Goal: Task Accomplishment & Management: Manage account settings

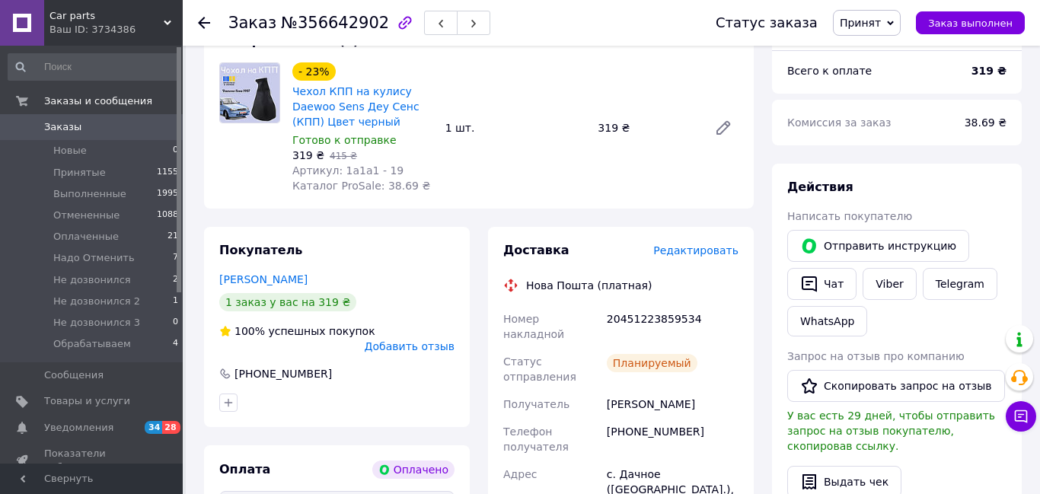
scroll to position [438, 0]
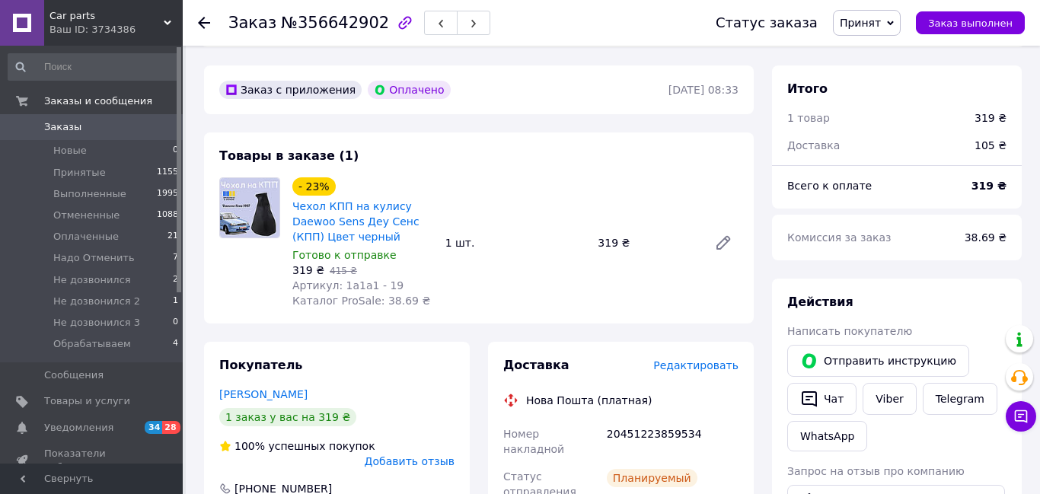
click at [897, 18] on span "Принят" at bounding box center [867, 23] width 68 height 26
click at [866, 76] on li "Отменен" at bounding box center [885, 76] width 102 height 23
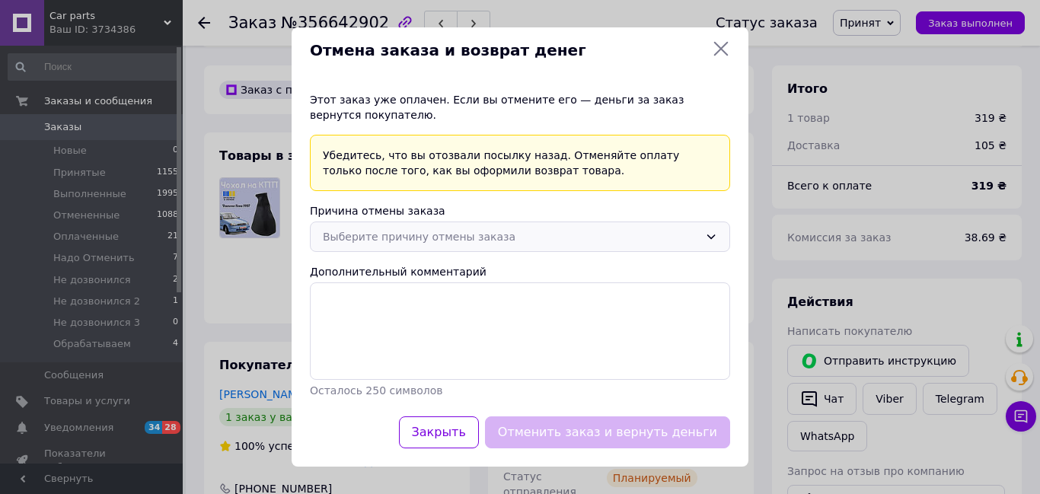
click at [707, 234] on icon at bounding box center [711, 237] width 12 height 12
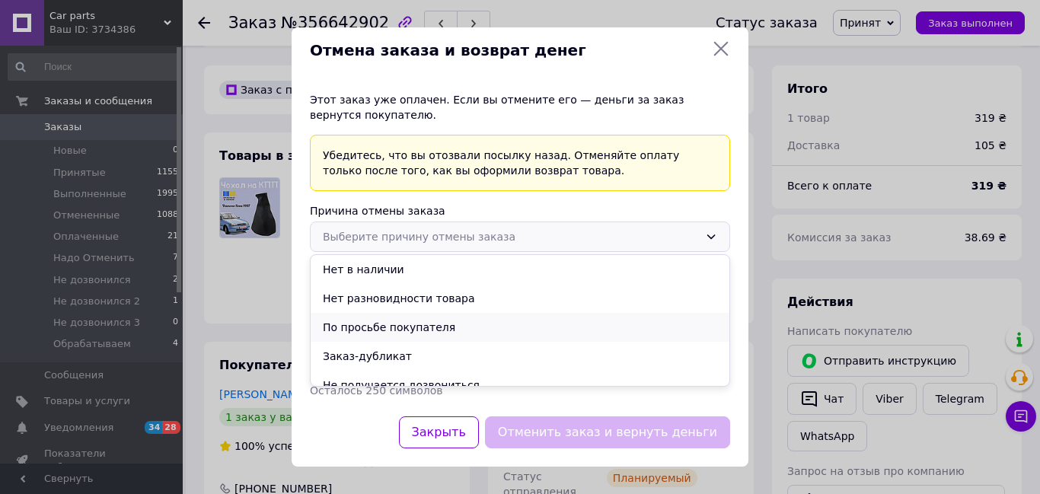
click at [394, 331] on li "По просьбе покупателя" at bounding box center [520, 327] width 419 height 29
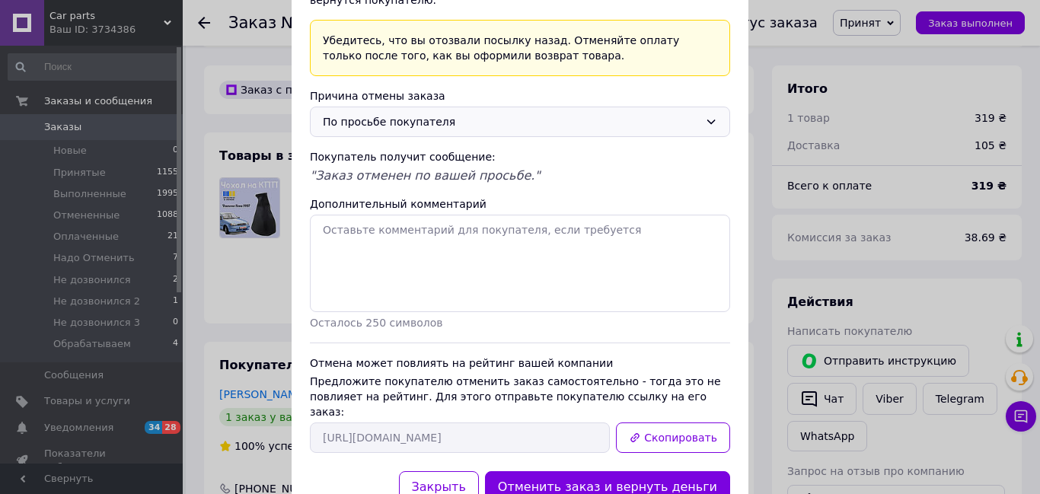
scroll to position [155, 0]
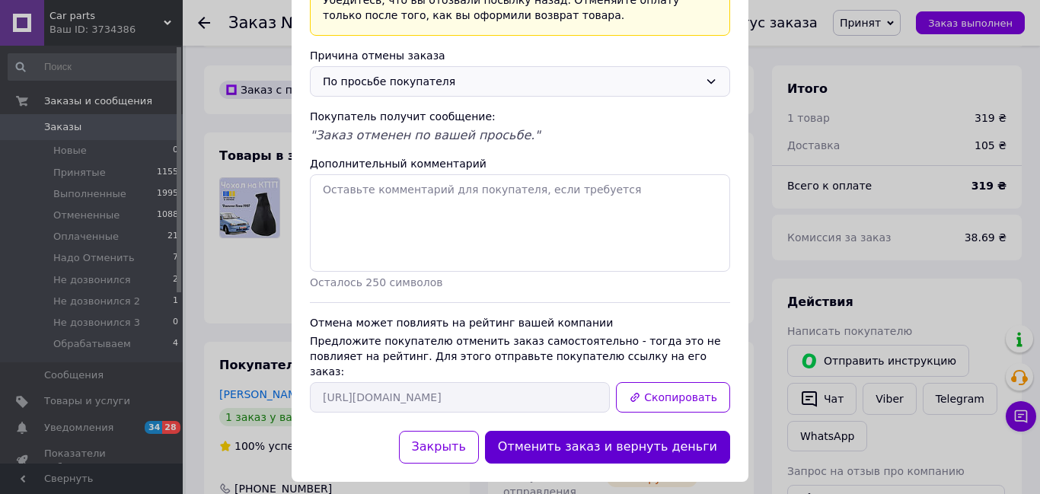
click at [649, 431] on button "Отменить заказ и вернуть деньги" at bounding box center [607, 447] width 245 height 33
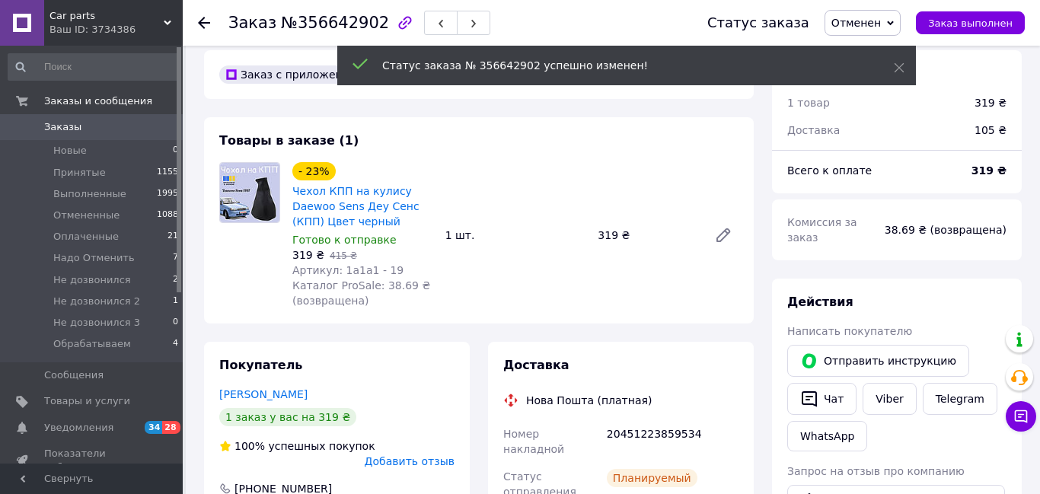
scroll to position [160, 0]
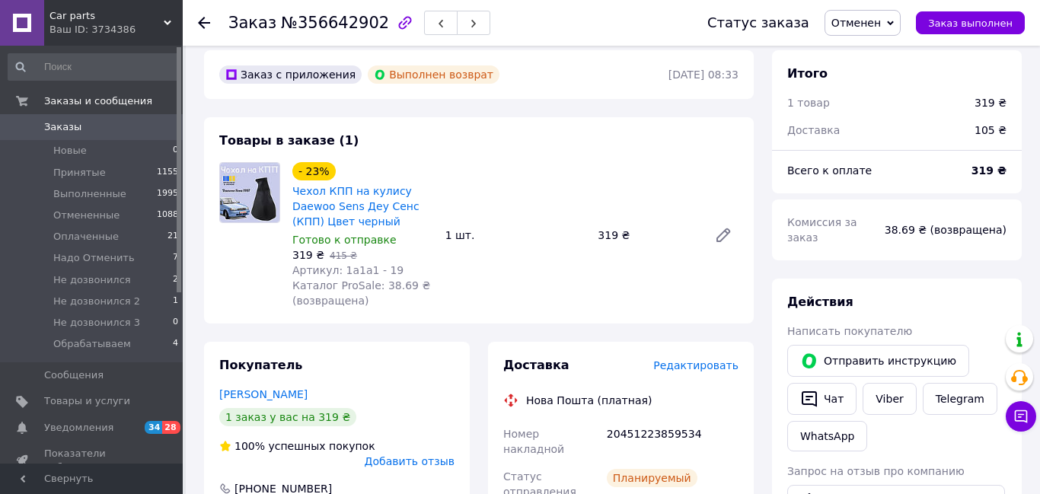
click at [204, 22] on use at bounding box center [204, 23] width 12 height 12
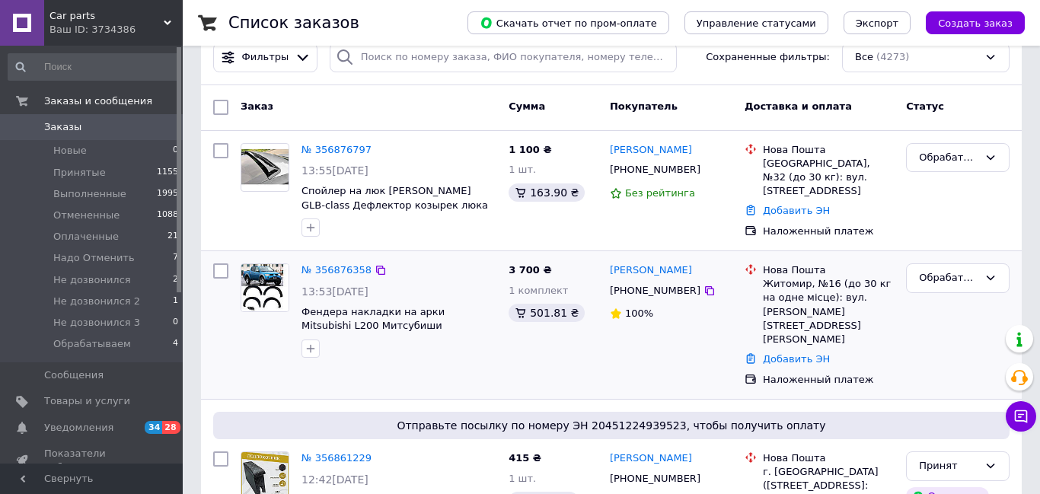
scroll to position [21, 0]
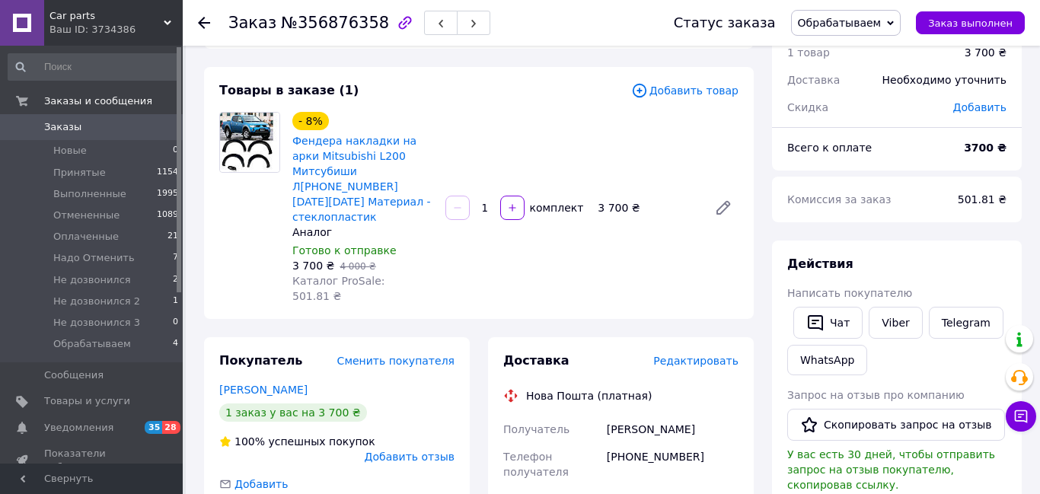
scroll to position [51, 0]
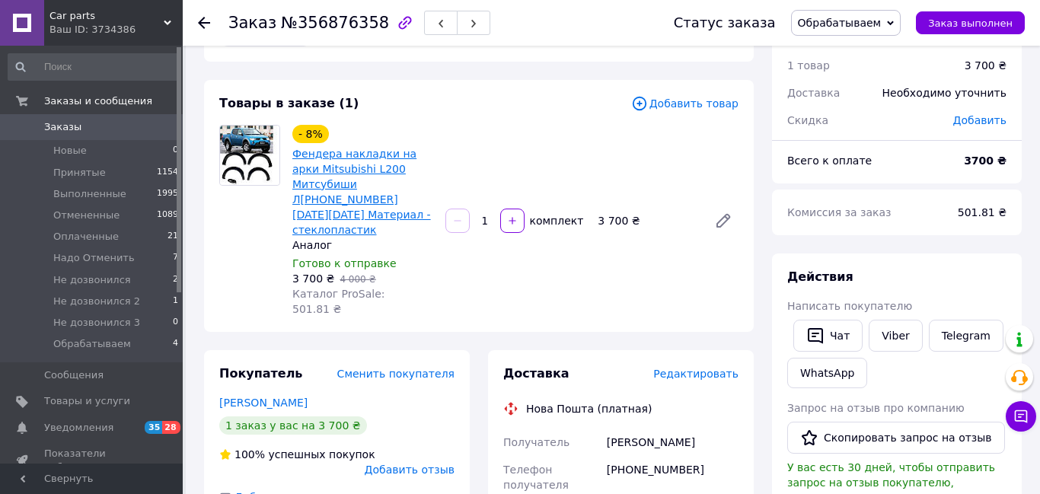
click at [369, 150] on link "Фендера накладки на арки Mitsubishi L200 Митсубиши Л200 2006-2015 Материал - ст…" at bounding box center [361, 192] width 139 height 88
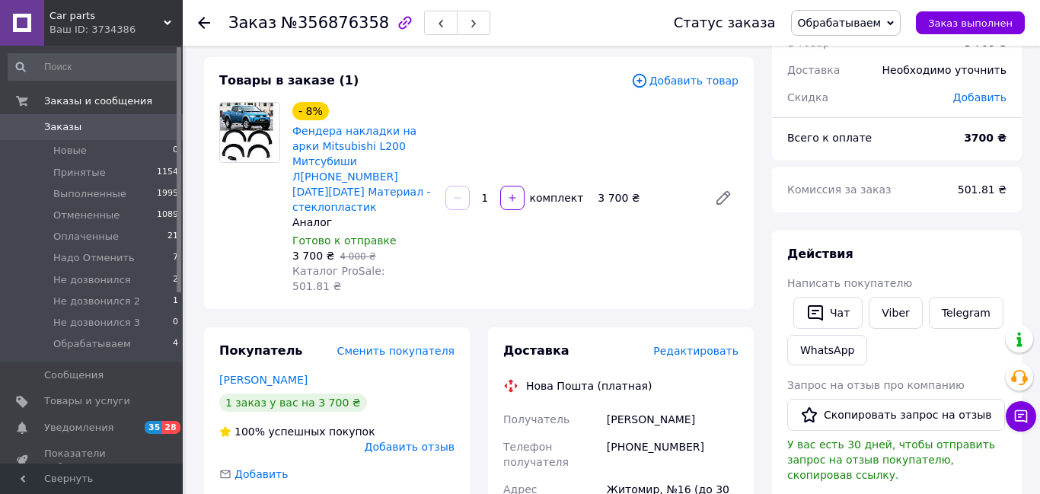
scroll to position [85, 0]
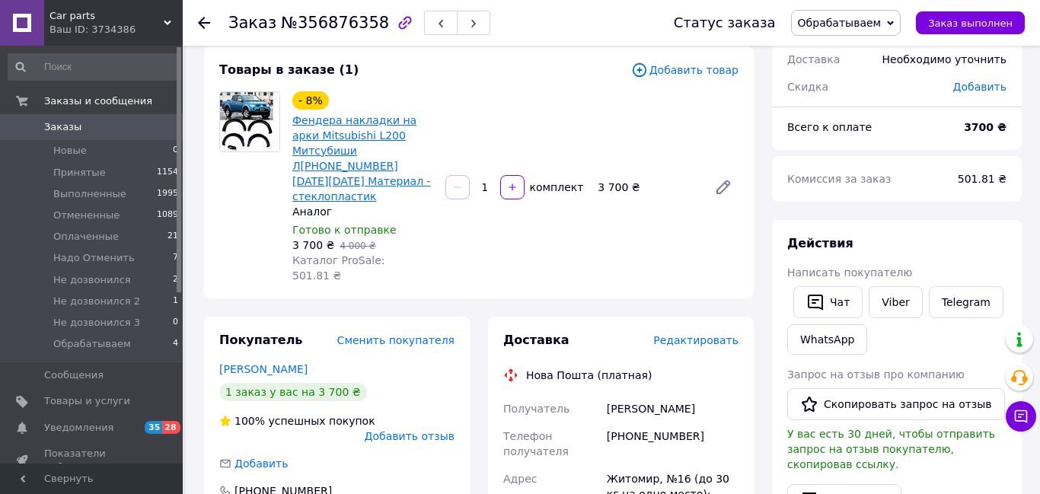
click at [358, 122] on link "Фендера накладки на арки Mitsubishi L200 Митсубиши Л200 2006-2015 Материал - ст…" at bounding box center [361, 158] width 139 height 88
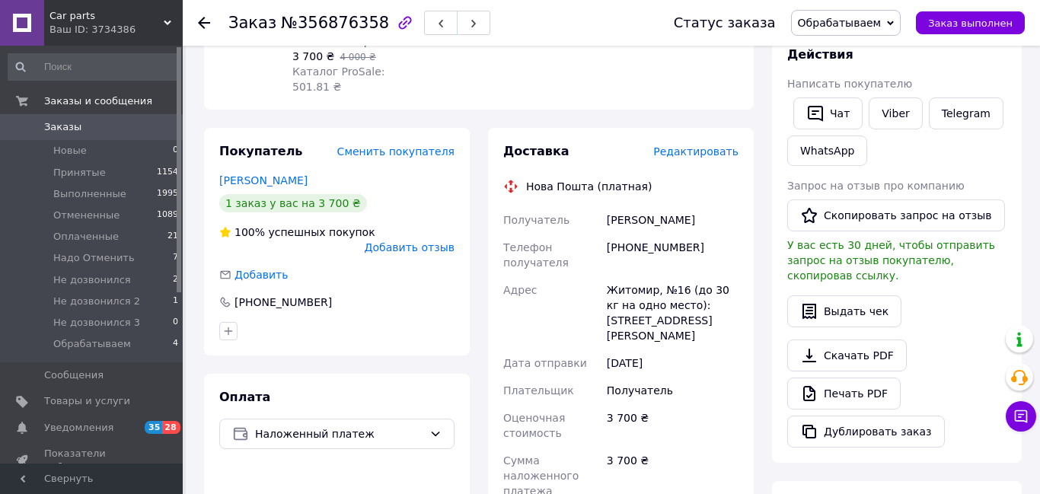
scroll to position [0, 0]
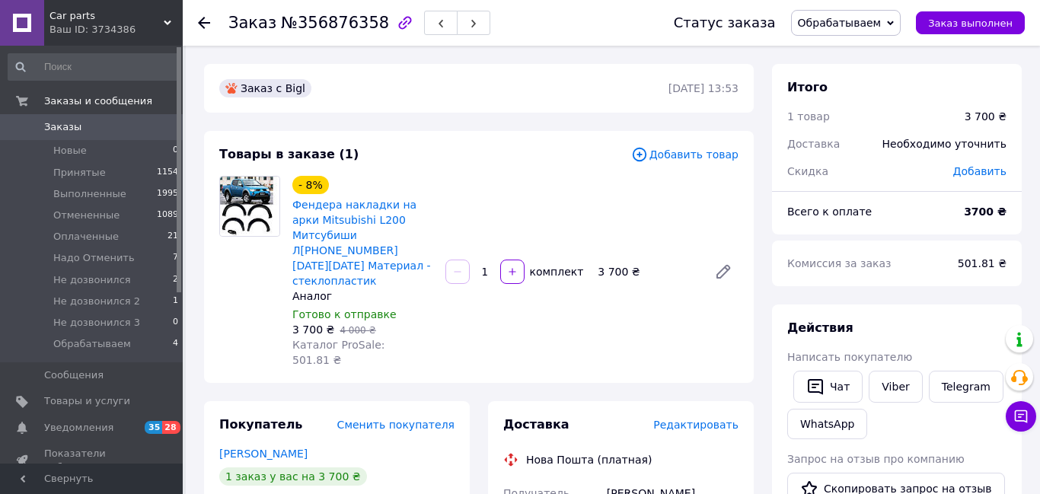
click at [393, 166] on div "Товары в заказе (1) Добавить товар - 8% Фендера накладки на арки Mitsubishi L20…" at bounding box center [479, 257] width 550 height 252
click at [896, 17] on span "Обрабатываем" at bounding box center [846, 23] width 110 height 26
click at [848, 142] on li "Надо Отменить" at bounding box center [846, 144] width 109 height 23
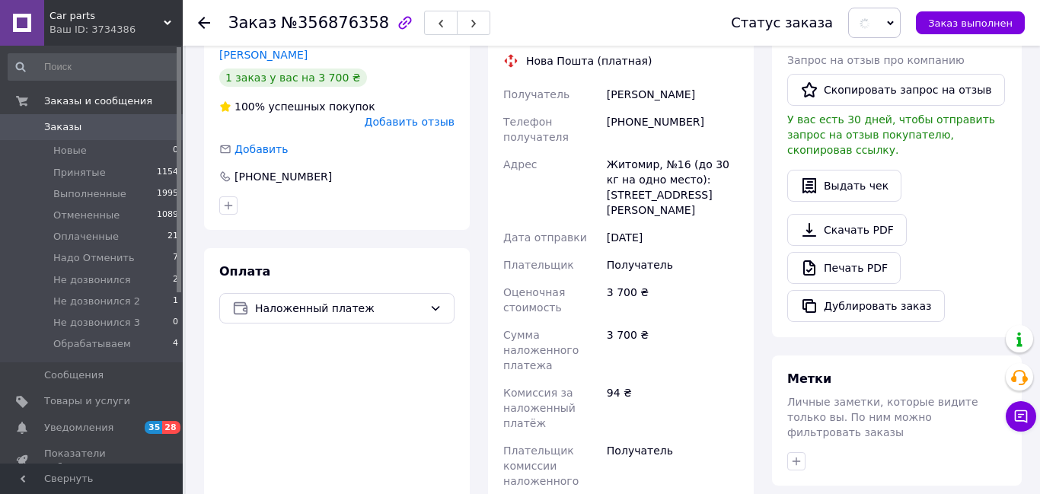
scroll to position [583, 0]
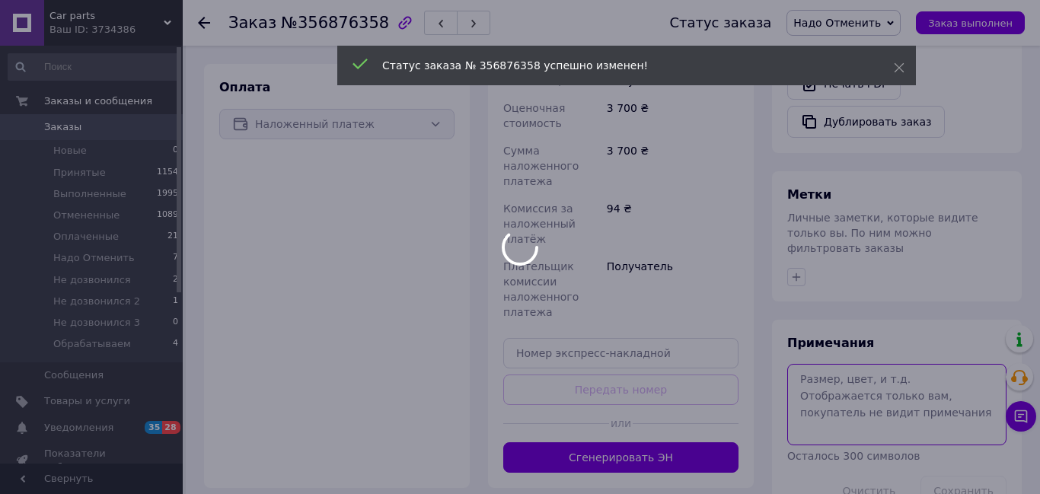
click at [857, 364] on textarea at bounding box center [896, 404] width 219 height 81
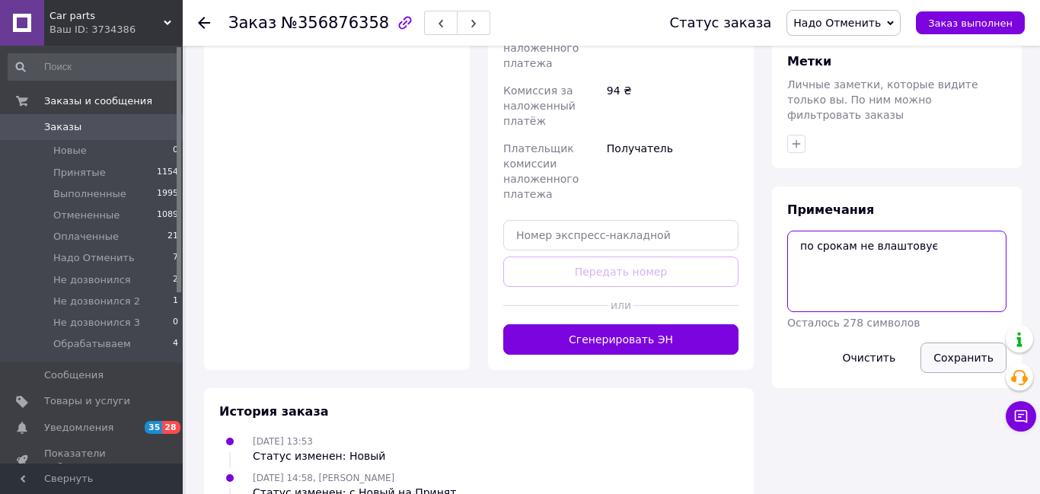
type textarea "по срокам не влаштовує"
click at [953, 343] on button "Сохранить" at bounding box center [963, 358] width 86 height 30
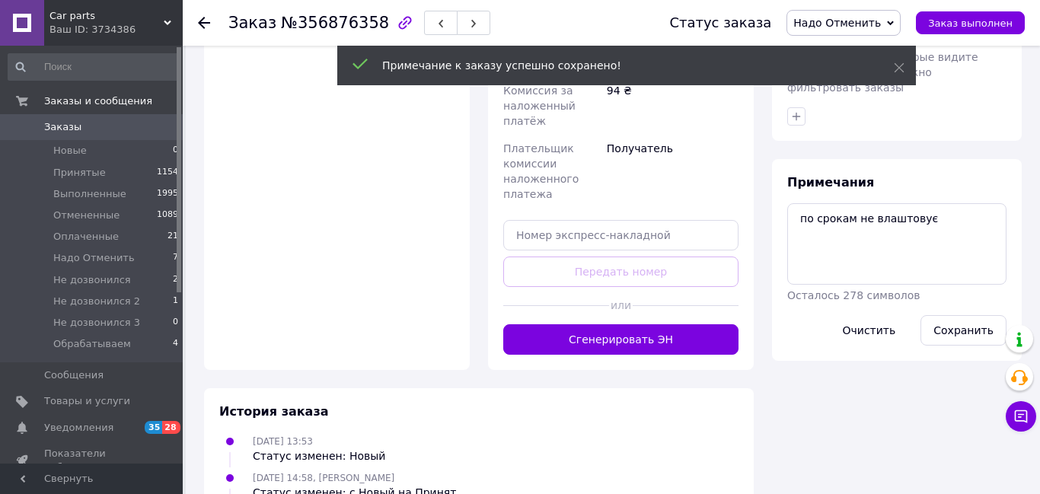
click at [202, 23] on use at bounding box center [204, 23] width 12 height 12
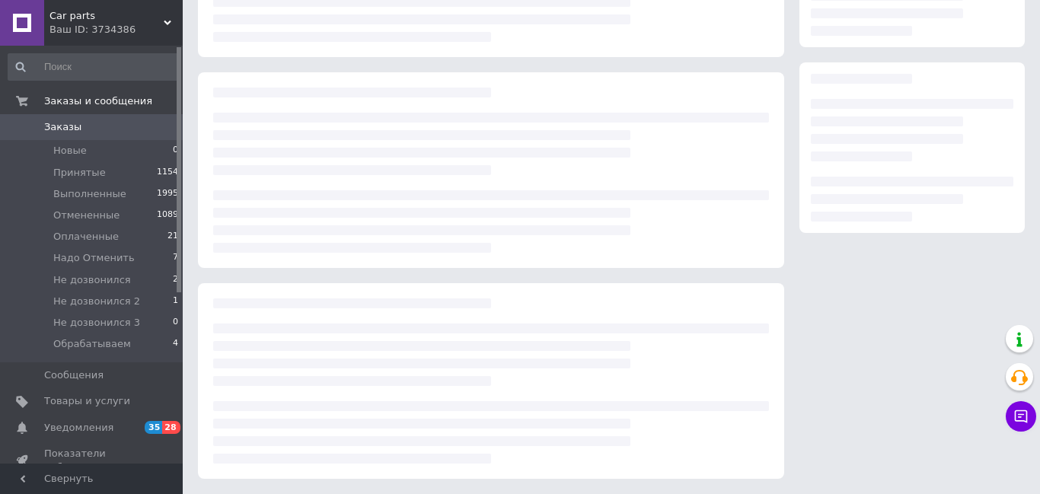
scroll to position [202, 0]
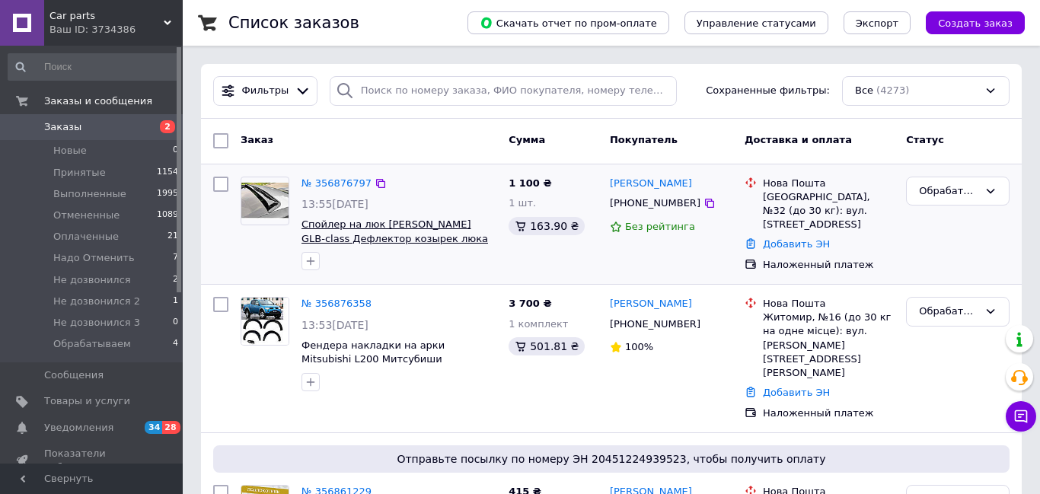
click at [391, 225] on span "Спойлер на люк [PERSON_NAME] GLB-class Дефлектор козырек люка" at bounding box center [395, 232] width 187 height 26
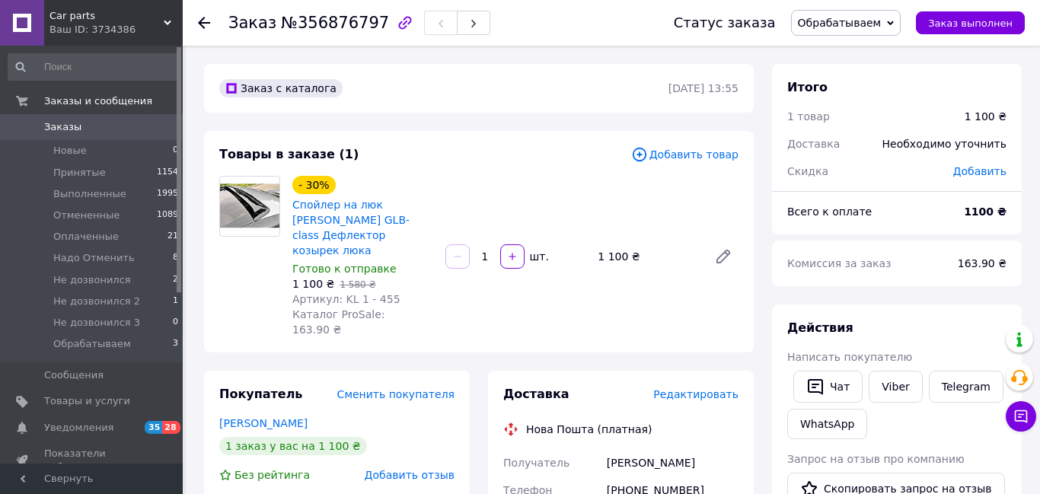
click at [164, 19] on icon at bounding box center [168, 23] width 8 height 8
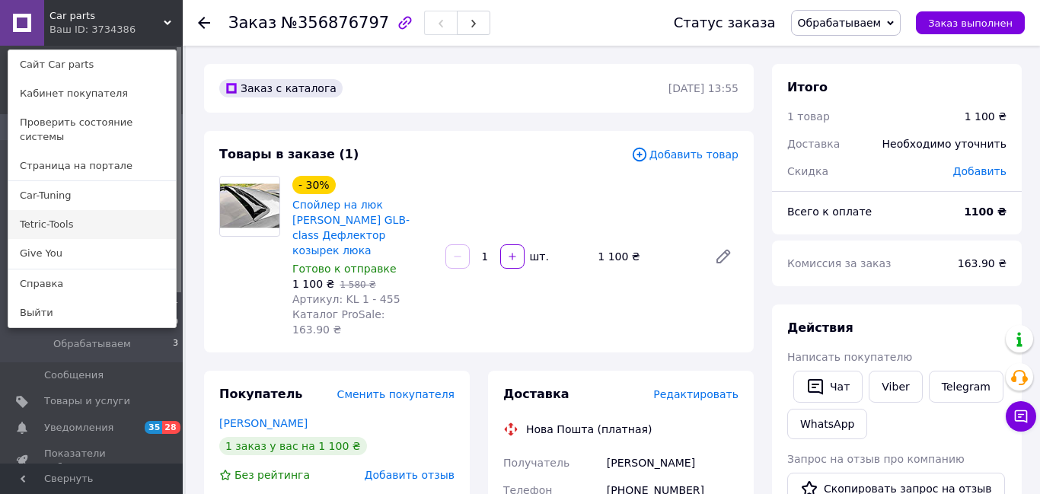
click at [56, 210] on link "Tetric-Tools" at bounding box center [92, 224] width 168 height 29
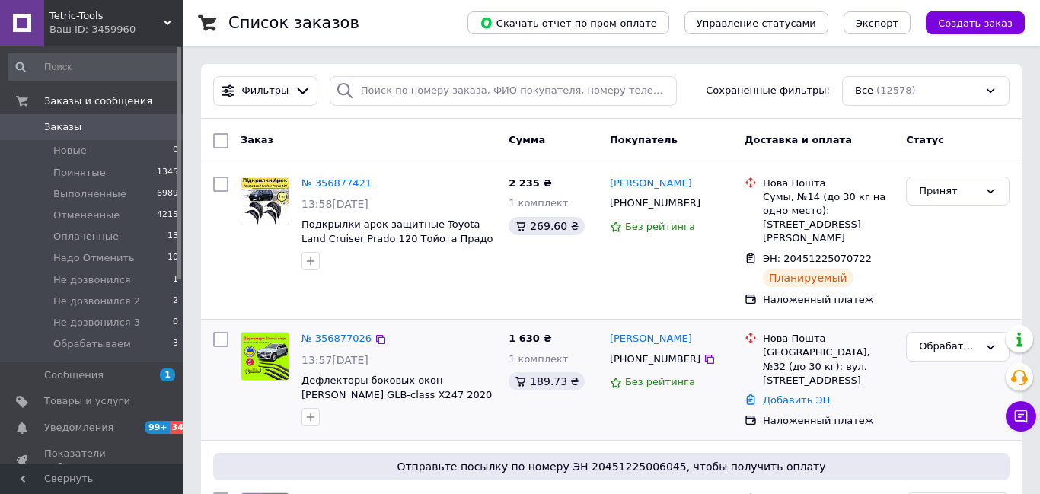
click at [439, 330] on div "№ 356877026" at bounding box center [399, 339] width 198 height 18
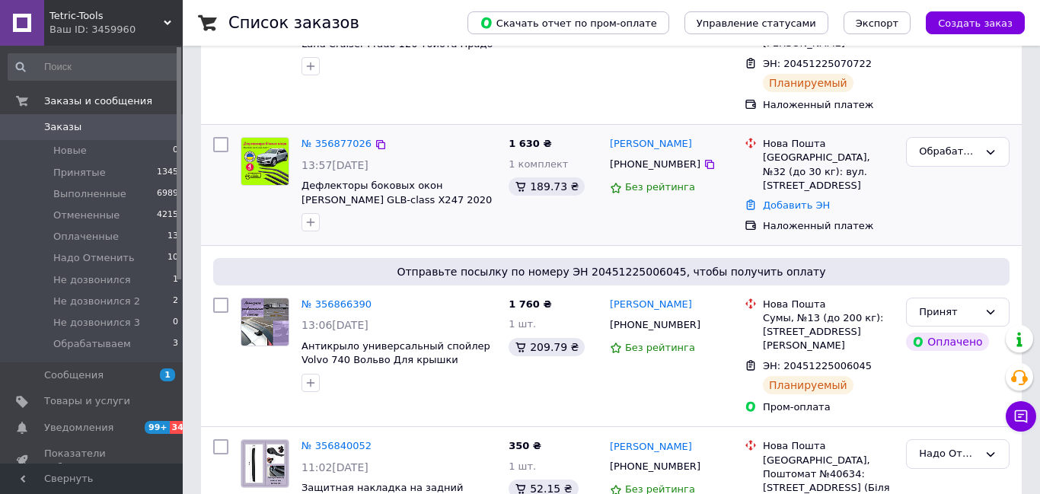
scroll to position [211, 0]
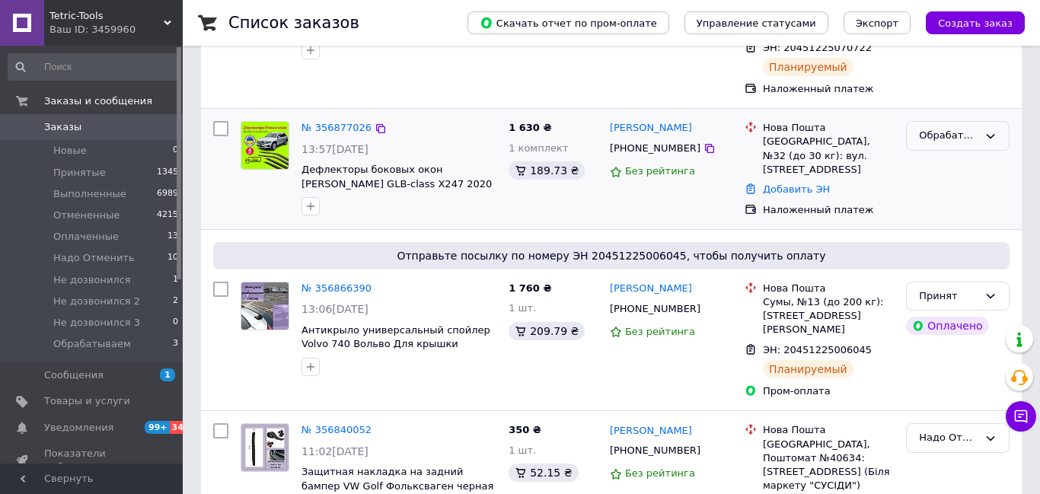
click at [986, 121] on div "Обрабатываем" at bounding box center [958, 136] width 104 height 30
click at [965, 238] on li "Надо Отменить" at bounding box center [958, 259] width 102 height 43
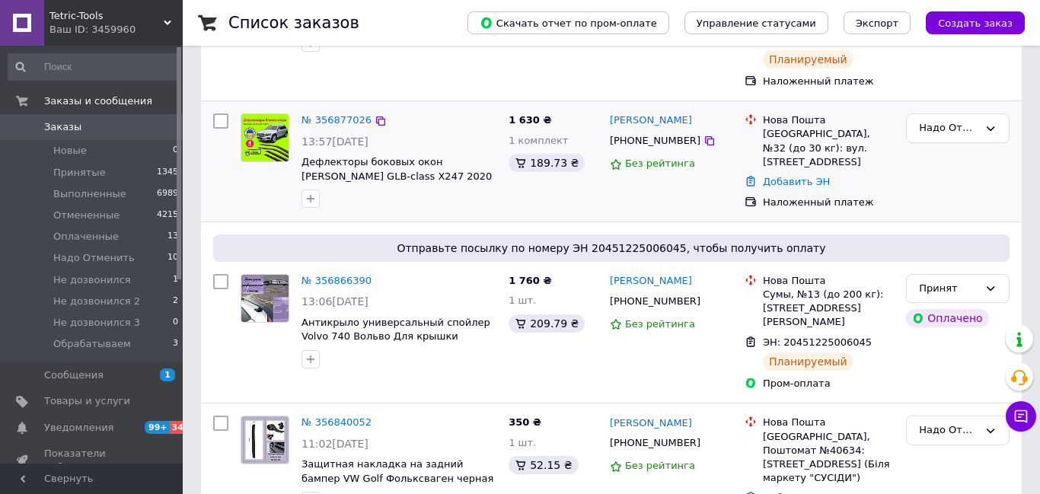
scroll to position [227, 0]
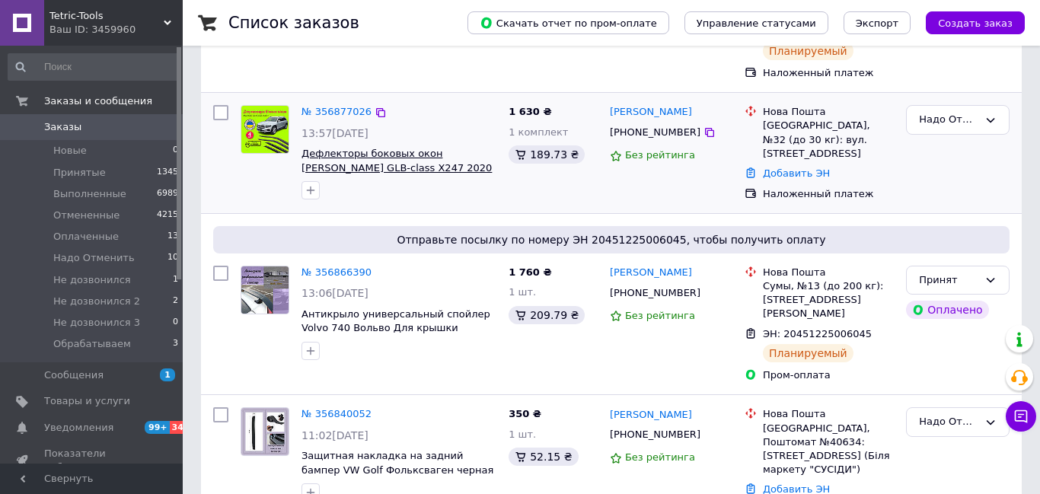
click at [356, 148] on span "Дефлекторы боковых окон Mercedes Benz GLB-class X247 2020 - ветровики" at bounding box center [397, 168] width 190 height 40
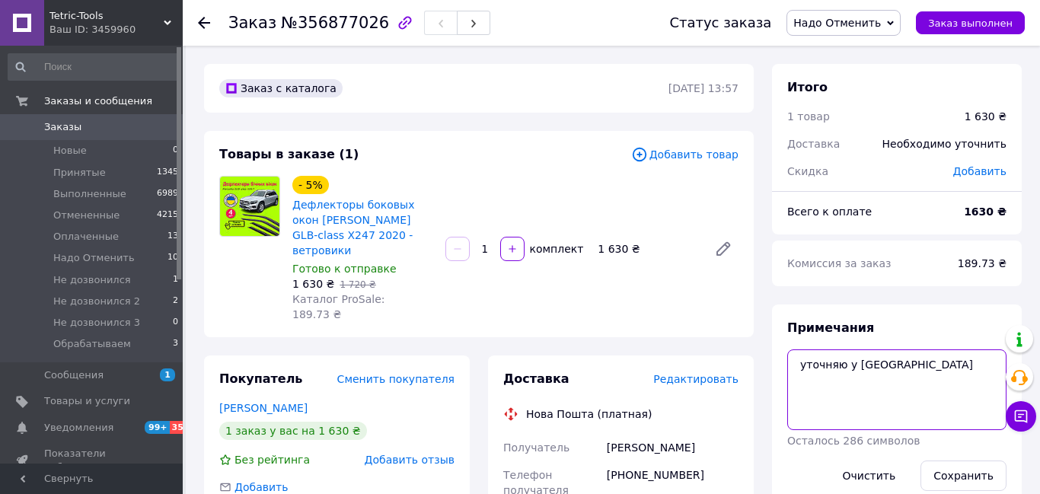
click at [897, 378] on textarea "уточняю у Лили" at bounding box center [896, 389] width 219 height 81
type textarea "уточняю у Лили есть по закупке 1550 так что отменяем"
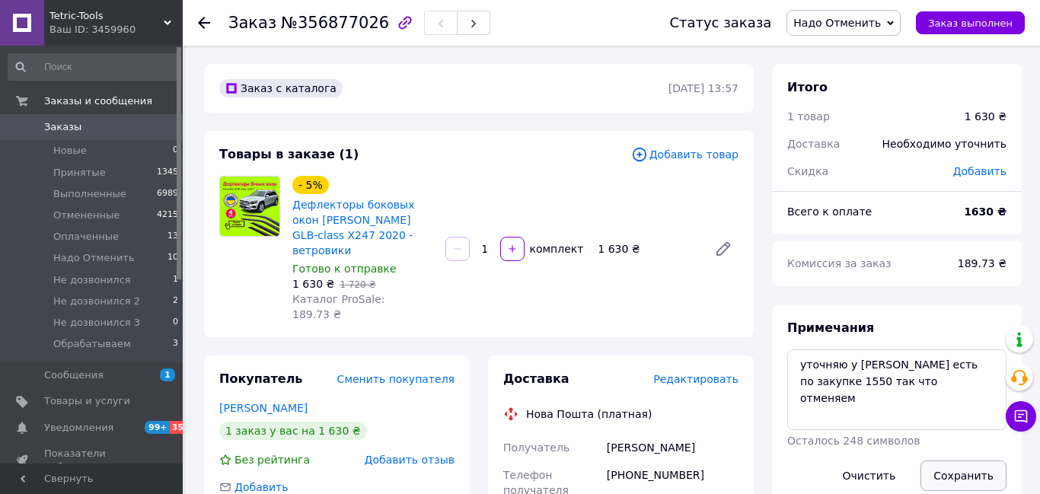
click at [958, 482] on button "Сохранить" at bounding box center [963, 476] width 86 height 30
click at [209, 20] on icon at bounding box center [204, 23] width 12 height 12
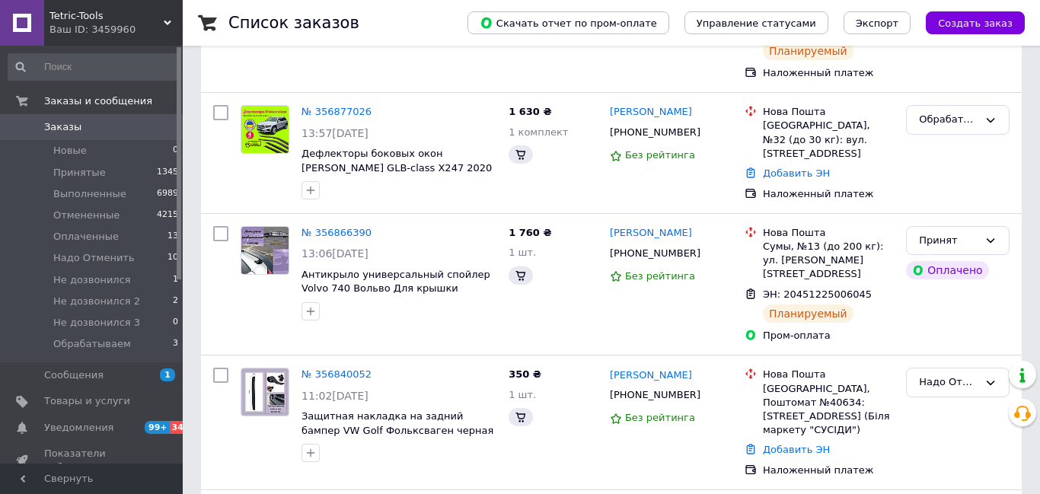
scroll to position [227, 0]
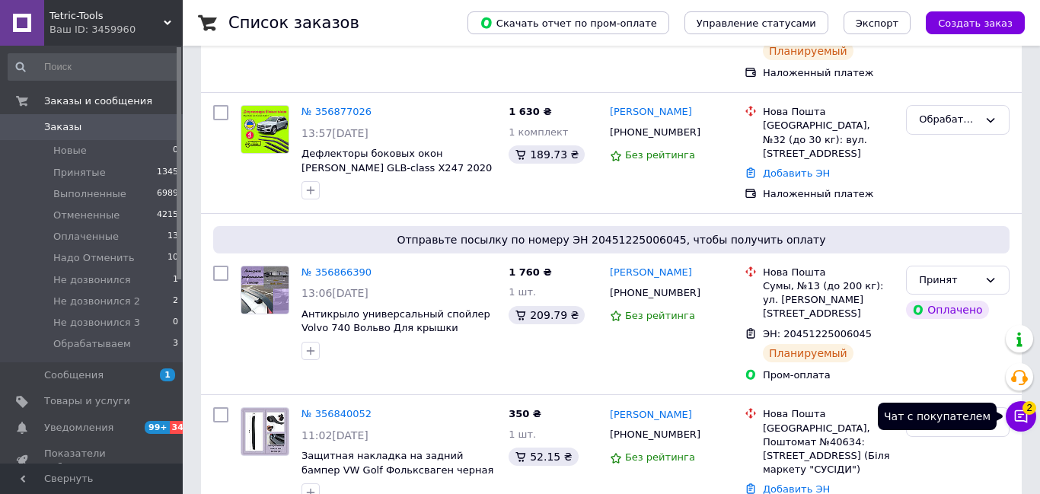
click at [1007, 415] on button "Чат с покупателем 2" at bounding box center [1021, 416] width 30 height 30
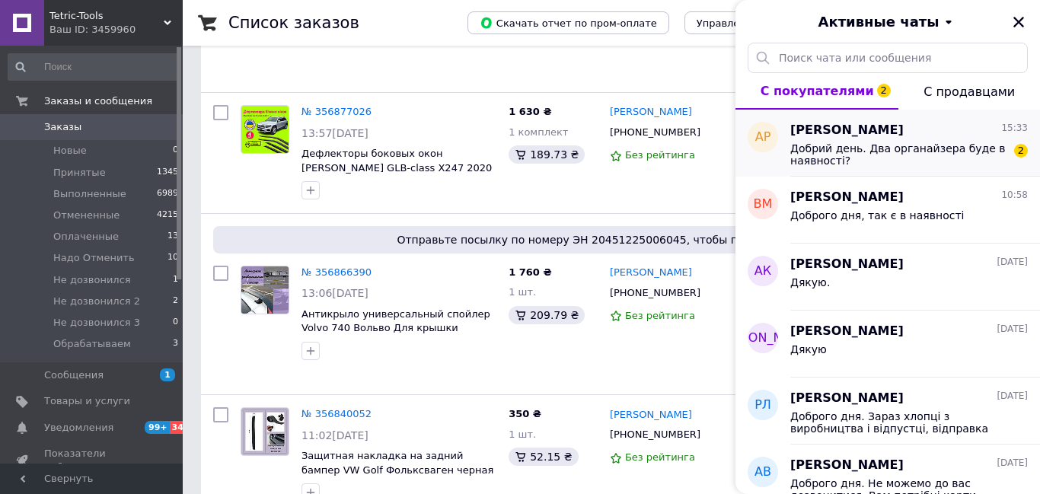
click at [915, 160] on span "Добрий день. Два органайзера буде в наявності?" at bounding box center [898, 154] width 216 height 24
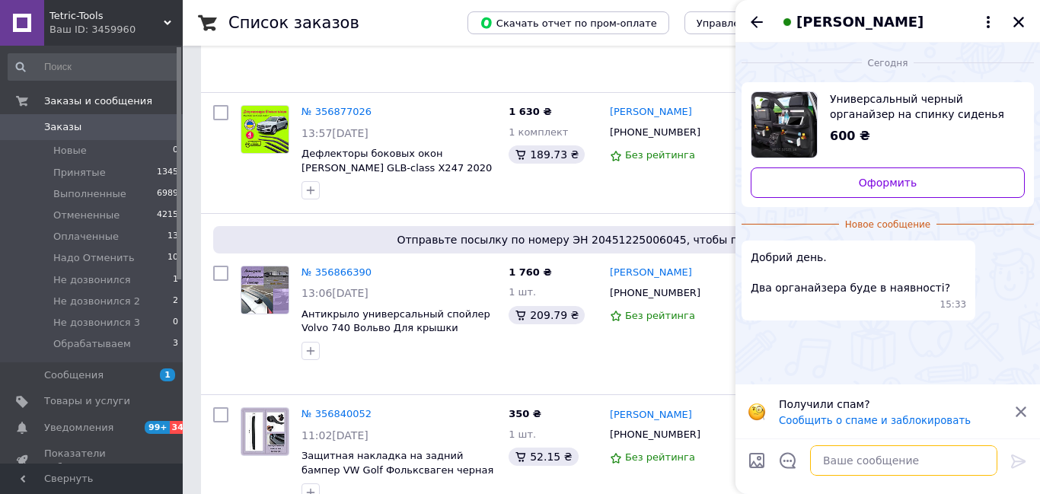
click at [846, 466] on textarea at bounding box center [903, 460] width 187 height 30
type textarea "Доброго дня, нажаль ні по наявно"
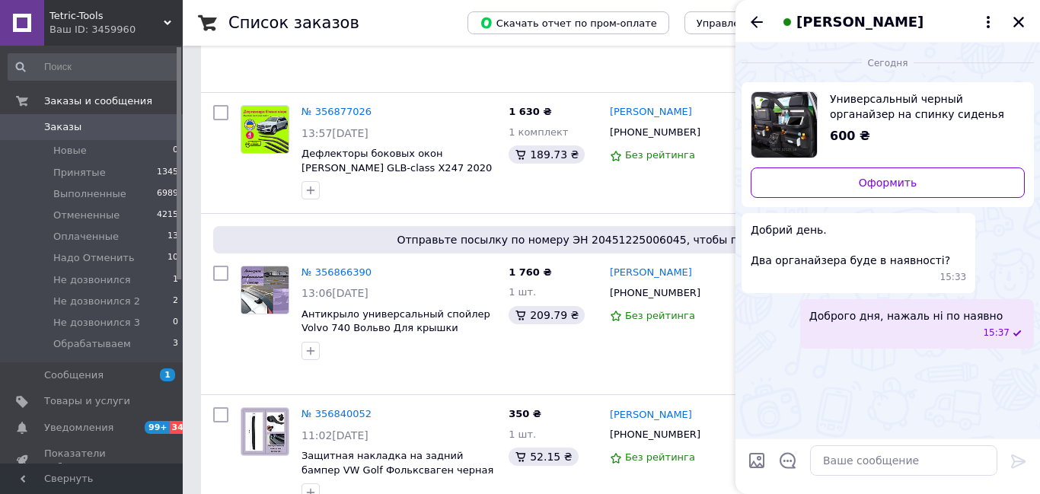
click at [939, 327] on div "15:37" at bounding box center [919, 333] width 209 height 13
click at [938, 358] on button "Редактировать" at bounding box center [942, 373] width 183 height 30
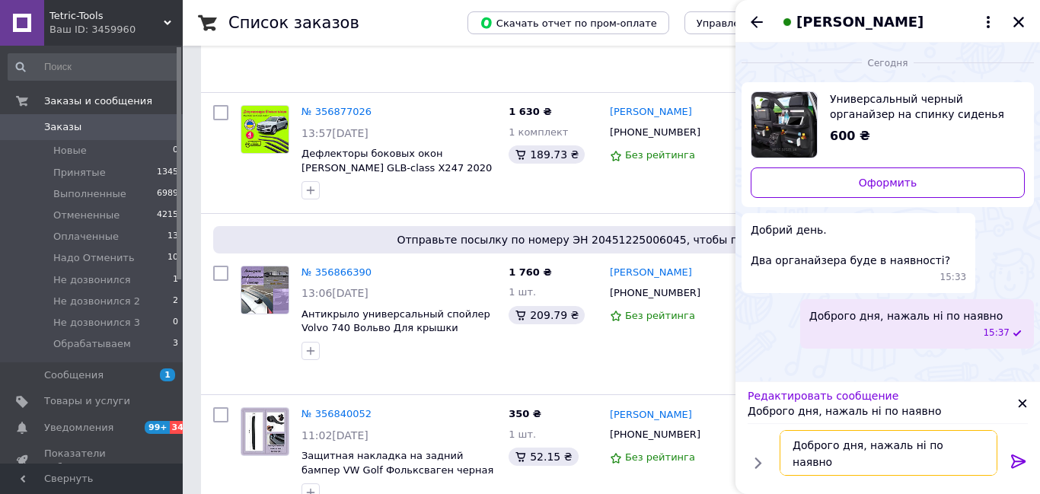
click at [965, 444] on textarea "Доброго дня, нажаль ні по наявно" at bounding box center [889, 453] width 218 height 46
type textarea "Доброго дня, нажаль ні по наявності залишився один"
click at [1014, 461] on icon at bounding box center [1018, 462] width 14 height 14
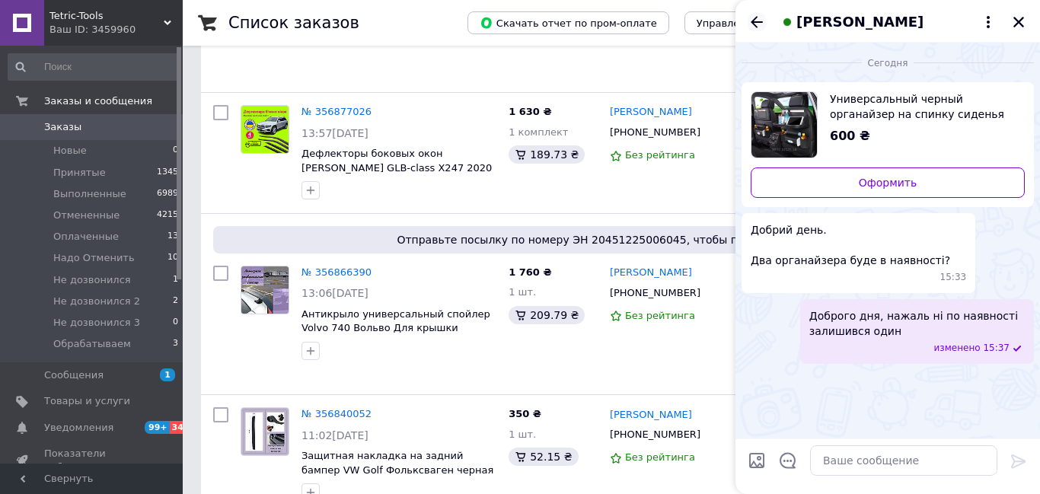
click at [759, 19] on icon "Назад" at bounding box center [757, 22] width 18 height 18
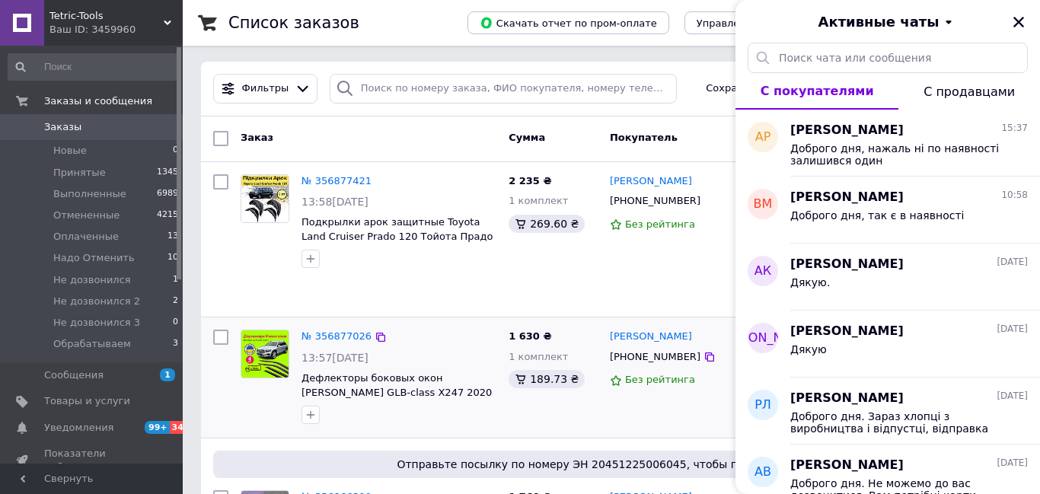
scroll to position [0, 0]
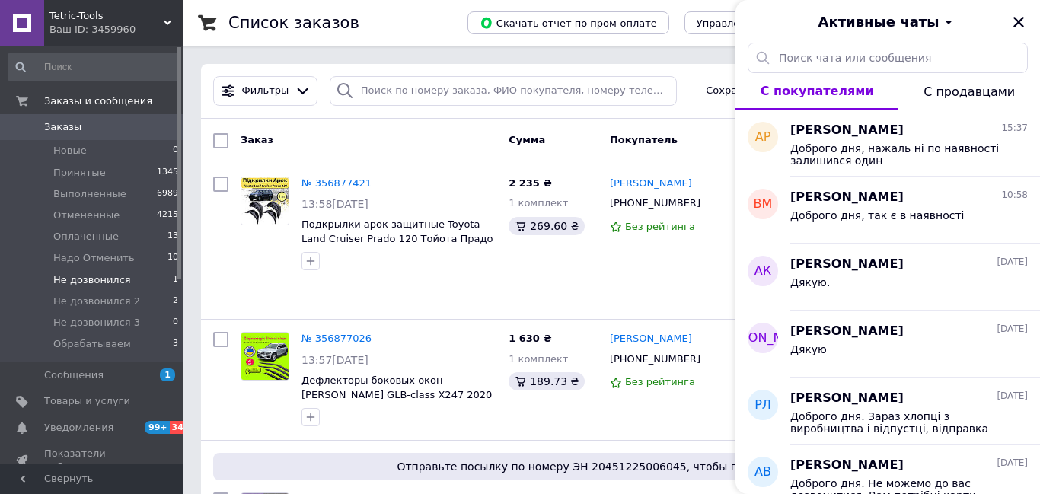
click at [113, 280] on span "Не дозвонился" at bounding box center [92, 280] width 78 height 14
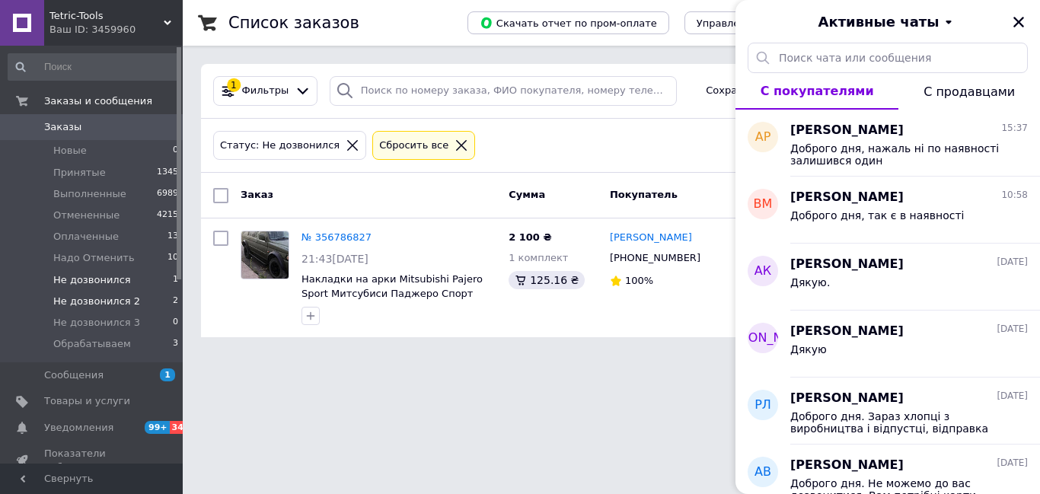
click at [156, 301] on li "Не дозвонился 2 2" at bounding box center [93, 301] width 187 height 21
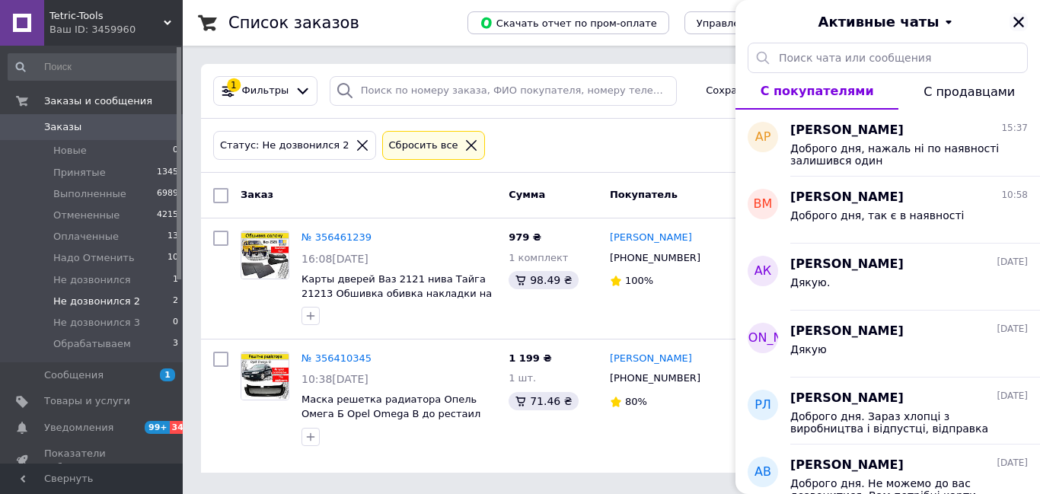
click at [1020, 20] on icon "Закрыть" at bounding box center [1018, 22] width 11 height 11
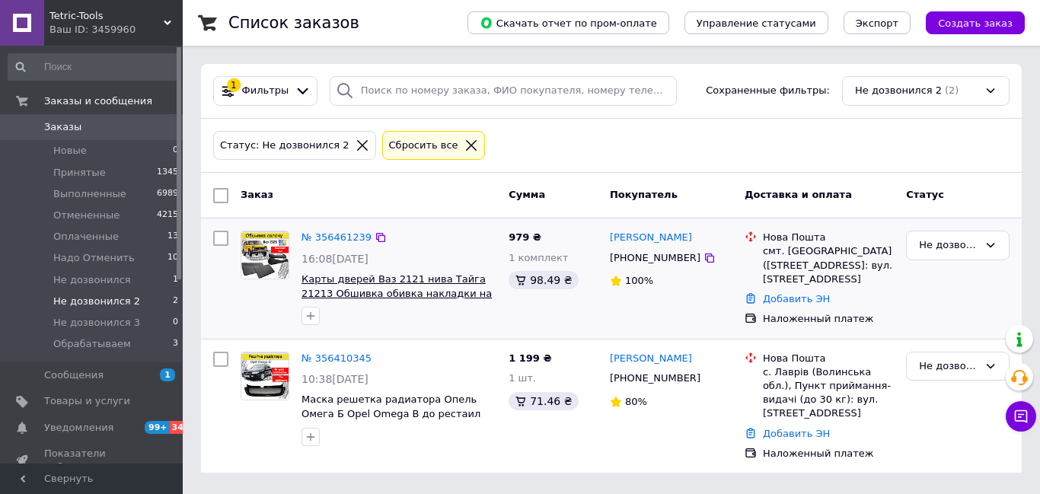
click at [350, 282] on span "Карты дверей Ваз 2121 нива Тайга 21213 Обшивка обивка накладки на двери внутрен…" at bounding box center [397, 300] width 190 height 54
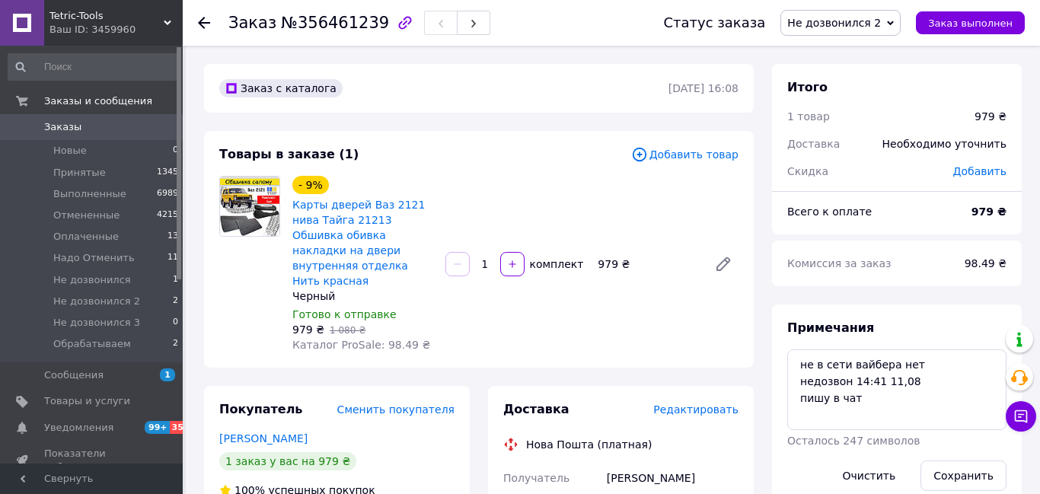
click at [204, 24] on icon at bounding box center [204, 23] width 12 height 12
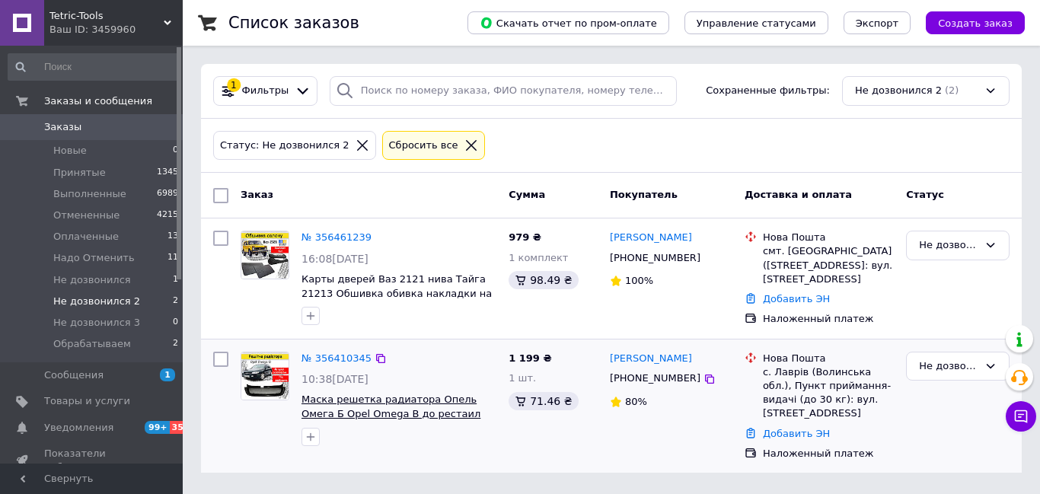
click at [344, 400] on span "Маска решетка радиатора Опель Омега Б Opel Omega B до рестаил стеклопластик" at bounding box center [391, 414] width 179 height 40
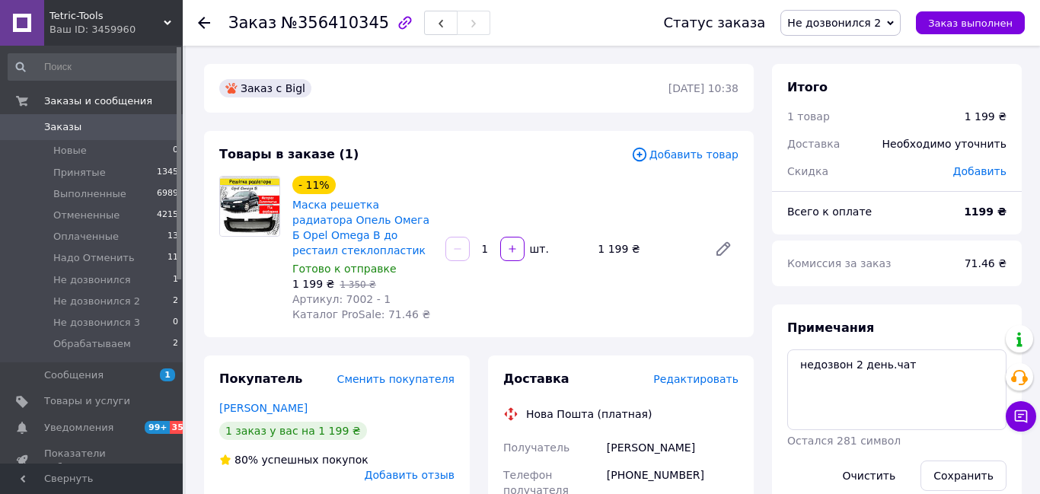
click at [344, 400] on div "[PERSON_NAME]" at bounding box center [336, 407] width 235 height 15
click at [205, 21] on icon at bounding box center [204, 23] width 12 height 12
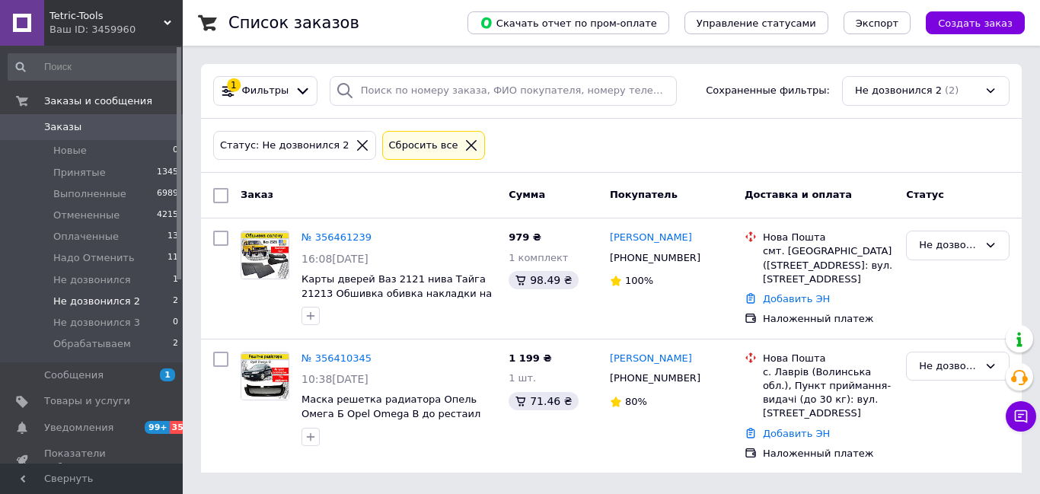
click at [466, 143] on icon at bounding box center [471, 145] width 11 height 11
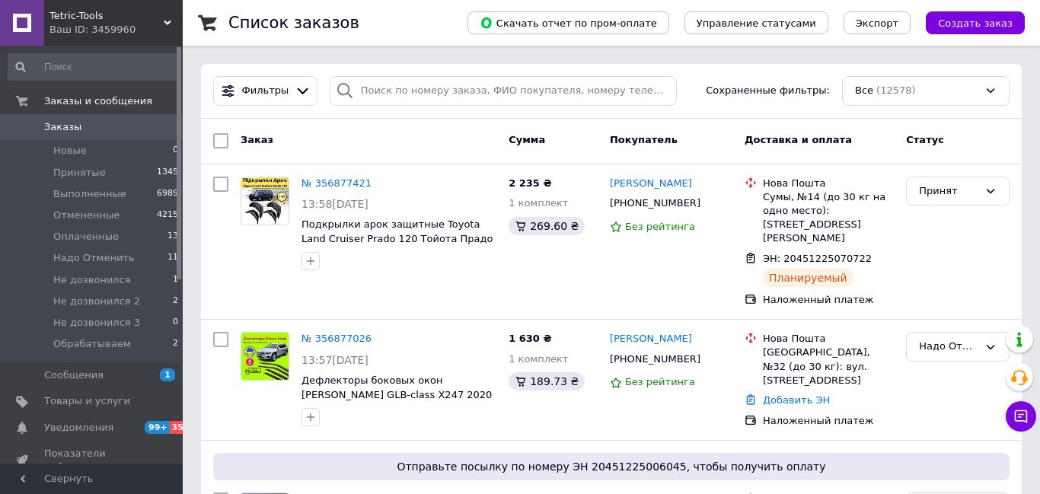
click at [164, 24] on icon at bounding box center [168, 23] width 8 height 8
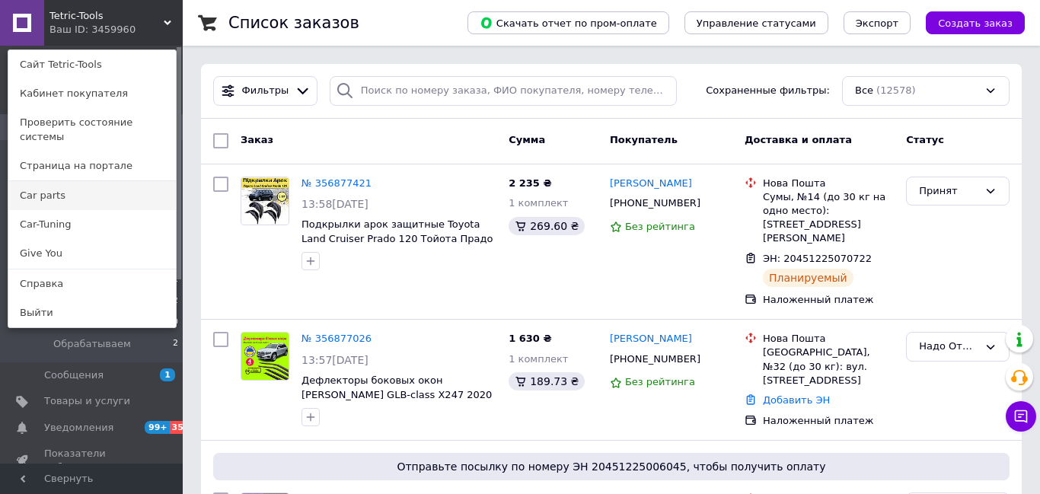
click at [64, 185] on link "Сar parts" at bounding box center [92, 195] width 168 height 29
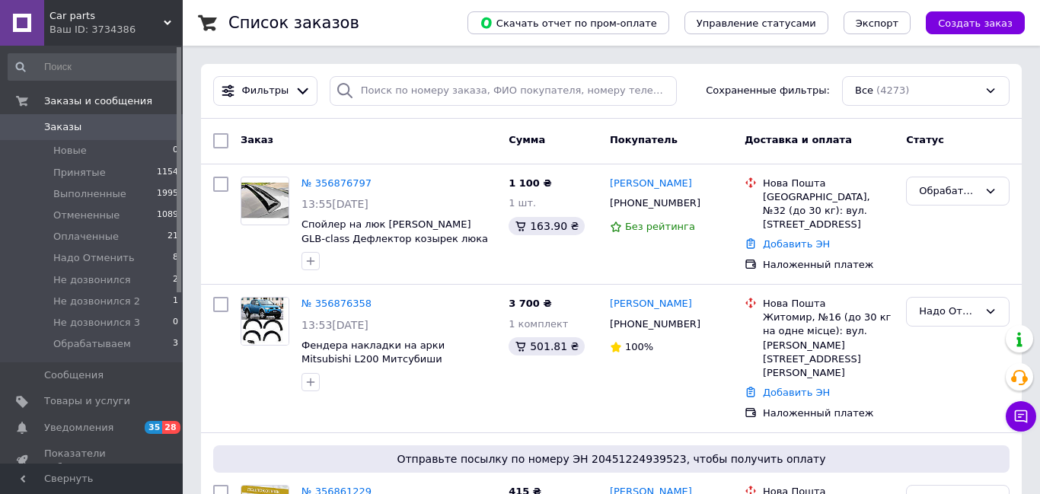
click at [164, 24] on icon at bounding box center [168, 23] width 8 height 8
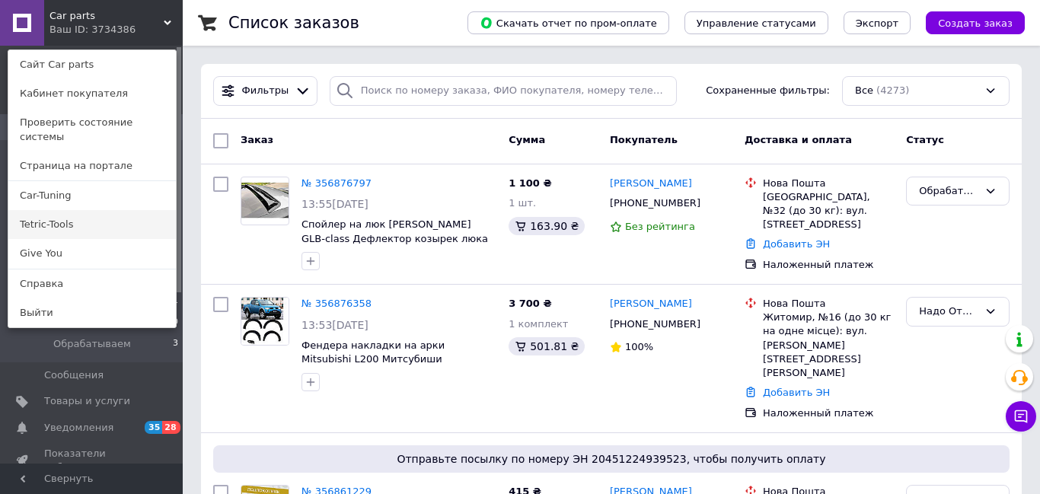
click at [69, 210] on link "Tetric-Tools" at bounding box center [92, 224] width 168 height 29
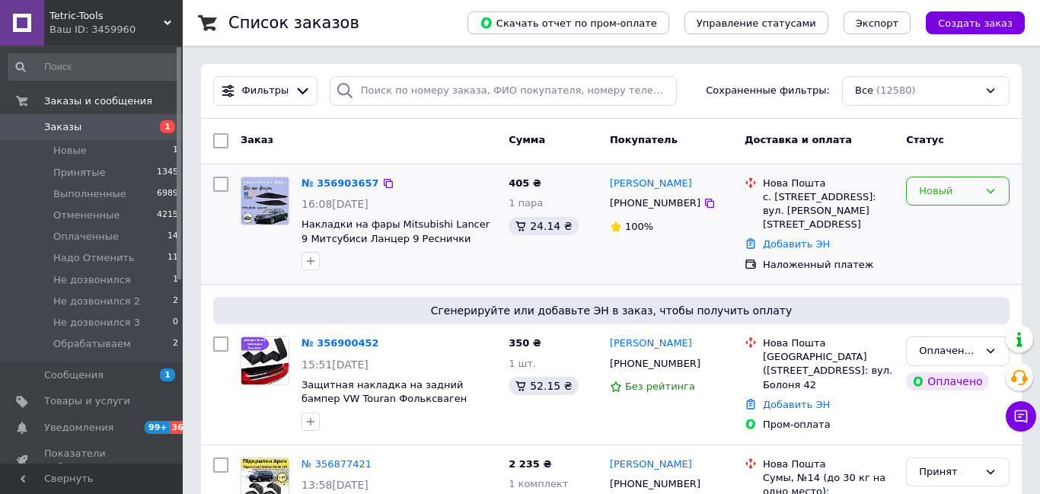
click at [994, 192] on icon at bounding box center [990, 191] width 12 height 12
click at [957, 219] on li "Принят" at bounding box center [958, 223] width 102 height 28
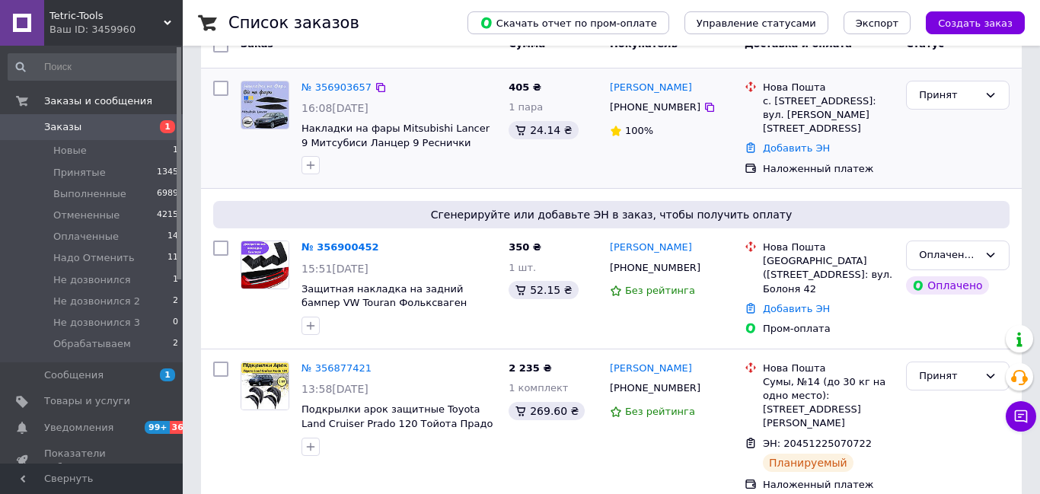
scroll to position [101, 0]
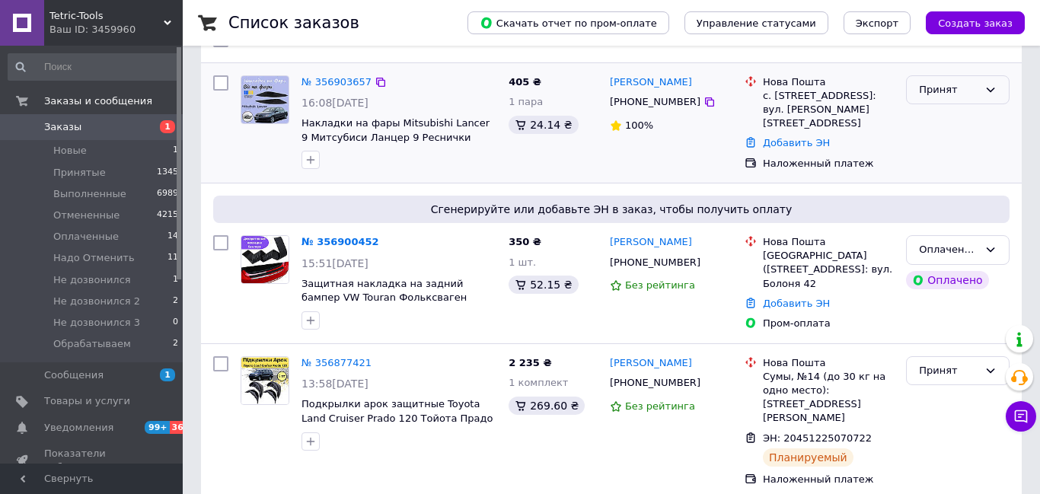
click at [984, 87] on icon at bounding box center [990, 90] width 12 height 12
click at [972, 222] on li "Обрабатываем" at bounding box center [958, 243] width 102 height 43
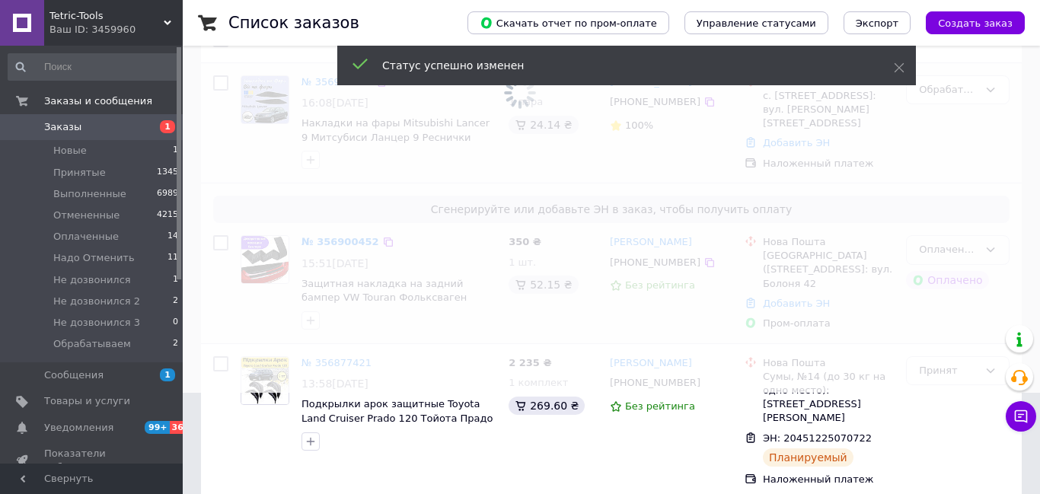
click at [990, 248] on span at bounding box center [520, 146] width 1040 height 494
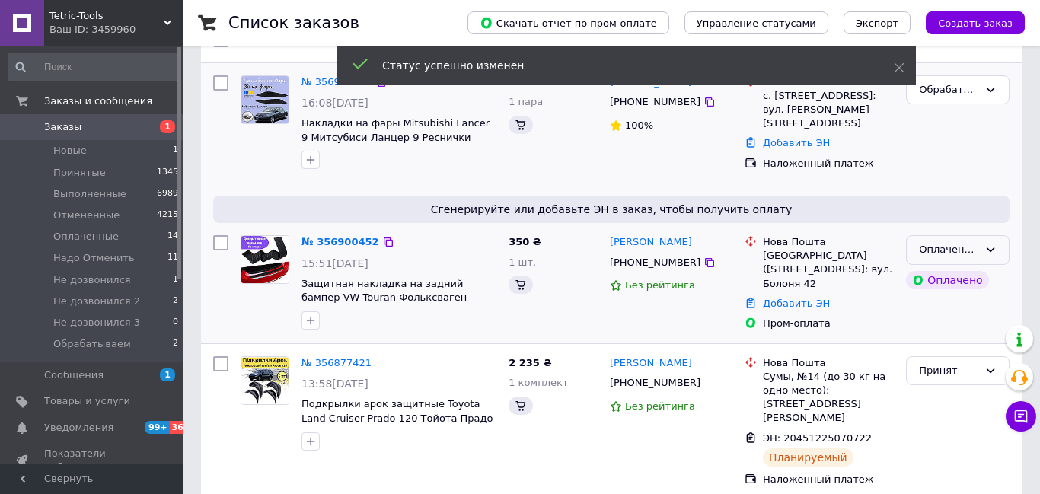
click at [990, 248] on icon at bounding box center [990, 250] width 12 height 12
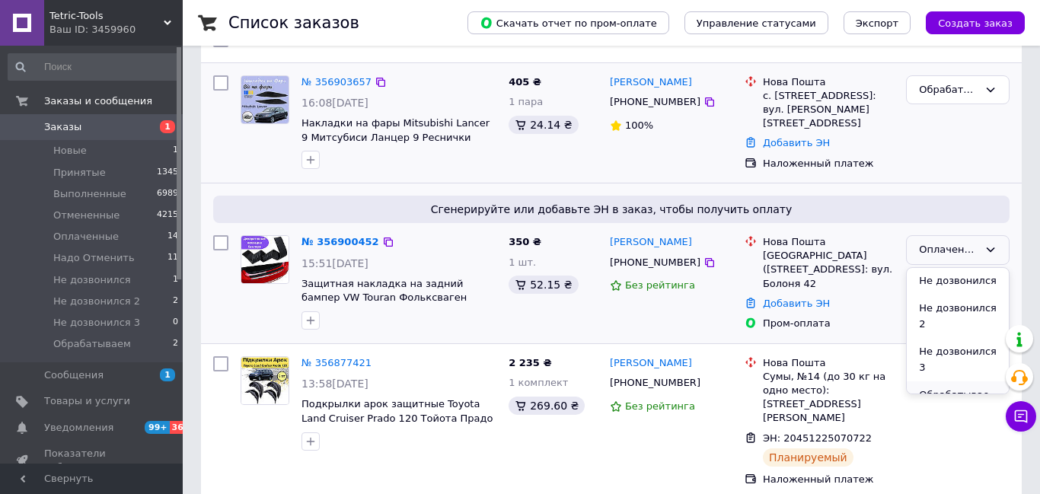
click at [962, 383] on li "Обрабатываем" at bounding box center [958, 402] width 102 height 43
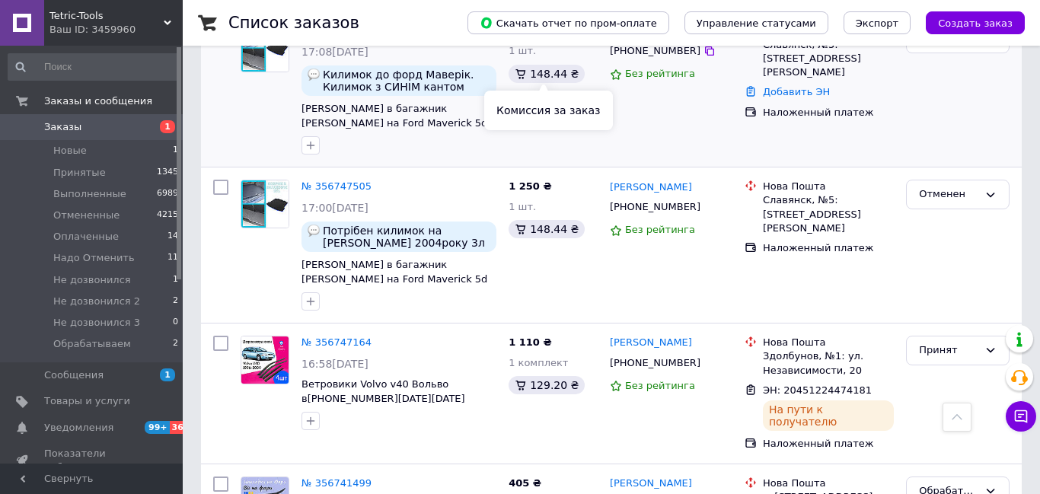
scroll to position [1945, 0]
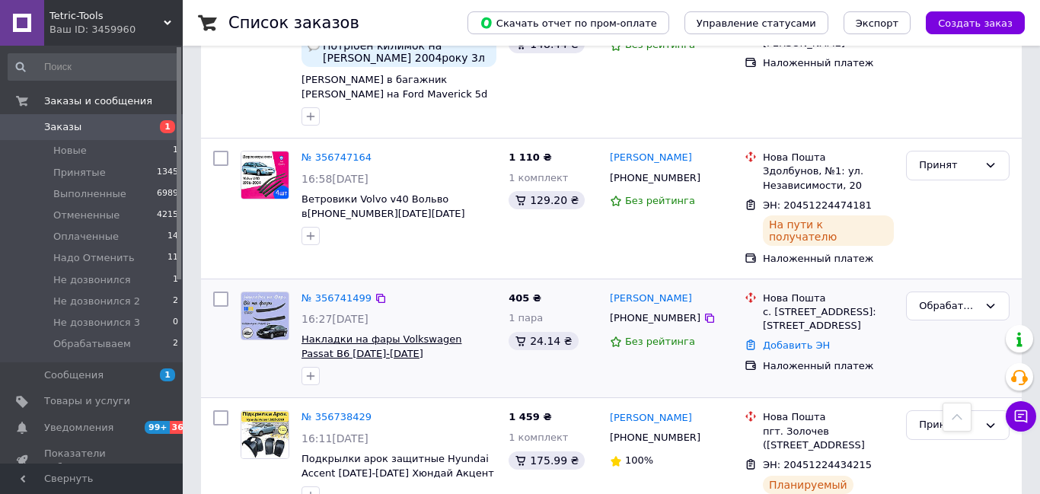
click at [411, 333] on span "Накладки на фары Volkswagen Passat B6 2005-2010 Фольксваген Пассат Б6 Реснички" at bounding box center [389, 353] width 175 height 40
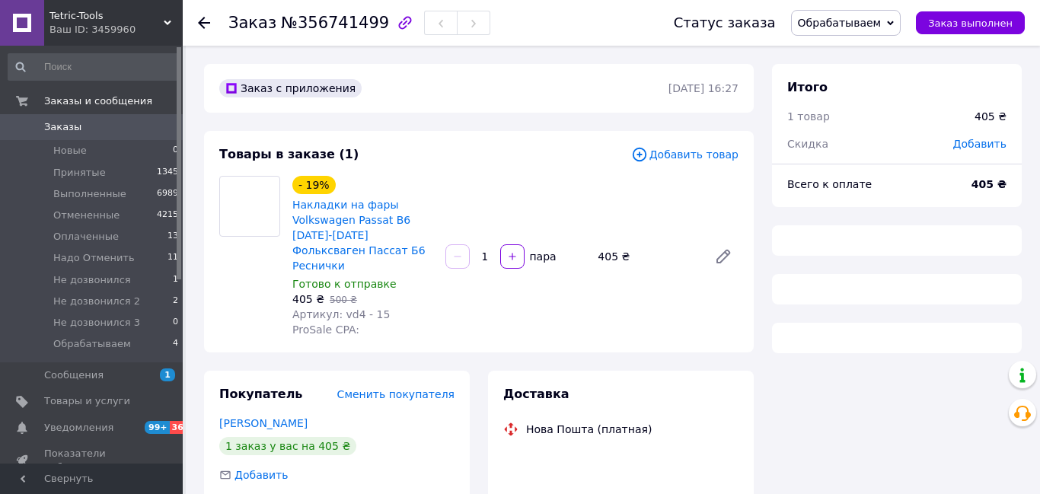
scroll to position [8, 0]
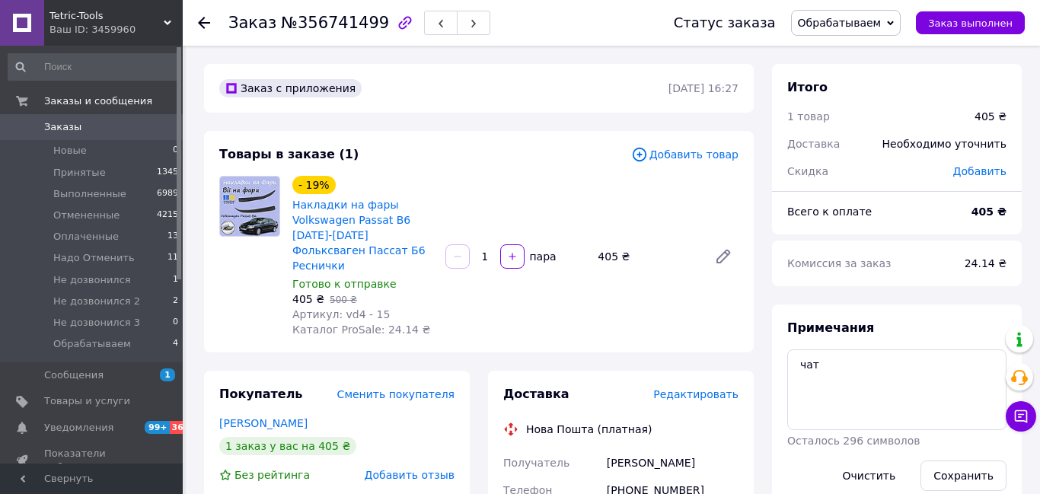
click at [204, 19] on icon at bounding box center [204, 23] width 12 height 12
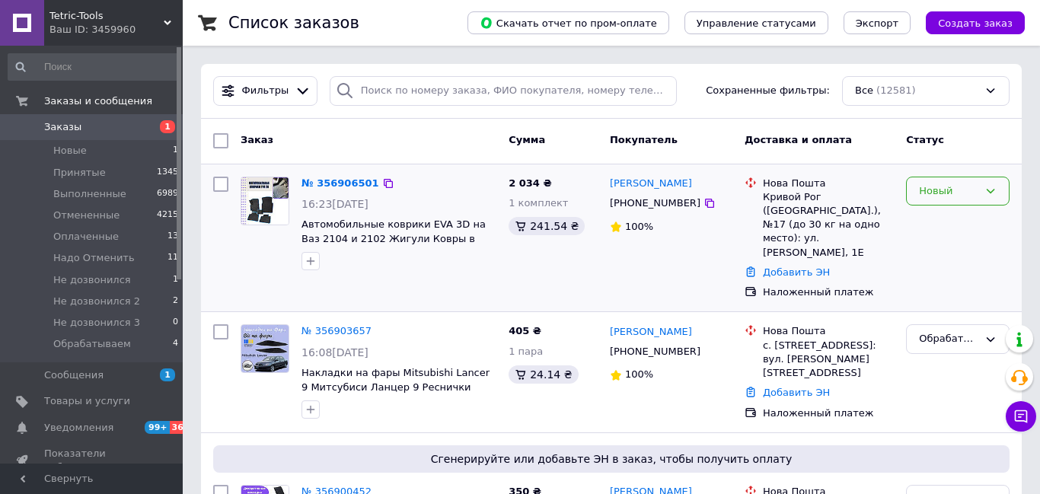
click at [986, 190] on icon at bounding box center [990, 191] width 12 height 12
click at [935, 223] on li "Принят" at bounding box center [958, 223] width 102 height 28
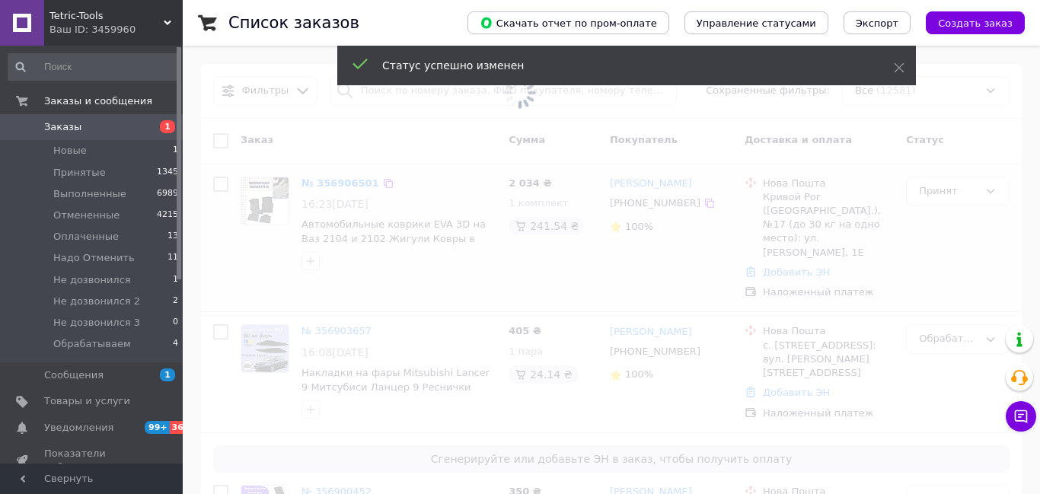
click at [984, 187] on span at bounding box center [520, 247] width 1040 height 494
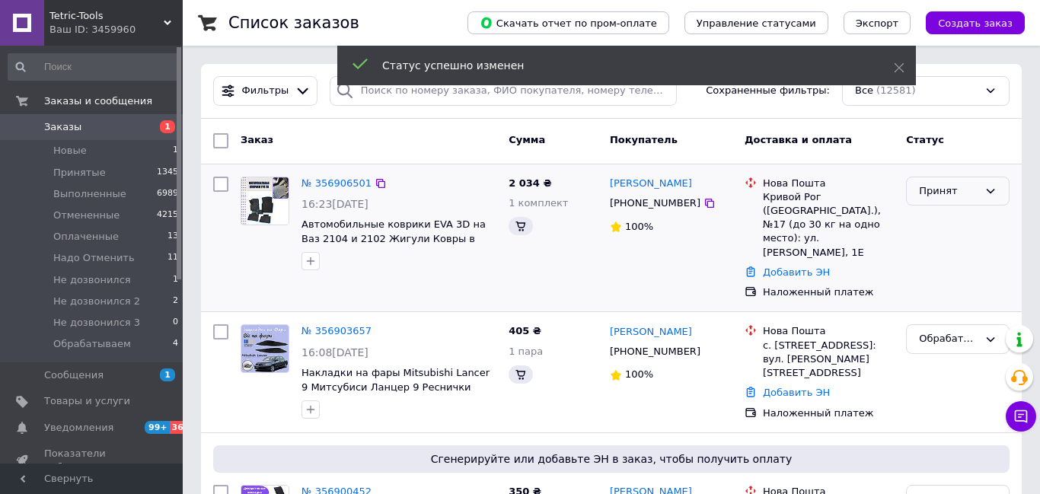
click at [984, 187] on icon at bounding box center [990, 191] width 12 height 12
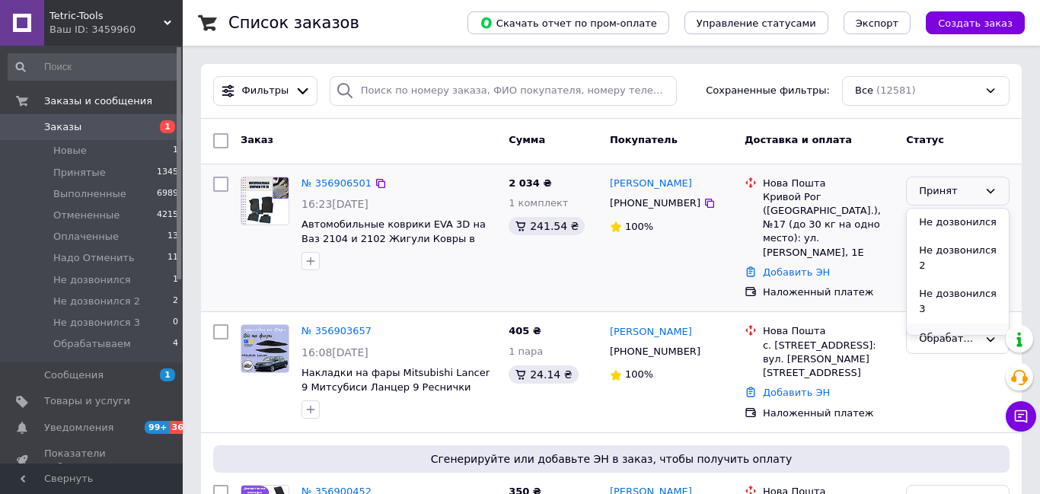
scroll to position [128, 0]
click at [941, 323] on li "Обрабатываем" at bounding box center [958, 344] width 102 height 43
click at [165, 21] on use at bounding box center [168, 23] width 8 height 5
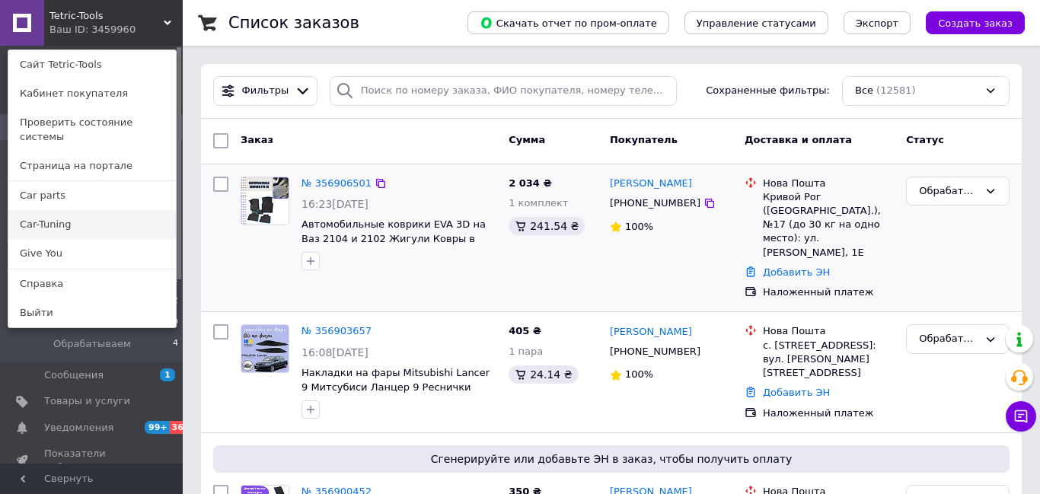
click at [61, 214] on link "Car-Tuning" at bounding box center [92, 224] width 168 height 29
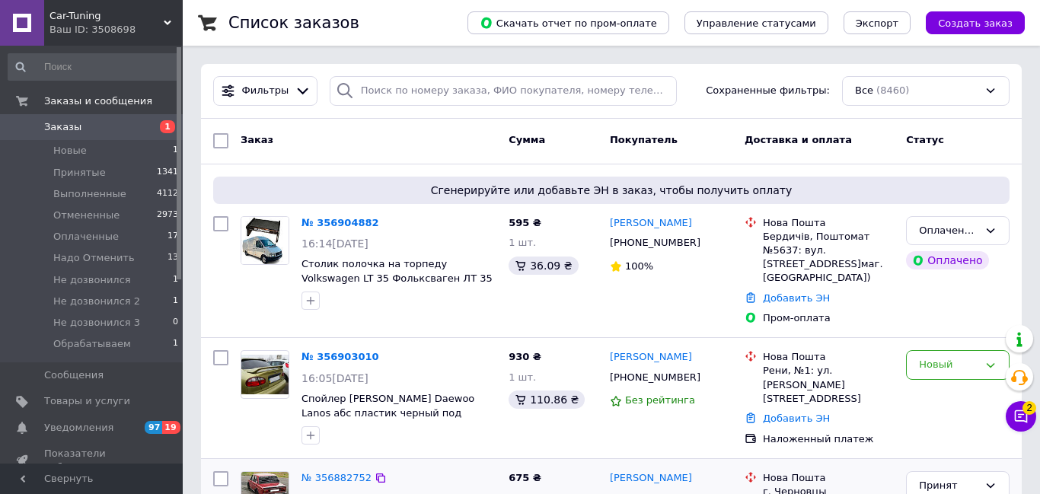
scroll to position [152, 0]
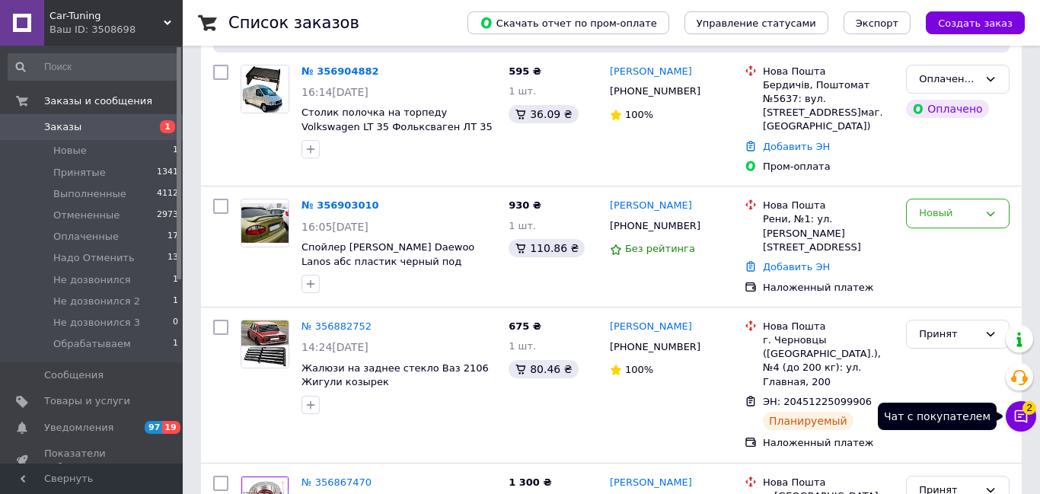
click at [1024, 420] on icon at bounding box center [1021, 416] width 13 height 13
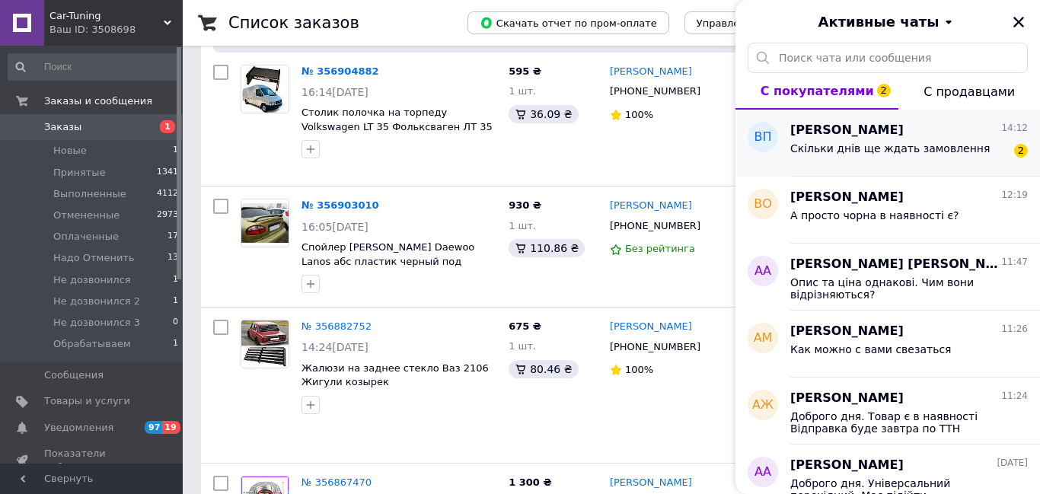
click at [909, 152] on span "Скільки днів ще ждать замовлення" at bounding box center [889, 148] width 199 height 12
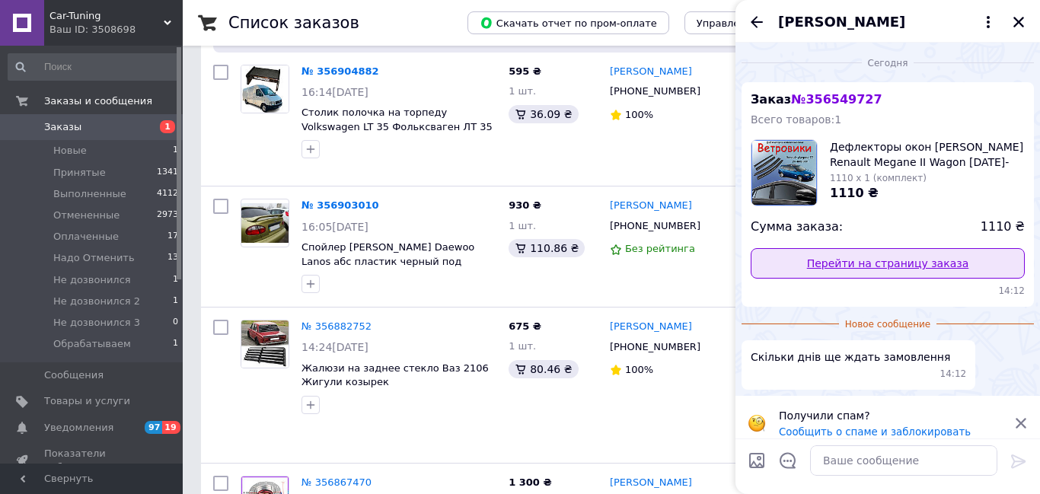
click at [910, 263] on link "Перейти на страницу заказа" at bounding box center [888, 263] width 274 height 30
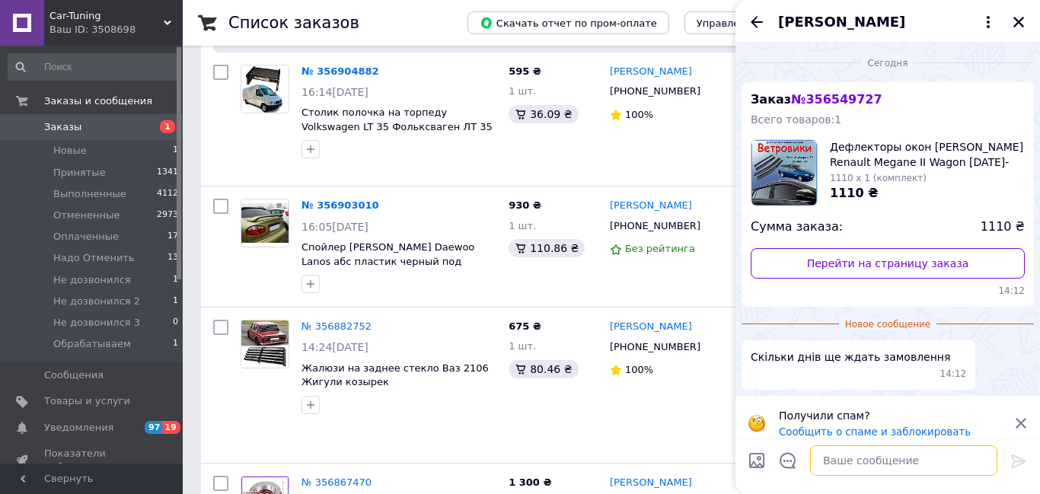
click at [872, 450] on textarea at bounding box center [903, 460] width 187 height 30
type textarea "Доброго дня, товар вже в дорозі"
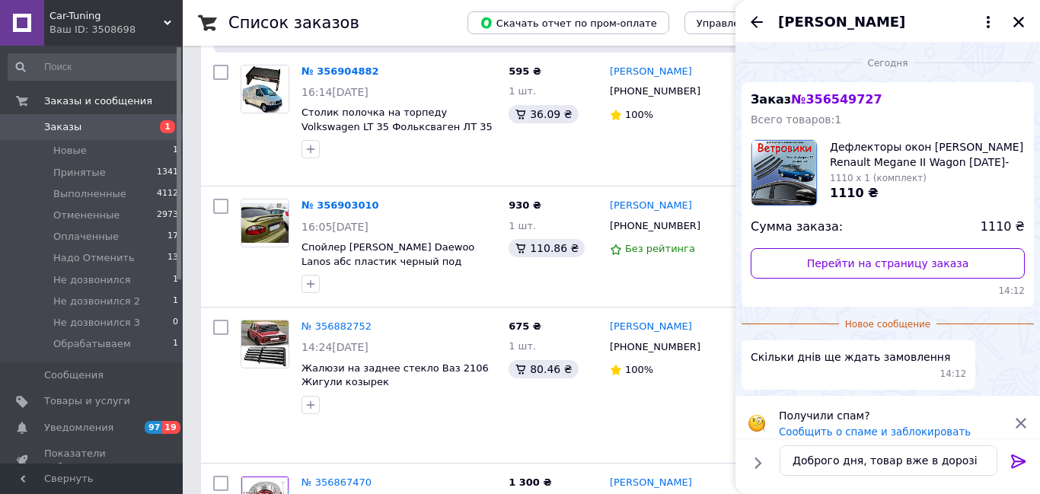
click at [1014, 461] on icon at bounding box center [1018, 462] width 14 height 14
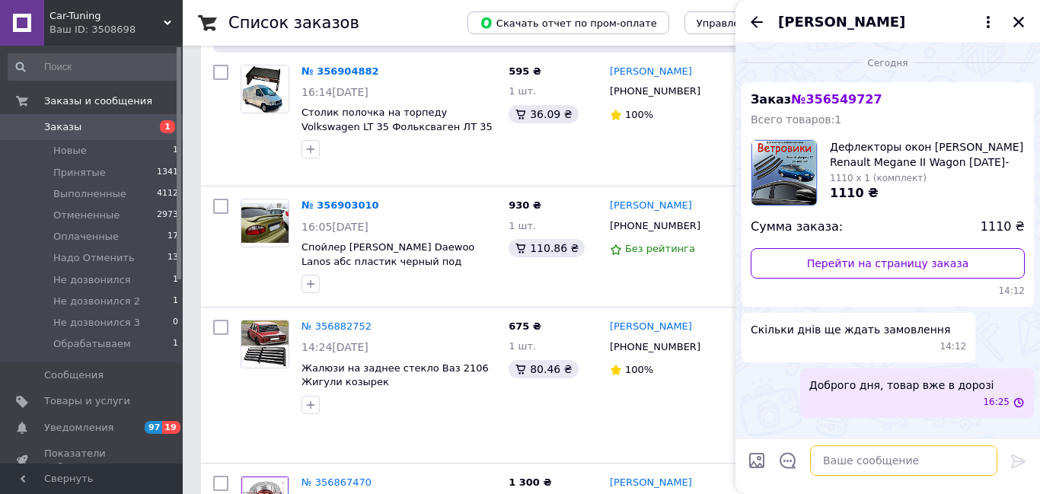
click at [857, 461] on textarea at bounding box center [903, 460] width 187 height 30
click at [887, 458] on textarea at bounding box center [903, 460] width 187 height 30
paste textarea "20451223522735"
click at [865, 459] on textarea "Ось номер ттн20451223522735" at bounding box center [889, 460] width 218 height 30
type textarea "Ось номер ттн 20451223522735"
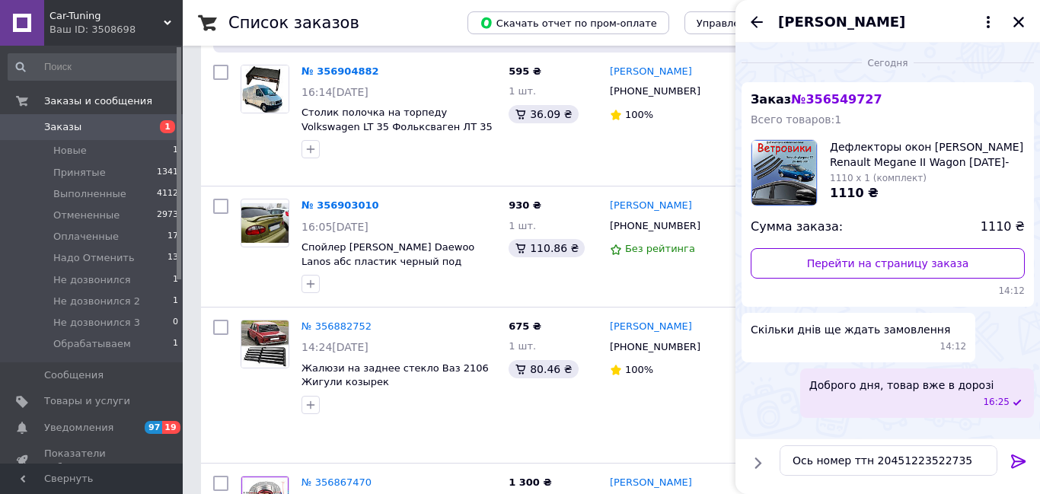
click at [1016, 461] on icon at bounding box center [1018, 462] width 14 height 14
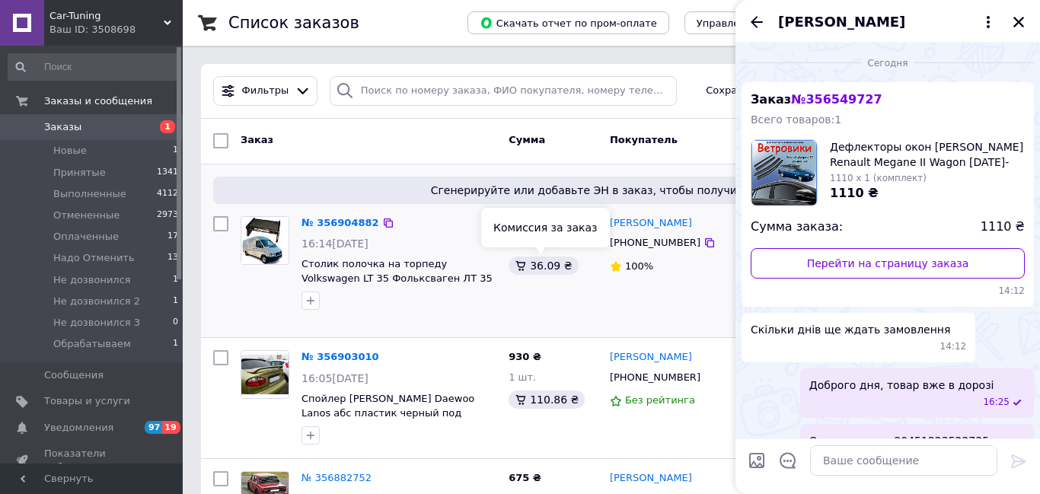
scroll to position [8, 0]
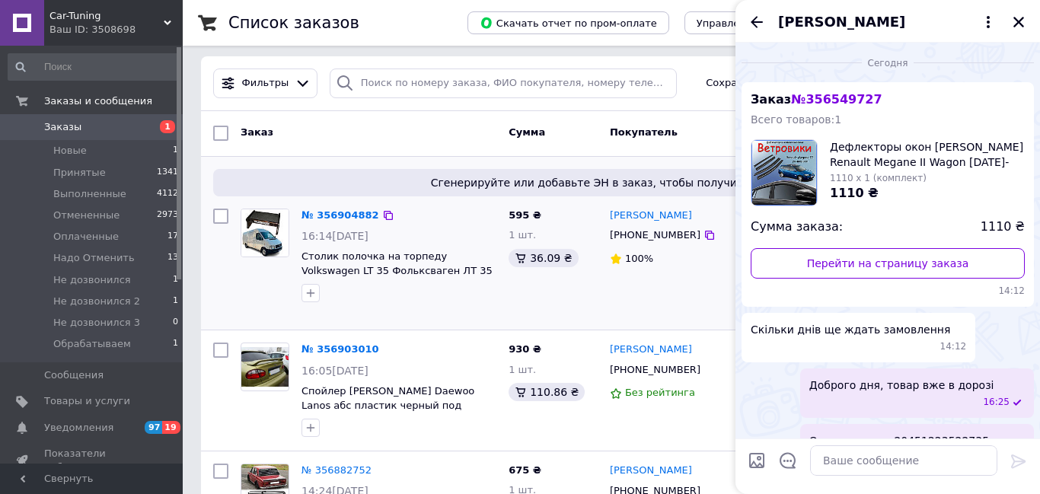
click at [614, 297] on div "Діма Михалевич +380979562970 100%" at bounding box center [671, 264] width 135 height 122
drag, startPoint x: 1014, startPoint y: 24, endPoint x: 669, endPoint y: 335, distance: 464.2
click at [1015, 23] on icon "Закрыть" at bounding box center [1019, 22] width 14 height 14
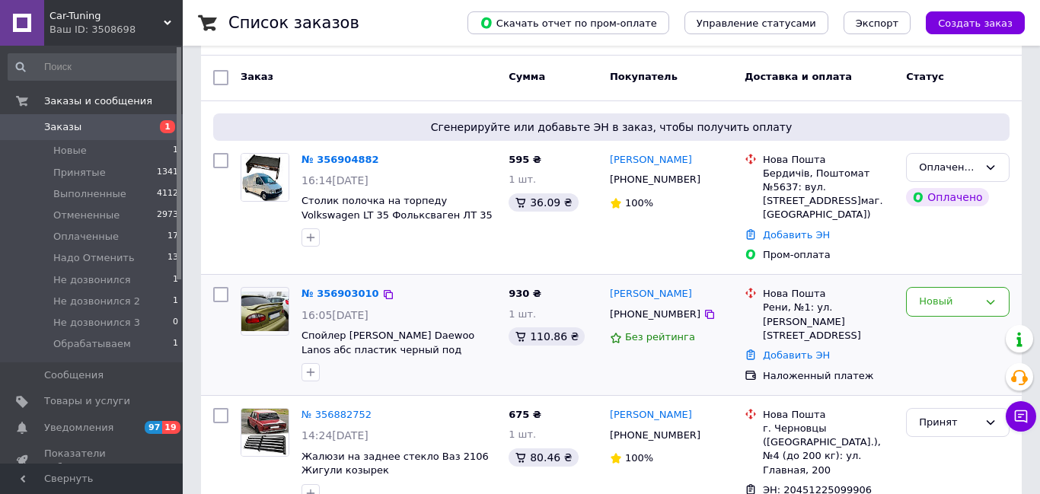
scroll to position [104, 0]
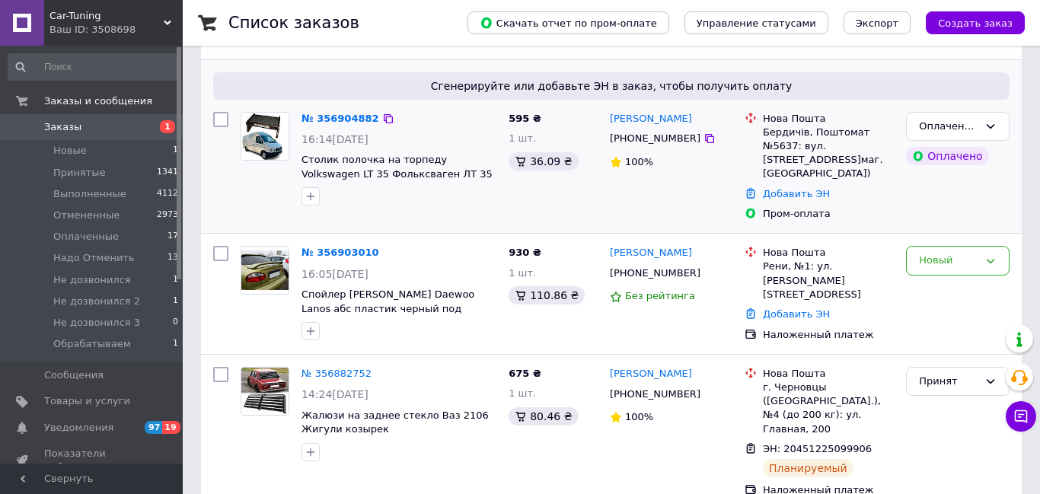
click at [525, 203] on div "595 ₴ 1 шт. 36.09 ₴" at bounding box center [553, 167] width 101 height 122
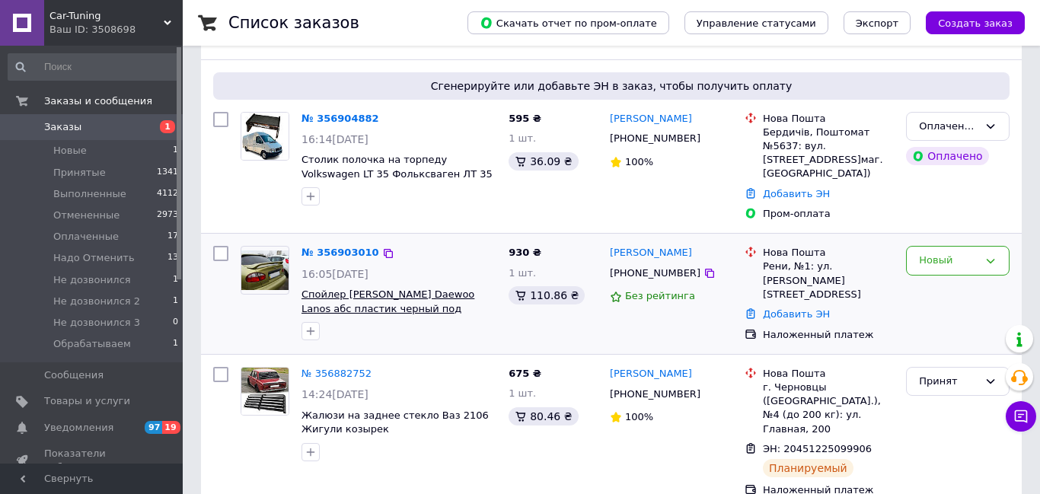
click at [368, 289] on span "Спойлер Деу Ланос Daewoo Lanos абс пластик черный под покраску" at bounding box center [388, 309] width 173 height 40
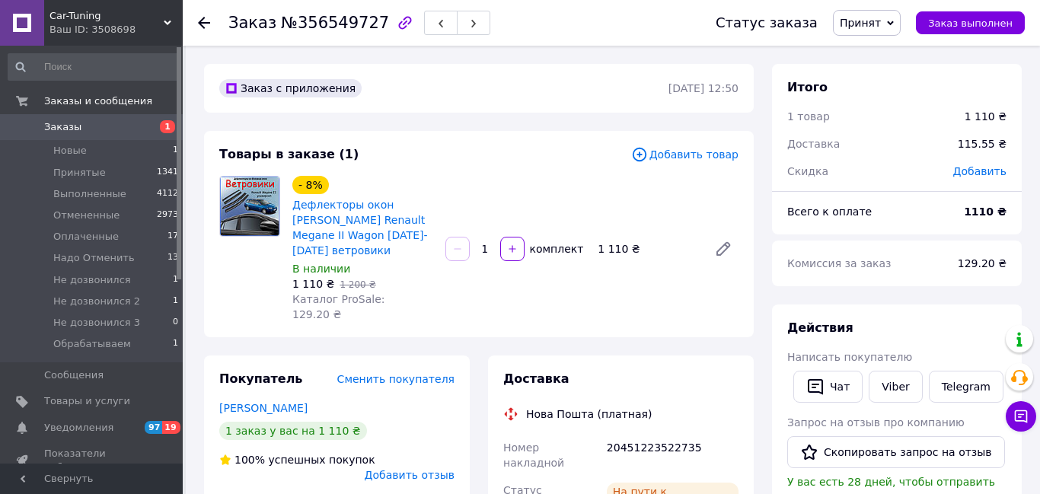
click at [633, 434] on div "20451223522735" at bounding box center [673, 455] width 138 height 43
copy div "20451223522735"
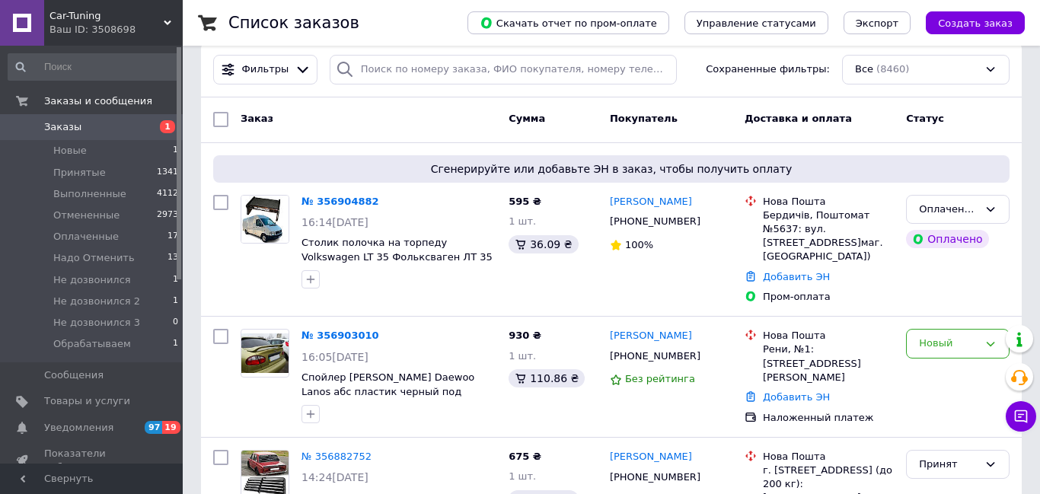
scroll to position [21, 0]
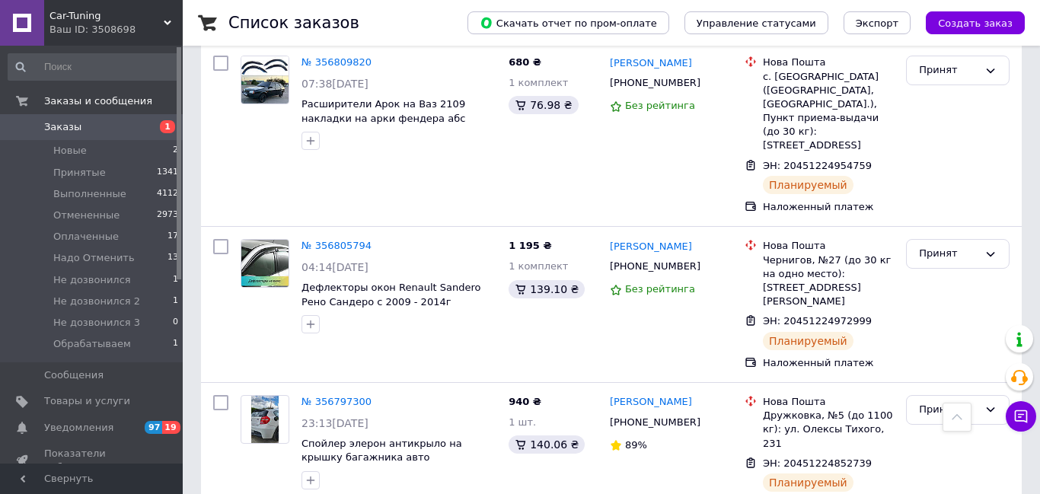
scroll to position [1123, 0]
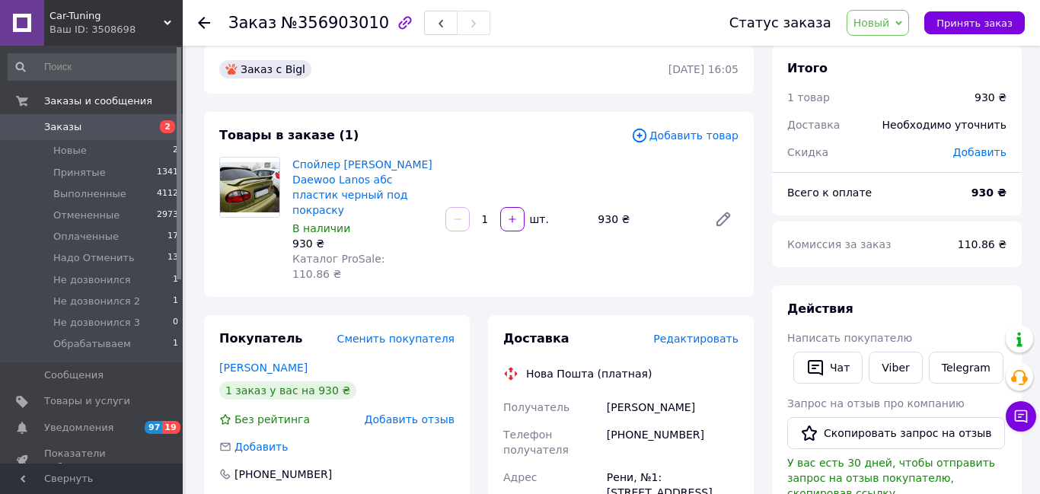
scroll to position [21, 0]
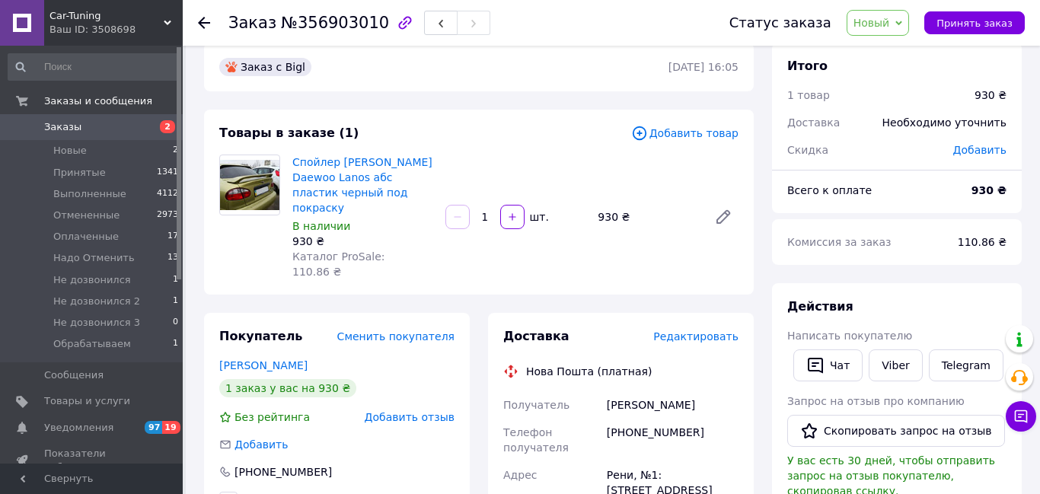
click at [168, 21] on use at bounding box center [168, 23] width 8 height 5
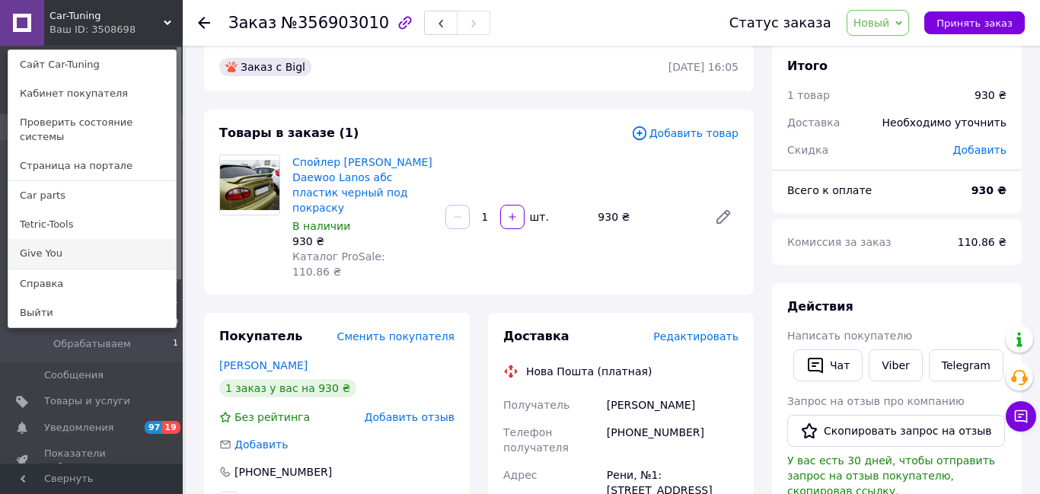
click at [78, 241] on link "Give You" at bounding box center [92, 253] width 168 height 29
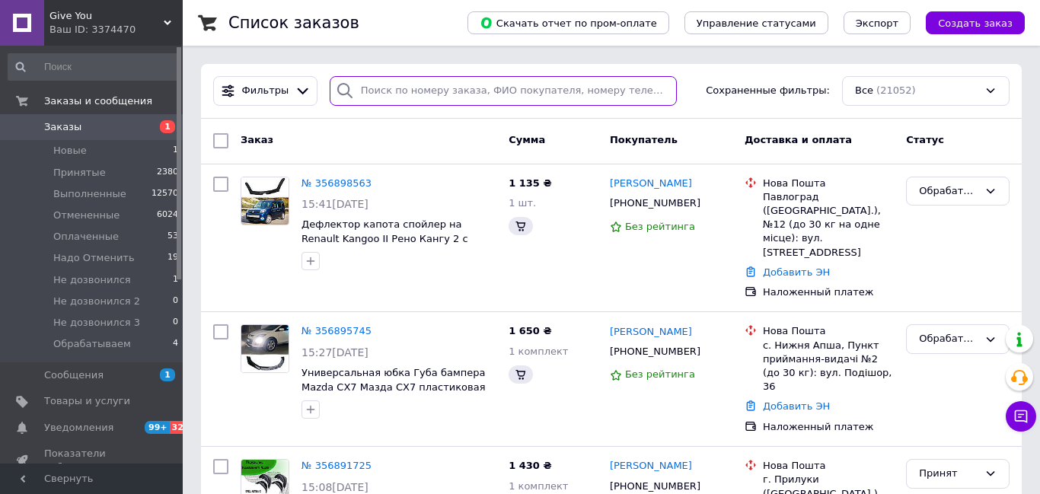
click at [404, 89] on input "search" at bounding box center [503, 91] width 347 height 30
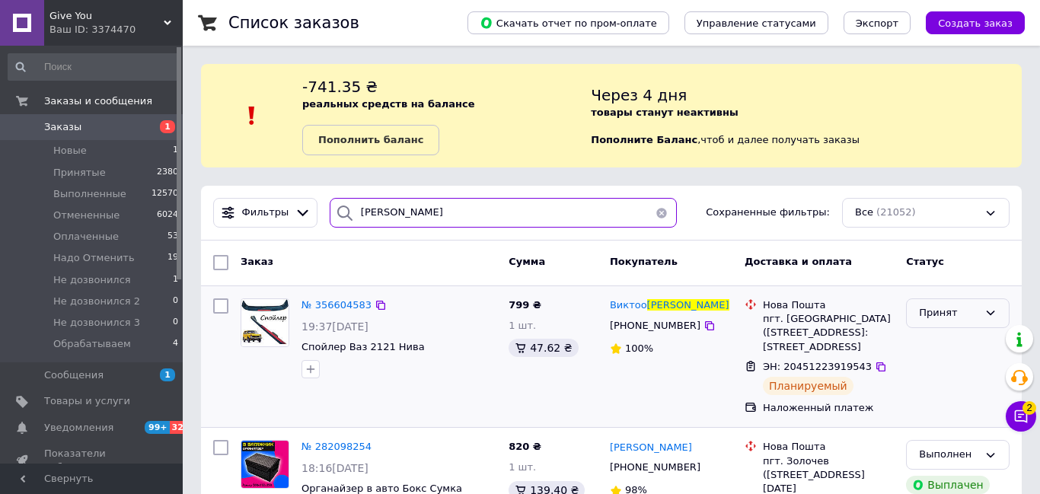
type input "качан"
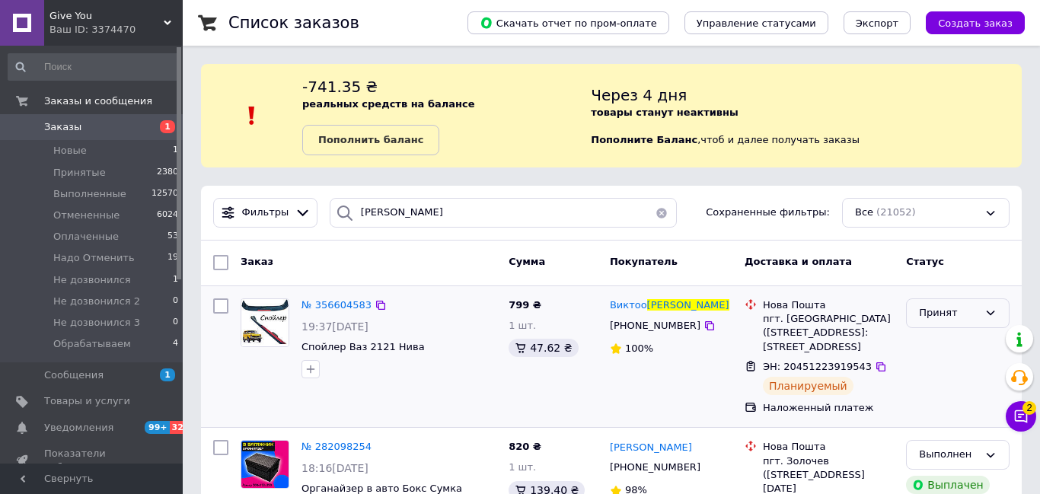
click at [984, 311] on icon at bounding box center [990, 313] width 12 height 12
click at [940, 406] on li "Надо Отменить" at bounding box center [958, 412] width 102 height 43
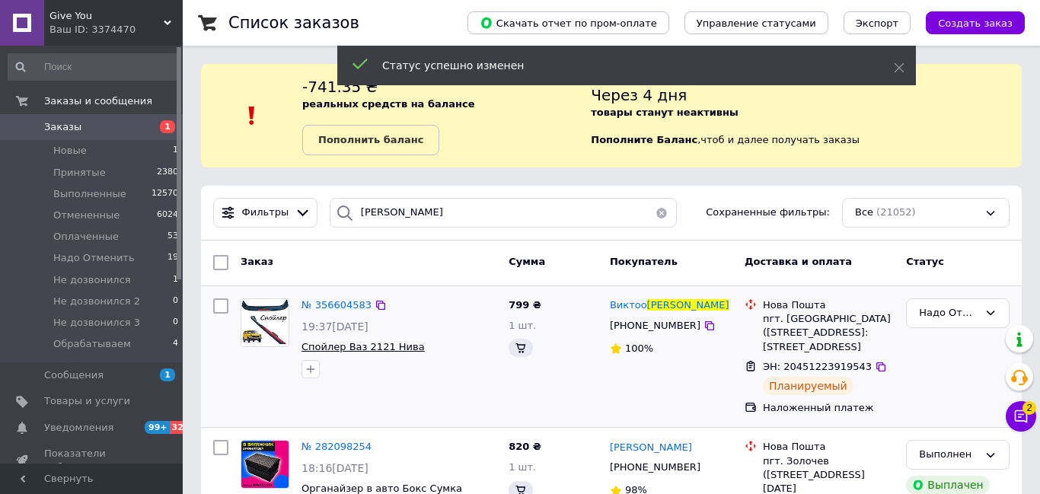
click at [384, 348] on span "Спойлер Ваз 2121 Нива" at bounding box center [363, 346] width 123 height 11
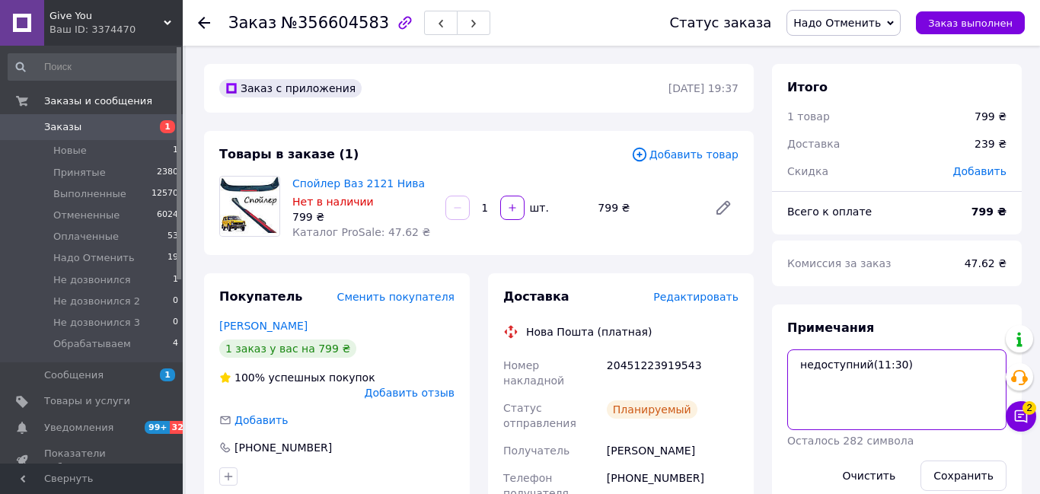
click at [899, 369] on textarea "недоступний(11:30)" at bounding box center [896, 389] width 219 height 81
type textarea "недоступний(11:30) нет в нал"
click at [954, 480] on button "Сохранить" at bounding box center [963, 476] width 86 height 30
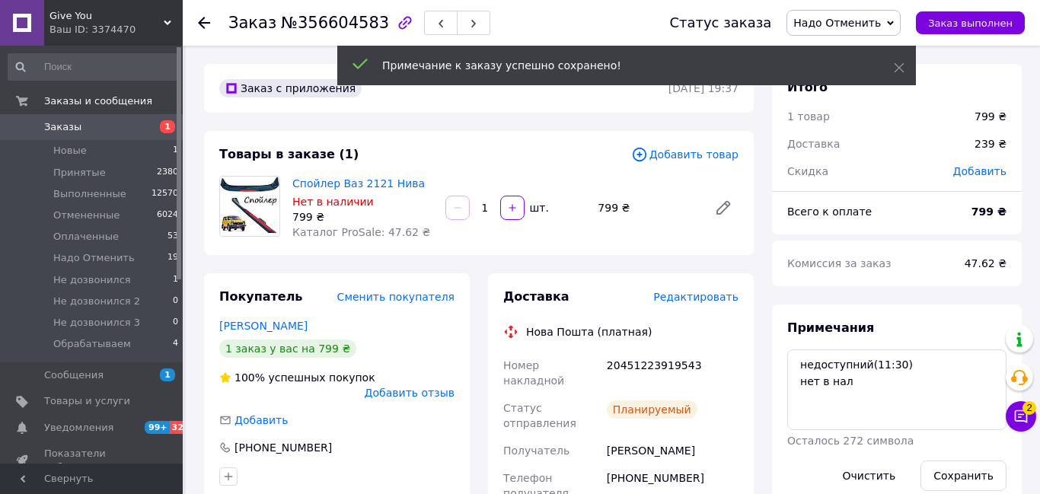
scroll to position [19, 0]
click at [171, 19] on div "Give You Ваш ID: 3374470" at bounding box center [113, 23] width 139 height 46
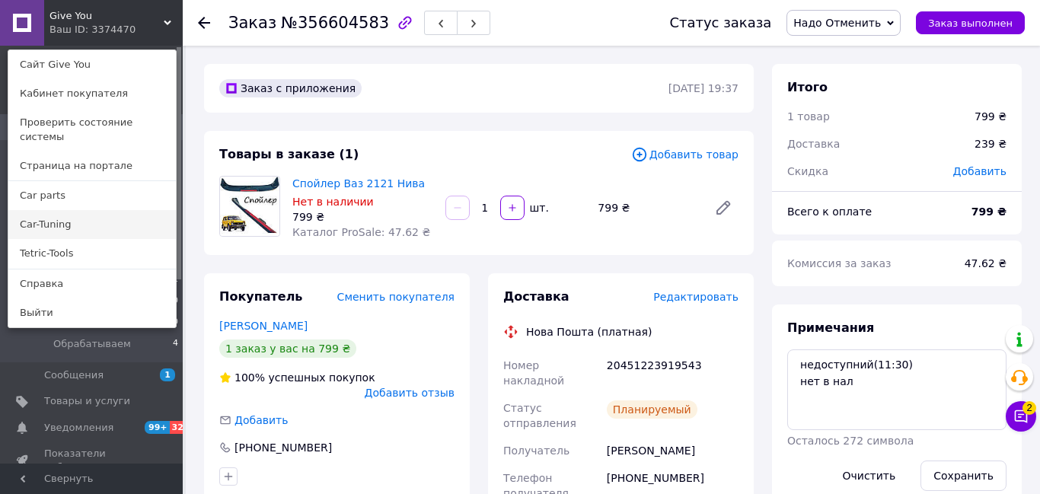
click at [75, 211] on link "Car-Tuning" at bounding box center [92, 224] width 168 height 29
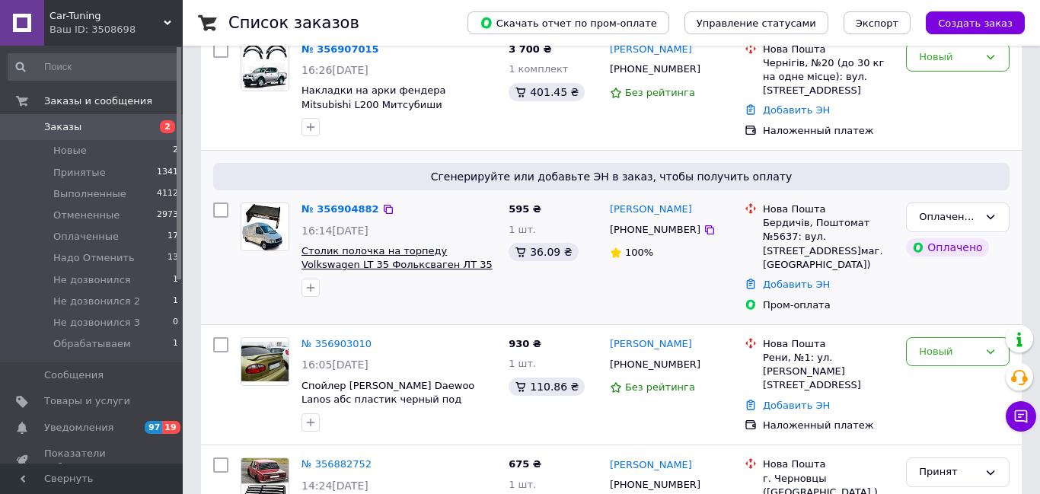
scroll to position [173, 0]
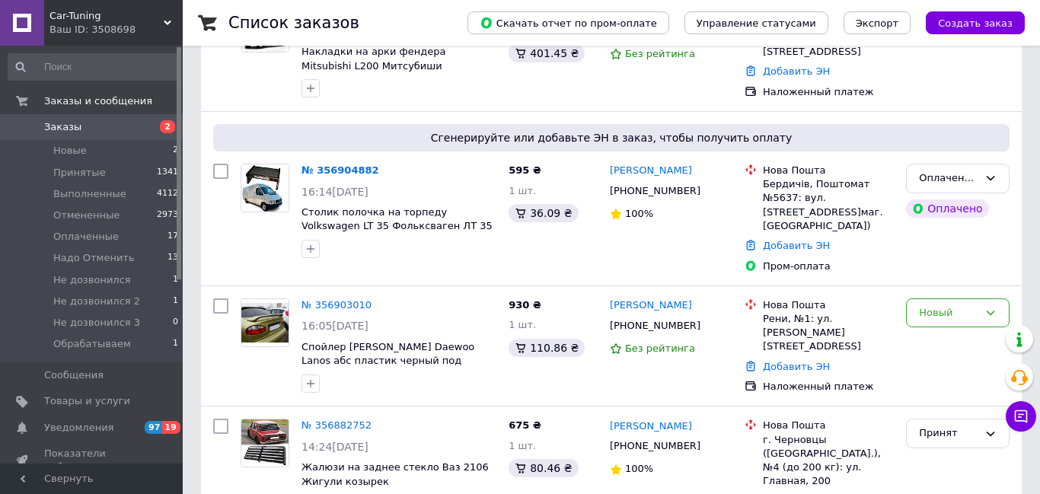
click at [104, 126] on span "Заказы" at bounding box center [92, 127] width 97 height 14
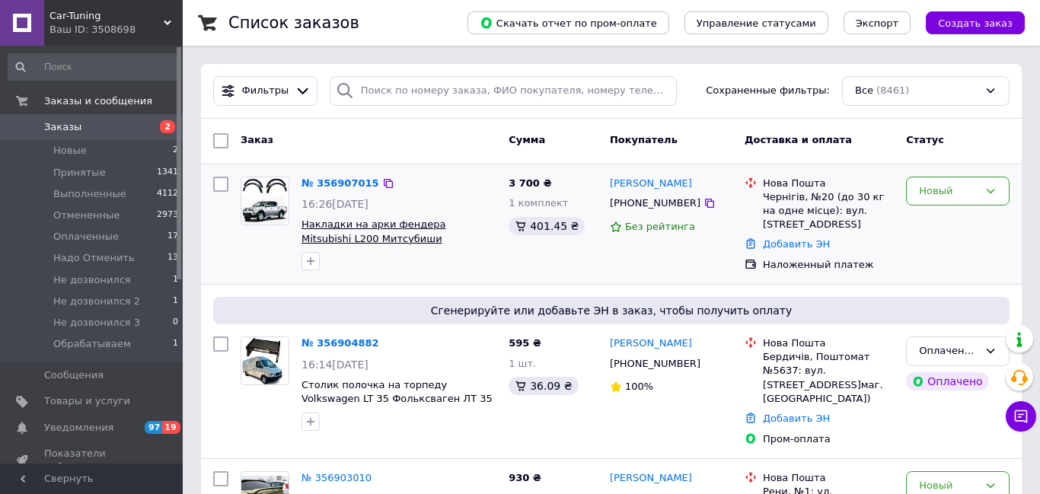
click at [393, 228] on span "Накладки на арки фендера Mitsubishi L200 Митсубиши Л[PHONE_NUMBER][DATE][DATE] …" at bounding box center [384, 246] width 165 height 54
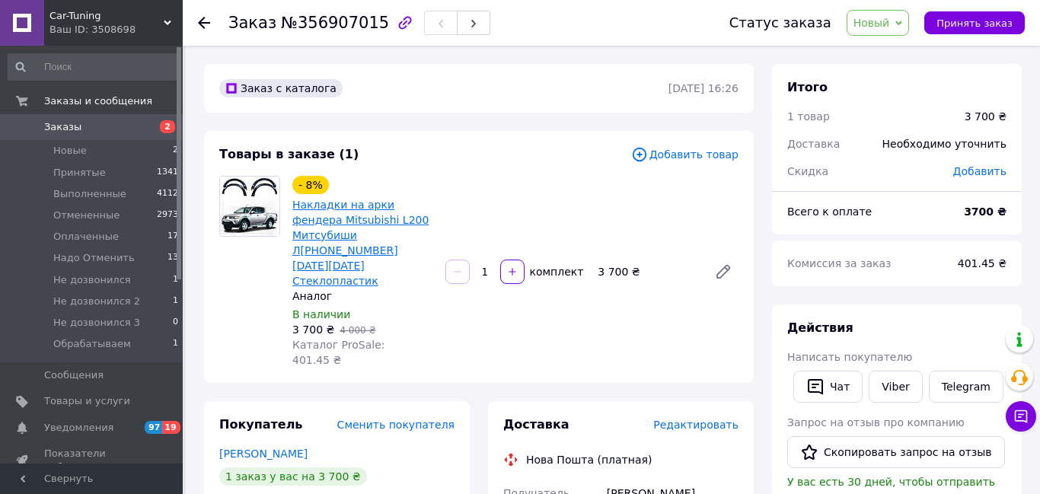
click at [350, 206] on link "Накладки на арки фендера Mitsubishi L200 Митсубиши Л[PHONE_NUMBER][DATE][DATE] …" at bounding box center [360, 243] width 136 height 88
click at [203, 23] on use at bounding box center [204, 23] width 12 height 12
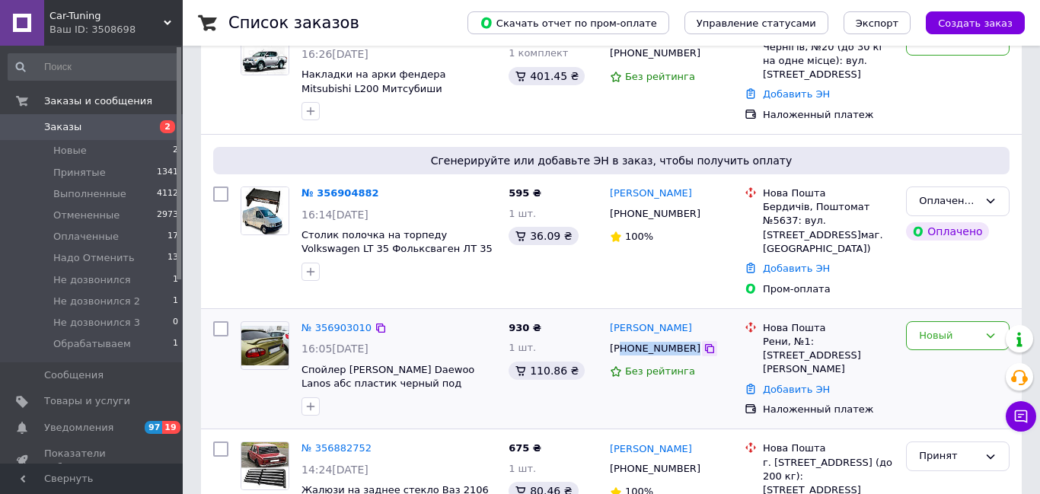
drag, startPoint x: 623, startPoint y: 331, endPoint x: 688, endPoint y: 333, distance: 64.8
click at [697, 340] on div "+380681018165" at bounding box center [671, 348] width 126 height 17
copy div "80681018165"
drag, startPoint x: 640, startPoint y: 313, endPoint x: 610, endPoint y: 309, distance: 30.7
click at [610, 320] on div "Саша Воику" at bounding box center [671, 329] width 126 height 18
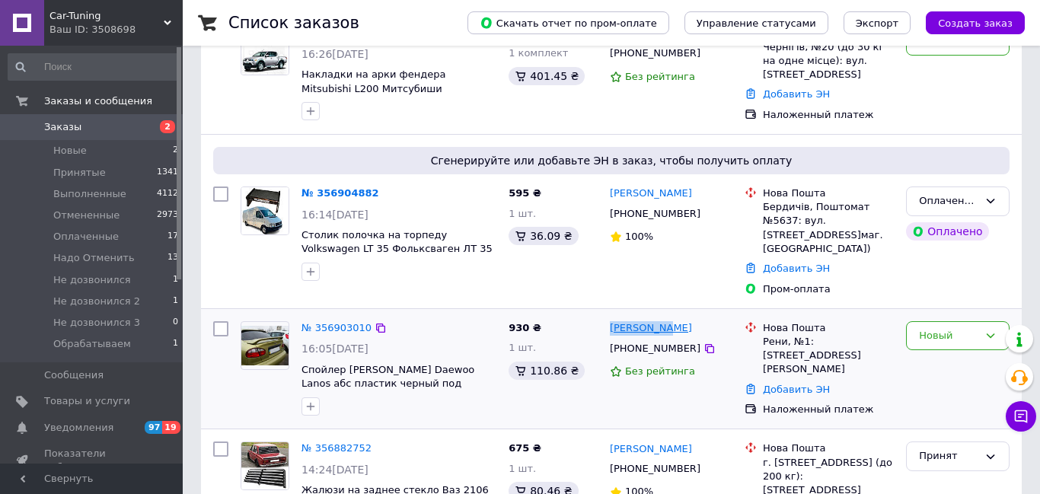
copy link "Саша Воику"
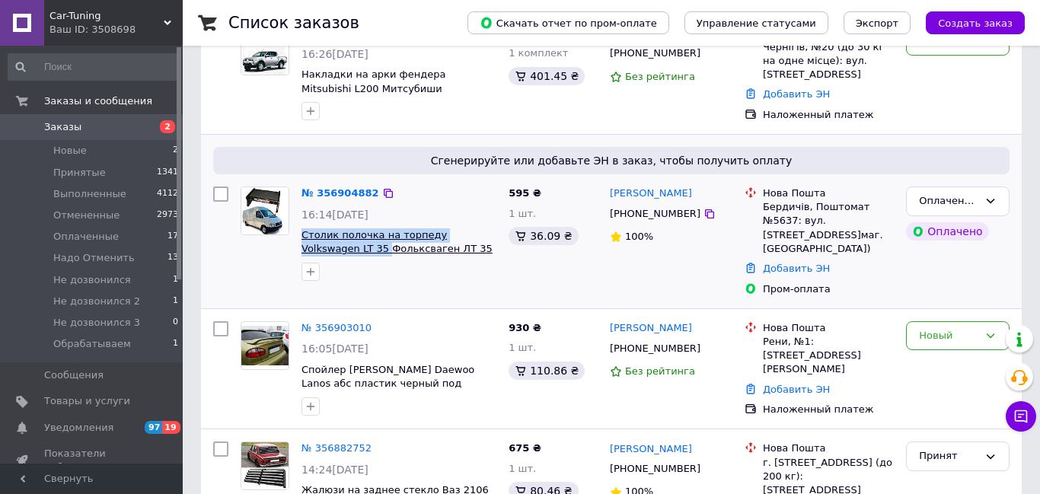
drag, startPoint x: 298, startPoint y: 235, endPoint x: 328, endPoint y: 249, distance: 33.7
click at [328, 249] on div "№ 356904882 16:14, 12.08.2025 Столик полочка на торпеду Volkswagen LT 35 Фолькс…" at bounding box center [398, 233] width 207 height 107
copy span "Столик полочка на торпеду Volkswagen LT 35"
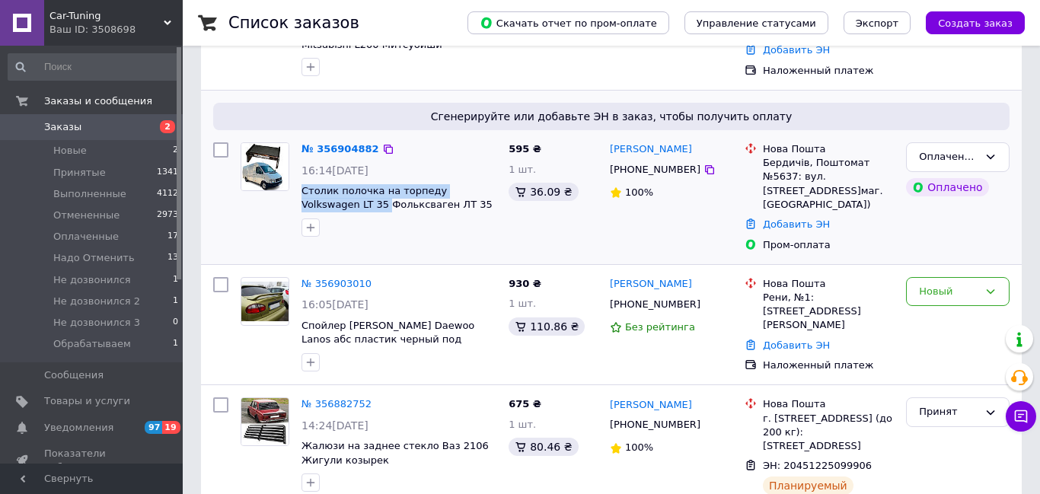
scroll to position [198, 0]
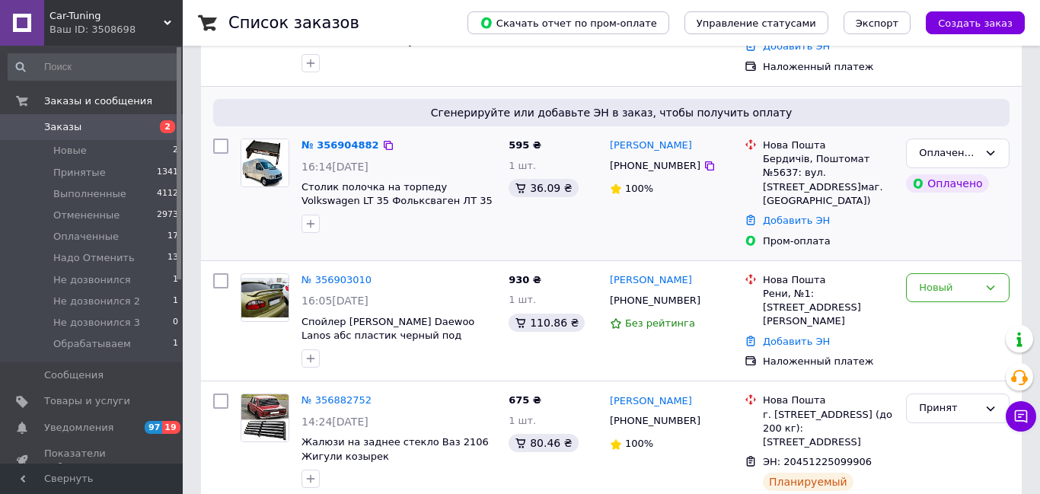
click at [783, 151] on div "Нова Пошта Бердичів, Поштомат №5637: вул. Житомирська, 20/1 (маг. АТБ)" at bounding box center [828, 173] width 137 height 69
click at [783, 151] on div "Нова Пошта" at bounding box center [828, 146] width 131 height 14
click at [781, 156] on div "Бердичів, Поштомат №5637: вул. Житомирська, 20/1 (маг. АТБ)" at bounding box center [828, 180] width 131 height 56
copy div "Бердичів"
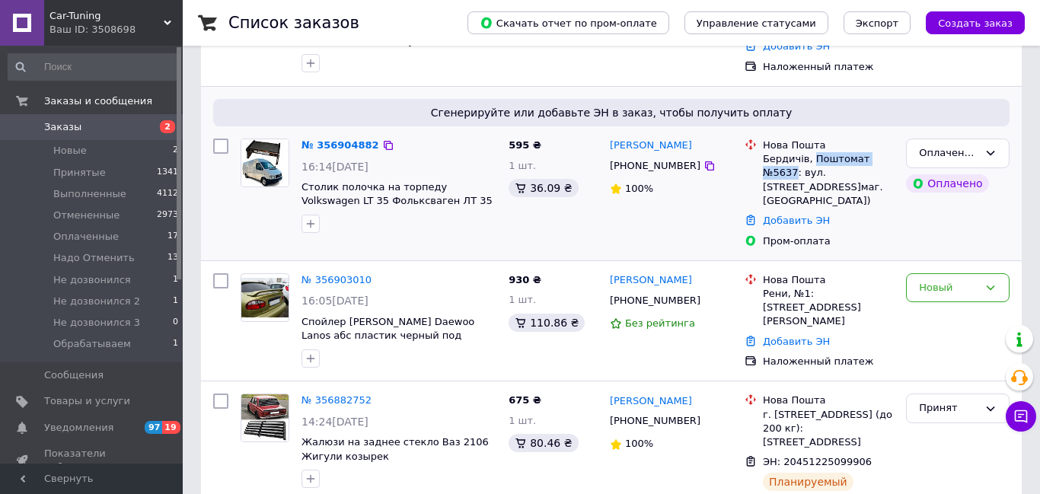
drag, startPoint x: 809, startPoint y: 157, endPoint x: 889, endPoint y: 157, distance: 79.9
click at [889, 157] on div "Бердичів, Поштомат №5637: вул. Житомирська, 20/1 (маг. АТБ)" at bounding box center [828, 180] width 131 height 56
copy div "Поштомат №5637"
drag, startPoint x: 619, startPoint y: 167, endPoint x: 677, endPoint y: 167, distance: 57.9
click at [677, 167] on div "[PHONE_NUMBER]" at bounding box center [655, 166] width 97 height 20
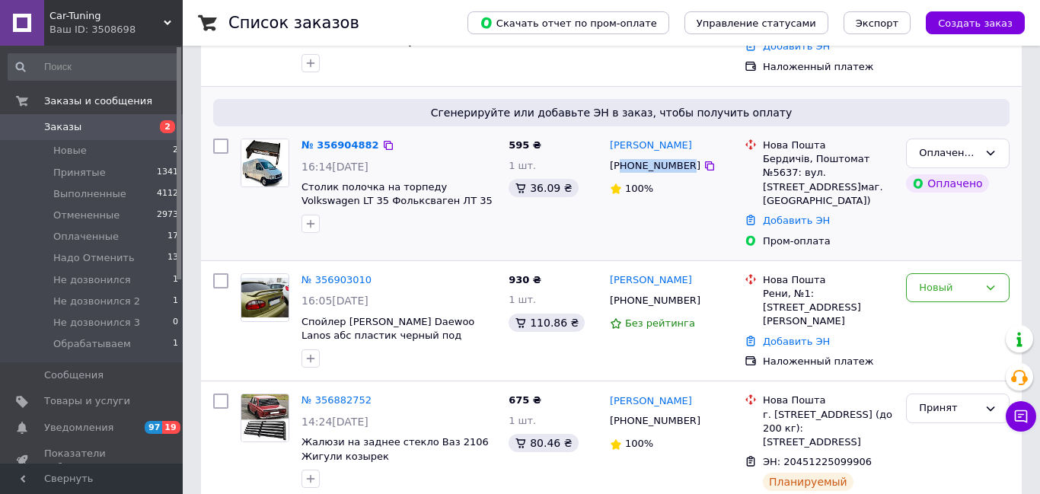
copy div "80979562970"
drag, startPoint x: 691, startPoint y: 147, endPoint x: 608, endPoint y: 144, distance: 82.3
click at [608, 144] on div "Діма Михалевич" at bounding box center [671, 146] width 126 height 18
copy link "Діма Михалевич"
click at [354, 183] on span "Столик полочка на торпеду Volkswagen LT 35 Фольксваген ЛТ 35 на панель" at bounding box center [397, 201] width 191 height 40
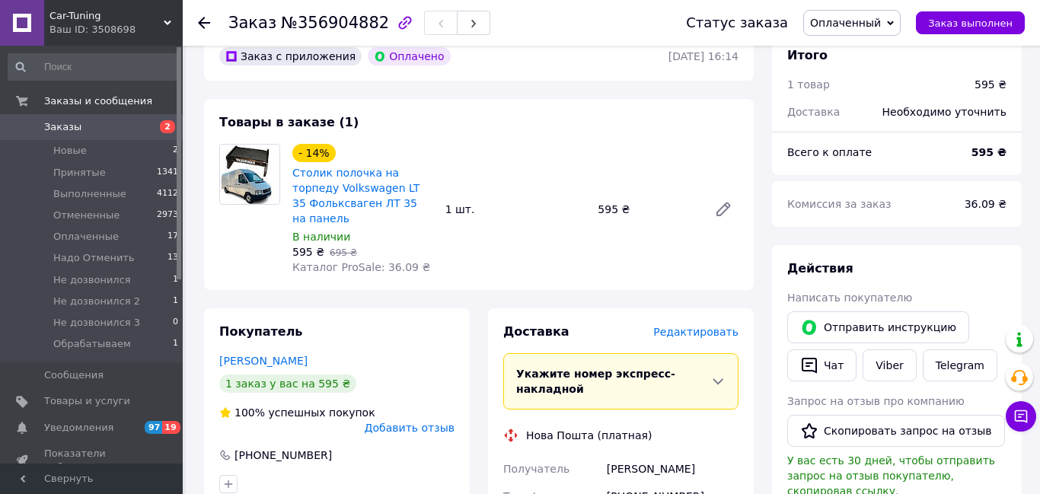
scroll to position [489, 0]
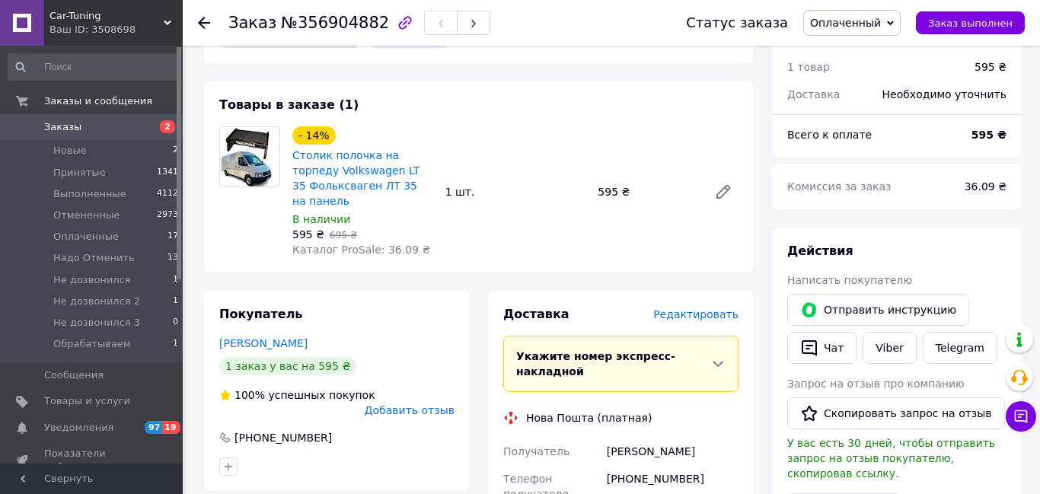
click at [691, 308] on span "Редактировать" at bounding box center [695, 314] width 85 height 12
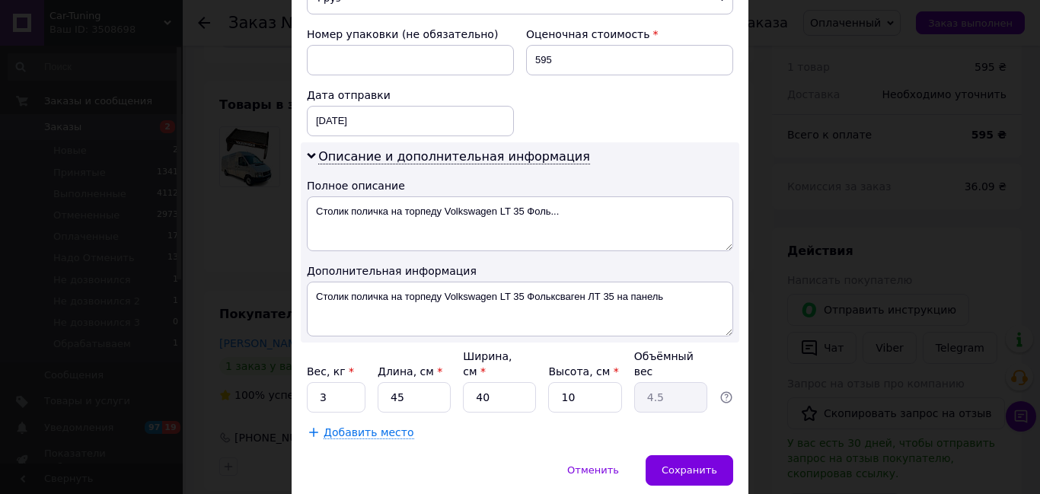
scroll to position [688, 0]
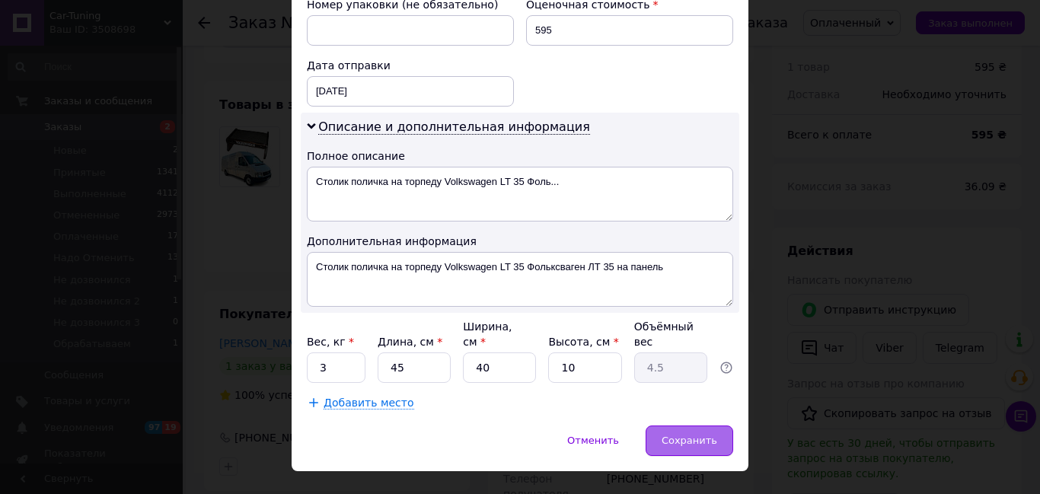
click at [678, 435] on span "Сохранить" at bounding box center [690, 440] width 56 height 11
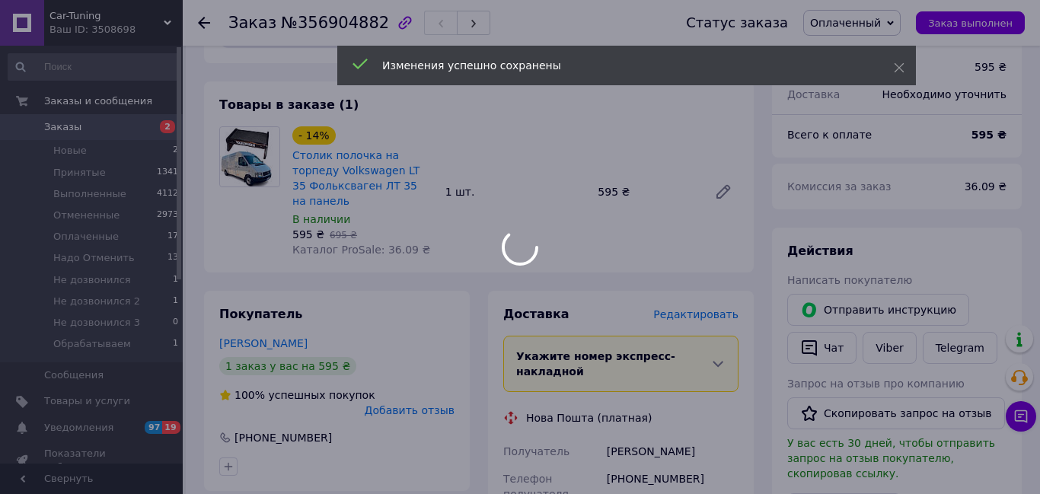
scroll to position [154, 0]
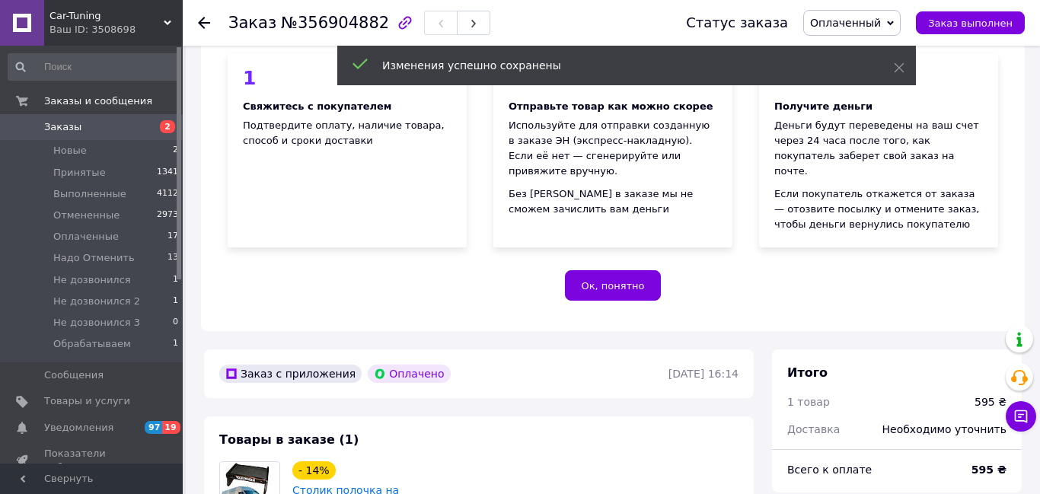
click at [894, 24] on icon at bounding box center [890, 23] width 7 height 7
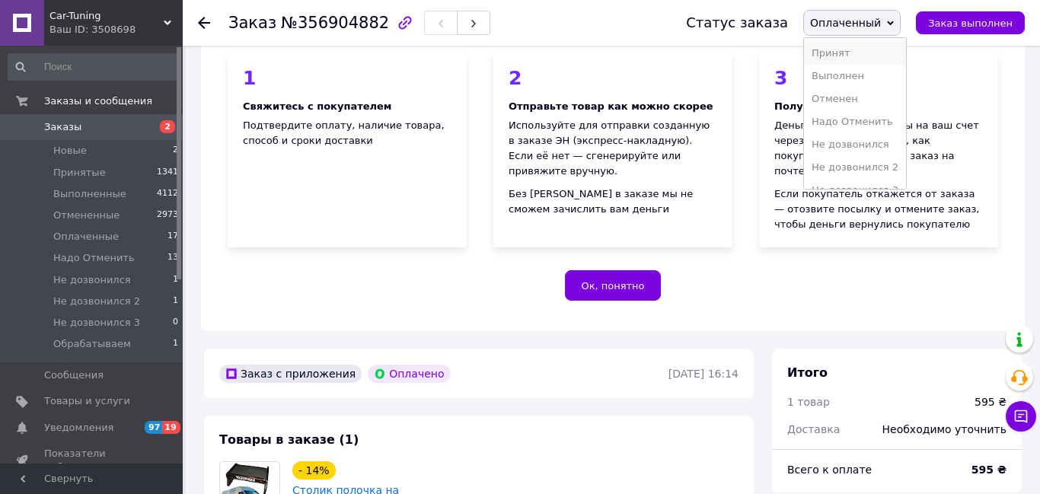
click at [844, 49] on li "Принят" at bounding box center [855, 53] width 102 height 23
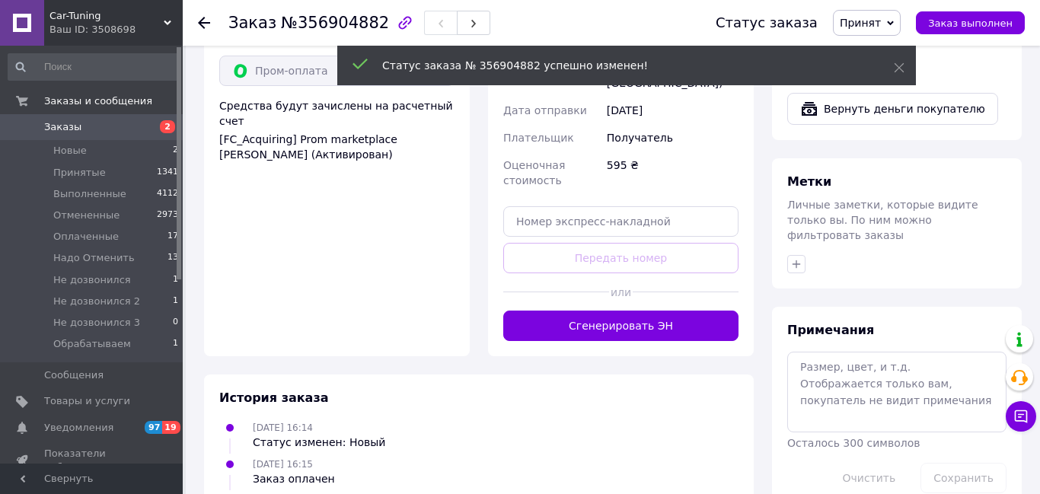
scroll to position [997, 0]
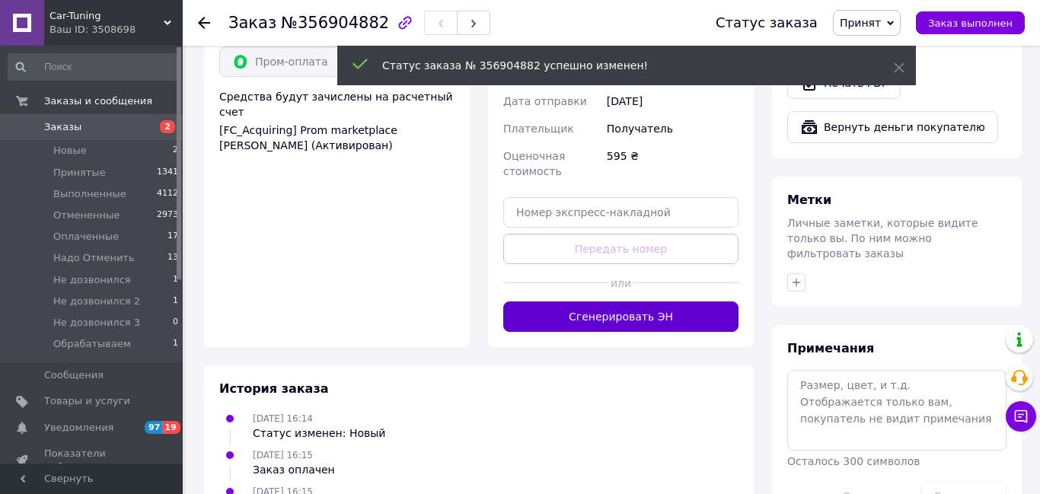
click at [657, 302] on button "Сгенерировать ЭН" at bounding box center [620, 317] width 235 height 30
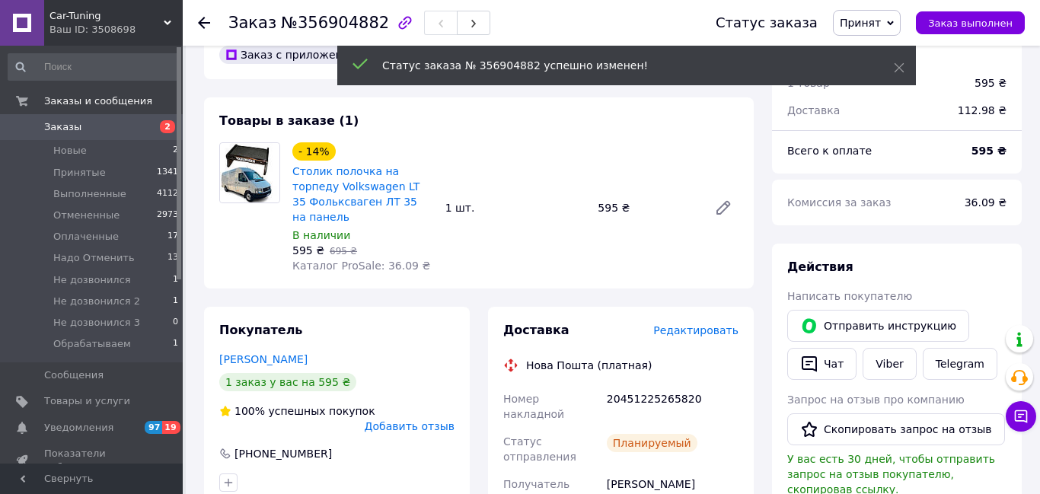
scroll to position [449, 0]
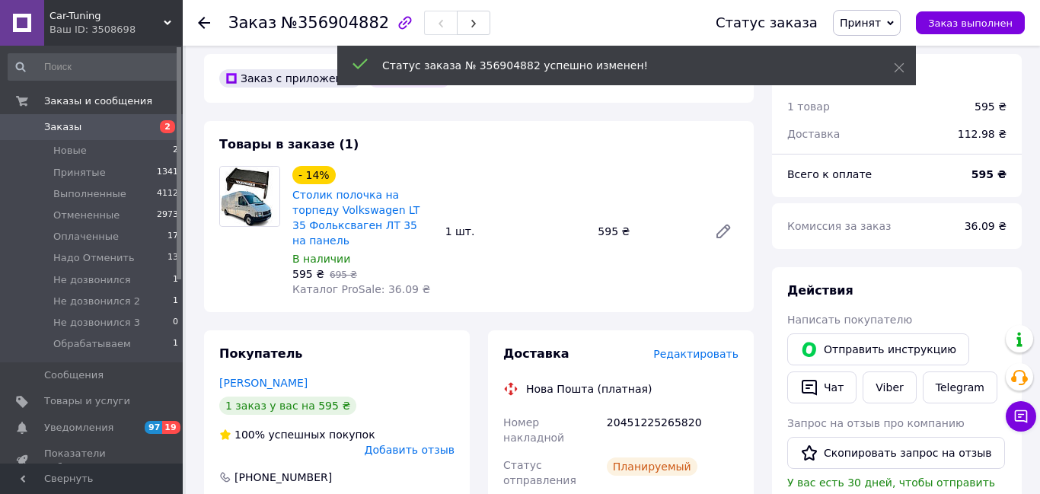
click at [647, 410] on div "20451225265820" at bounding box center [673, 430] width 138 height 43
copy div "20451225265820"
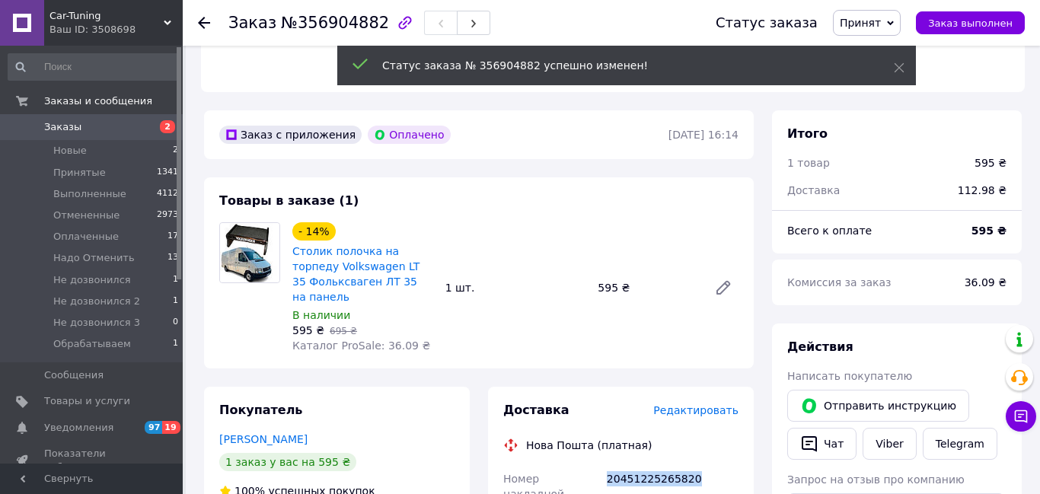
scroll to position [302, 0]
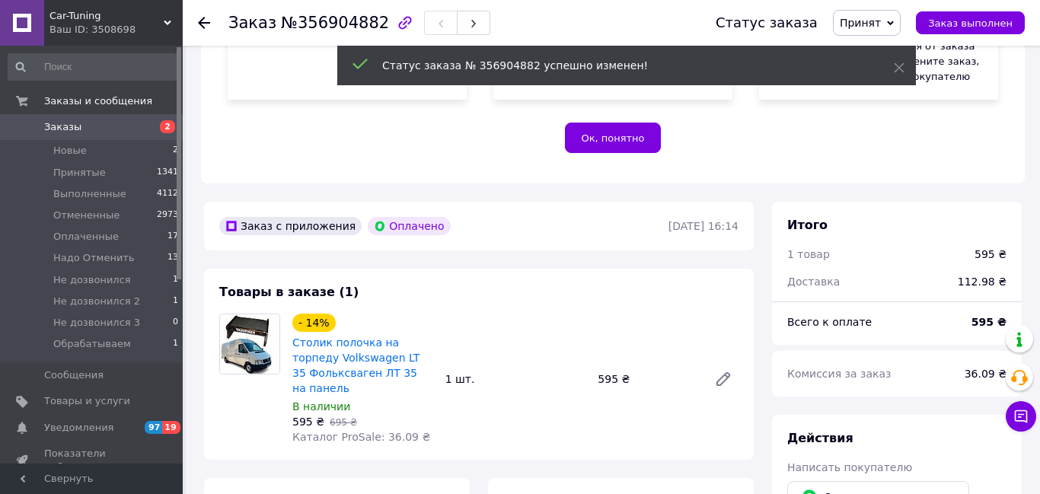
click at [203, 23] on use at bounding box center [204, 23] width 12 height 12
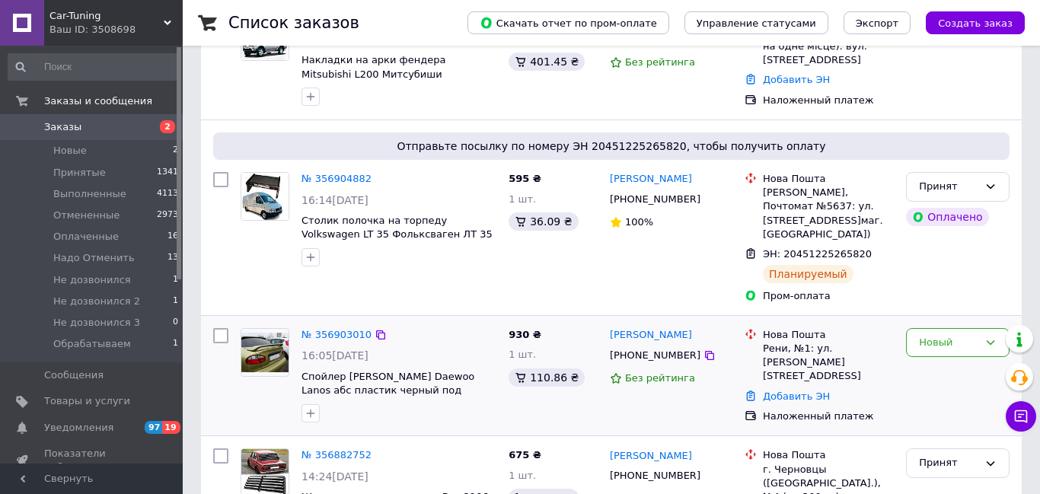
scroll to position [165, 0]
click at [982, 327] on div "Новый" at bounding box center [958, 342] width 104 height 30
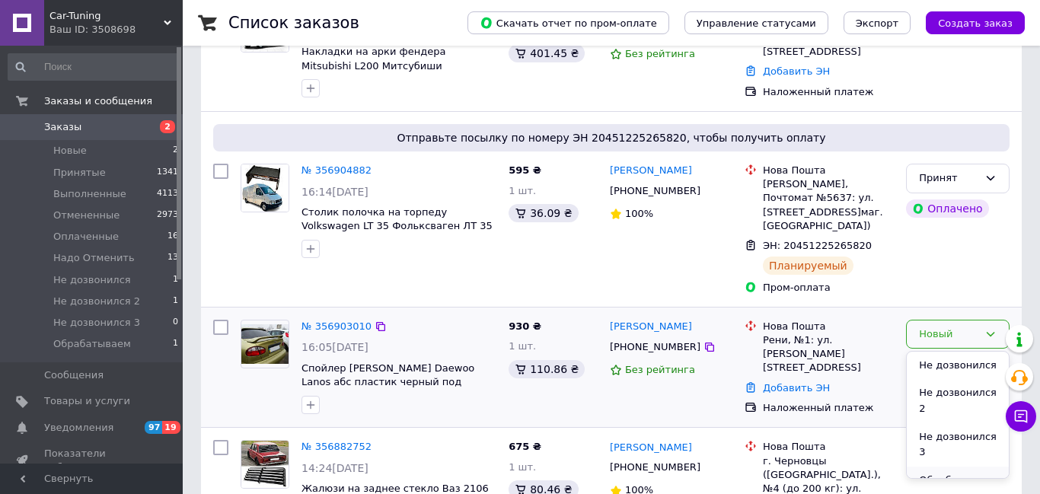
click at [937, 467] on li "Обрабатываем" at bounding box center [958, 488] width 102 height 43
click at [983, 320] on div "Обрабатываем" at bounding box center [958, 335] width 104 height 30
click at [936, 354] on li "Принят" at bounding box center [958, 366] width 102 height 28
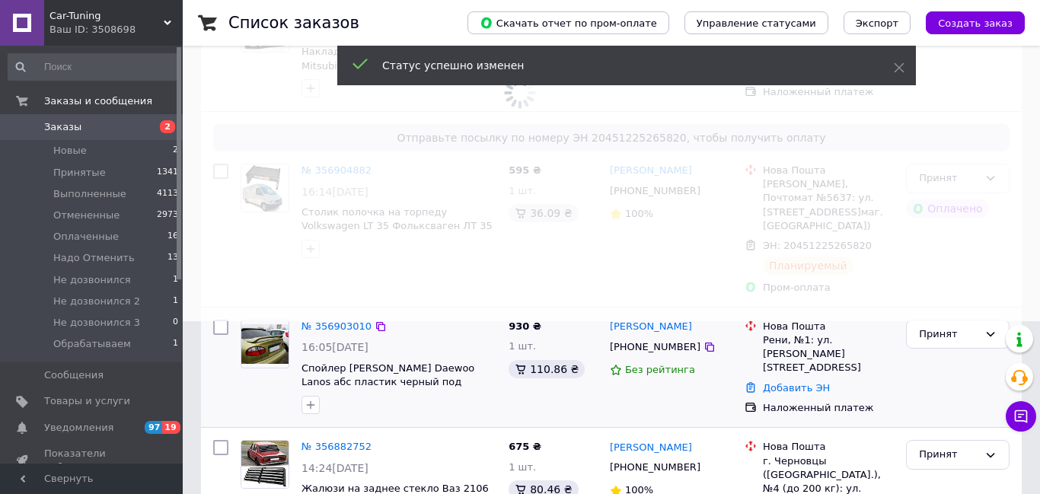
scroll to position [0, 0]
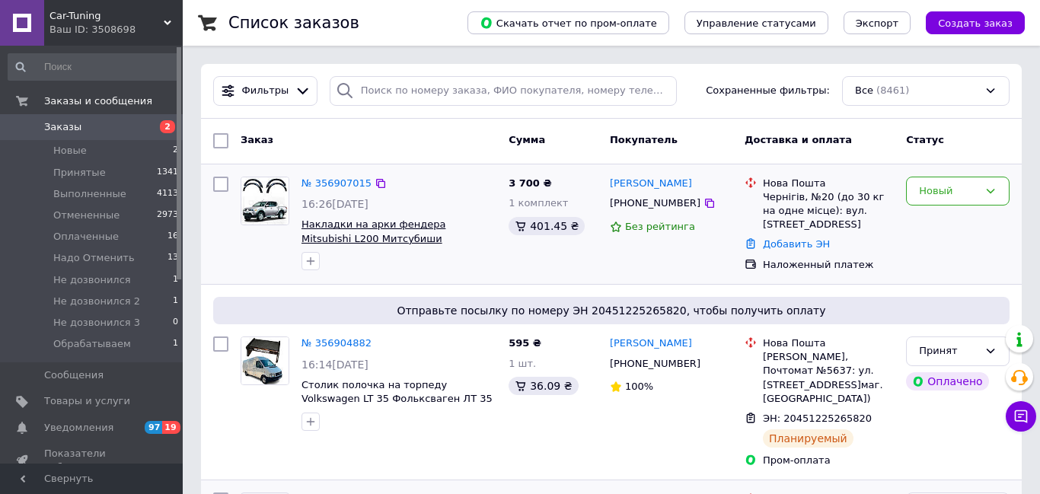
click at [378, 226] on span "Накладки на арки фендера Mitsubishi L200 Митсубиши Л[PHONE_NUMBER][DATE][DATE] …" at bounding box center [384, 246] width 165 height 54
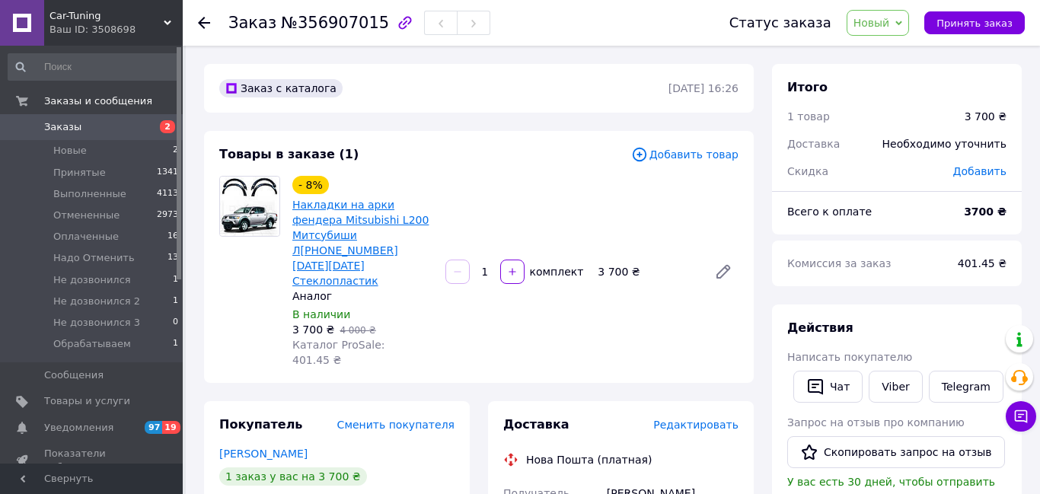
click at [344, 206] on link "Накладки на арки фендера Mitsubishi L200 Митсубиши Л[PHONE_NUMBER][DATE][DATE] …" at bounding box center [360, 243] width 136 height 88
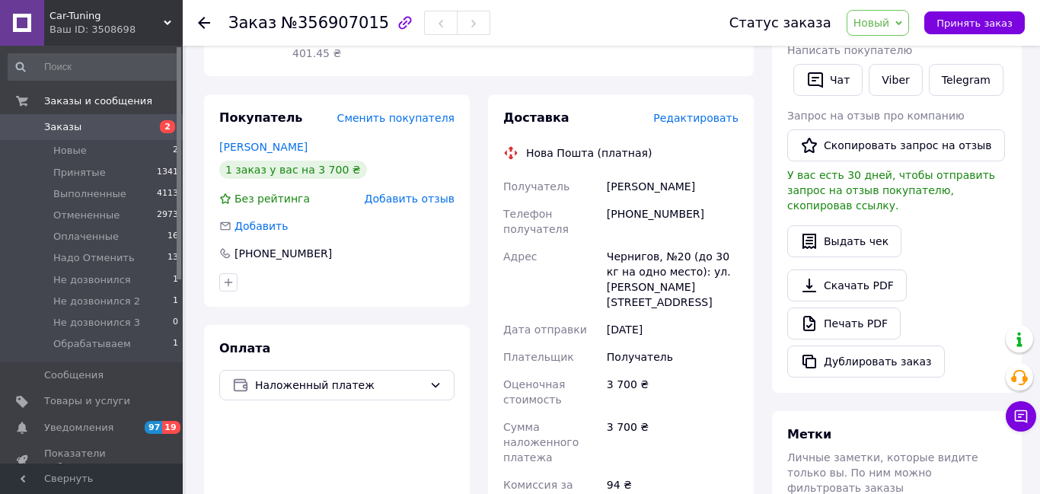
scroll to position [308, 0]
click at [905, 17] on span "Новый" at bounding box center [878, 23] width 63 height 26
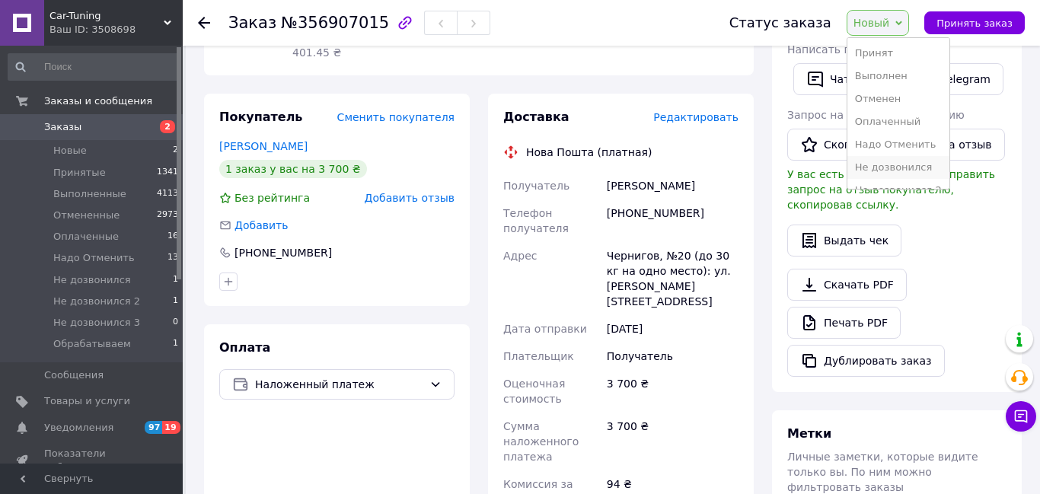
click at [888, 168] on li "Не дозвонился" at bounding box center [898, 167] width 102 height 23
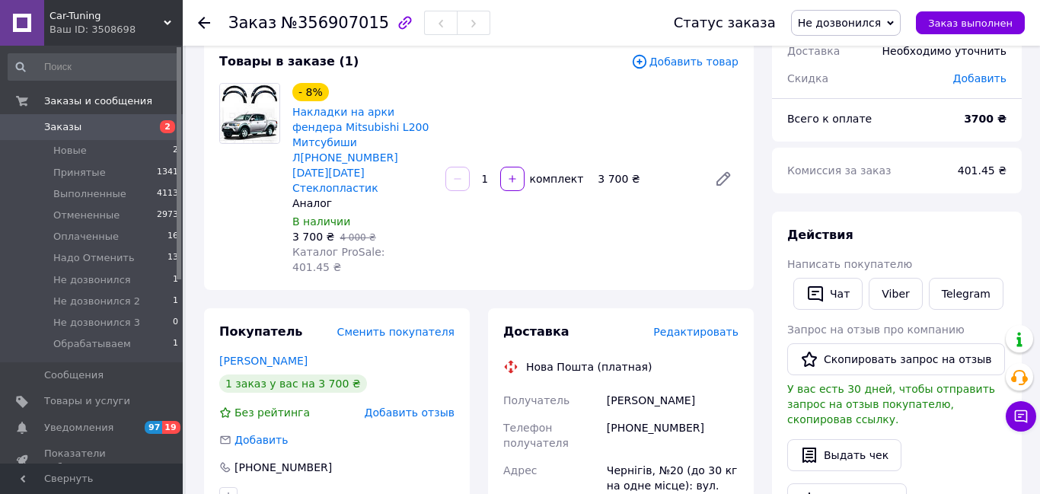
scroll to position [104, 0]
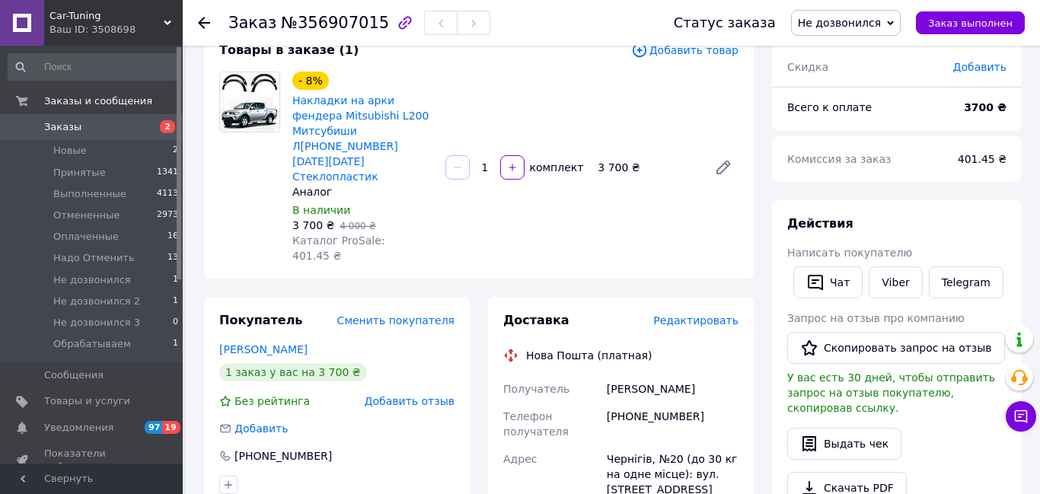
click at [200, 24] on use at bounding box center [204, 23] width 12 height 12
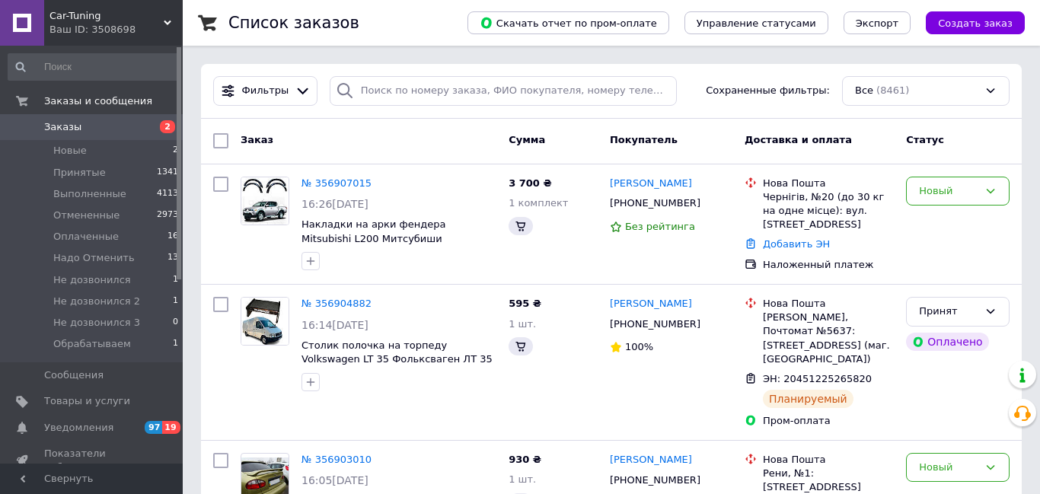
click at [164, 24] on icon at bounding box center [168, 23] width 8 height 8
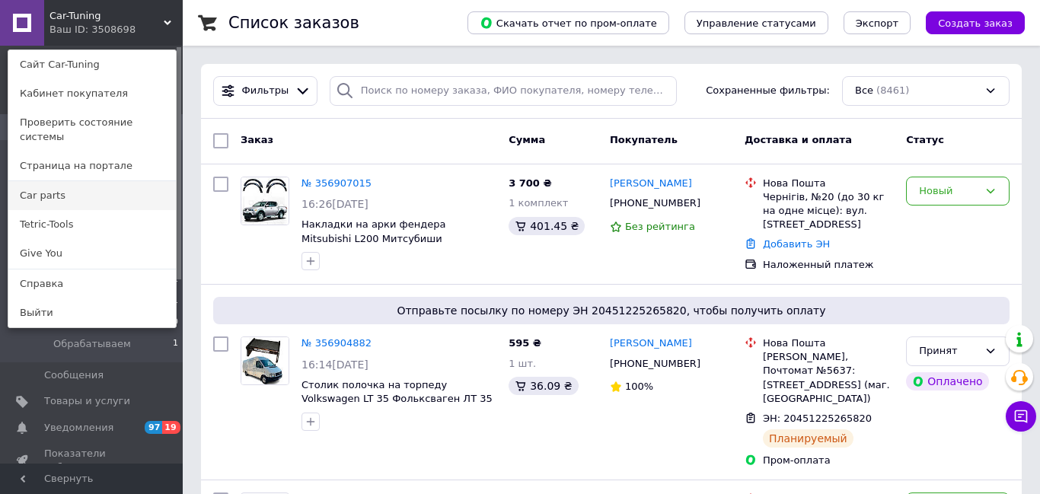
click at [56, 181] on link "Сar parts" at bounding box center [92, 195] width 168 height 29
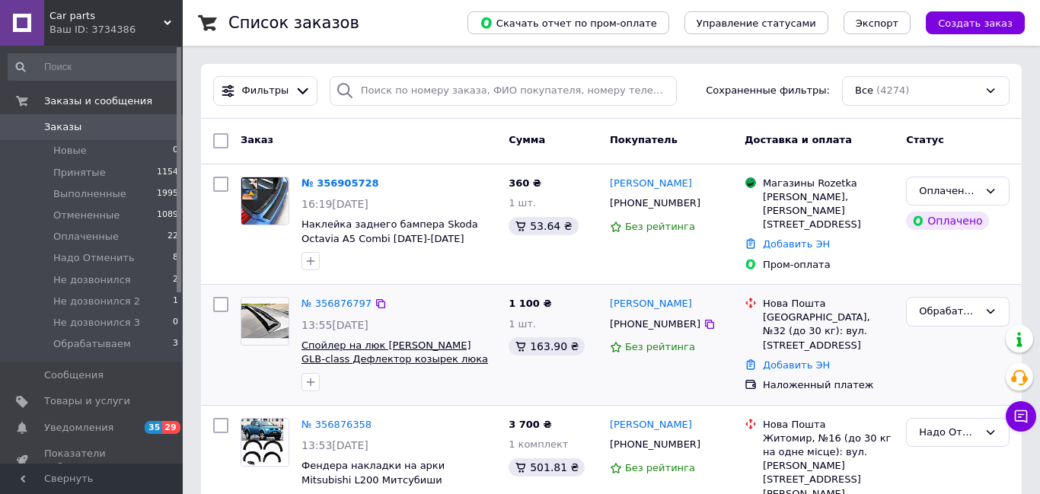
click at [374, 340] on span "Спойлер на люк [PERSON_NAME] GLB-class Дефлектор козырек люка" at bounding box center [395, 353] width 187 height 26
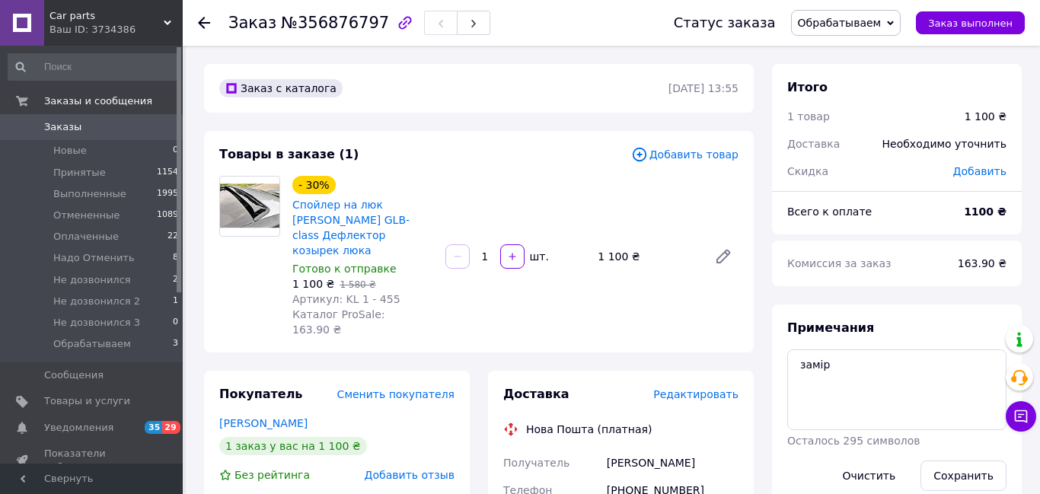
click at [205, 20] on icon at bounding box center [204, 23] width 12 height 12
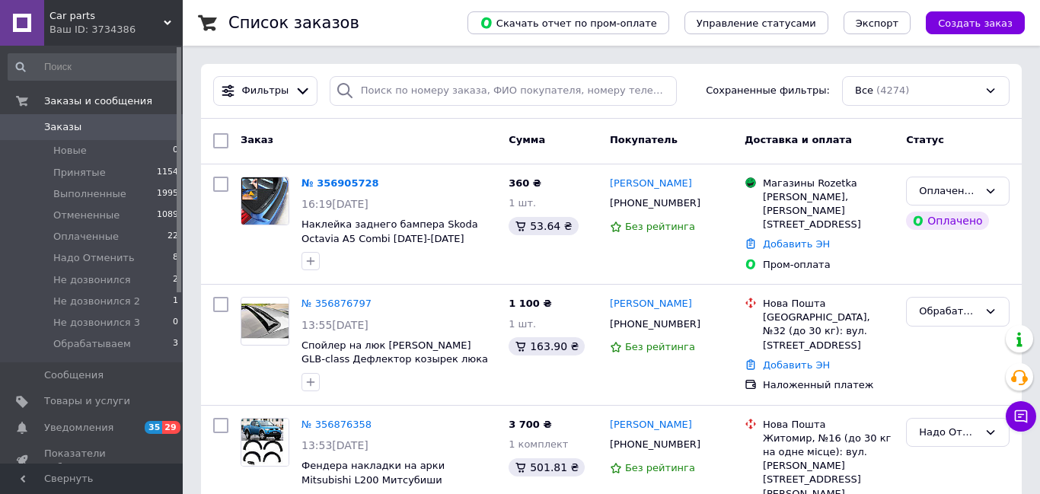
click at [168, 21] on icon at bounding box center [168, 23] width 8 height 8
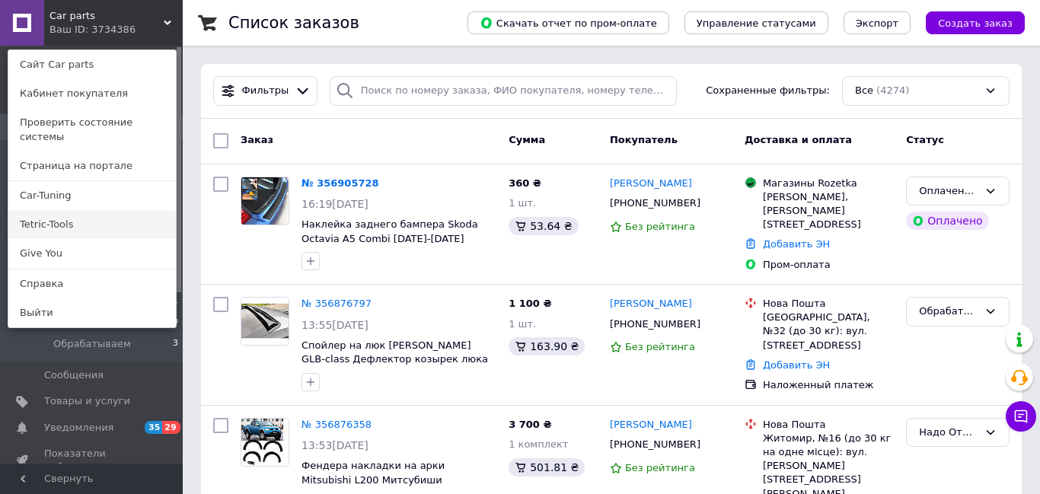
click at [49, 210] on link "Tetric-Tools" at bounding box center [92, 224] width 168 height 29
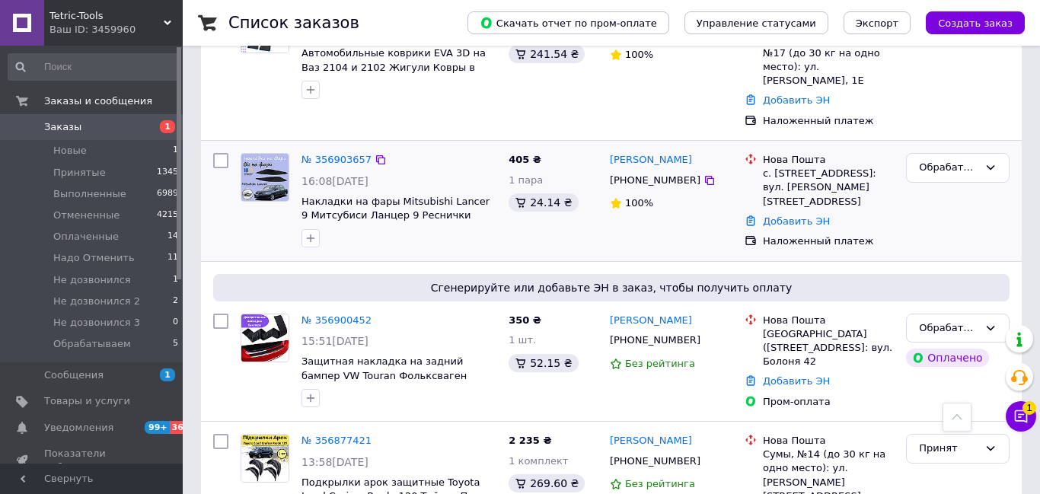
scroll to position [514, 0]
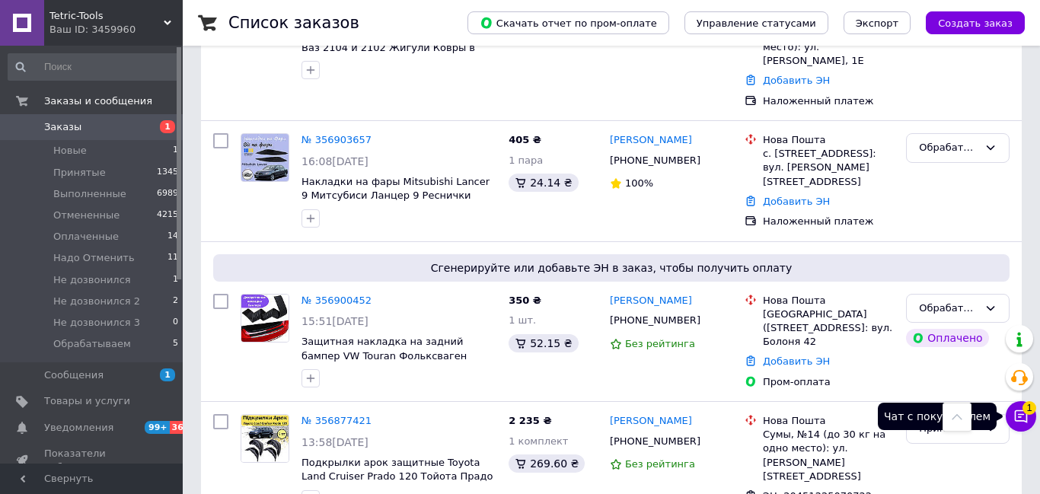
click at [1019, 423] on icon at bounding box center [1020, 416] width 15 height 15
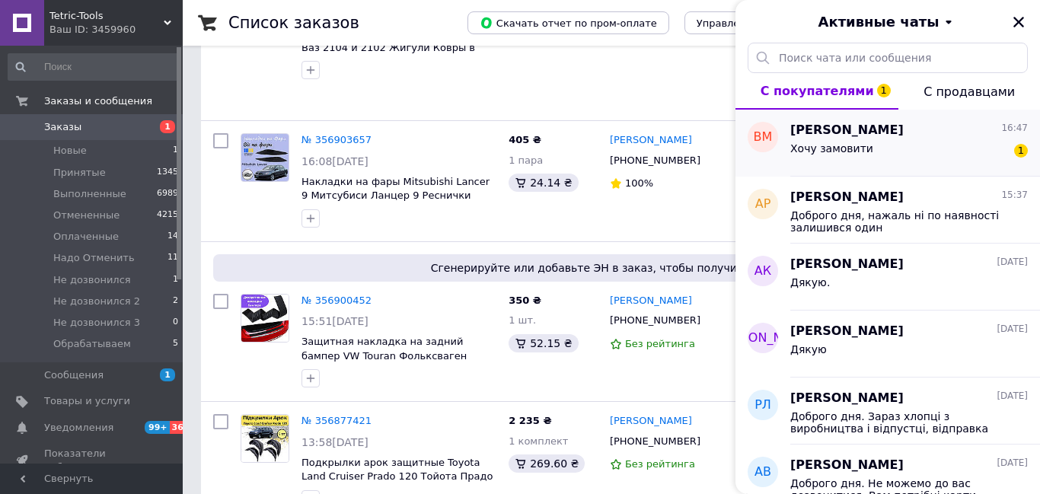
click at [945, 156] on div "Хочу замовити 1" at bounding box center [909, 151] width 238 height 24
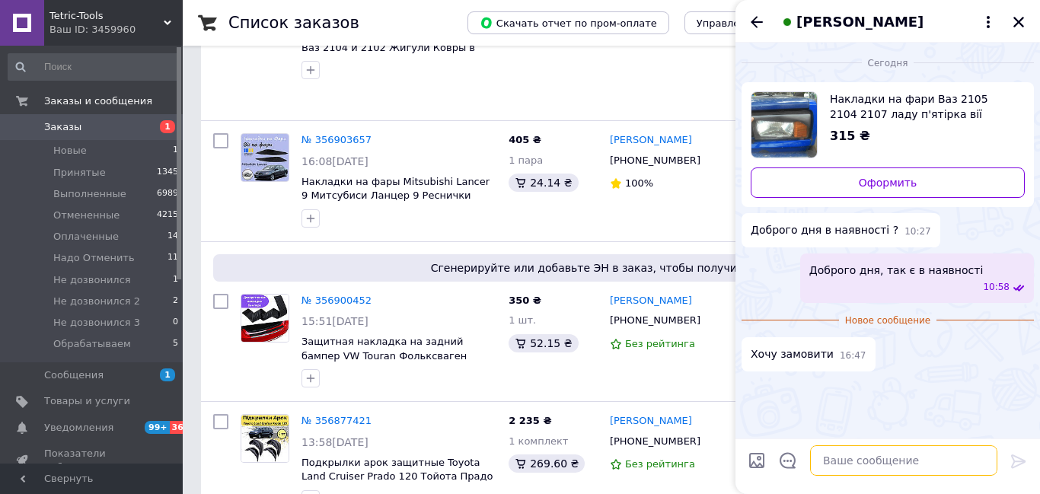
click at [892, 469] on textarea at bounding box center [903, 460] width 187 height 30
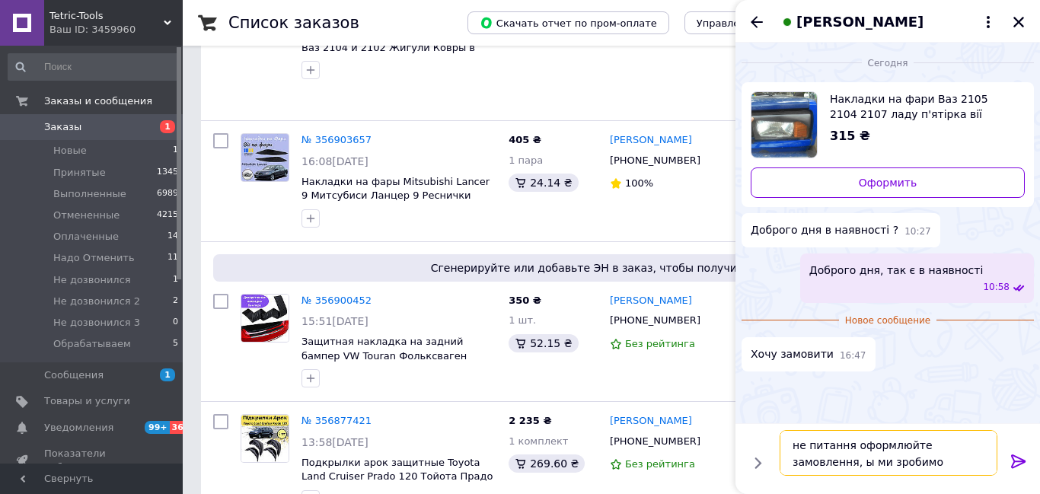
click at [799, 461] on textarea "не питання оформлюйте замовлення, ы ми зробимо выдправку" at bounding box center [889, 453] width 218 height 46
click at [873, 463] on textarea "не питання оформлюйте замовлення, і ми зробимо выдправку" at bounding box center [889, 453] width 218 height 46
type textarea "не питання оформлюйте замовлення, і ми зробимо відправку"
click at [1011, 460] on icon at bounding box center [1019, 461] width 18 height 18
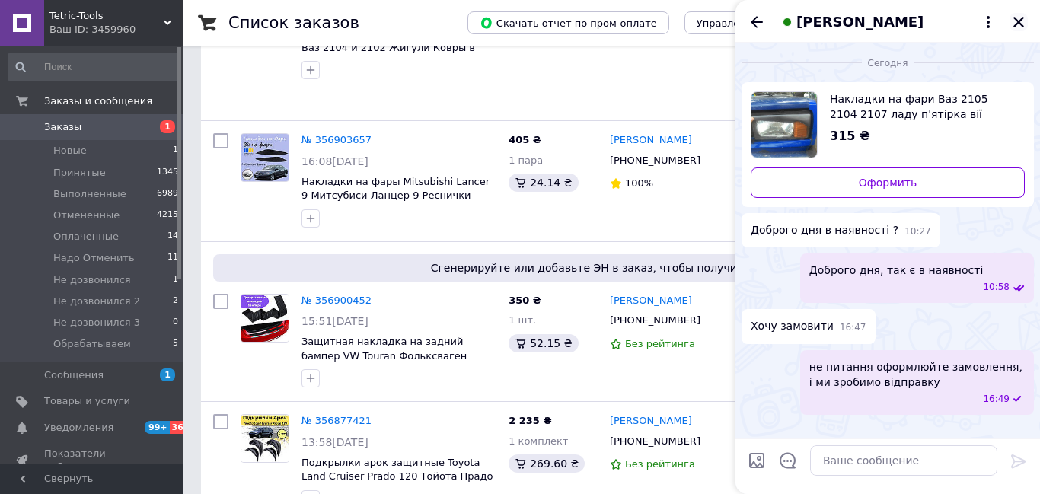
click at [1022, 20] on icon "Закрыть" at bounding box center [1019, 22] width 14 height 14
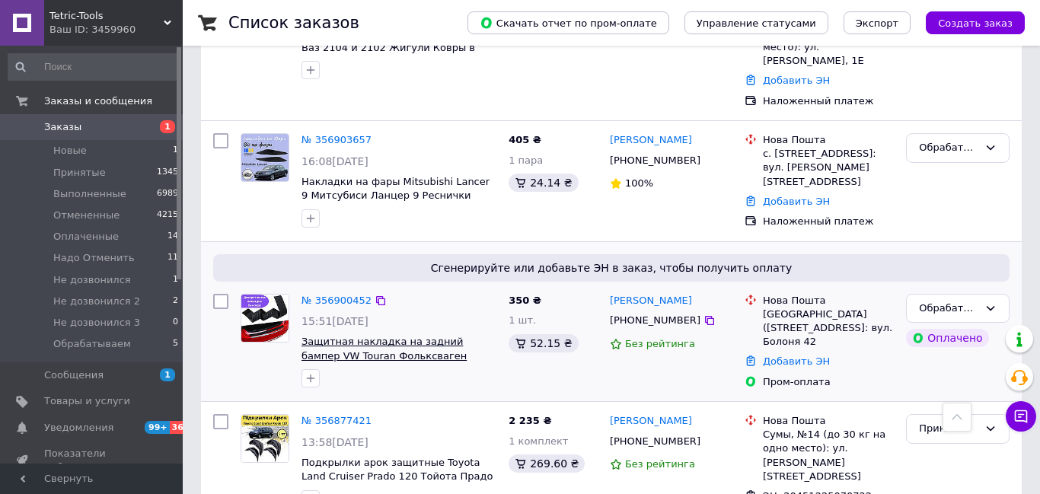
click at [340, 336] on span "Защитная накладка на задний бампер VW Touran Фольксваген черная накладка бампера" at bounding box center [384, 356] width 165 height 40
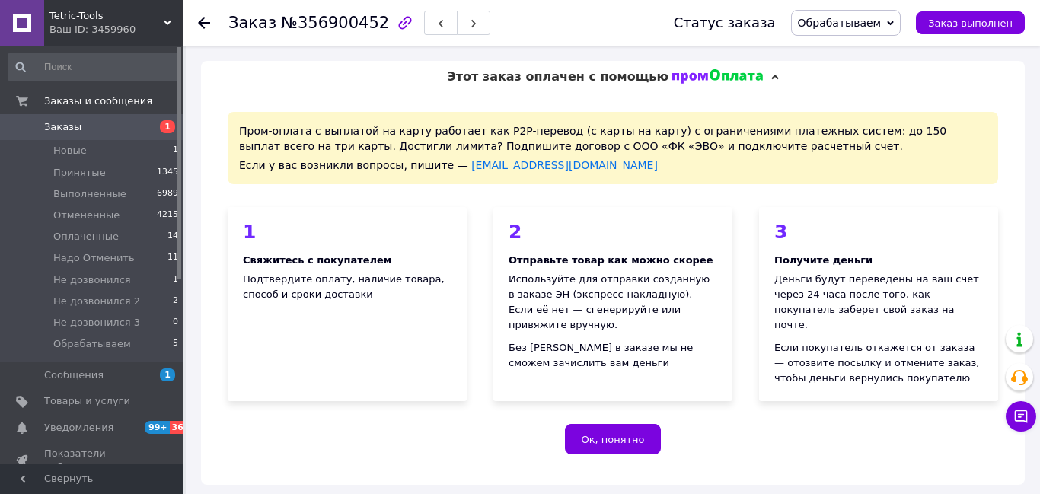
click at [198, 21] on icon at bounding box center [204, 23] width 12 height 12
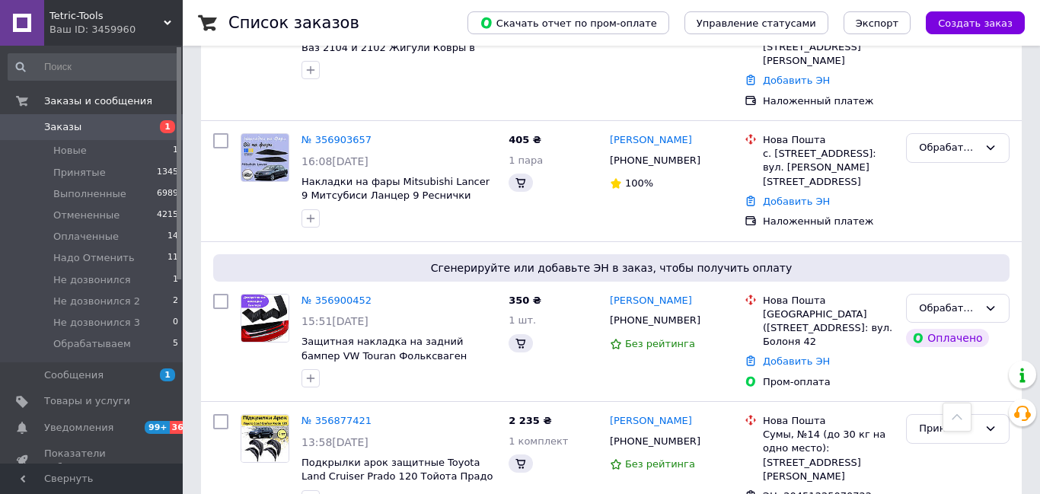
scroll to position [514, 0]
click at [780, 308] on div "[GEOGRAPHIC_DATA] ([STREET_ADDRESS]: вул. Болоня 42" at bounding box center [828, 329] width 131 height 42
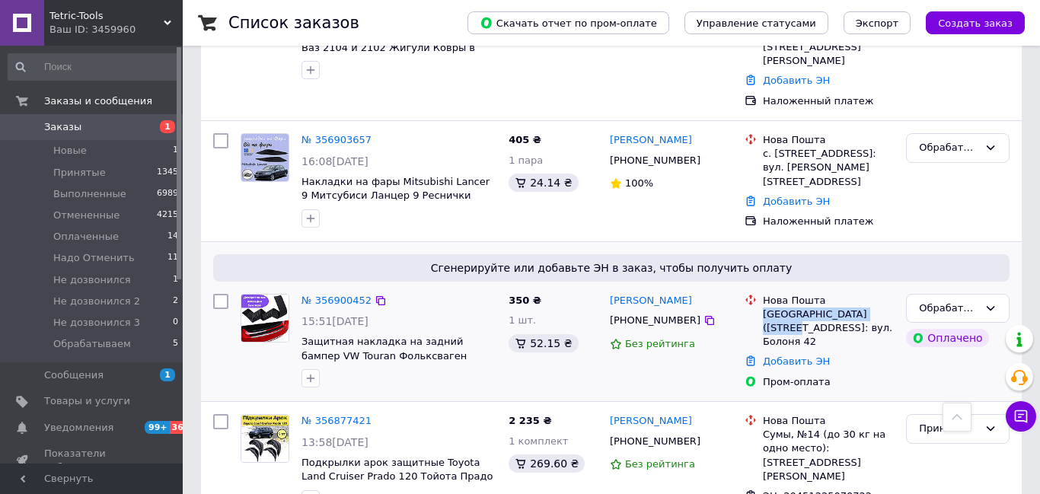
drag, startPoint x: 763, startPoint y: 285, endPoint x: 892, endPoint y: 282, distance: 128.7
click at [892, 308] on div "[GEOGRAPHIC_DATA] ([STREET_ADDRESS]: вул. Болоня 42" at bounding box center [828, 329] width 131 height 42
copy div "Миколаїв (Львівська обл.,"
click at [991, 294] on div "Обрабатываем" at bounding box center [958, 309] width 104 height 30
click at [962, 326] on li "Принят" at bounding box center [958, 340] width 102 height 28
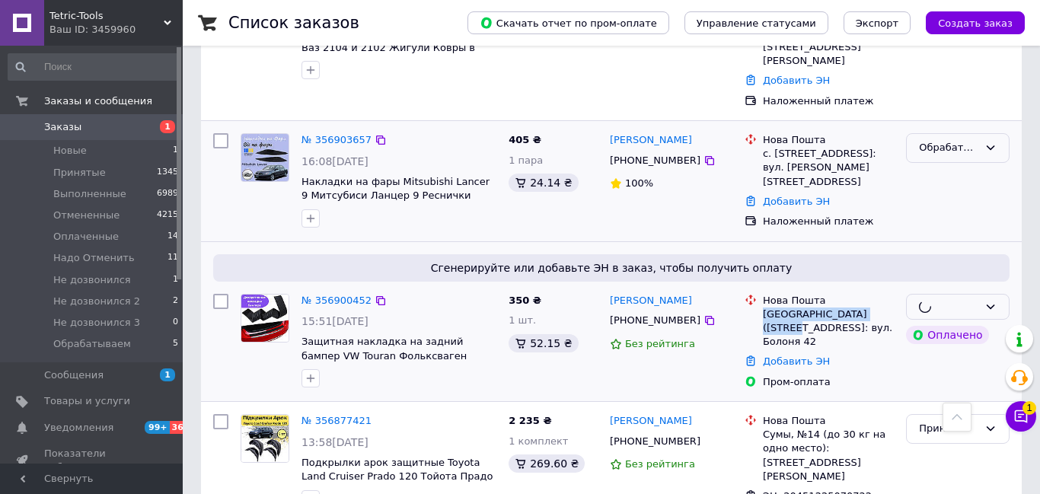
click at [991, 142] on icon at bounding box center [990, 148] width 12 height 12
click at [968, 166] on li "Принят" at bounding box center [958, 180] width 102 height 28
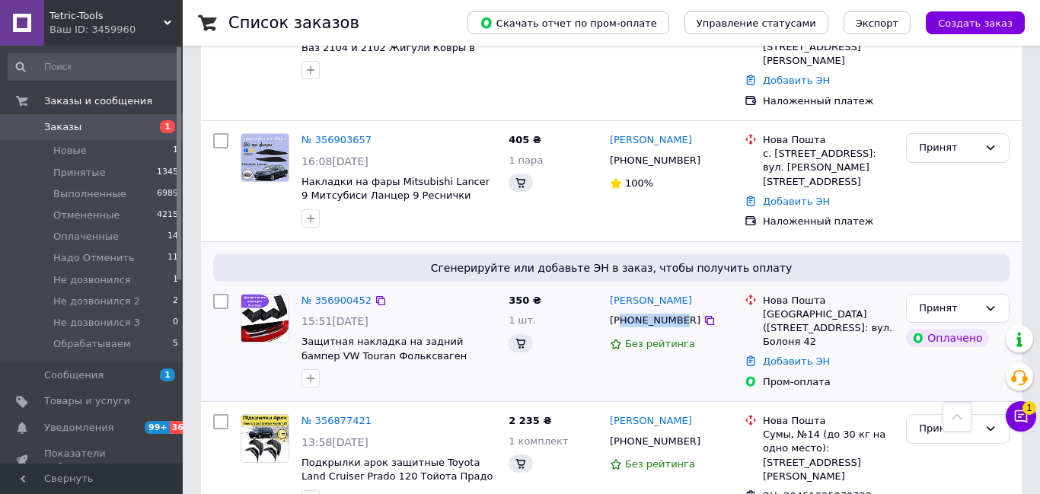
click at [678, 311] on div "+380964304531" at bounding box center [655, 321] width 97 height 20
copy div "80964304531"
drag, startPoint x: 711, startPoint y: 270, endPoint x: 627, endPoint y: 273, distance: 84.6
click at [614, 292] on div "Тарас Михальський" at bounding box center [671, 301] width 126 height 18
copy link "[PERSON_NAME]"
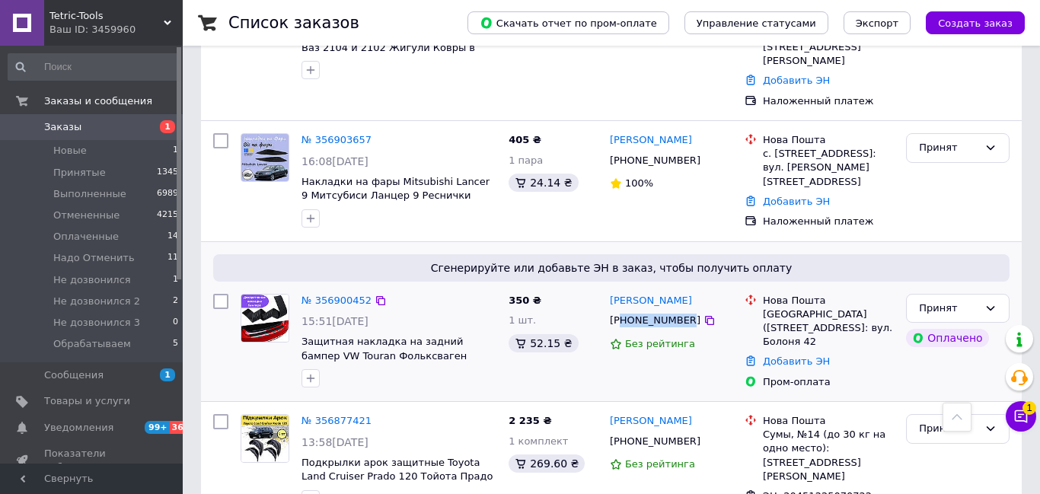
click at [463, 260] on span "Сгенерируйте или добавьте ЭН в заказ, чтобы получить оплату" at bounding box center [611, 267] width 784 height 15
click at [407, 336] on span "Защитная накладка на задний бампер VW Touran Фольксваген черная накладка бампера" at bounding box center [384, 356] width 165 height 40
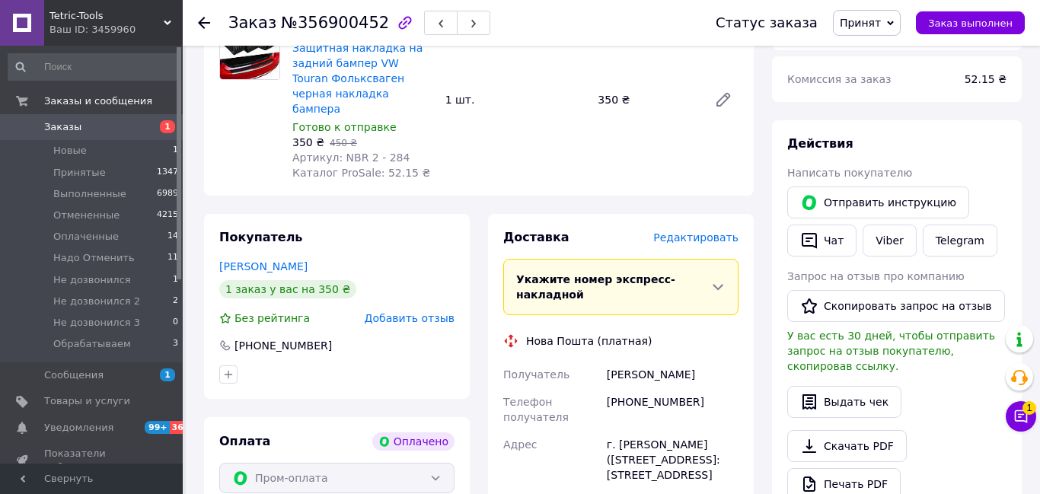
scroll to position [595, 0]
click at [715, 232] on span "Редактировать" at bounding box center [695, 238] width 85 height 12
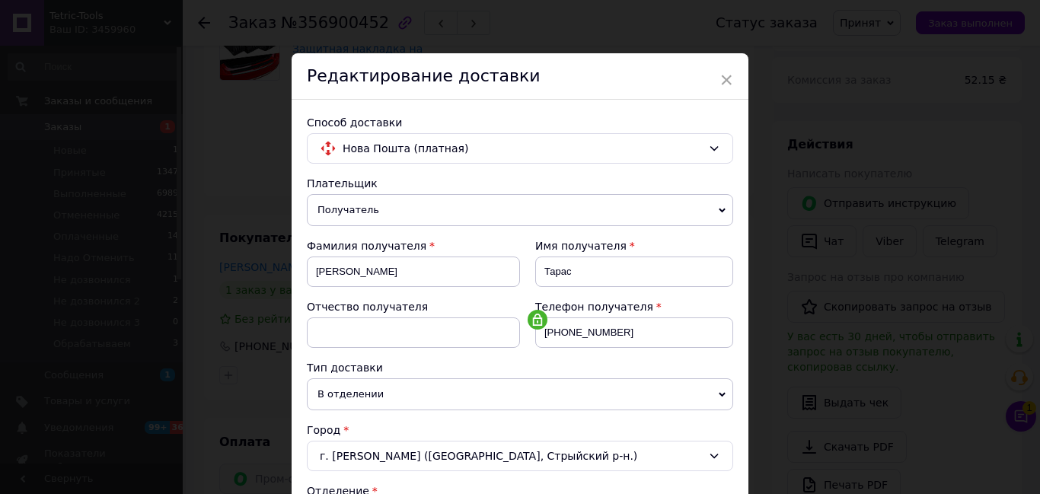
scroll to position [688, 0]
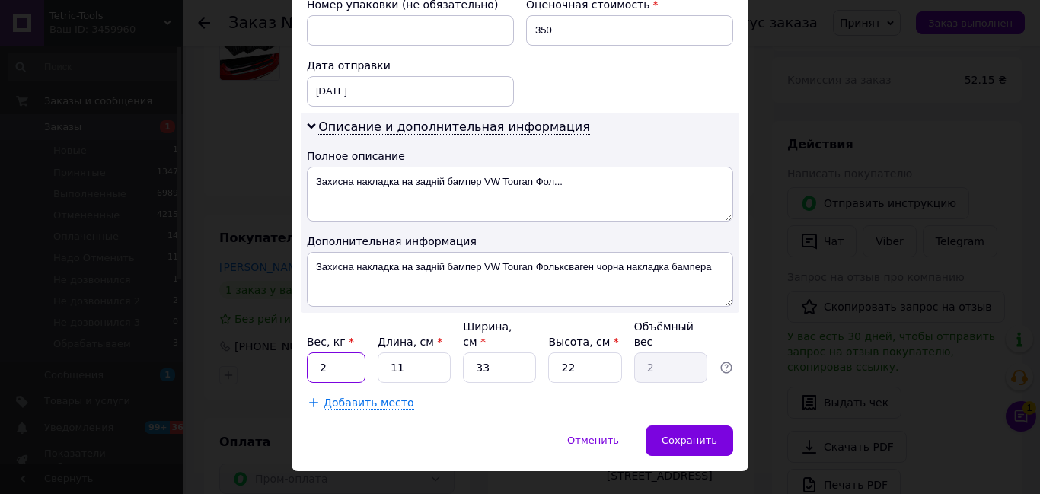
click at [348, 353] on input "2" at bounding box center [336, 368] width 59 height 30
type input "1"
click at [420, 353] on input "11" at bounding box center [414, 368] width 73 height 30
type input "1"
type input "0.18"
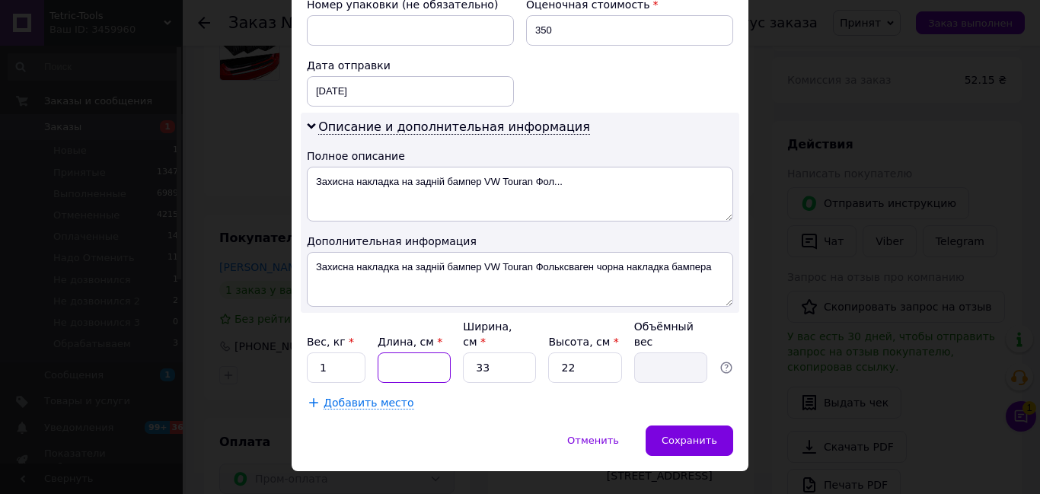
type input "0"
type input "0.1"
type input "1"
type input "0.18"
type input "10"
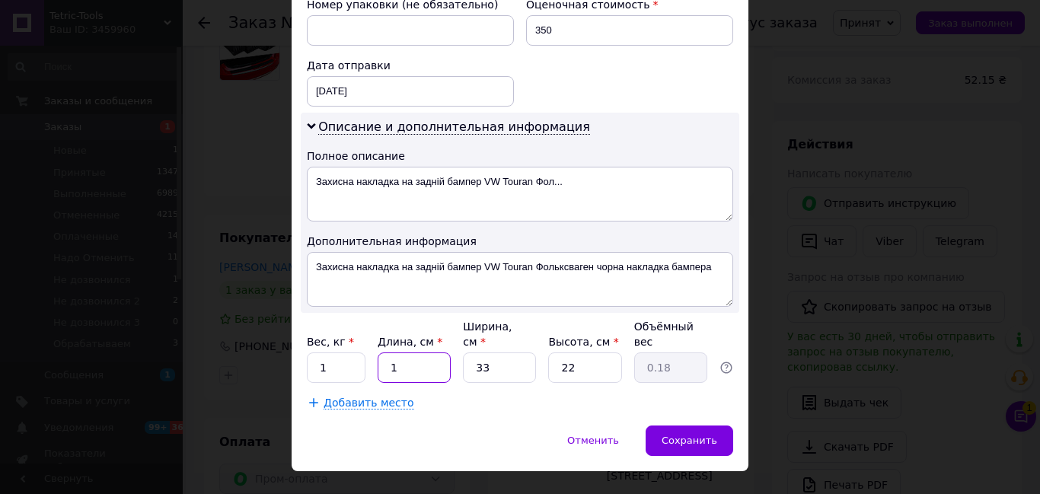
type input "1.82"
type input "10"
click at [528, 353] on input "33" at bounding box center [499, 368] width 73 height 30
type input "3"
type input "0.17"
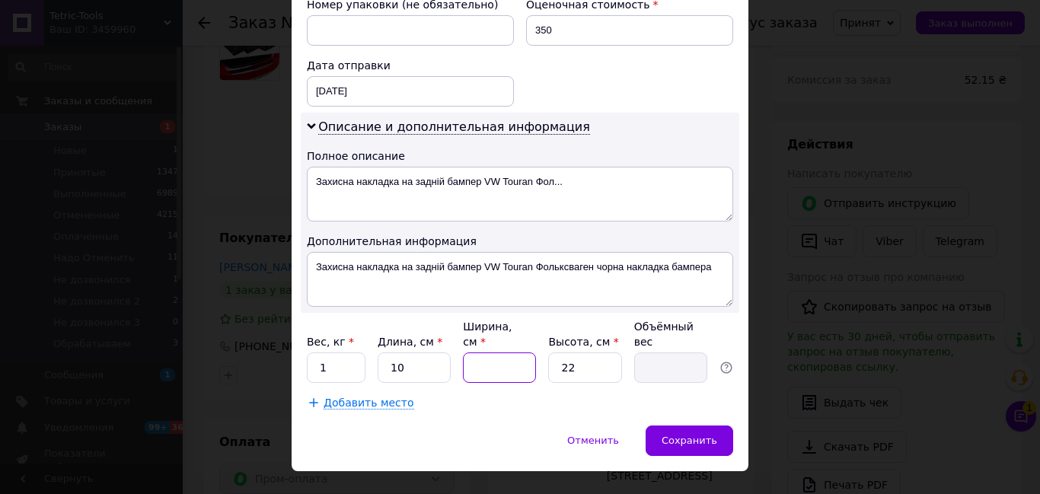
type input "1"
type input "0.1"
type input "10"
type input "0.55"
type input "10"
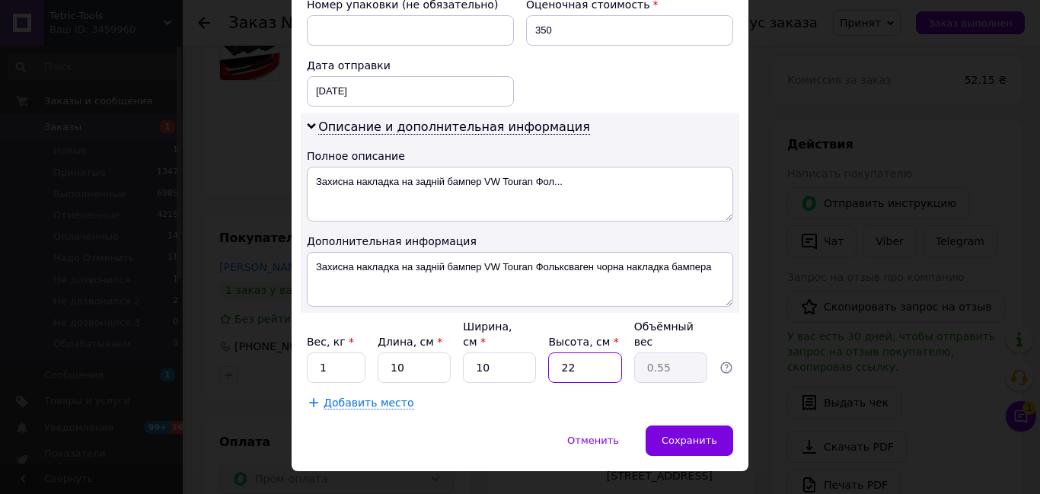
click at [605, 353] on input "22" at bounding box center [584, 368] width 73 height 30
type input "2"
type input "0.1"
type input "1"
type input "0.1"
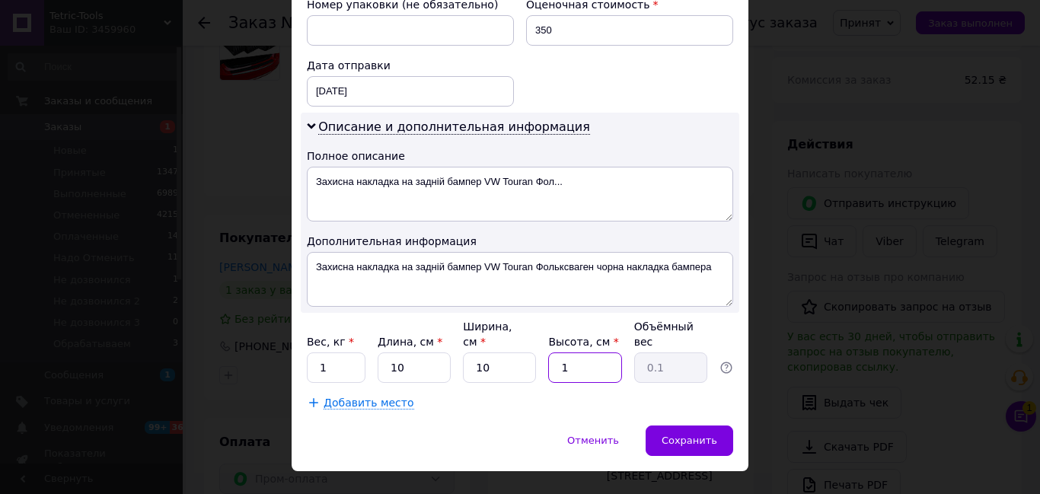
type input "10"
type input "0.25"
type input "10"
click at [673, 435] on span "Сохранить" at bounding box center [690, 440] width 56 height 11
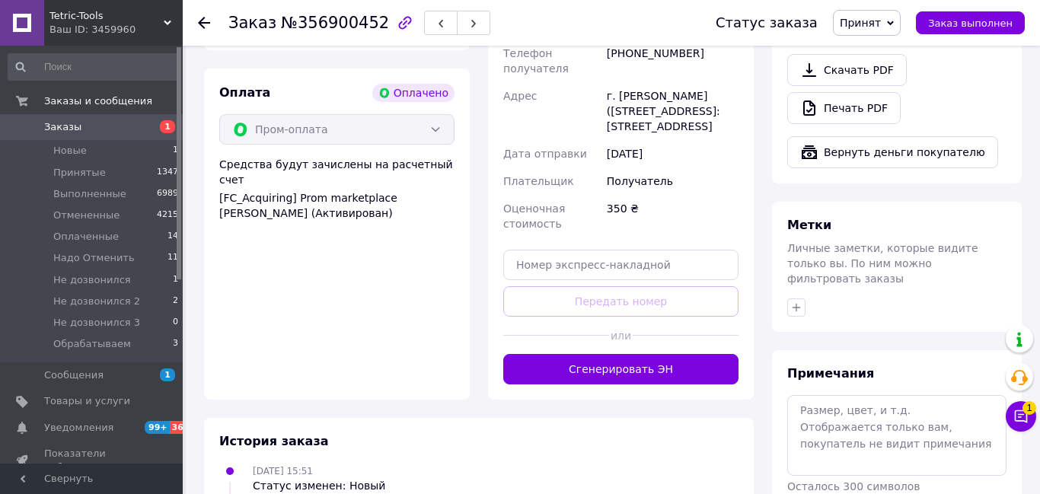
scroll to position [946, 0]
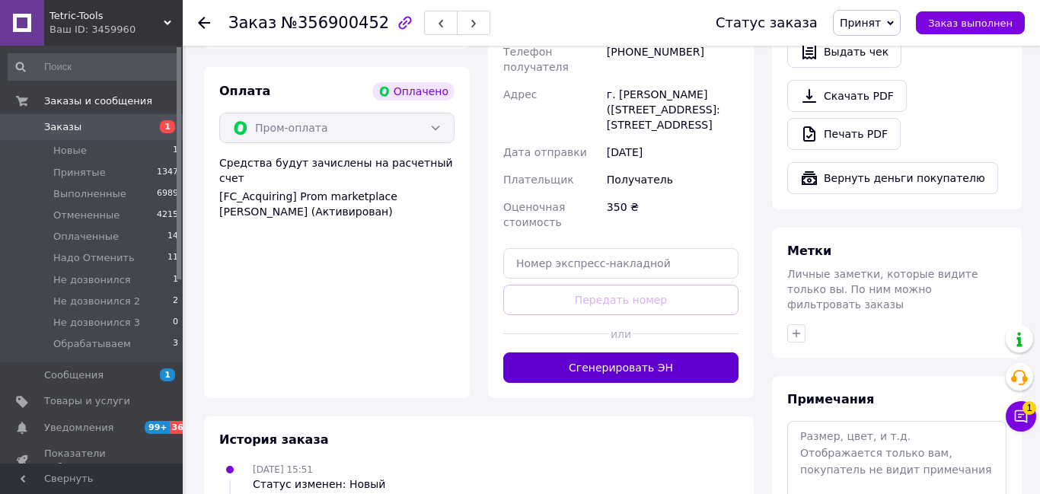
click at [611, 353] on button "Сгенерировать ЭН" at bounding box center [620, 368] width 235 height 30
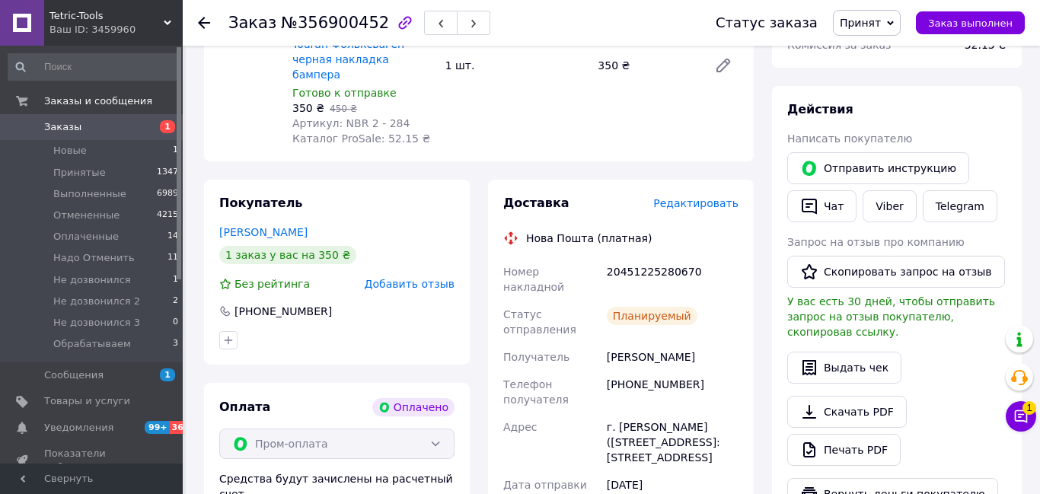
scroll to position [517, 0]
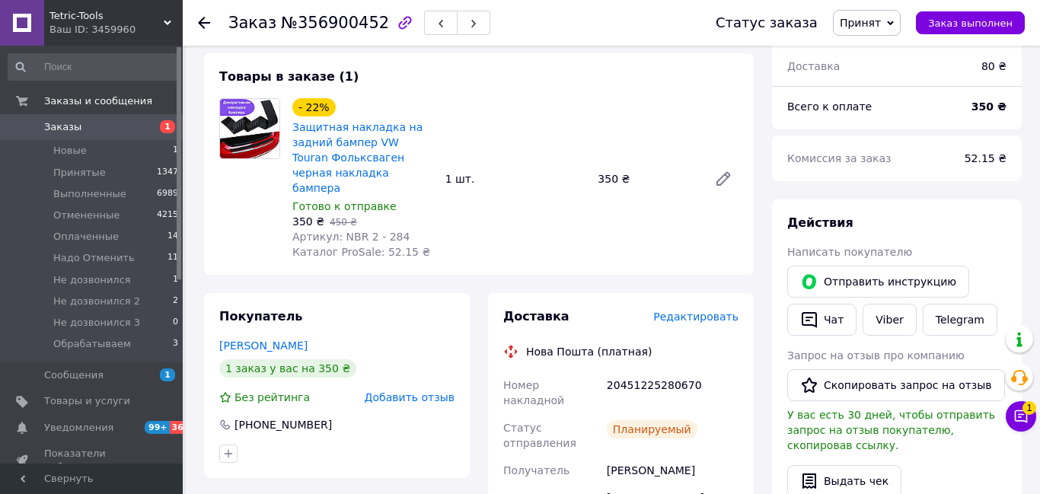
click at [658, 372] on div "20451225280670" at bounding box center [673, 393] width 138 height 43
copy div "20451225280670"
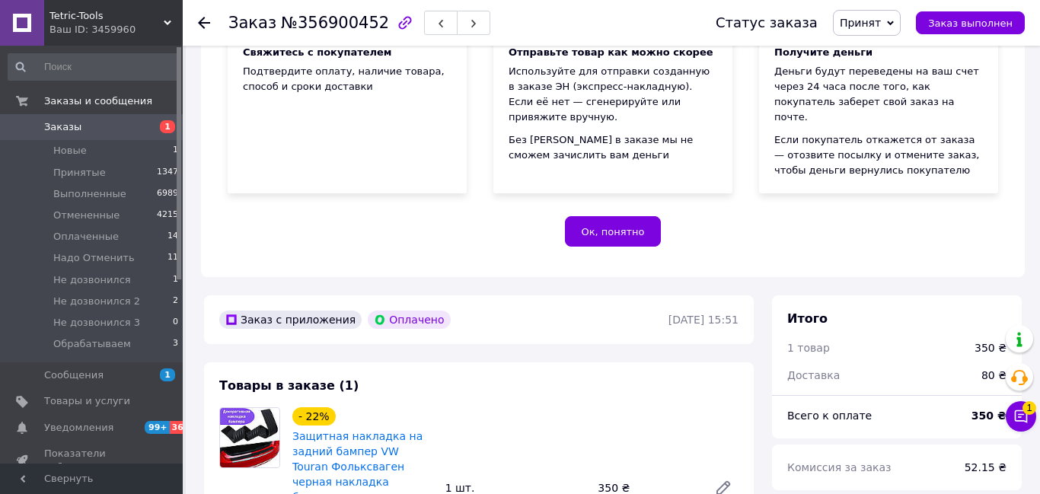
scroll to position [196, 0]
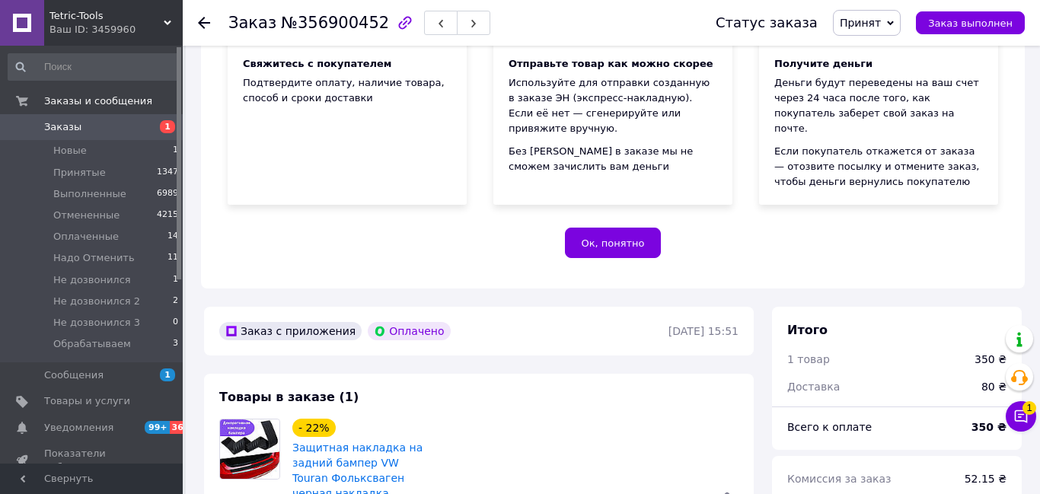
click at [208, 23] on use at bounding box center [204, 23] width 12 height 12
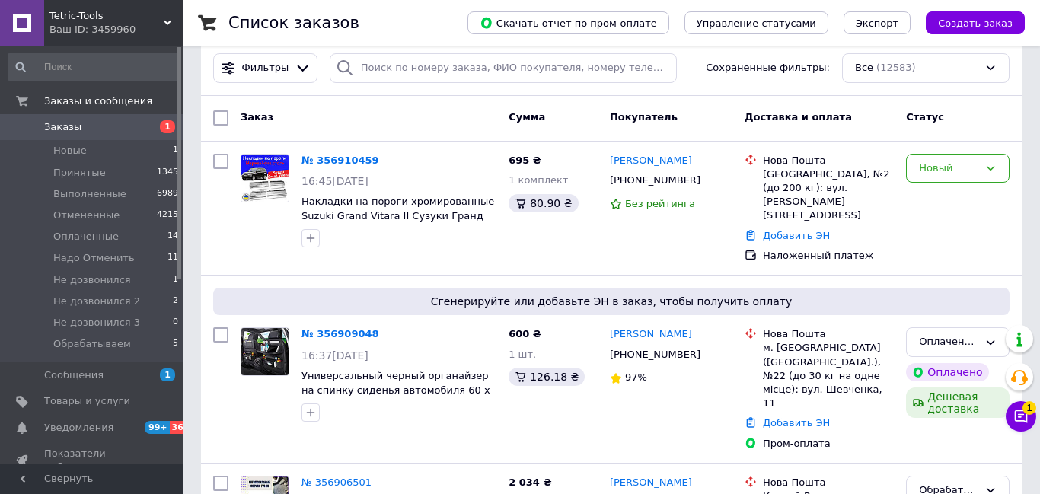
scroll to position [18, 0]
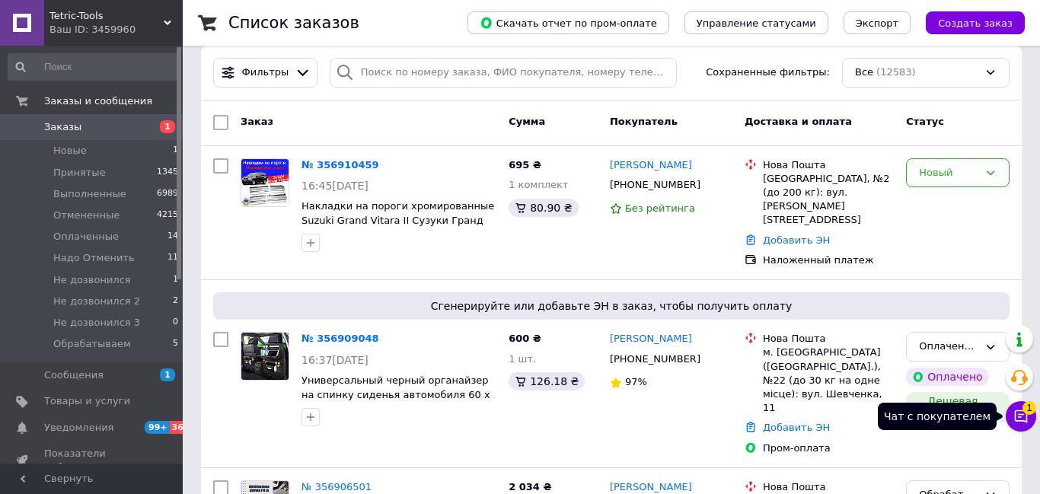
click at [1023, 411] on span "1" at bounding box center [1030, 405] width 14 height 14
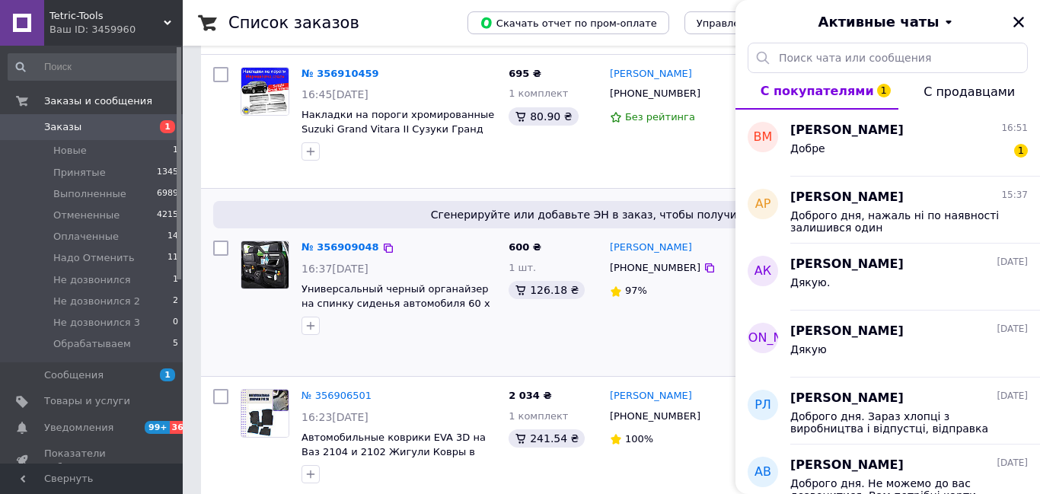
scroll to position [117, 0]
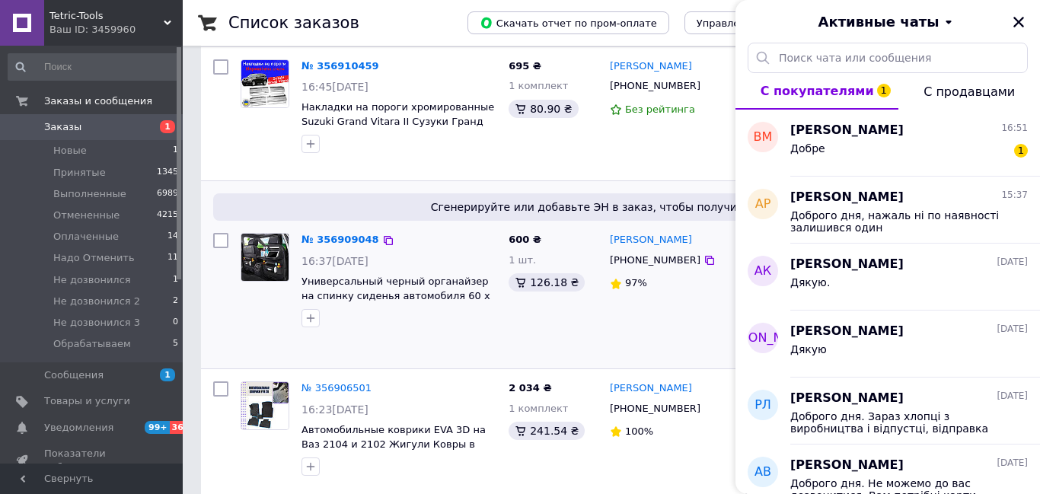
click at [655, 332] on div "[PERSON_NAME] [PHONE_NUMBER] 97%" at bounding box center [671, 295] width 135 height 136
click at [1014, 24] on icon "Закрыть" at bounding box center [1019, 22] width 14 height 14
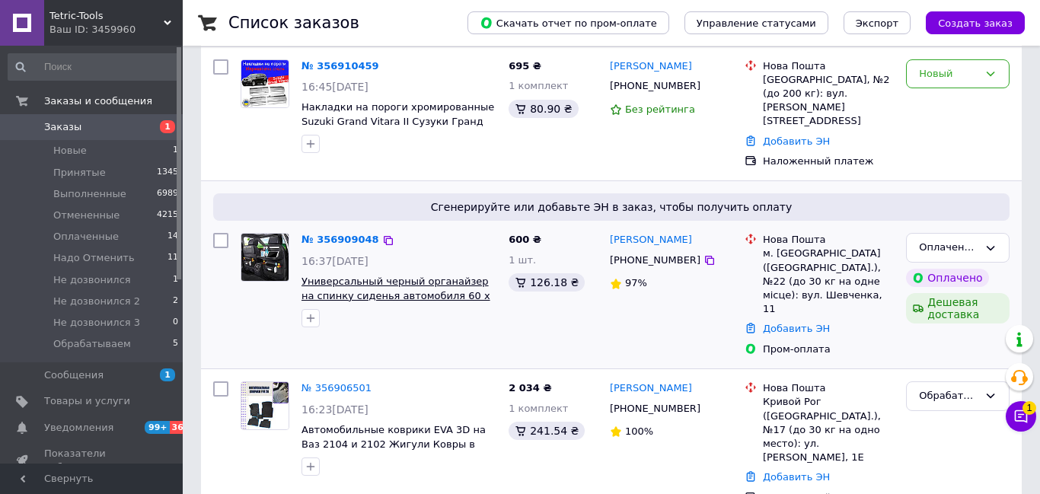
click at [441, 276] on span "Универсальный черный органайзер на спинку сиденья автомобиля 60 x 40 см с 6 кар…" at bounding box center [396, 296] width 189 height 40
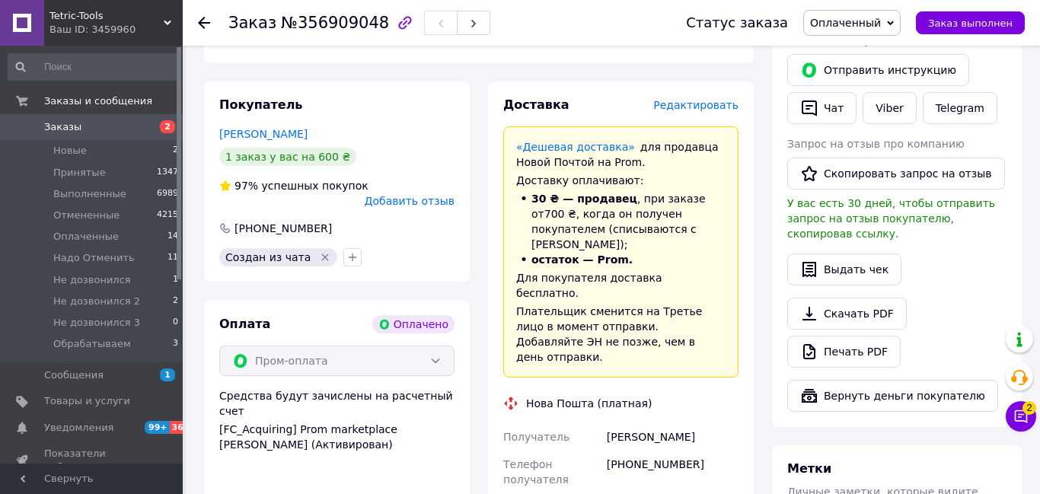
scroll to position [729, 0]
click at [1015, 414] on icon at bounding box center [1021, 416] width 13 height 13
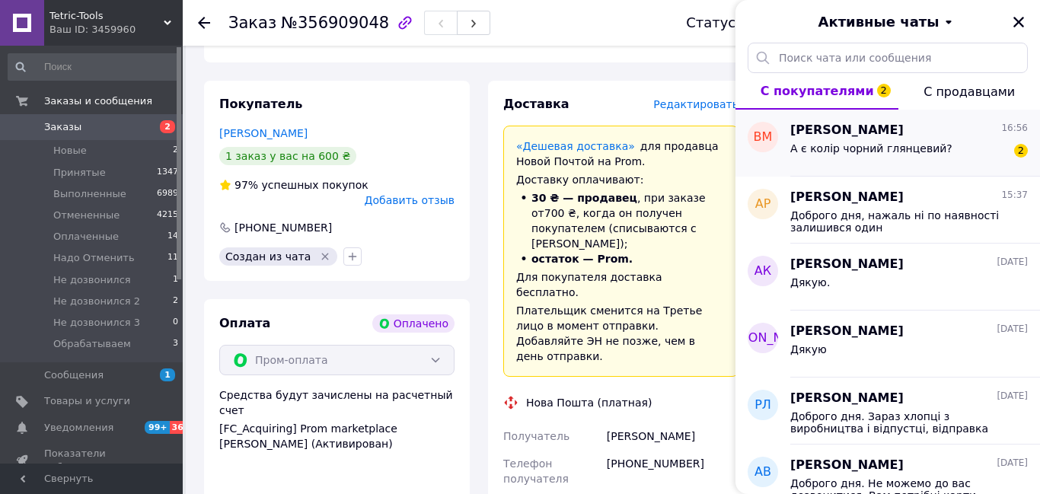
click at [889, 155] on div "А є колір чорний глянцевий?" at bounding box center [871, 152] width 162 height 21
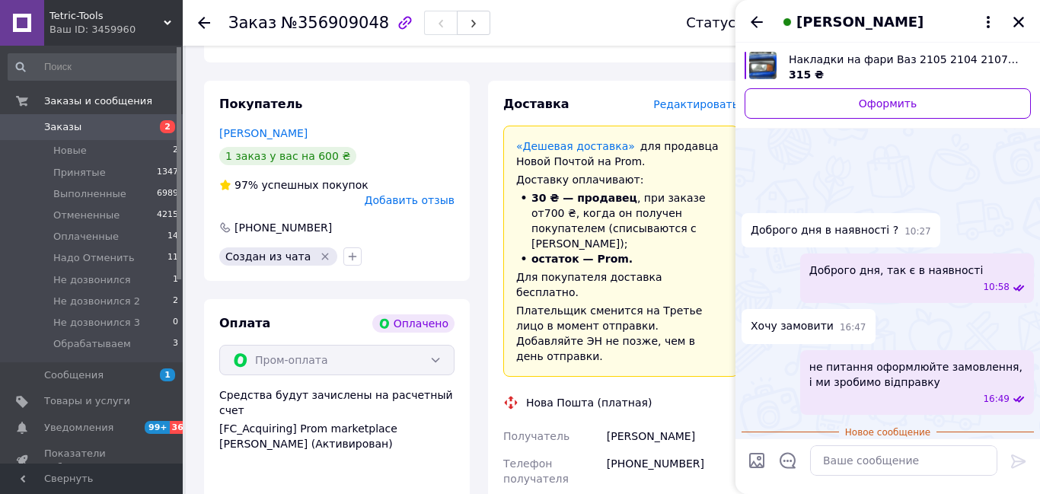
scroll to position [75, 0]
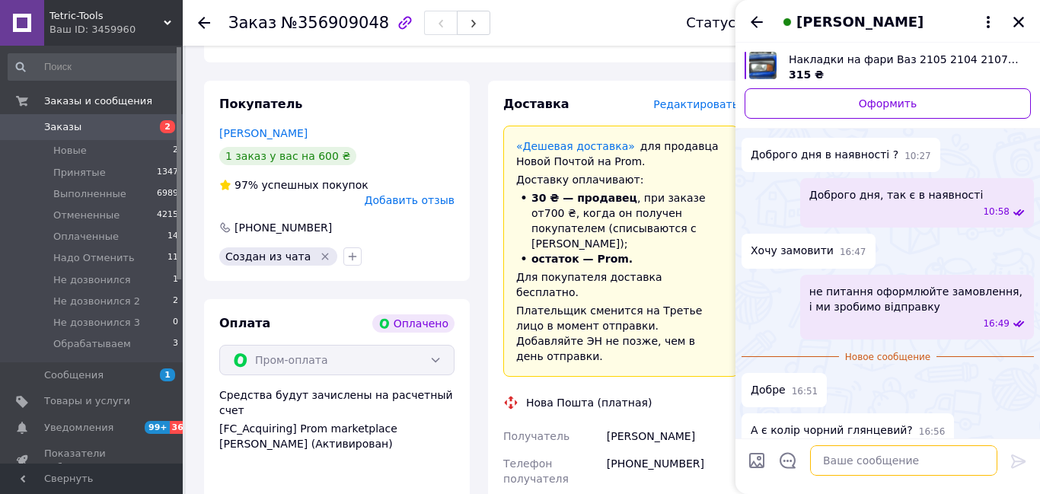
click at [873, 461] on textarea at bounding box center [903, 460] width 187 height 30
type textarea "Це йде абс пластик чорний глянець"
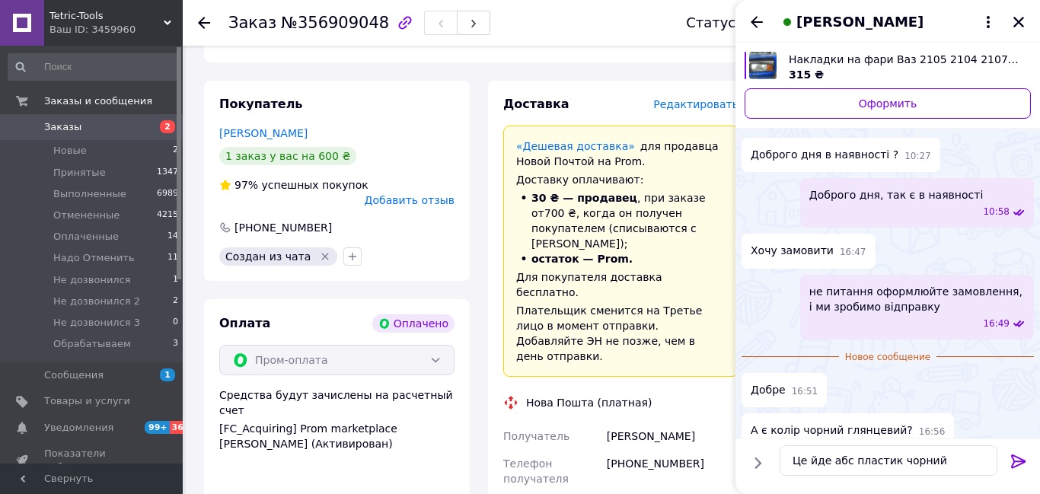
click at [1015, 465] on icon at bounding box center [1019, 461] width 18 height 18
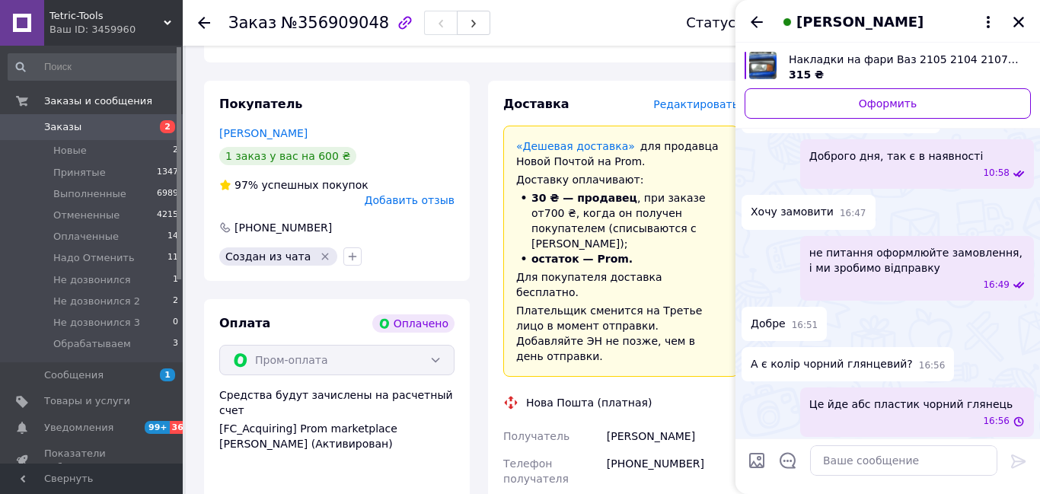
scroll to position [65, 0]
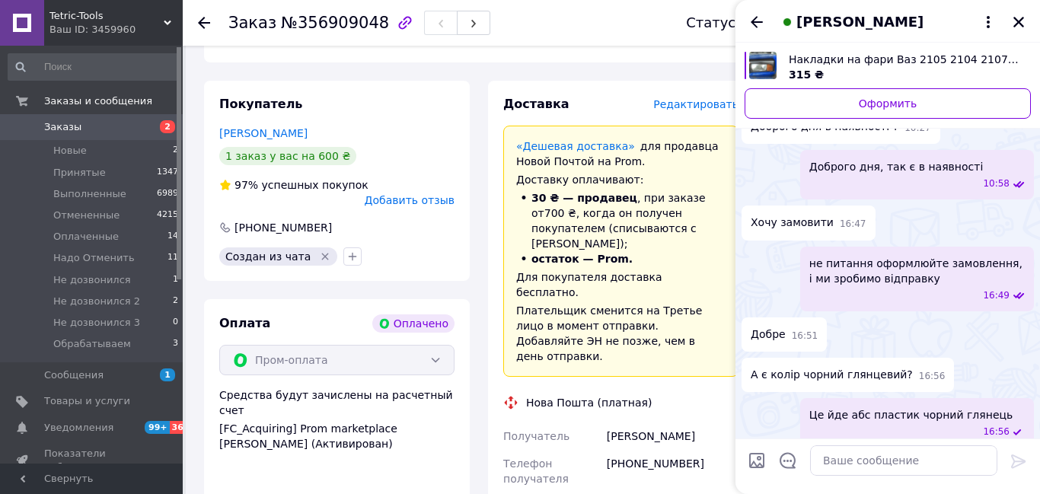
click at [549, 81] on div "Доставка Редактировать «Дешевая доставка»   для продавца Новой Почтой на Prom. …" at bounding box center [621, 468] width 266 height 775
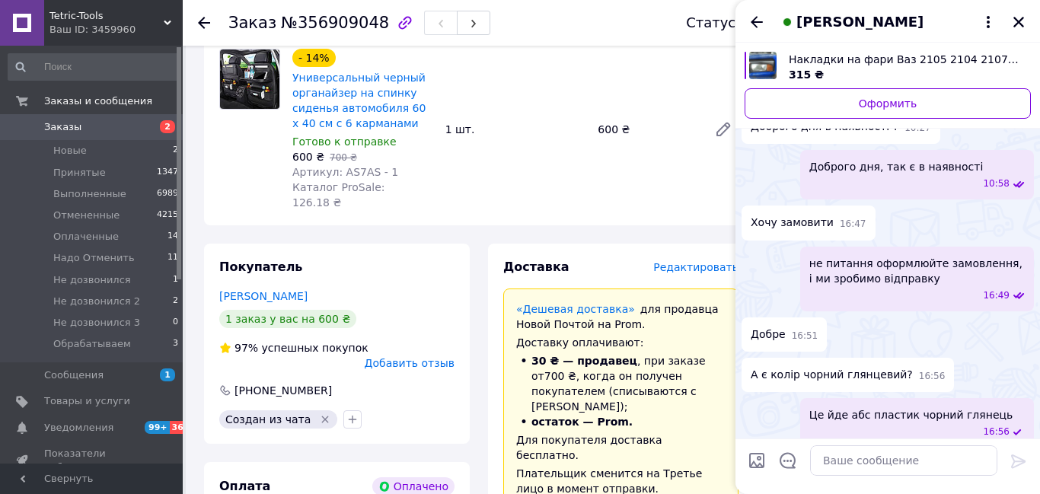
scroll to position [472, 0]
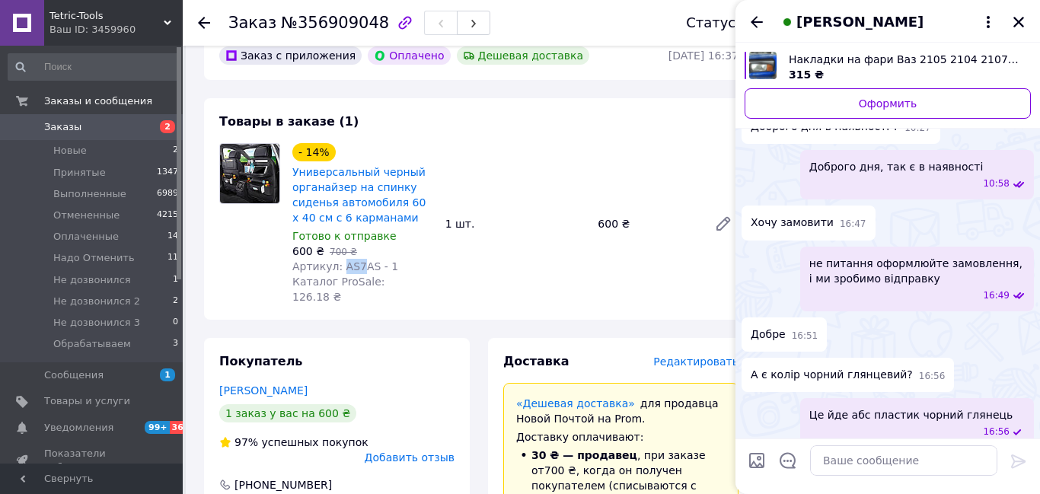
drag, startPoint x: 340, startPoint y: 252, endPoint x: 357, endPoint y: 254, distance: 17.7
click at [357, 260] on span "Артикул: AS7AS - 1" at bounding box center [345, 266] width 106 height 12
copy span "AS7"
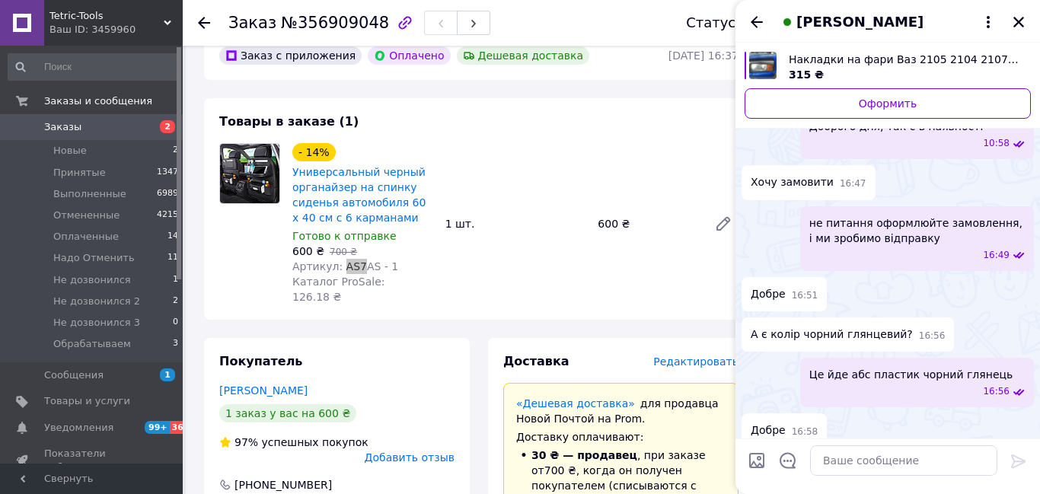
scroll to position [145, 0]
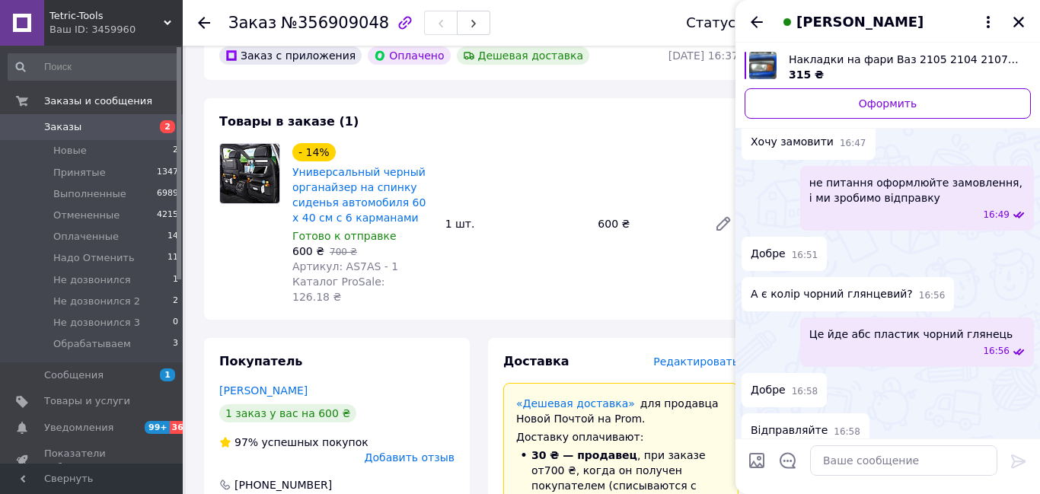
click at [205, 24] on icon at bounding box center [204, 23] width 12 height 12
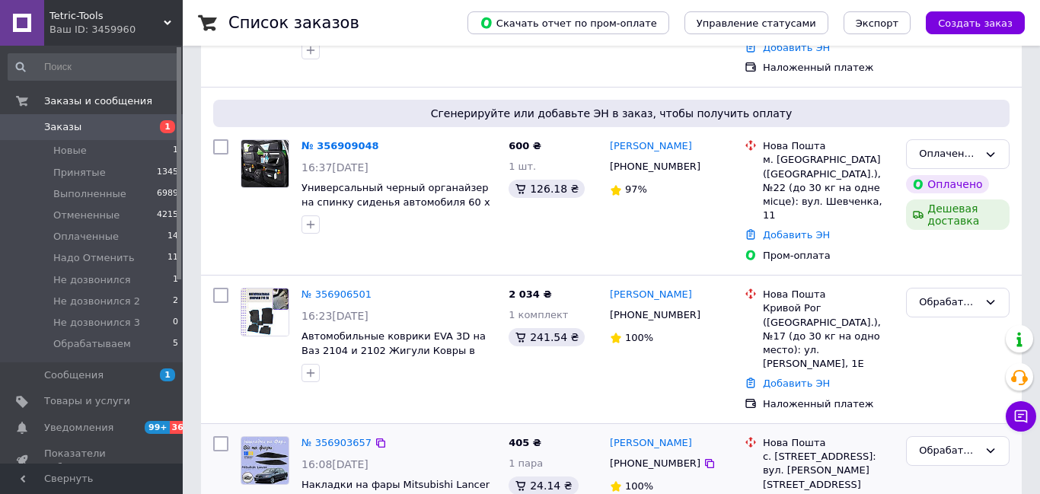
scroll to position [244, 0]
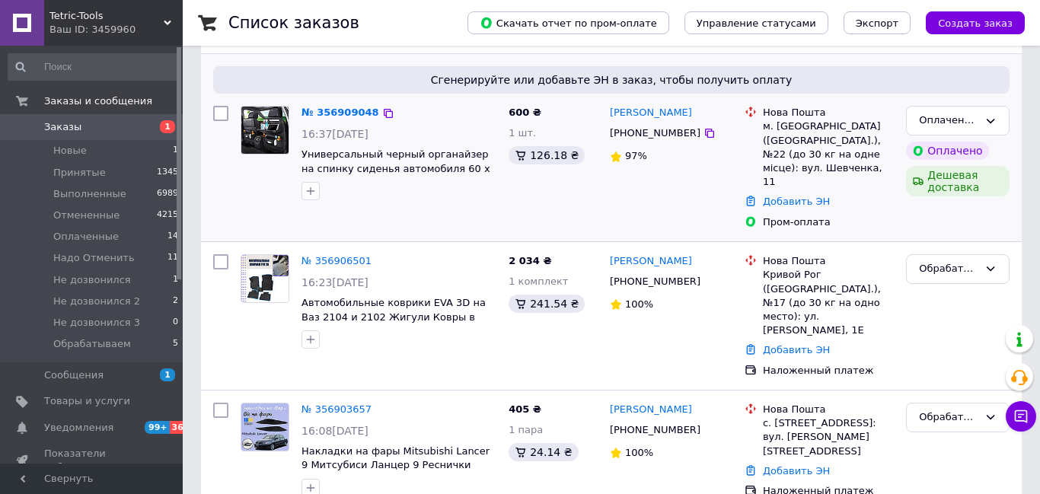
click at [493, 199] on div "№ 356909048 16:37[DATE] Универсальный черный органайзер на спинку сиденья автом…" at bounding box center [369, 168] width 268 height 136
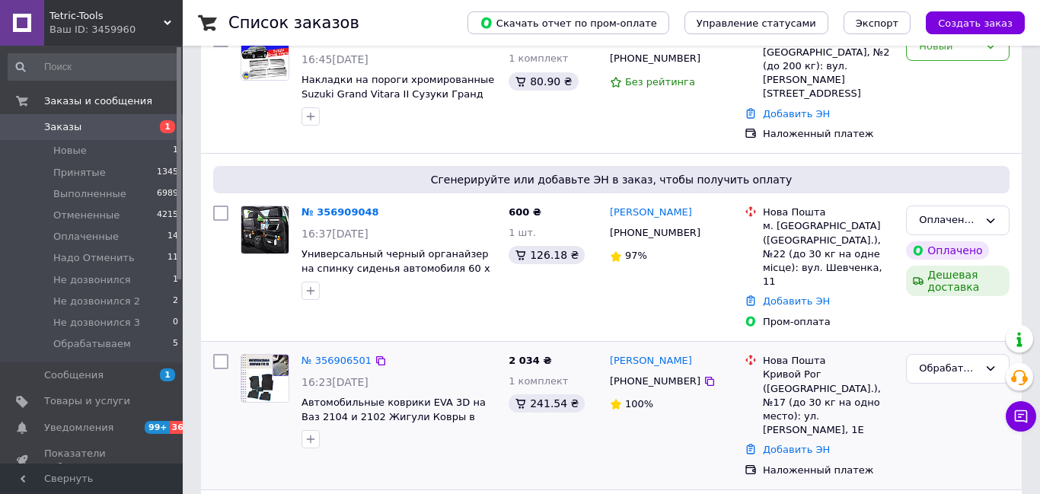
scroll to position [45, 0]
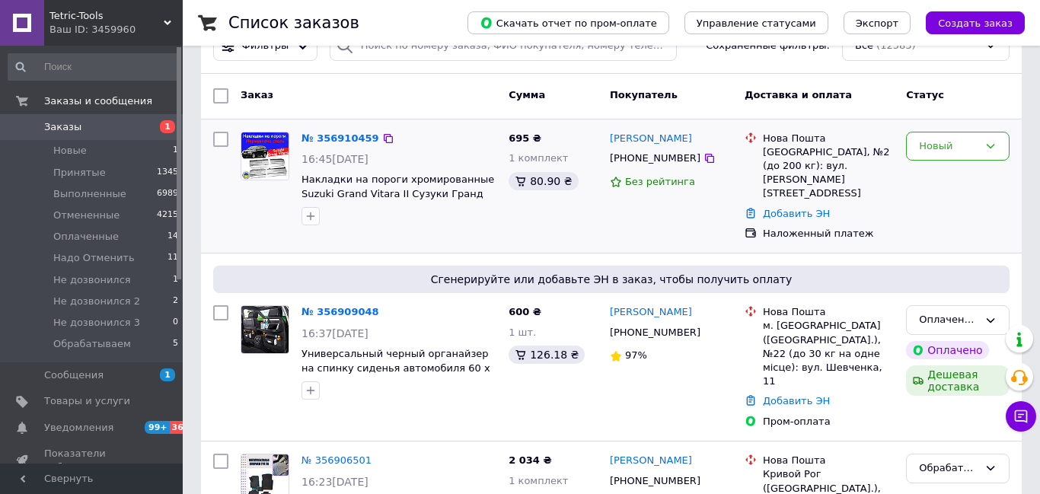
click at [531, 225] on div "695 ₴ 1 комплект 80.90 ₴" at bounding box center [553, 187] width 101 height 122
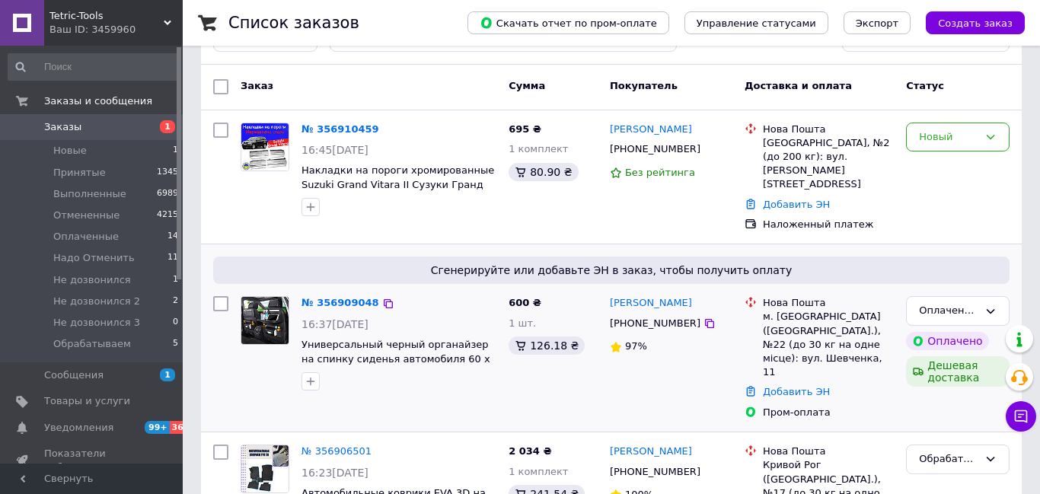
scroll to position [46, 0]
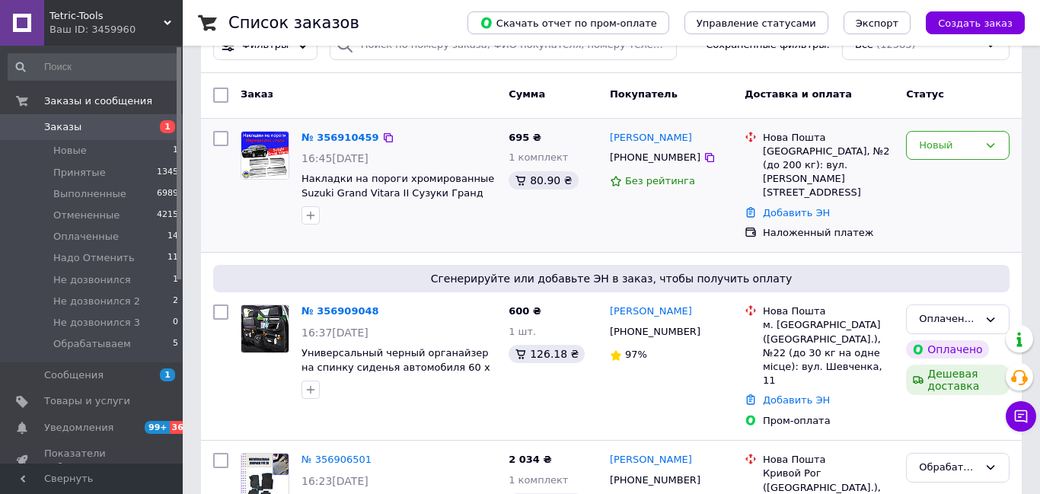
click at [433, 225] on div at bounding box center [398, 215] width 201 height 24
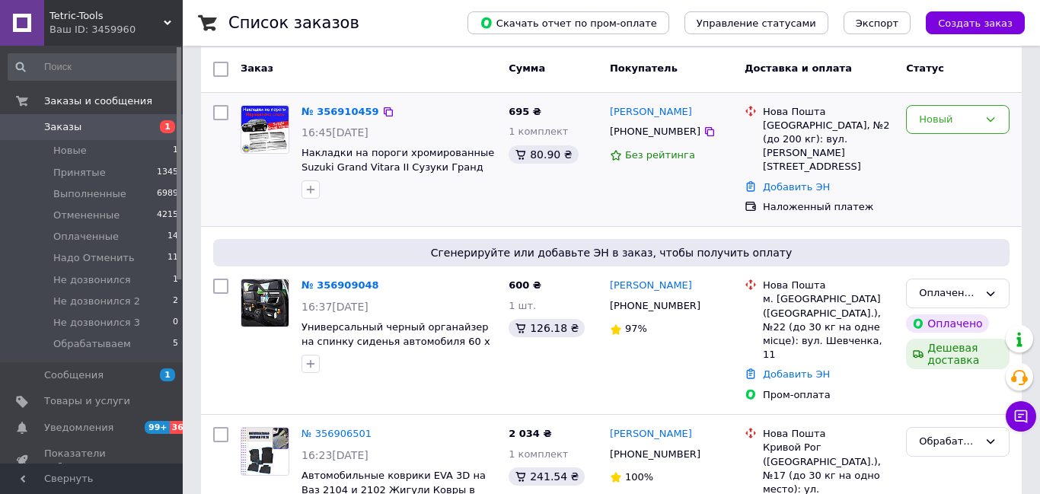
scroll to position [139, 0]
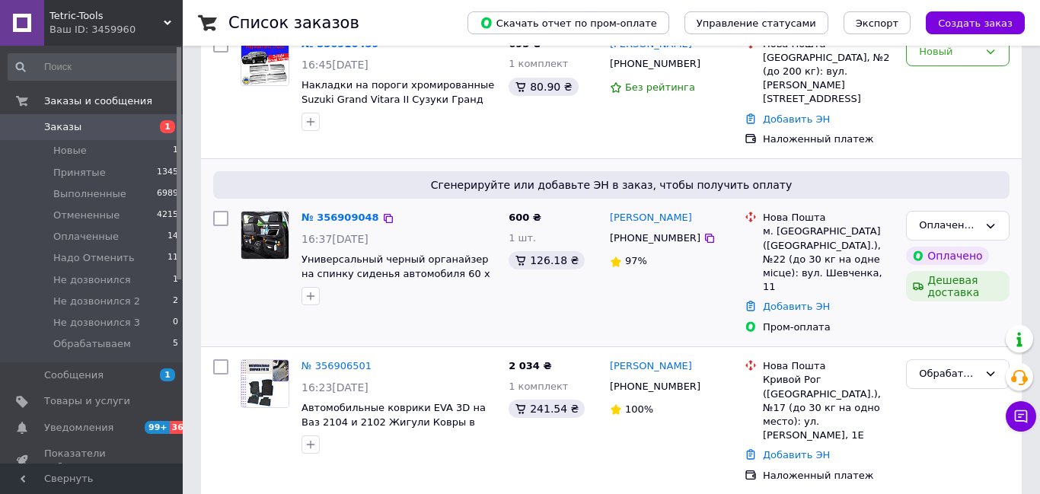
click at [412, 295] on div "№ 356909048 16:37, 12.08.2025 Универсальный черный органайзер на спинку сиденья…" at bounding box center [398, 258] width 207 height 107
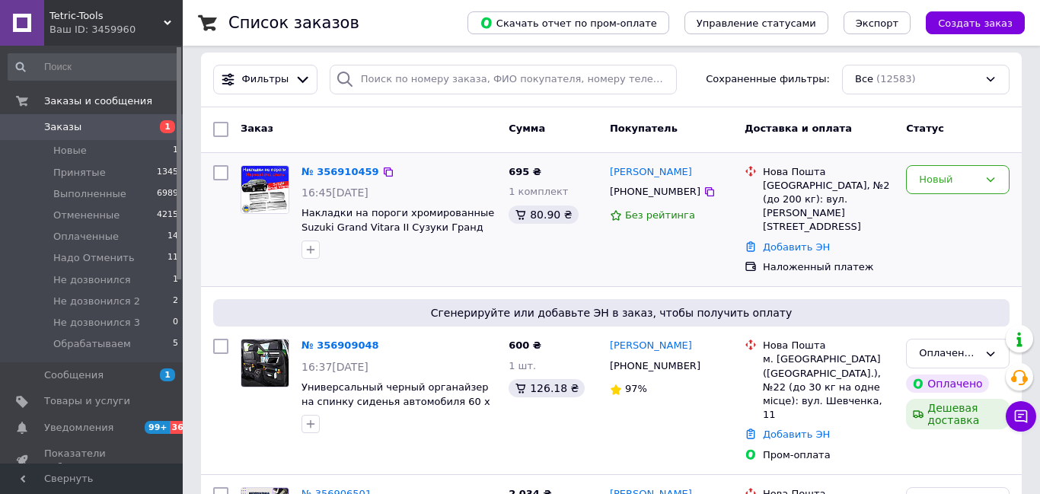
scroll to position [27, 0]
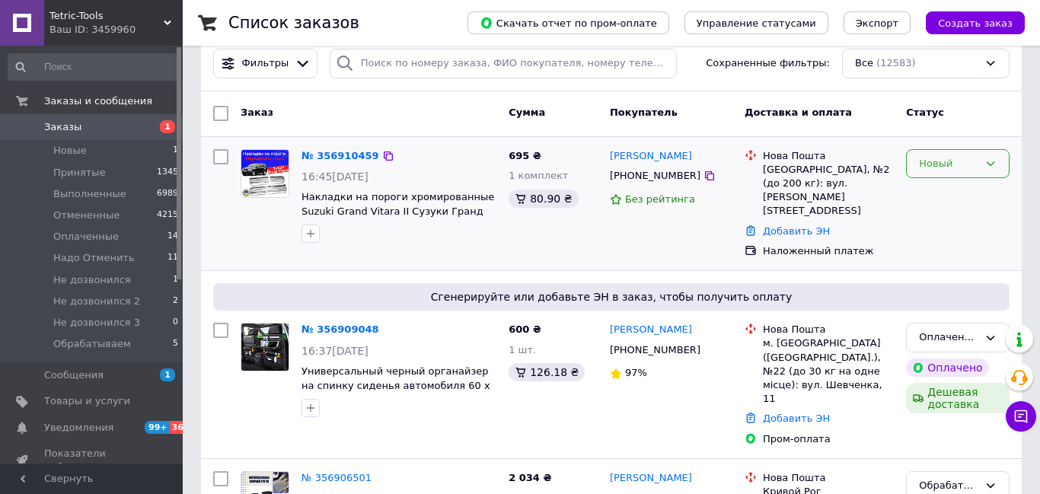
click at [998, 161] on div "Новый" at bounding box center [958, 164] width 104 height 30
click at [954, 296] on li "Обрабатываем" at bounding box center [958, 317] width 102 height 43
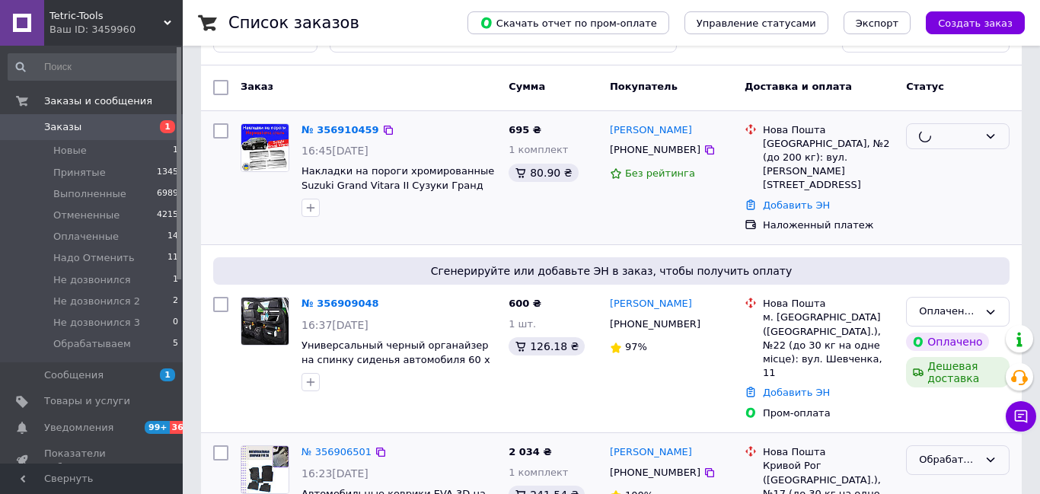
scroll to position [101, 0]
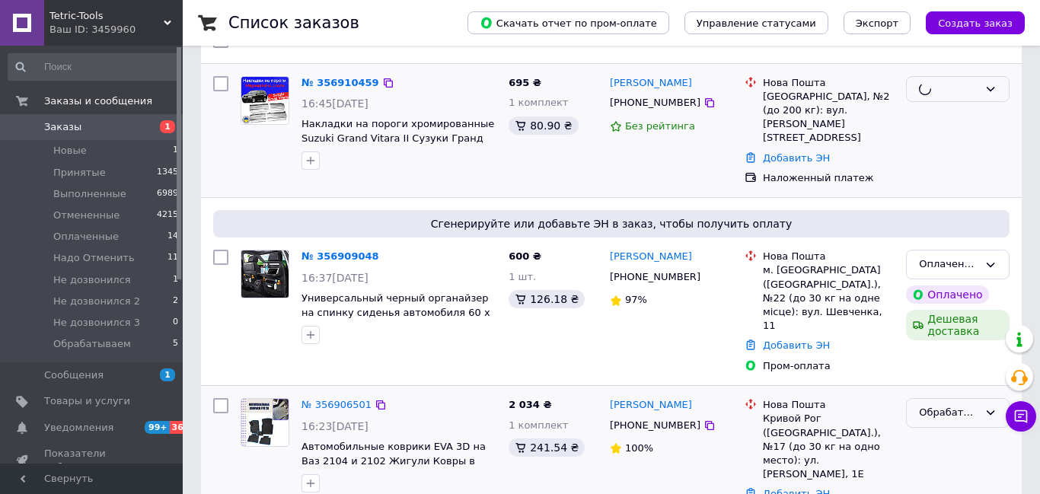
click at [984, 407] on icon at bounding box center [990, 413] width 12 height 12
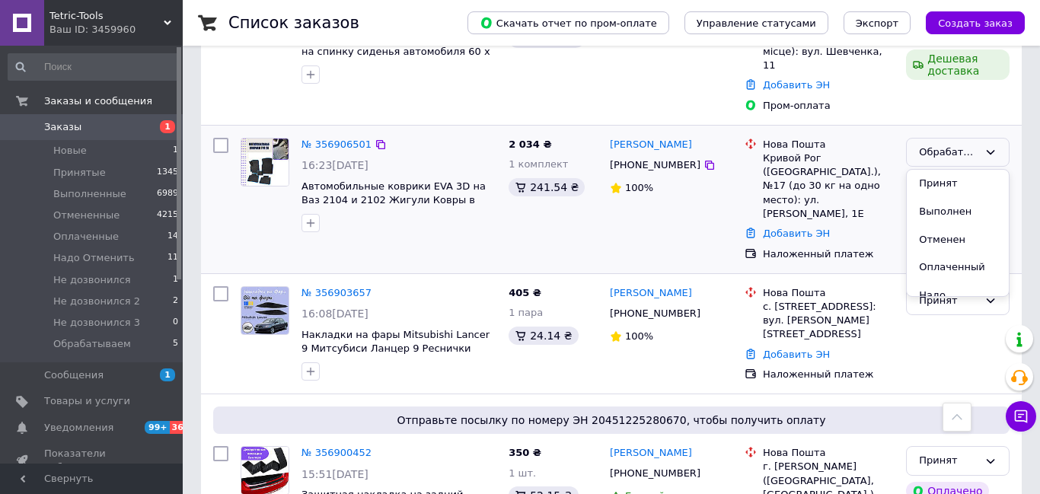
scroll to position [540, 0]
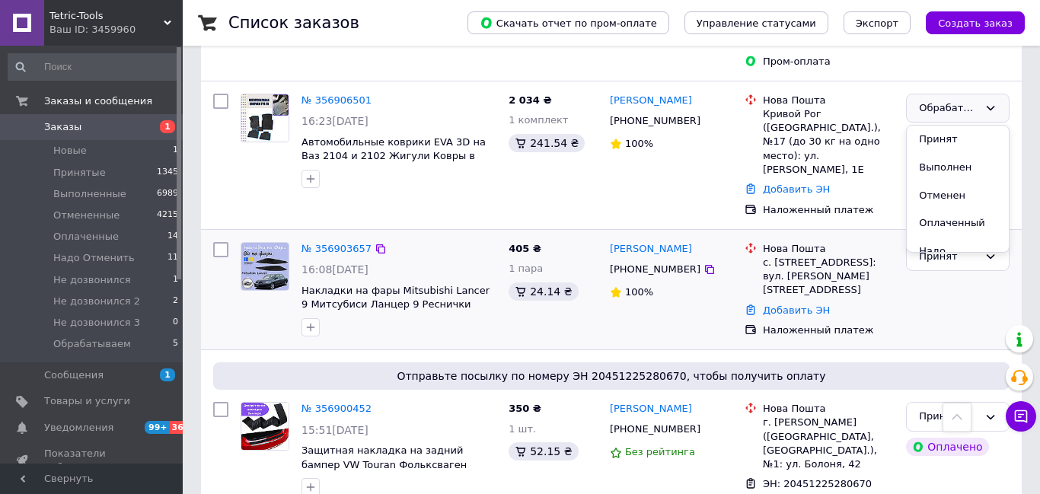
click at [909, 269] on div "Принят" at bounding box center [958, 290] width 116 height 108
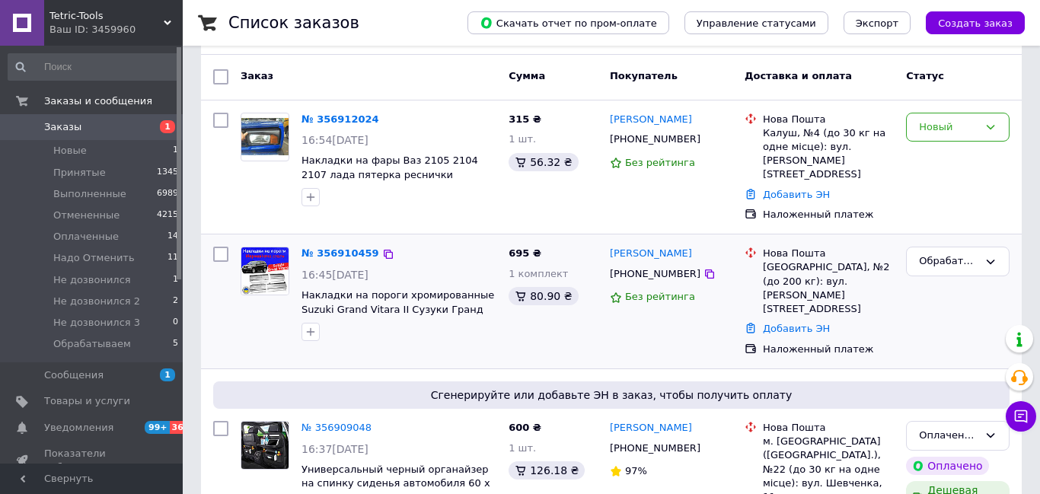
scroll to position [0, 0]
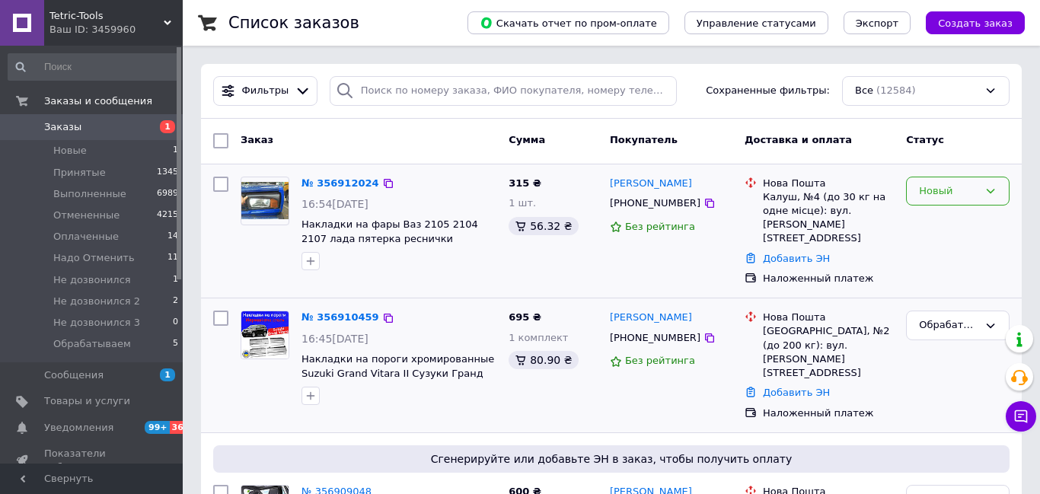
click at [988, 188] on icon at bounding box center [990, 191] width 12 height 12
click at [941, 324] on li "Обрабатываем" at bounding box center [958, 345] width 102 height 43
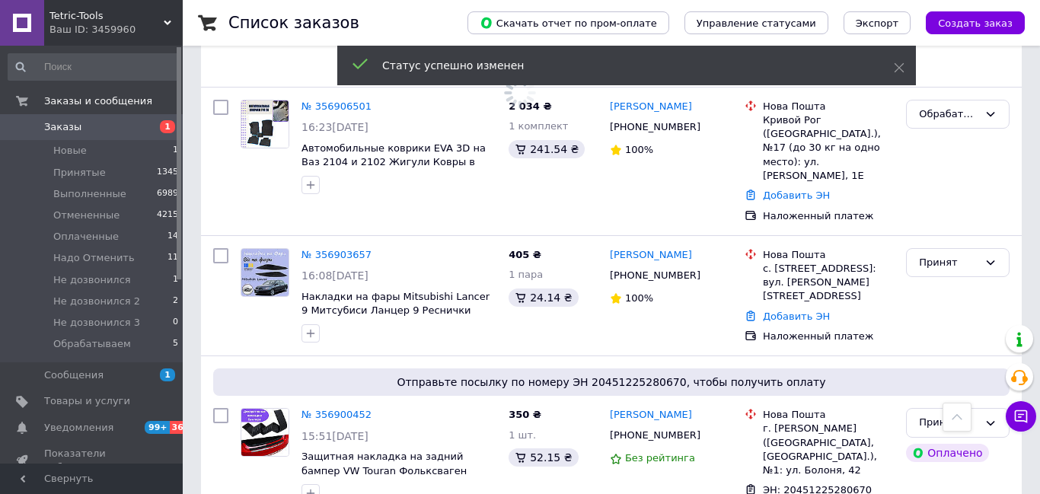
scroll to position [410, 0]
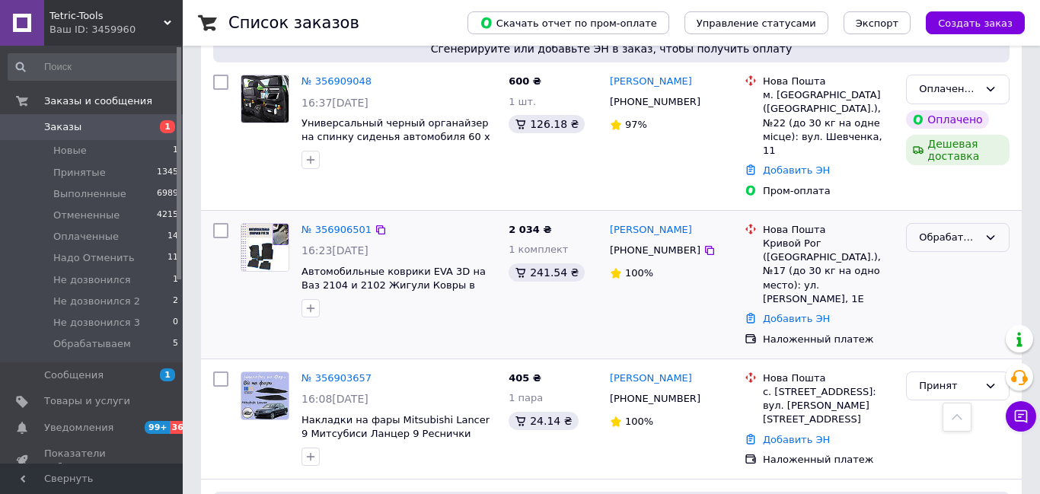
click at [993, 231] on icon at bounding box center [990, 237] width 12 height 12
click at [924, 255] on li "Принят" at bounding box center [958, 269] width 102 height 28
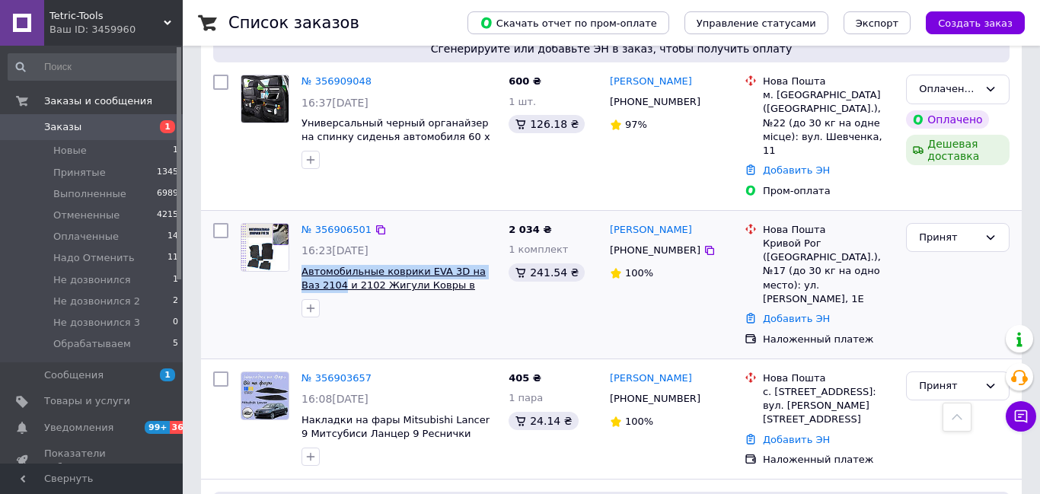
drag, startPoint x: 298, startPoint y: 229, endPoint x: 323, endPoint y: 240, distance: 27.3
click at [323, 238] on div "№ 356906501 16:23, 12.08.2025 Автомобильные коврики EVA 3D на Ваз 2104 и 2102 Ж…" at bounding box center [398, 270] width 207 height 107
copy span "Автомобильные коврики EVA 3D на Ваз 2104"
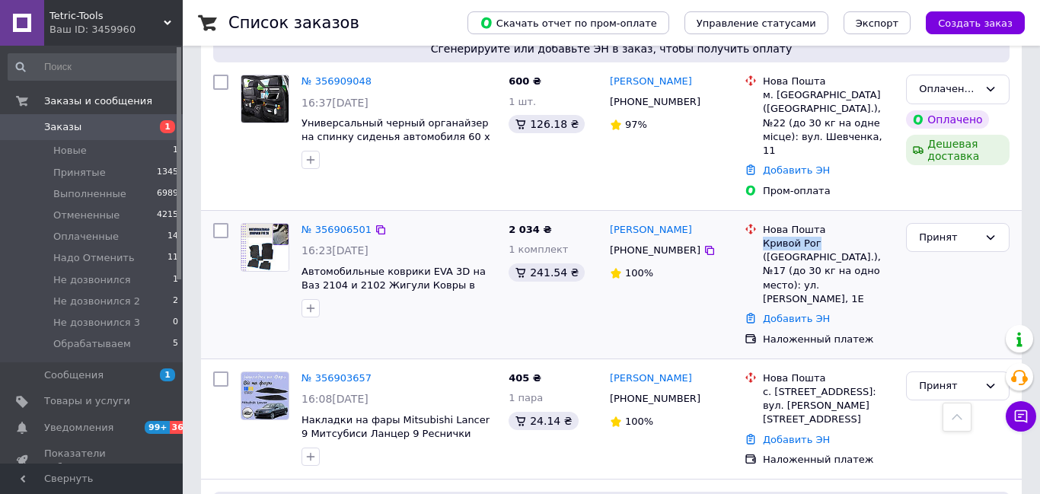
drag, startPoint x: 764, startPoint y: 194, endPoint x: 817, endPoint y: 207, distance: 54.8
click at [817, 237] on div "Кривой Рог (Днепропетровская обл.), №17 (до 30 кг на одно место): ул. Терещенка…" at bounding box center [828, 271] width 131 height 69
copy div "Кривой Рог"
drag, startPoint x: 621, startPoint y: 206, endPoint x: 678, endPoint y: 207, distance: 57.1
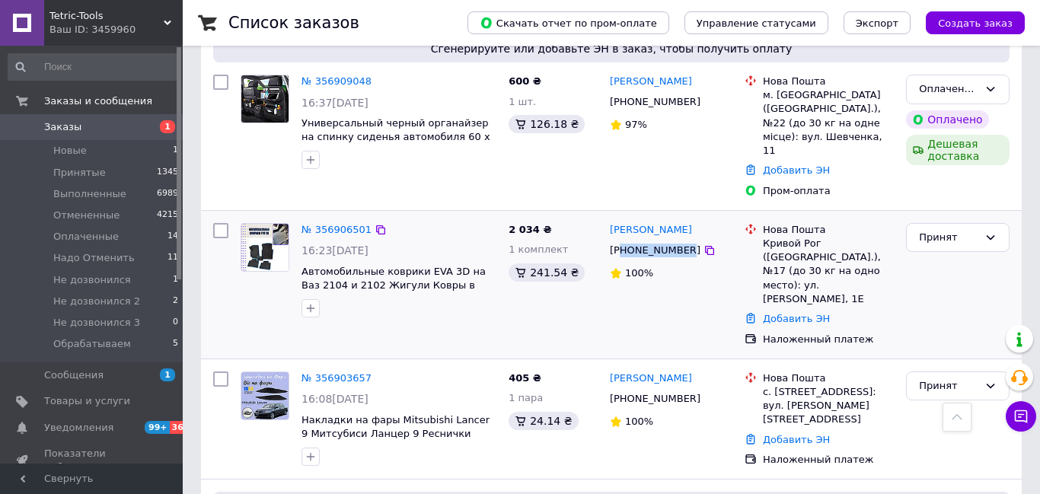
click at [678, 241] on div "+380994654004" at bounding box center [655, 251] width 97 height 20
copy div "80994654004"
drag, startPoint x: 602, startPoint y: 184, endPoint x: 709, endPoint y: 196, distance: 107.3
click at [707, 217] on div "№ 356906501 16:23, 12.08.2025 Автомобильные коврики EVA 3D на Ваз 2104 и 2102 Ж…" at bounding box center [611, 285] width 809 height 136
click at [717, 242] on div "[PHONE_NUMBER]" at bounding box center [671, 250] width 126 height 17
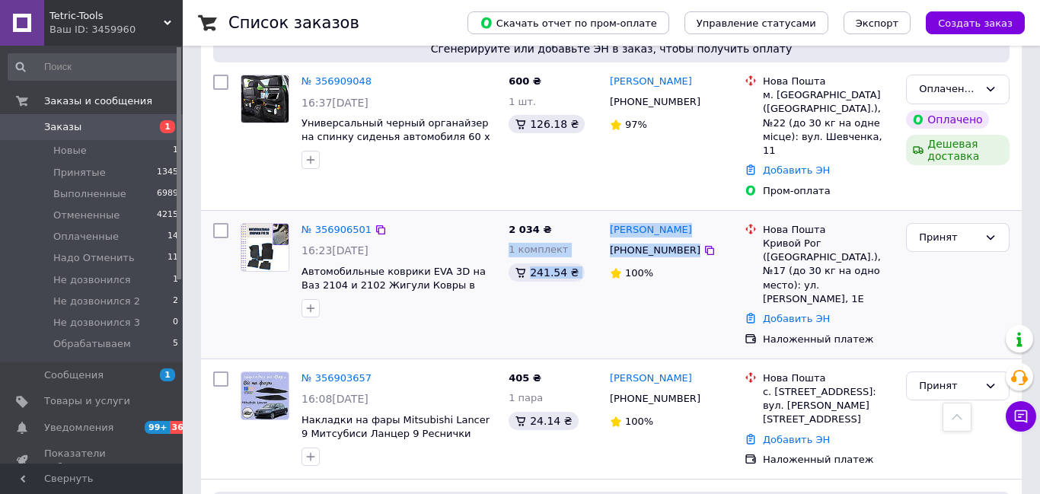
click at [608, 222] on div "Александр Науменко" at bounding box center [650, 231] width 85 height 18
drag, startPoint x: 606, startPoint y: 185, endPoint x: 703, endPoint y: 190, distance: 96.8
click at [728, 217] on div "Александр Науменко +380994654004 100%" at bounding box center [671, 285] width 135 height 136
copy link "Александр Науменко"
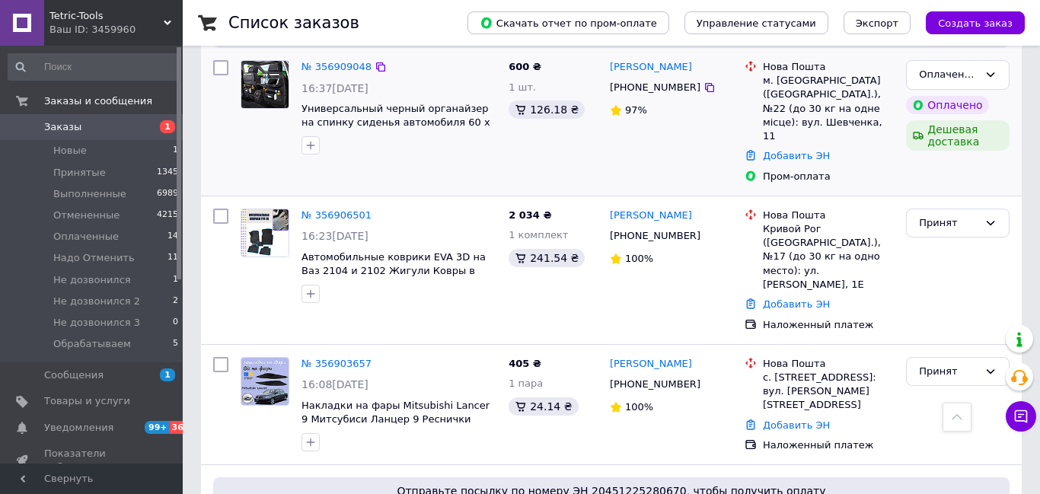
scroll to position [427, 0]
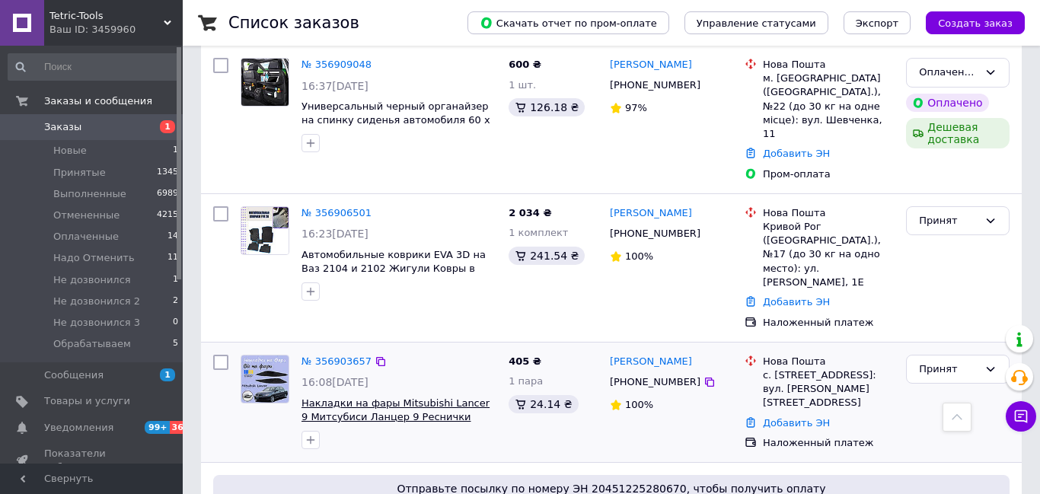
click at [362, 397] on span "Накладки на фары Mitsubishi Lancer 9 Митсубиси Ланцер 9 Реснички" at bounding box center [396, 410] width 188 height 26
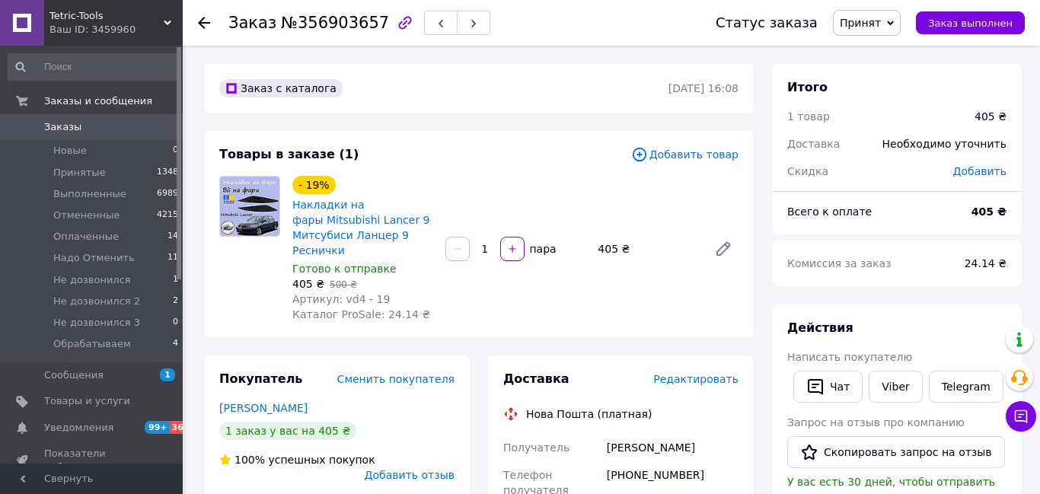
click at [464, 180] on div "- 19% Накладки на фары Mitsubishi Lancer 9 Митсубиси Ланцер 9 Реснички Готово к…" at bounding box center [515, 249] width 458 height 152
click at [368, 219] on link "Накладки на фары Mitsubishi Lancer 9 Митсубиси Ланцер 9 Реснички" at bounding box center [361, 228] width 138 height 58
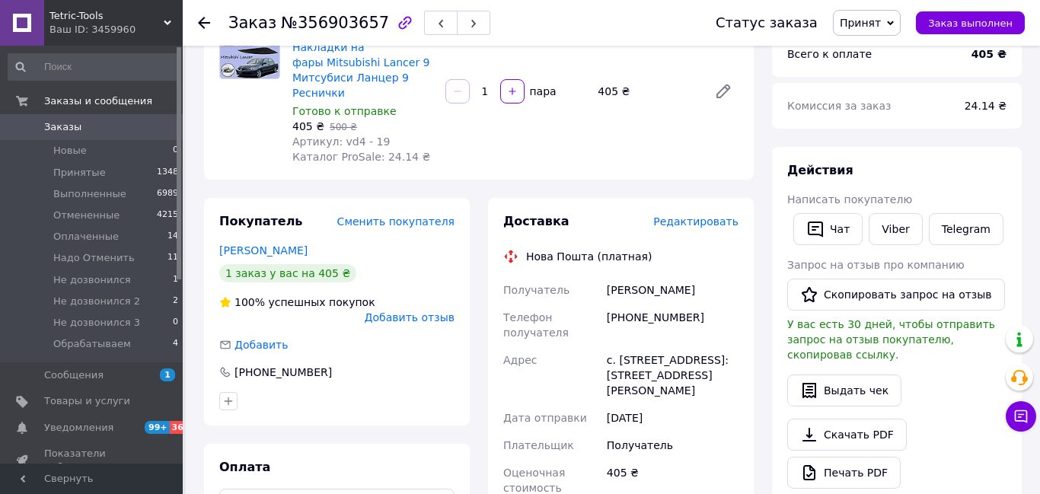
scroll to position [161, 0]
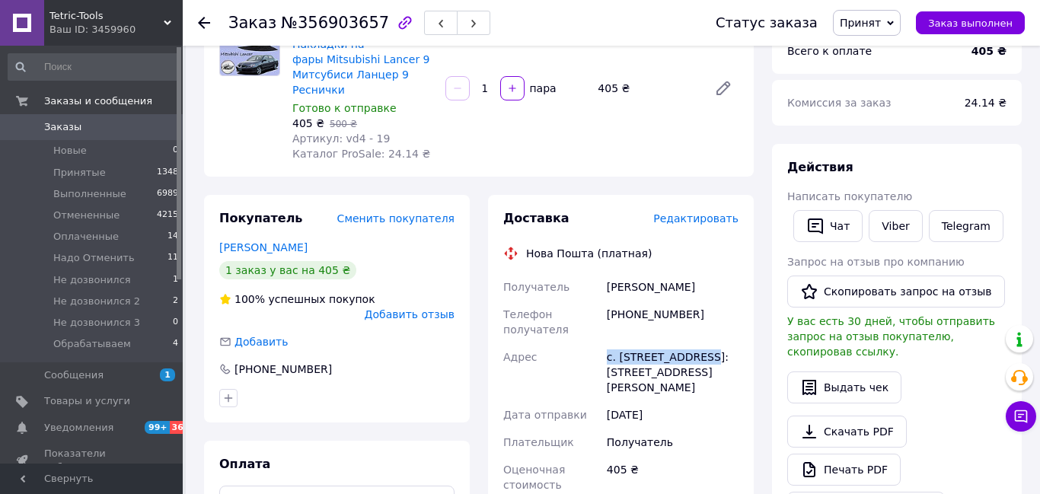
drag, startPoint x: 607, startPoint y: 353, endPoint x: 708, endPoint y: 362, distance: 101.6
click at [708, 362] on div "с. [STREET_ADDRESS]: [STREET_ADDRESS][PERSON_NAME]" at bounding box center [673, 372] width 138 height 58
copy div "с. Большой Дальник"
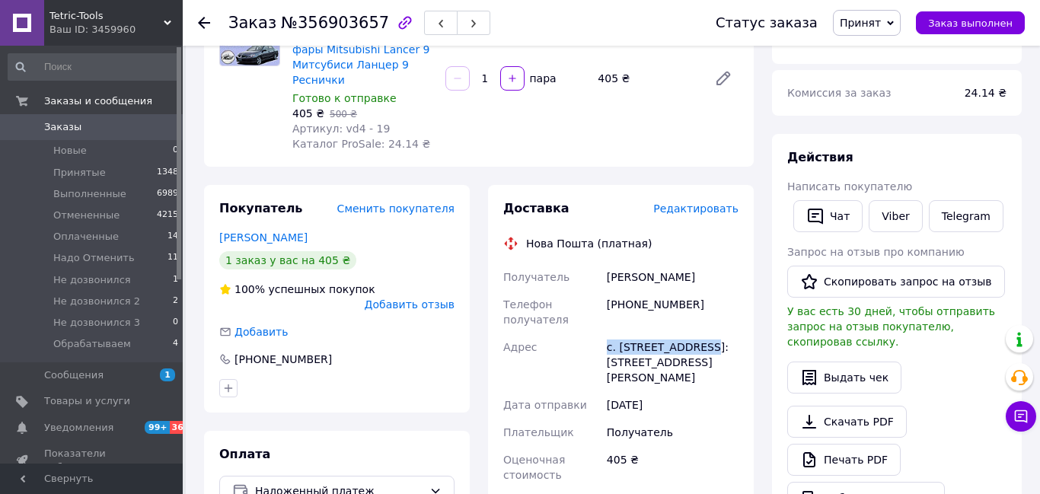
scroll to position [193, 0]
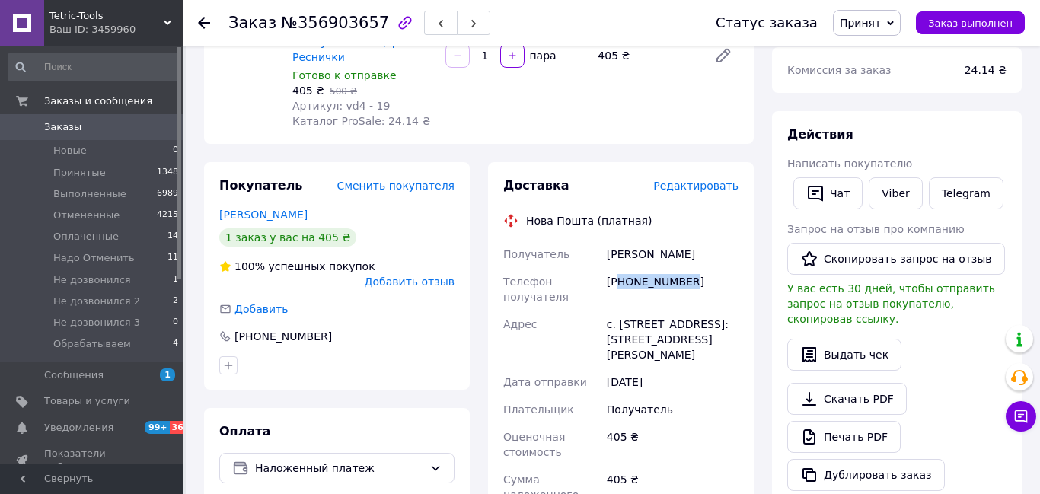
drag, startPoint x: 620, startPoint y: 283, endPoint x: 675, endPoint y: 295, distance: 56.2
click at [675, 295] on div "[PHONE_NUMBER]" at bounding box center [673, 289] width 138 height 43
copy div "80992518099"
click at [626, 260] on div "Кошовець Вячеслав" at bounding box center [673, 254] width 138 height 27
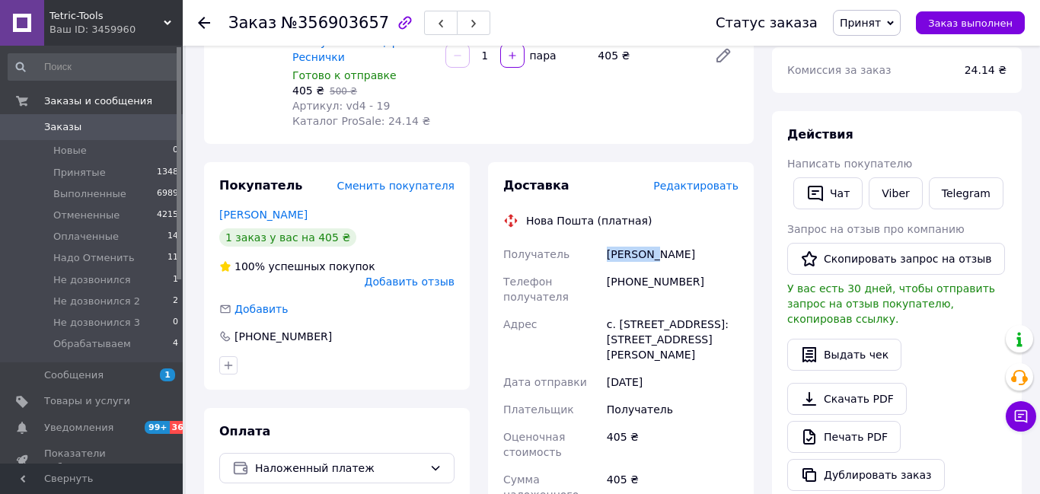
click at [626, 260] on div "Кошовець Вячеслав" at bounding box center [673, 254] width 138 height 27
copy div "Кошовець Вячеслав"
click at [713, 188] on span "Редактировать" at bounding box center [695, 186] width 85 height 12
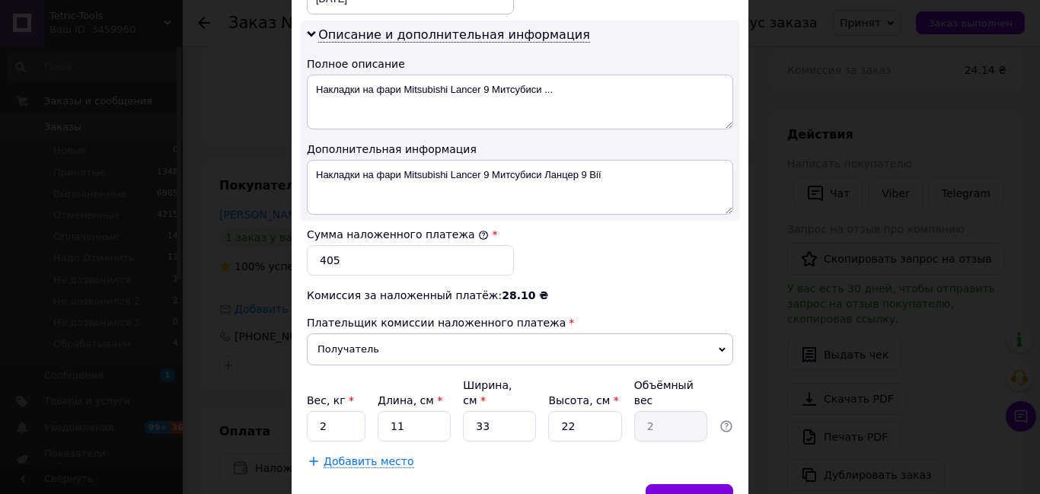
scroll to position [838, 0]
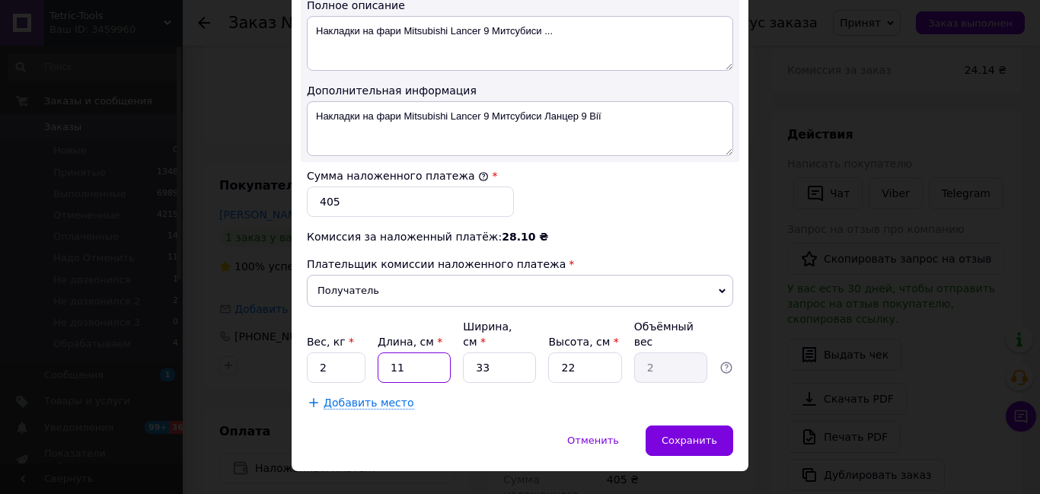
click at [423, 353] on input "11" at bounding box center [414, 368] width 73 height 30
type input "1"
type input "0.18"
type input "2"
type input "0.36"
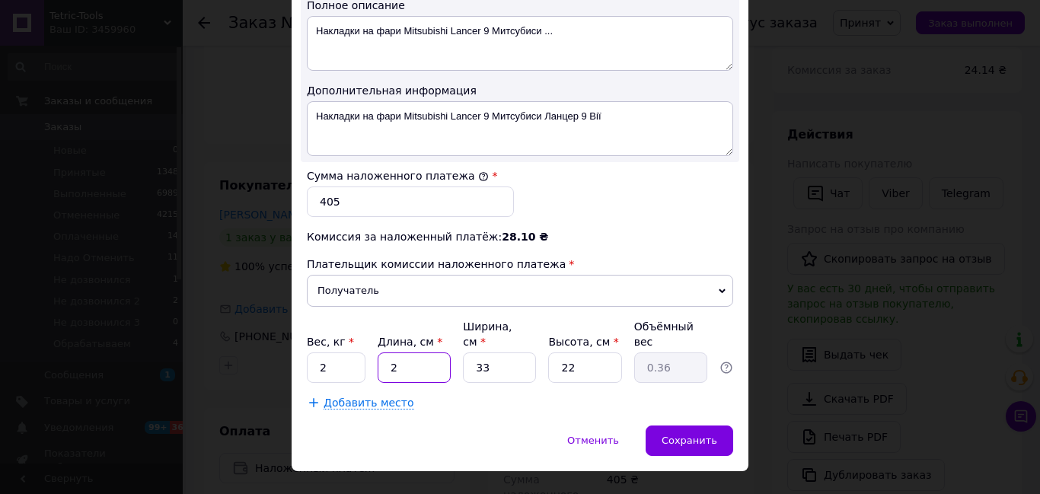
type input "20"
type input "3.63"
type input "20"
click at [523, 353] on input "33" at bounding box center [499, 368] width 73 height 30
type input "3"
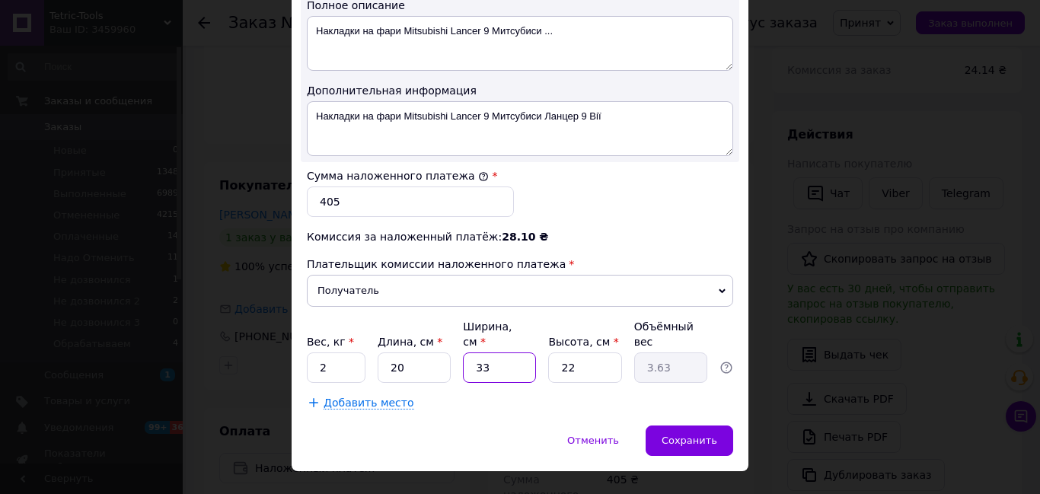
type input "0.33"
type input "1"
type input "0.11"
type input "2"
type input "0.22"
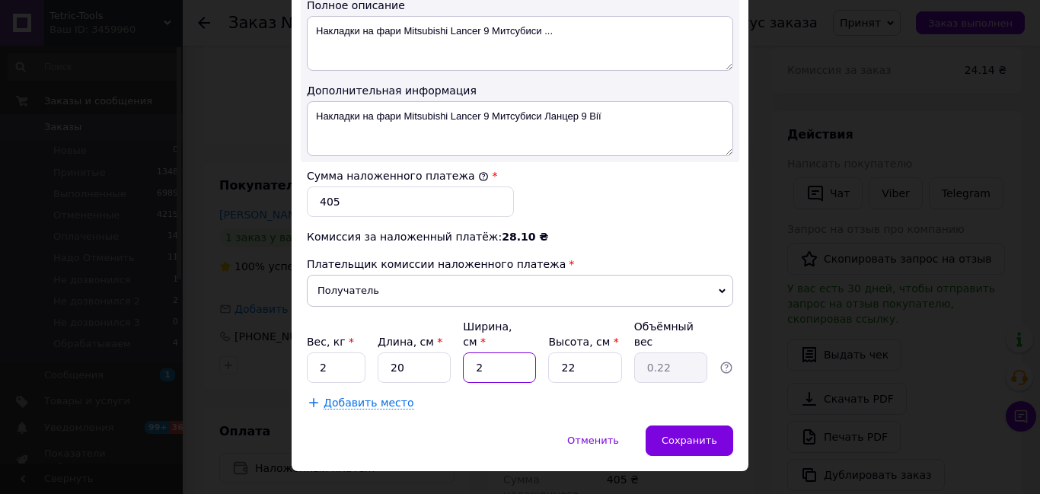
type input "20"
type input "2.2"
type input "20"
click at [589, 353] on input "22" at bounding box center [584, 368] width 73 height 30
type input "2"
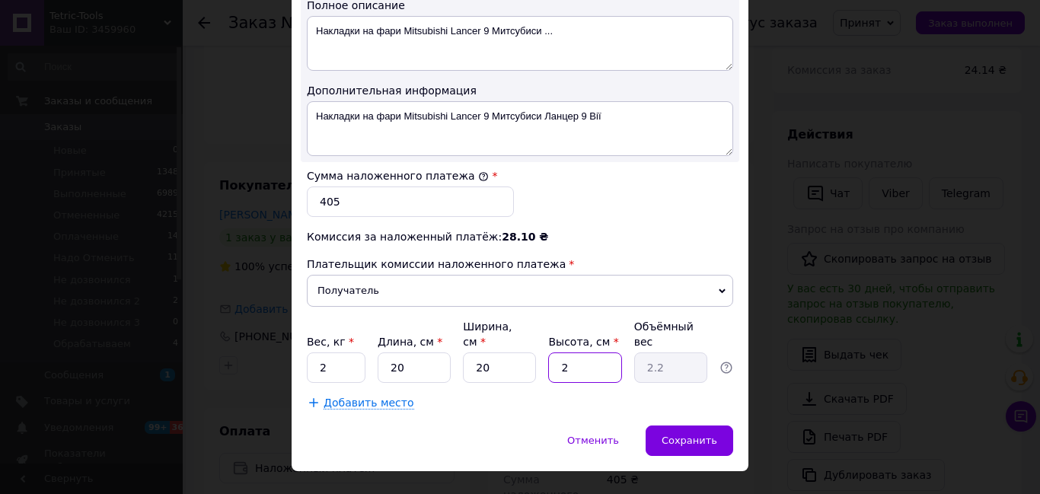
type input "0.2"
type input "1"
type input "0.1"
type input "15"
type input "1.5"
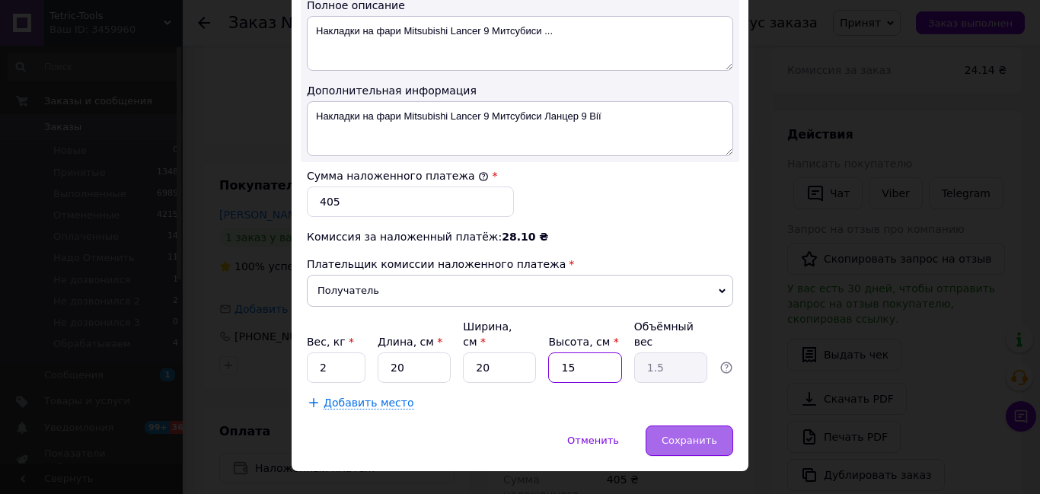
type input "15"
click at [662, 426] on div "Сохранить" at bounding box center [690, 441] width 88 height 30
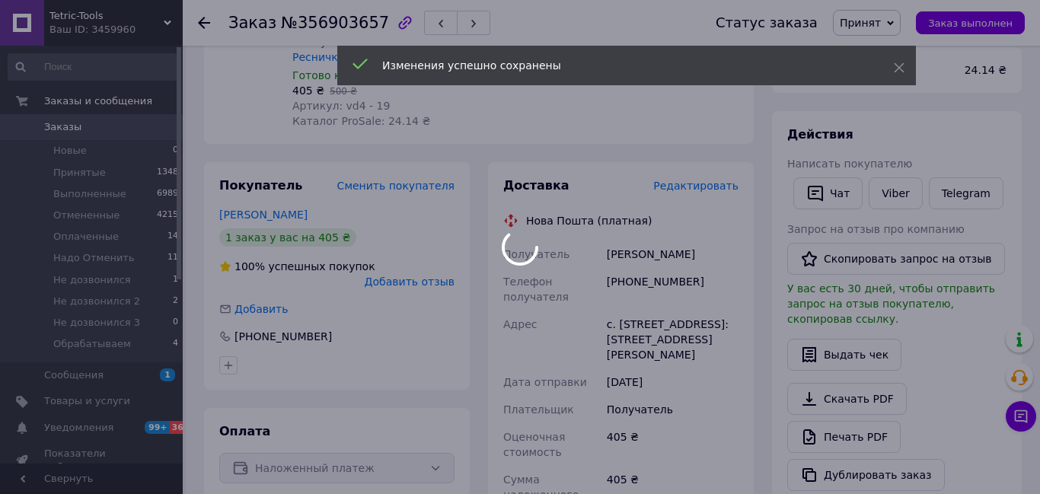
scroll to position [751, 0]
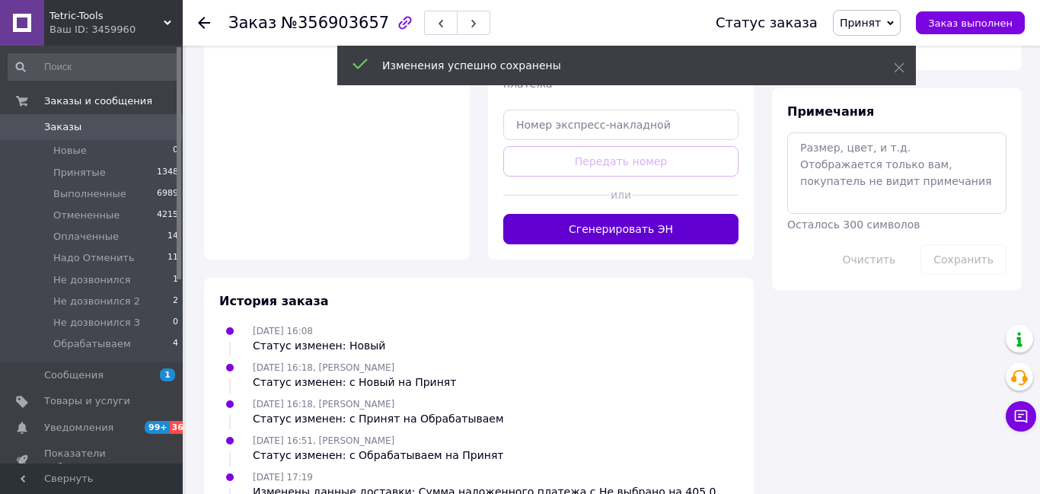
click at [627, 231] on button "Сгенерировать ЭН" at bounding box center [620, 229] width 235 height 30
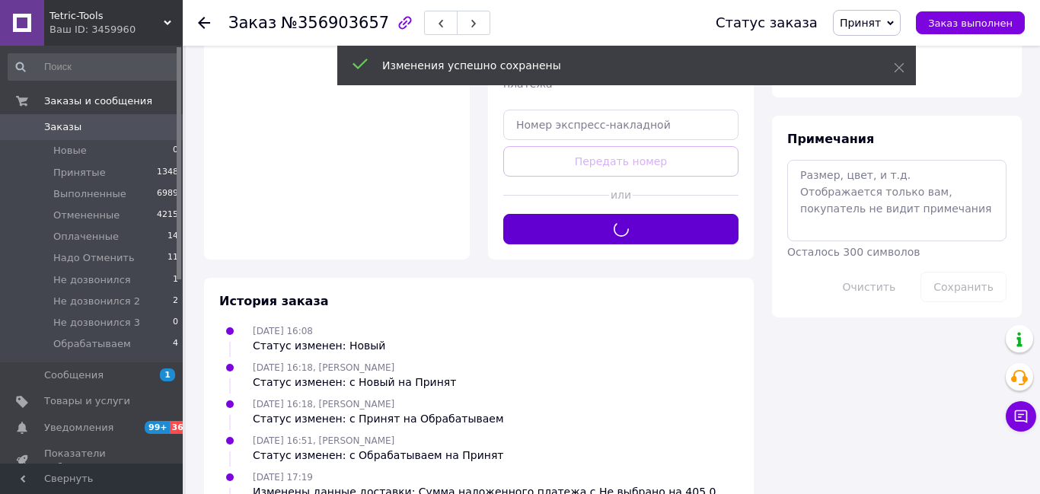
scroll to position [225, 0]
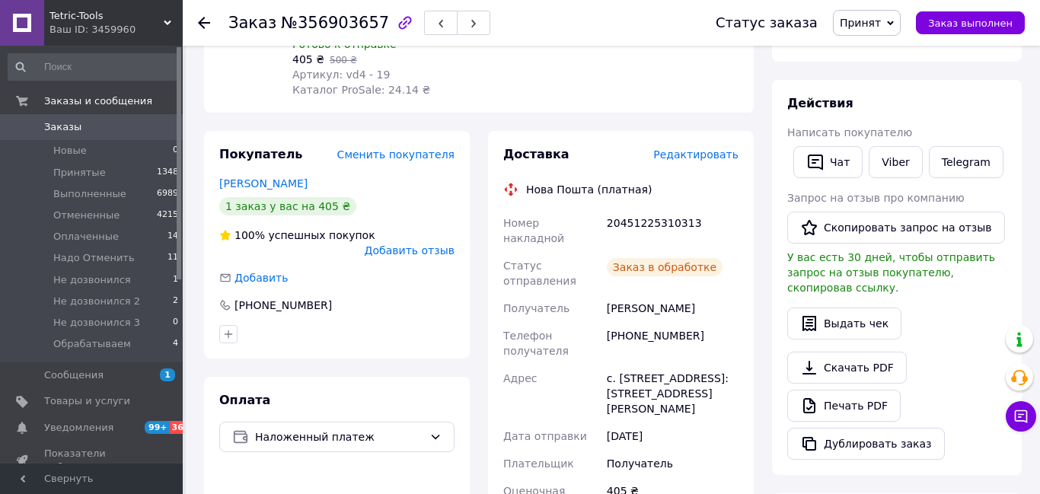
click at [637, 221] on div "20451225310313" at bounding box center [673, 230] width 138 height 43
copy div "20451225310313"
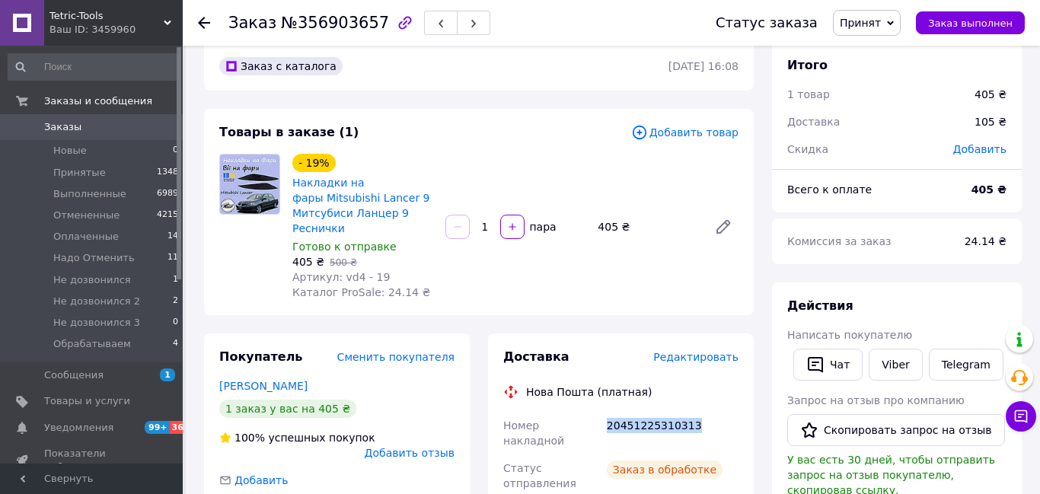
scroll to position [0, 0]
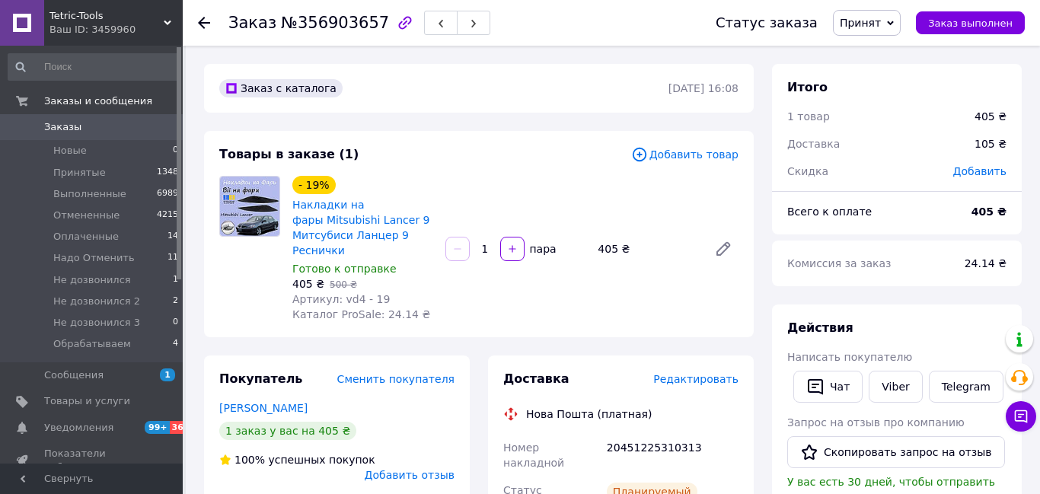
click at [203, 25] on icon at bounding box center [204, 23] width 12 height 12
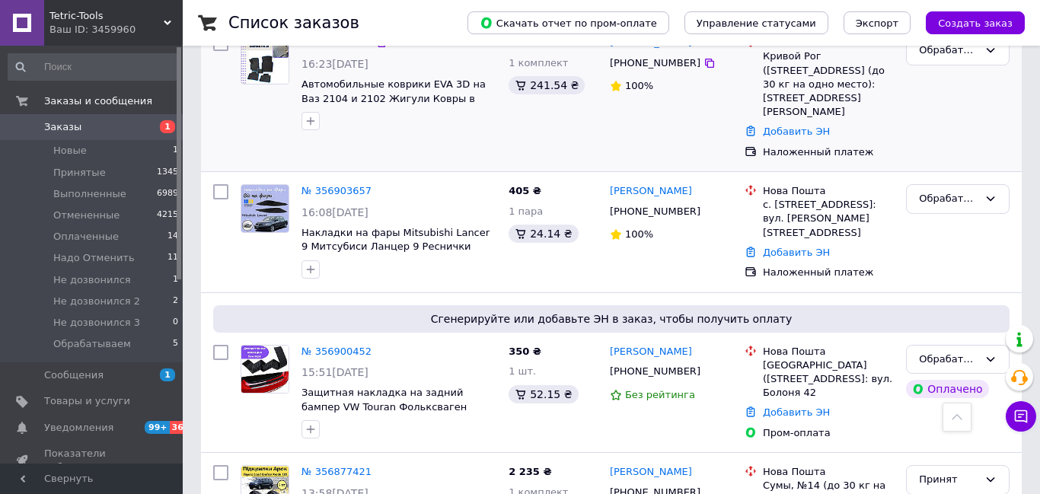
scroll to position [432, 0]
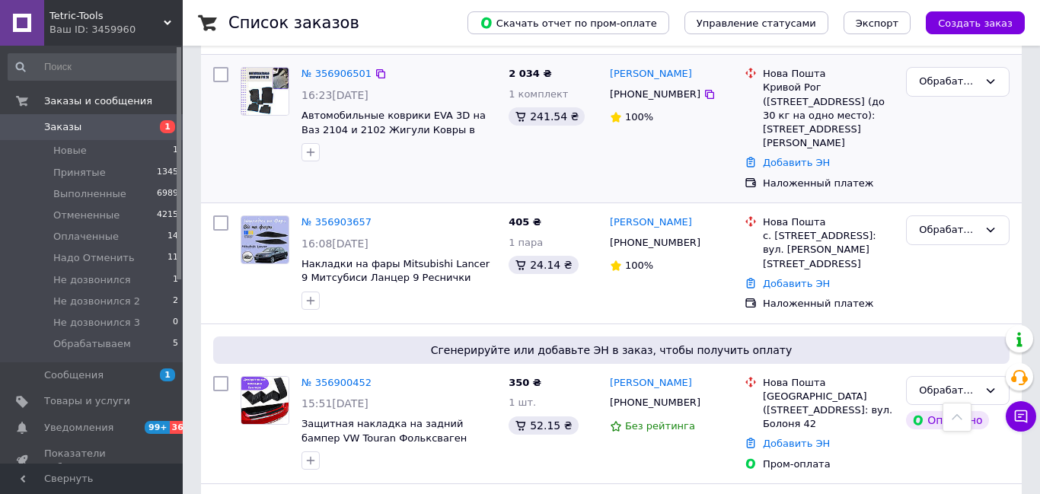
click at [508, 167] on div "2 034 ₴ 1 комплект 241.54 ₴" at bounding box center [553, 129] width 101 height 136
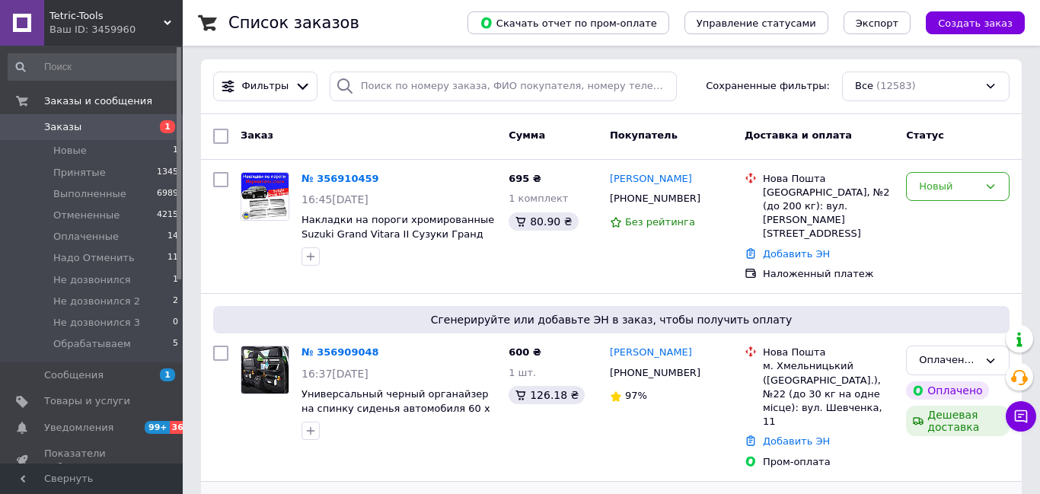
scroll to position [0, 0]
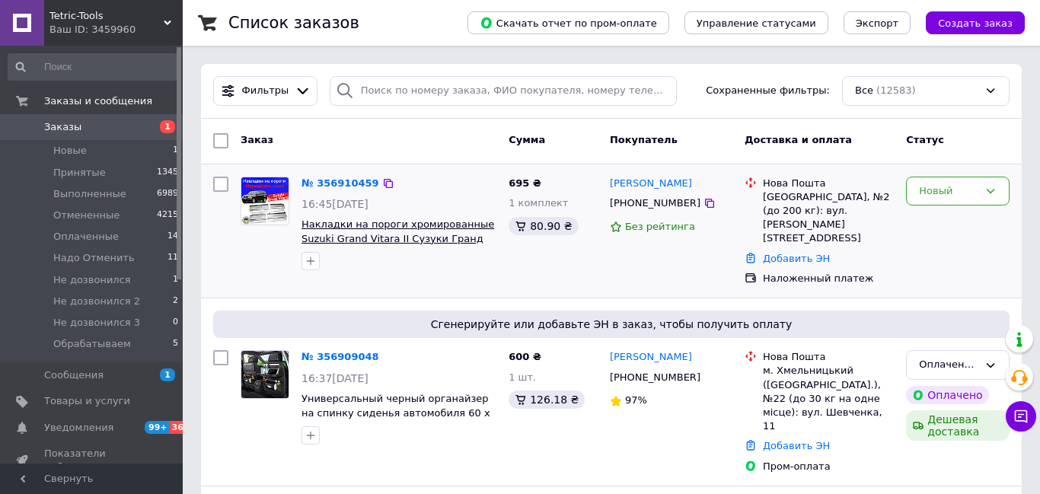
click at [435, 226] on span "Накладки на пороги хромированные Suzuki Grand Vitara II Cузуки Гранд Витара 2 […" at bounding box center [398, 246] width 193 height 54
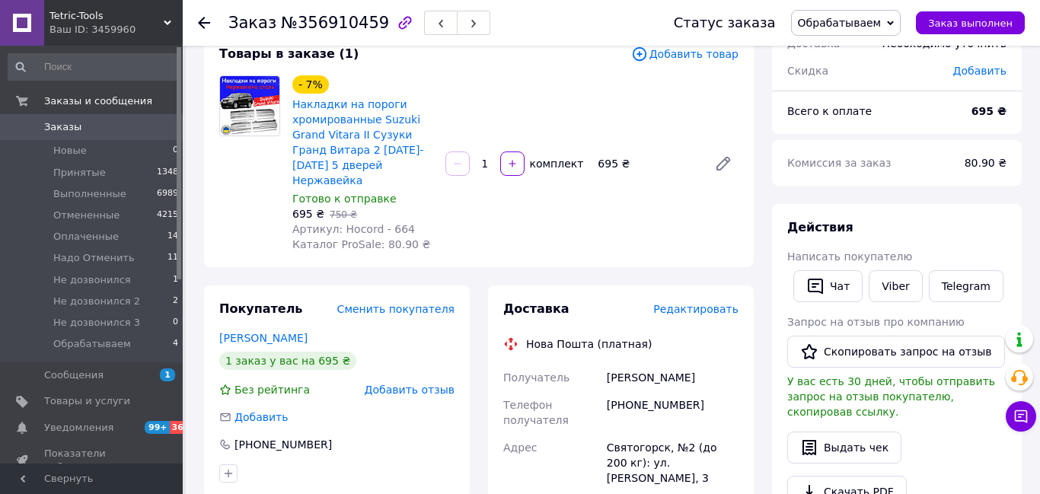
scroll to position [89, 0]
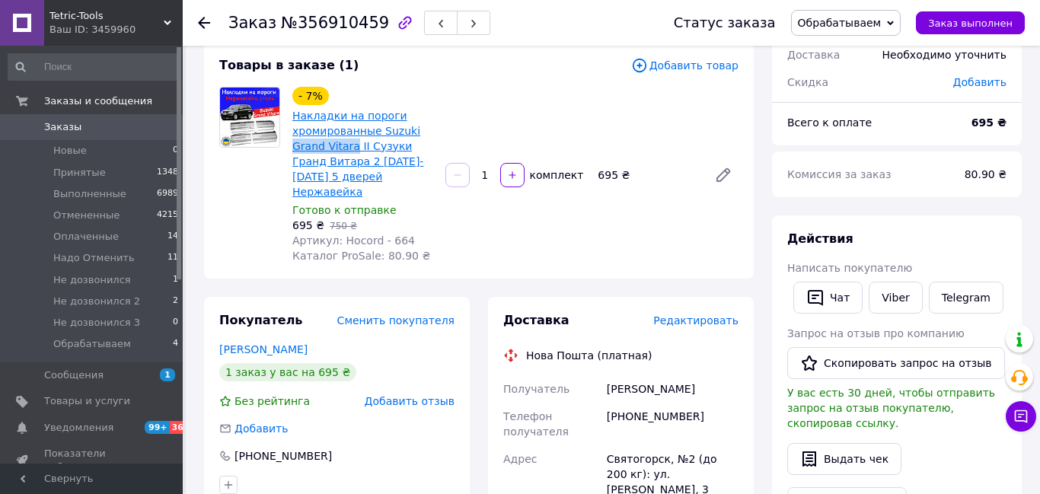
drag, startPoint x: 291, startPoint y: 146, endPoint x: 353, endPoint y: 146, distance: 61.7
click at [353, 146] on div "Накладки на пороги хромированные Suzuki Grand Vitara II Cузуки Гранд Витара 2 2…" at bounding box center [363, 154] width 144 height 94
copy link "Grand Vitara"
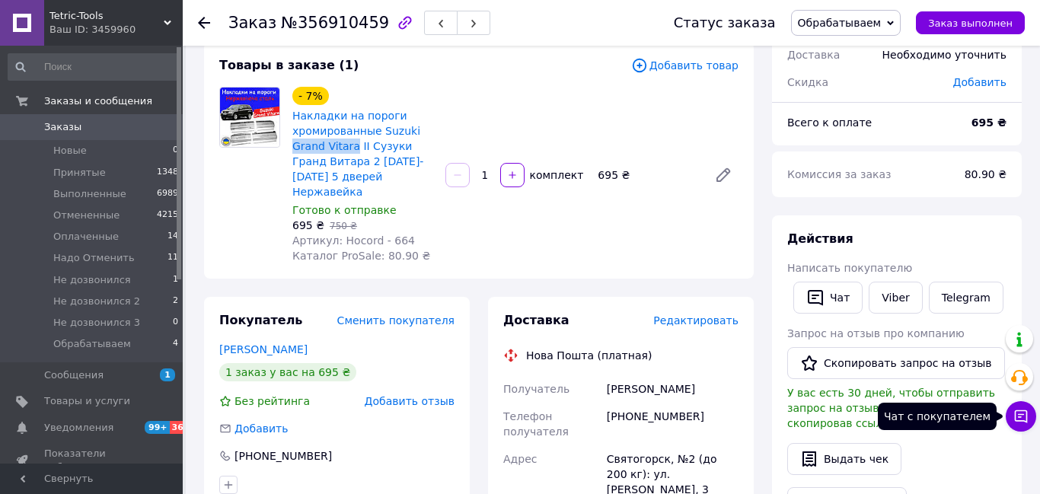
click at [1023, 419] on icon at bounding box center [1020, 416] width 15 height 15
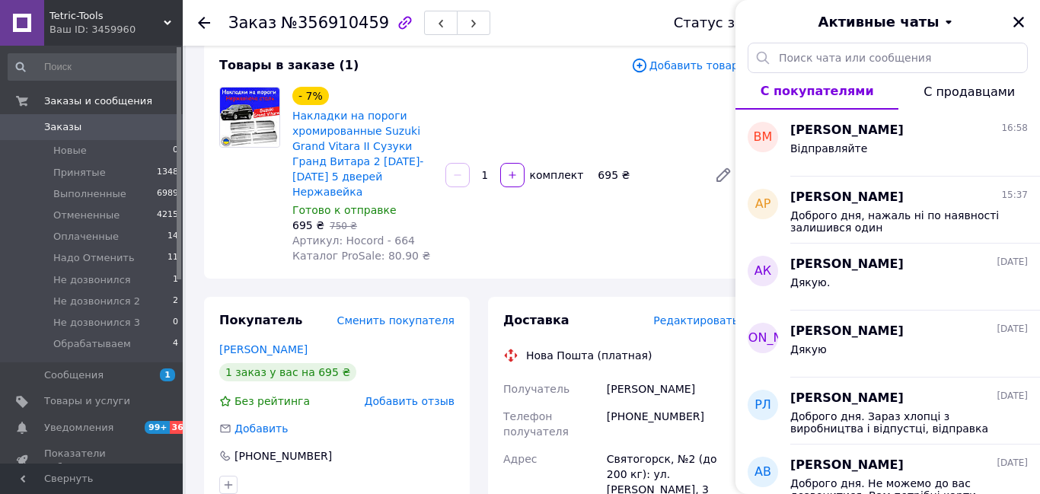
click at [166, 24] on use at bounding box center [168, 23] width 8 height 5
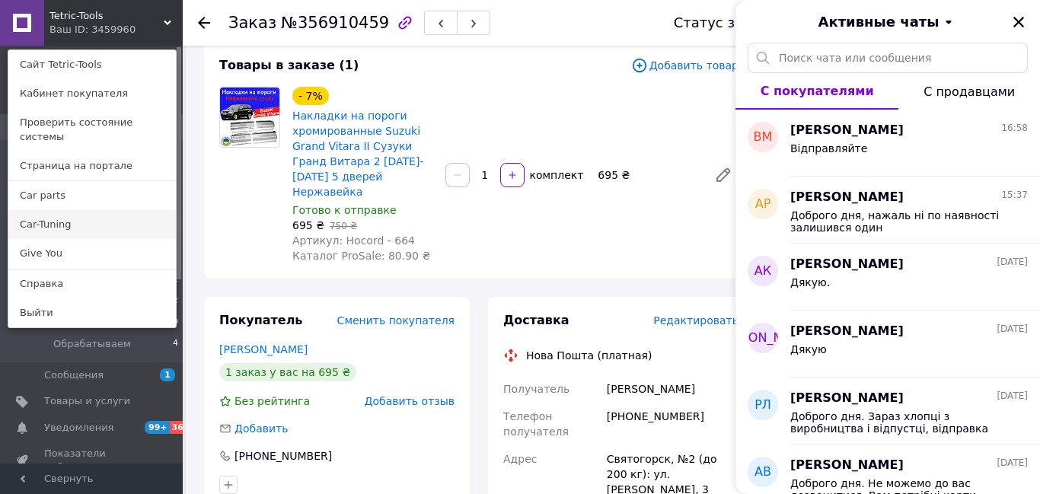
click at [64, 210] on link "Car-Tuning" at bounding box center [92, 224] width 168 height 29
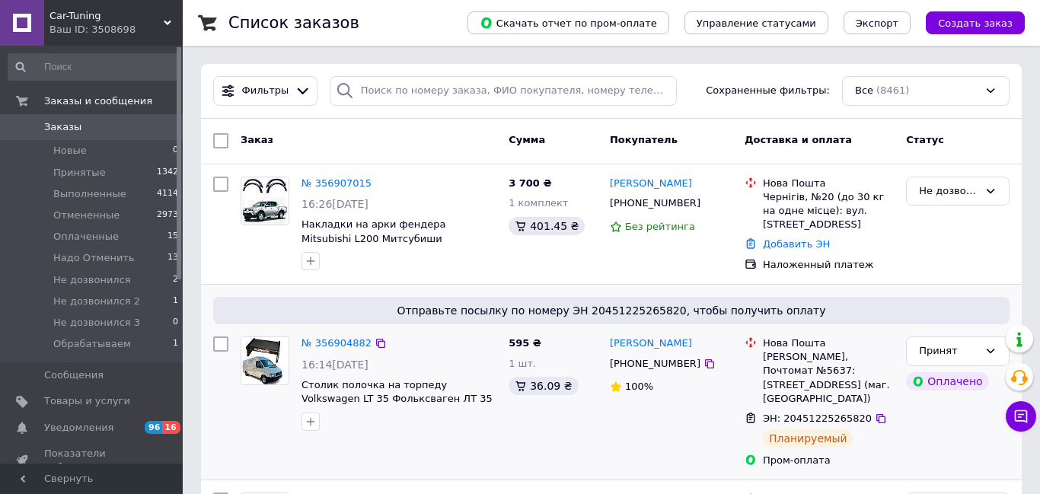
scroll to position [8, 0]
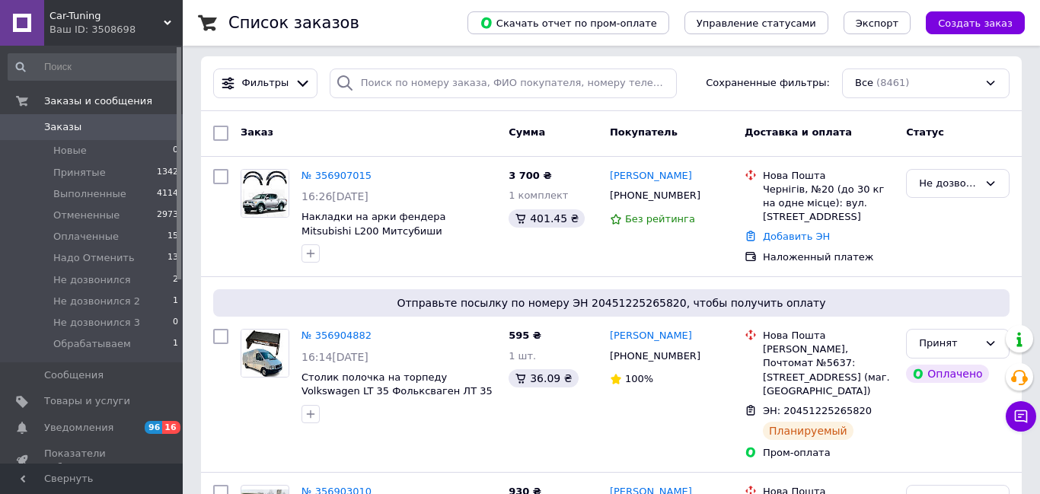
click at [167, 20] on icon at bounding box center [168, 23] width 8 height 8
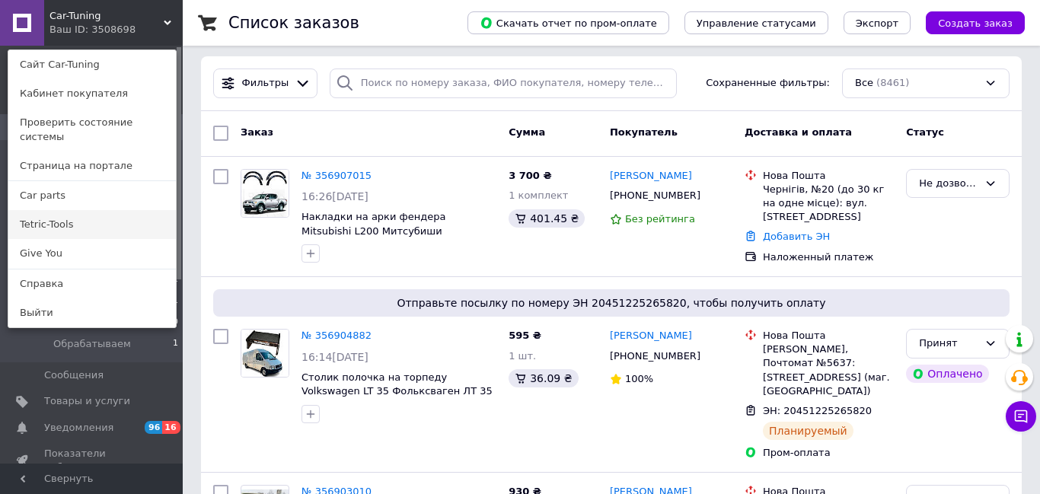
click at [62, 210] on link "Tetric-Tools" at bounding box center [92, 224] width 168 height 29
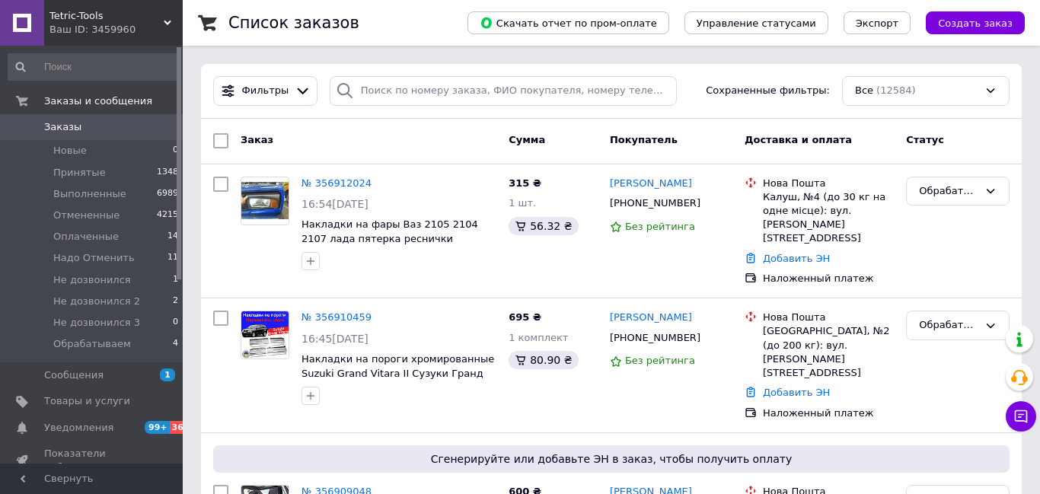
click at [163, 17] on span "Tetric-Tools" at bounding box center [106, 16] width 114 height 14
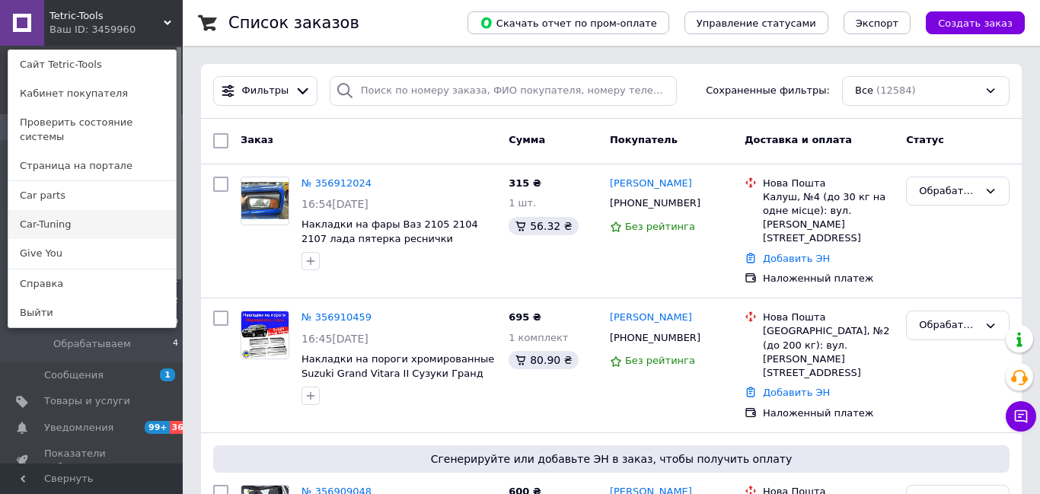
click at [43, 218] on link "Car-Tuning" at bounding box center [92, 224] width 168 height 29
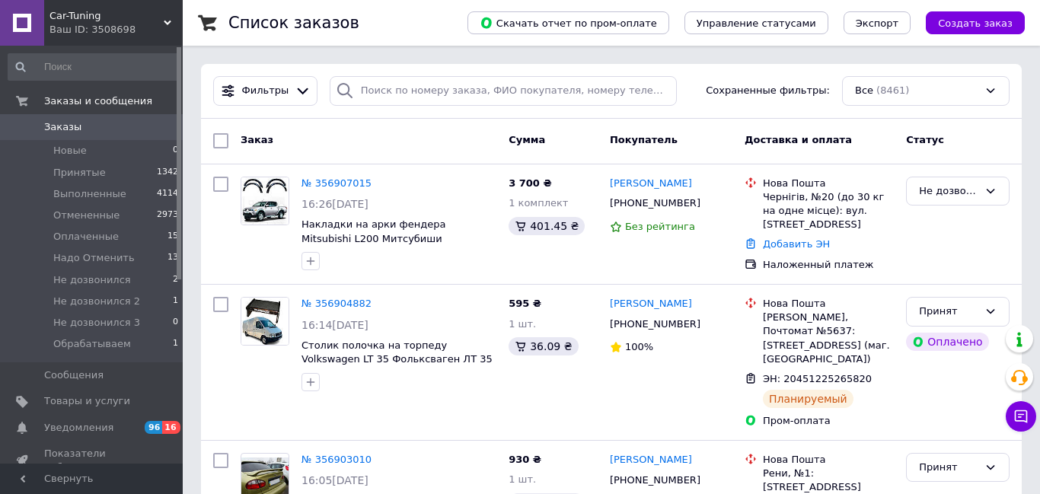
scroll to position [224, 0]
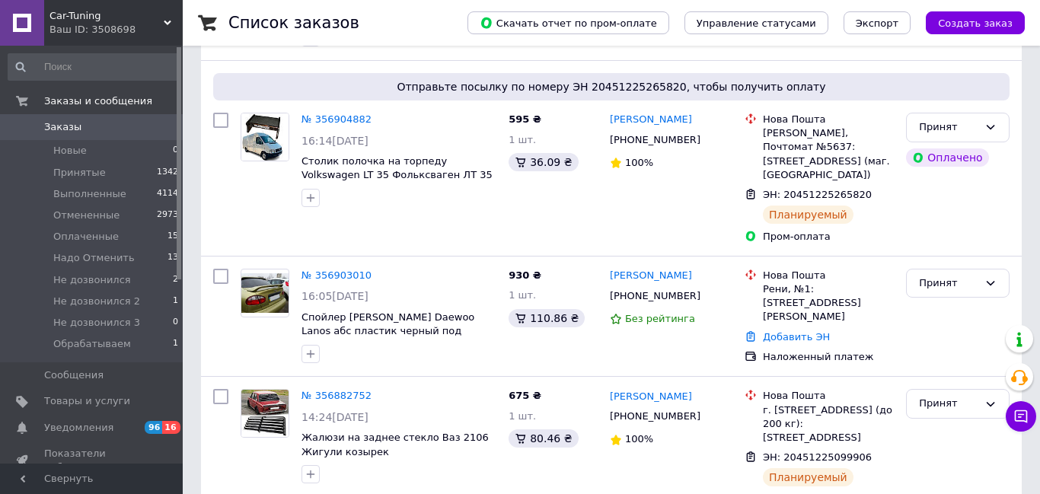
click at [170, 21] on use at bounding box center [168, 23] width 8 height 5
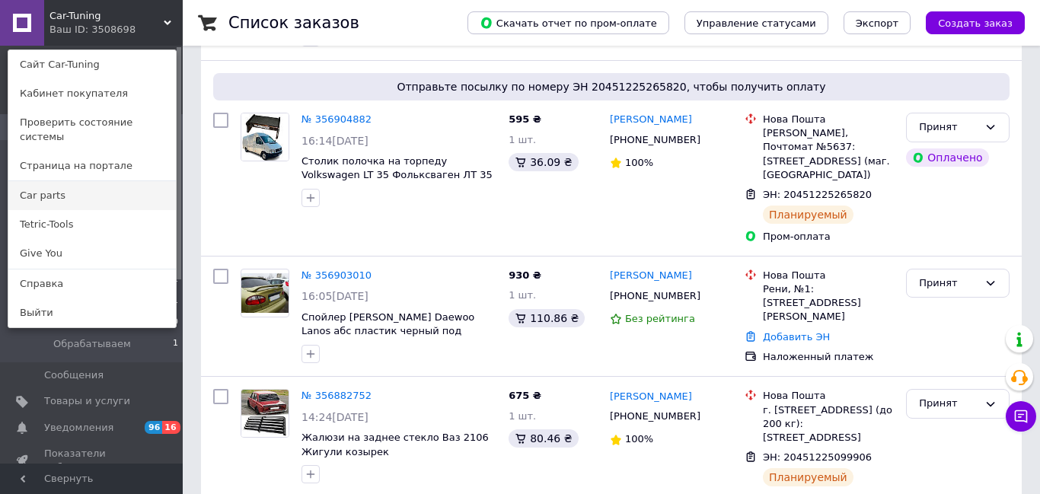
click at [40, 181] on link "Сar parts" at bounding box center [92, 195] width 168 height 29
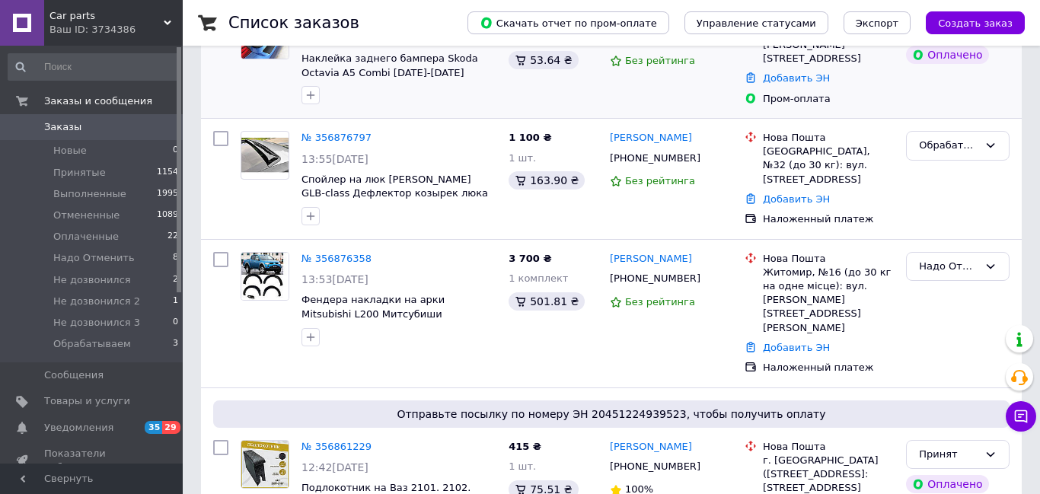
scroll to position [167, 0]
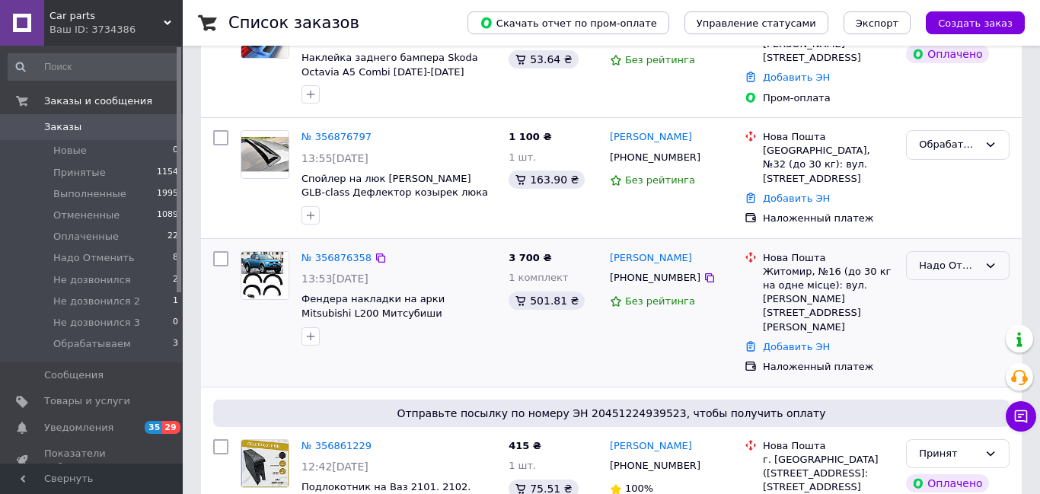
click at [987, 263] on icon at bounding box center [991, 265] width 8 height 5
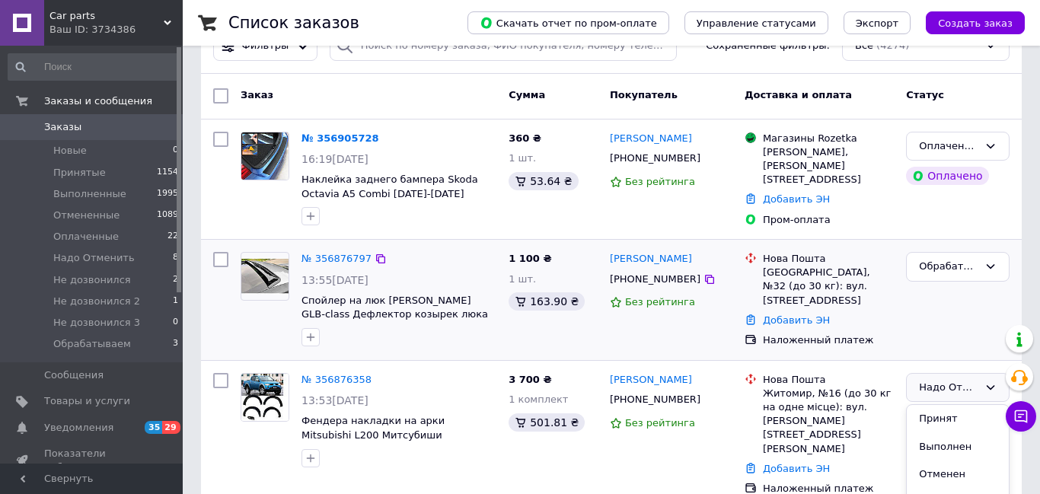
scroll to position [0, 0]
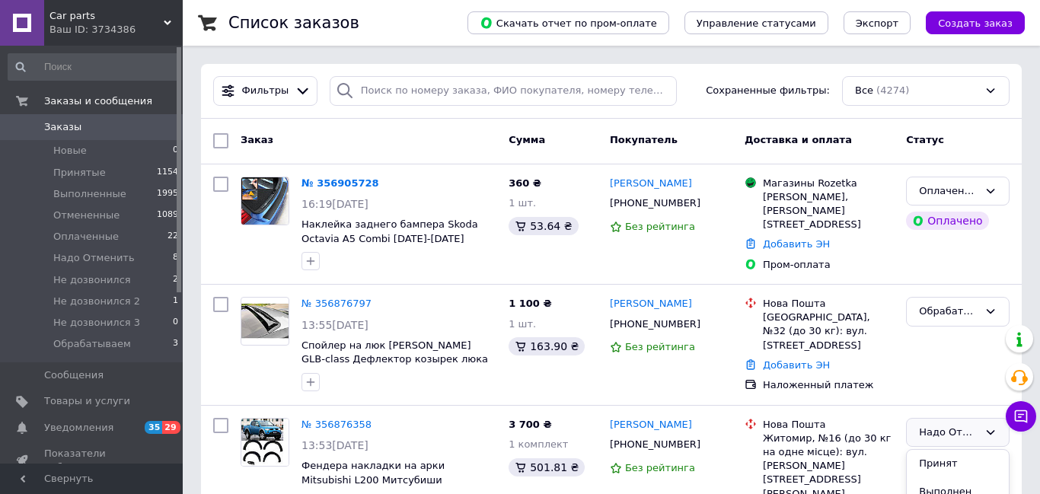
click at [162, 24] on div "Ваш ID: 3734386" at bounding box center [115, 30] width 133 height 14
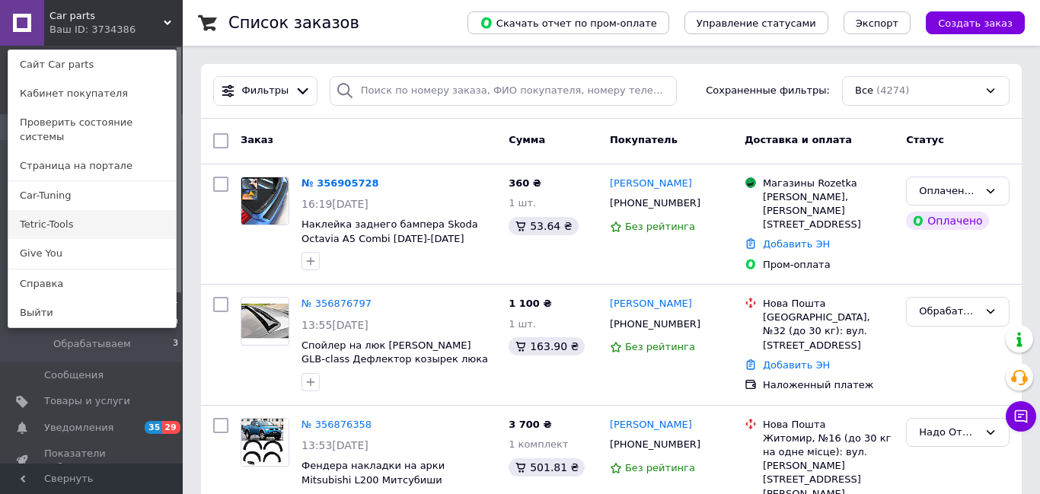
click at [97, 210] on link "Tetric-Tools" at bounding box center [92, 224] width 168 height 29
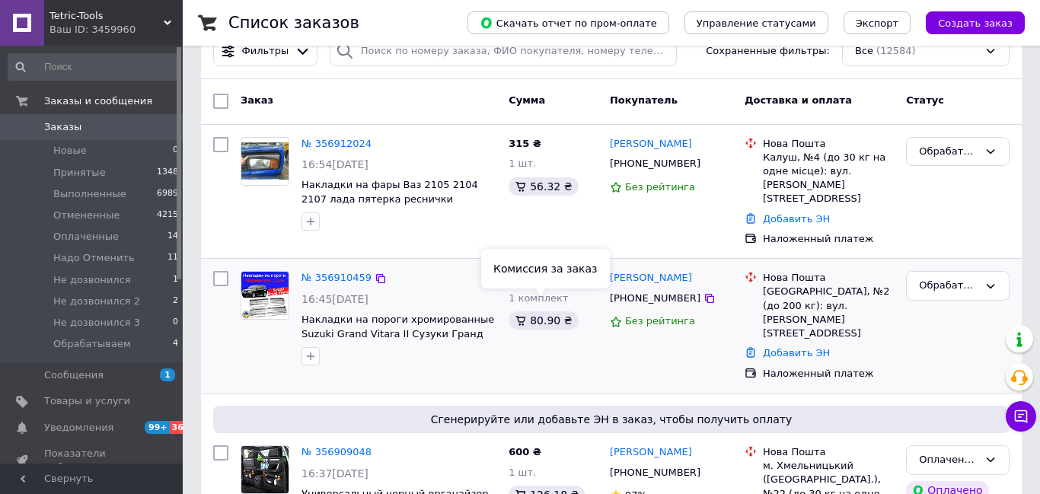
scroll to position [62, 0]
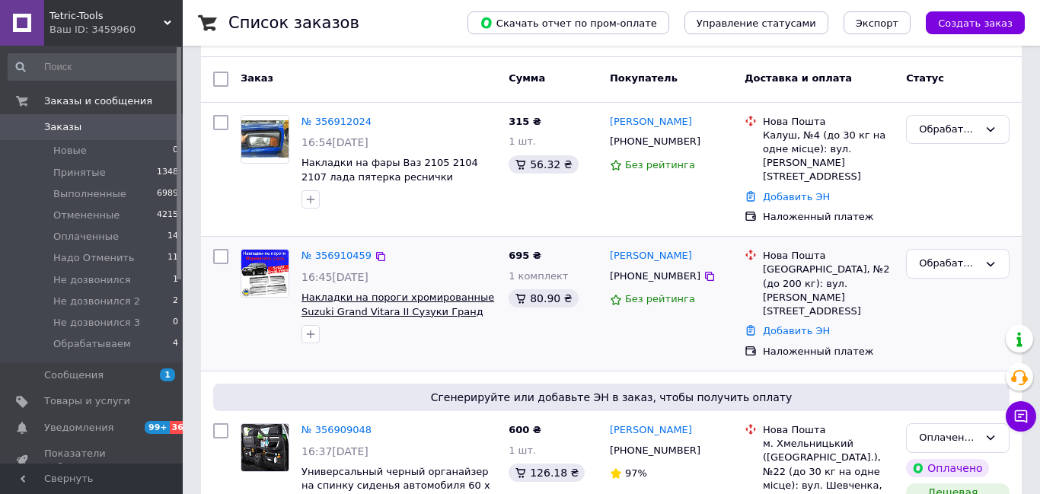
click at [355, 292] on span "Накладки на пороги хромированные Suzuki Grand Vitara II Cузуки Гранд Витара 2 […" at bounding box center [398, 319] width 193 height 54
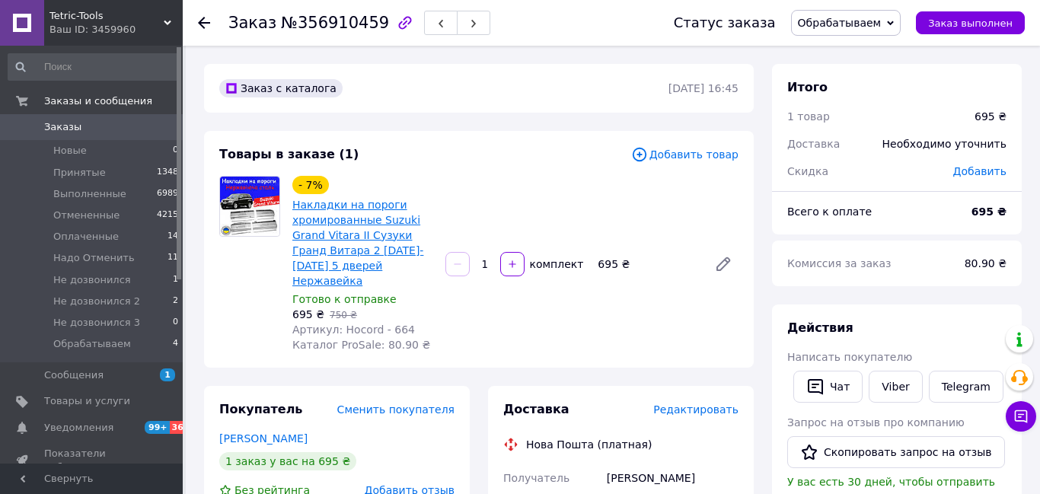
click at [357, 203] on link "Накладки на пороги хромированные Suzuki Grand Vitara II Cузуки Гранд Витара 2 […" at bounding box center [357, 243] width 131 height 88
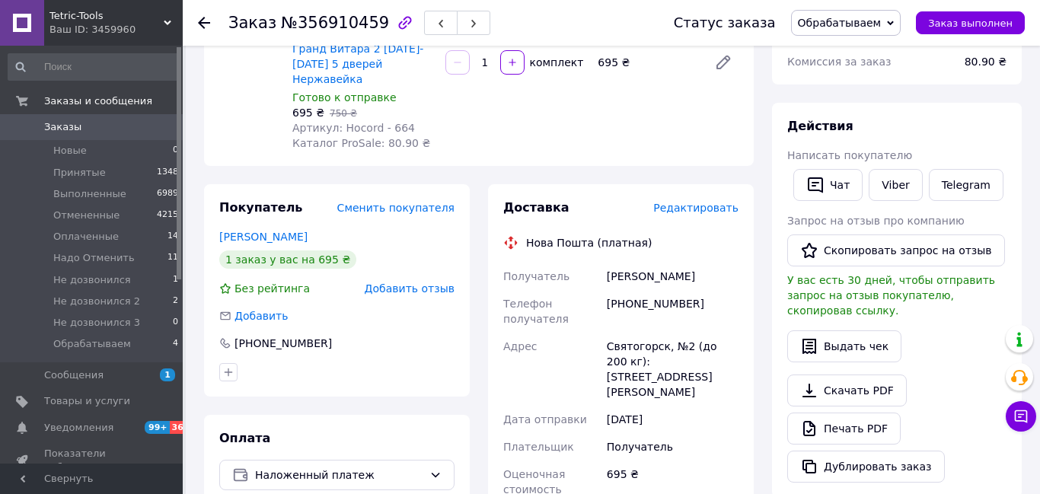
scroll to position [203, 0]
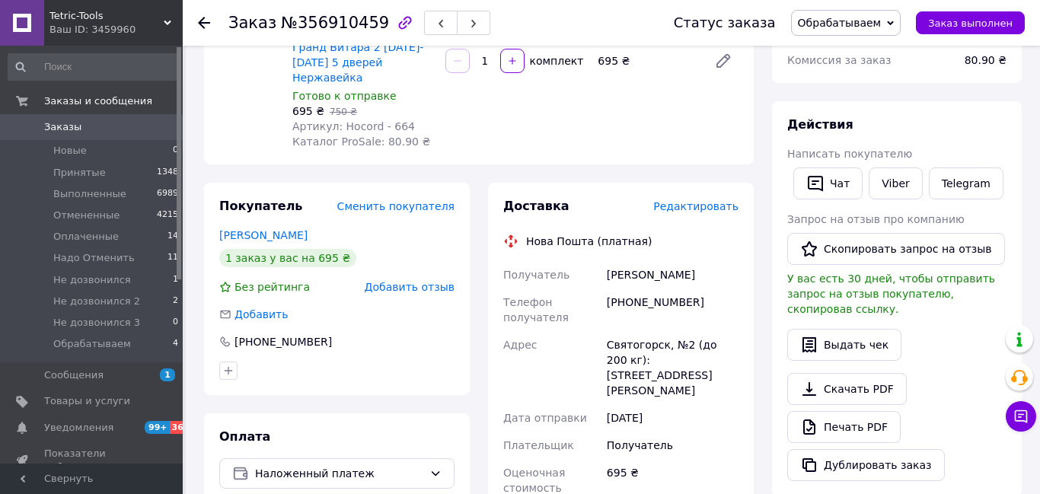
click at [621, 331] on div "Святогорск, №2 (до 200 кг): ул. Ивана Мазепы, 3" at bounding box center [673, 367] width 138 height 73
copy div "Святогорск"
drag, startPoint x: 620, startPoint y: 281, endPoint x: 687, endPoint y: 293, distance: 68.1
click at [687, 293] on div "+380637010404" at bounding box center [673, 310] width 138 height 43
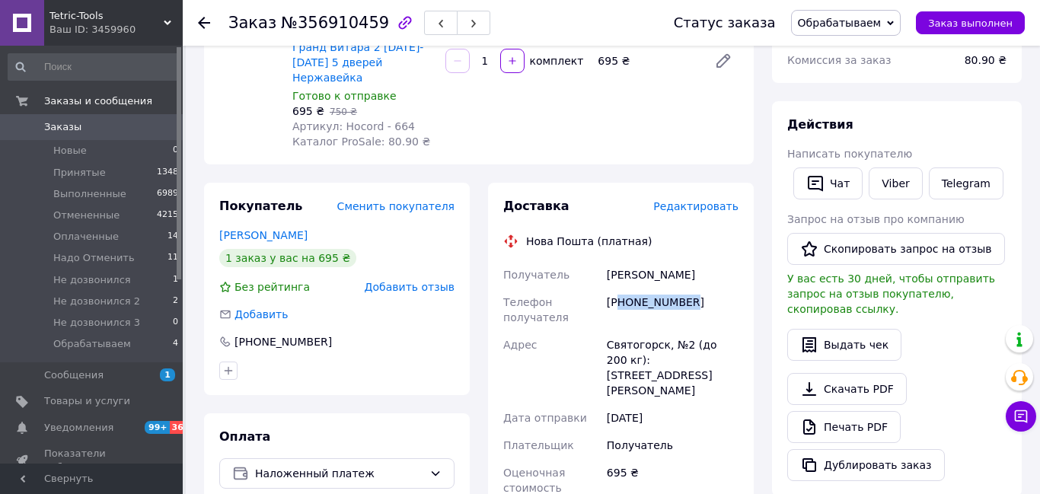
copy div "80637010404"
click at [612, 261] on div "Кунев Олег" at bounding box center [673, 274] width 138 height 27
copy div "Кунев Олег"
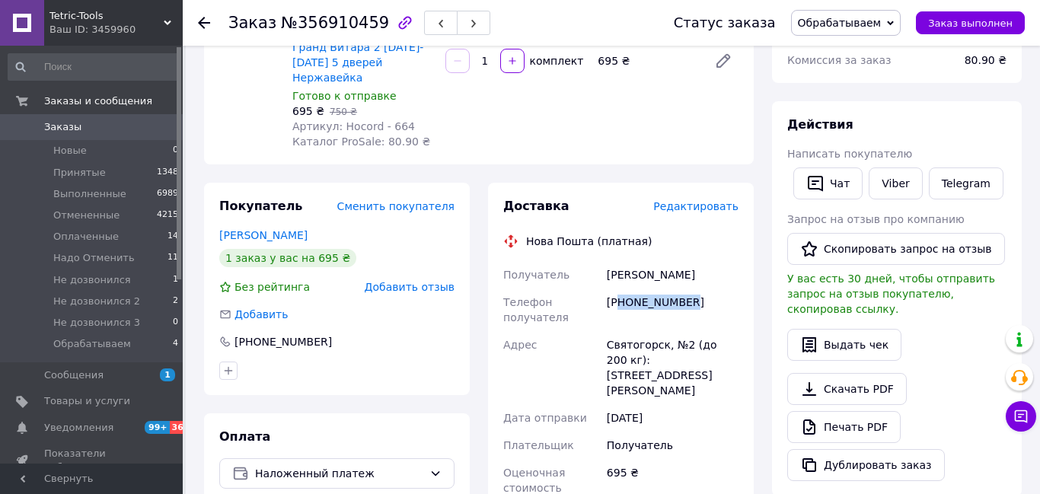
drag, startPoint x: 620, startPoint y: 287, endPoint x: 690, endPoint y: 292, distance: 70.2
click at [690, 292] on div "+380637010404" at bounding box center [673, 310] width 138 height 43
copy div "80637010404"
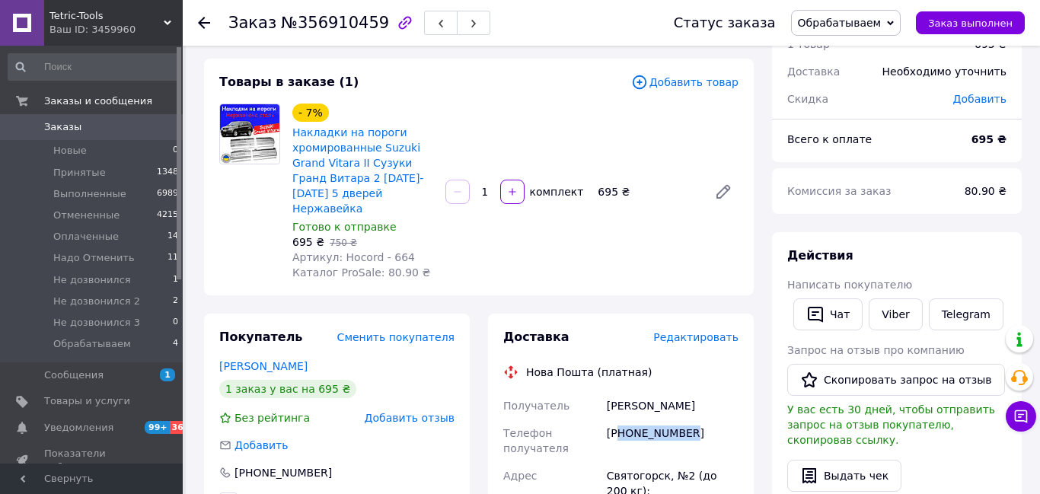
scroll to position [0, 0]
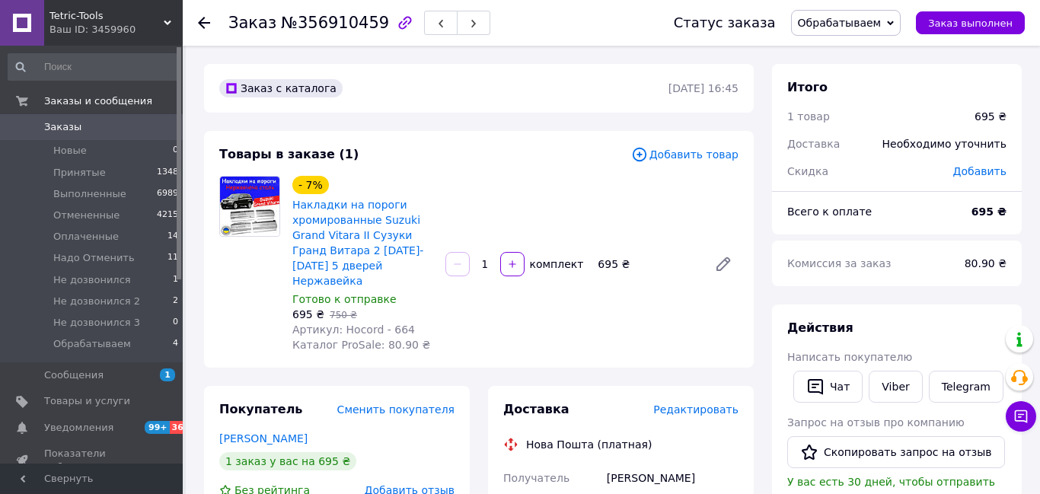
click at [203, 17] on icon at bounding box center [204, 23] width 12 height 12
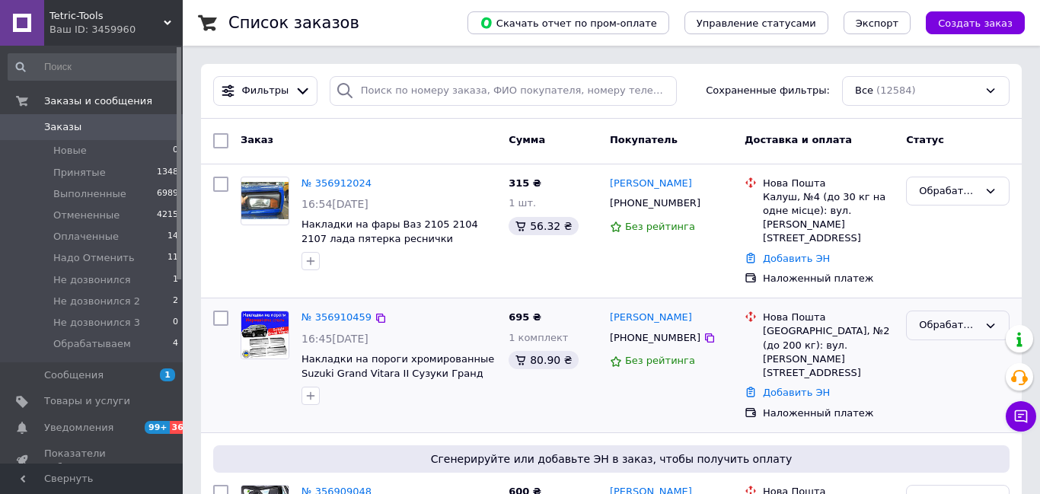
click at [986, 311] on div "Обрабатываем" at bounding box center [958, 326] width 104 height 30
click at [946, 343] on li "Принят" at bounding box center [958, 357] width 102 height 28
click at [988, 186] on icon at bounding box center [990, 191] width 12 height 12
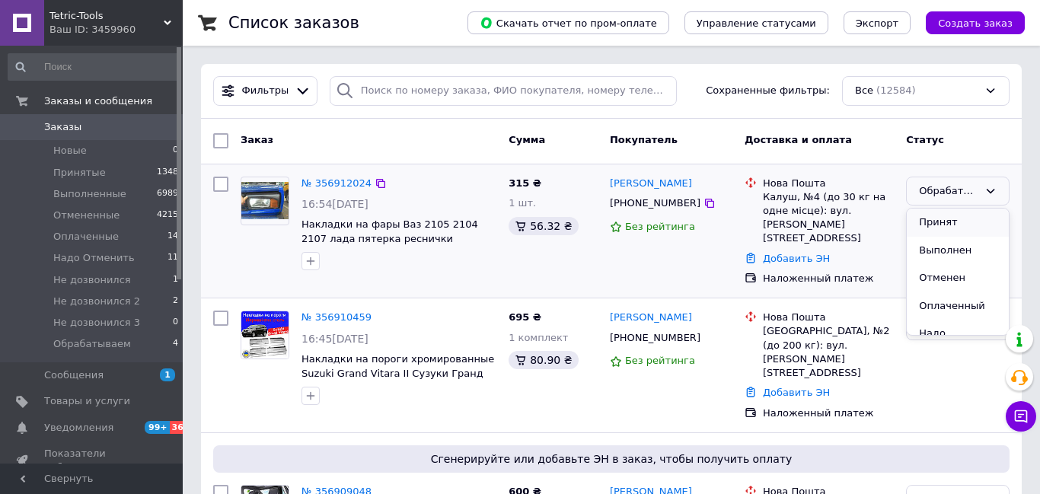
click at [959, 218] on li "Принят" at bounding box center [958, 223] width 102 height 28
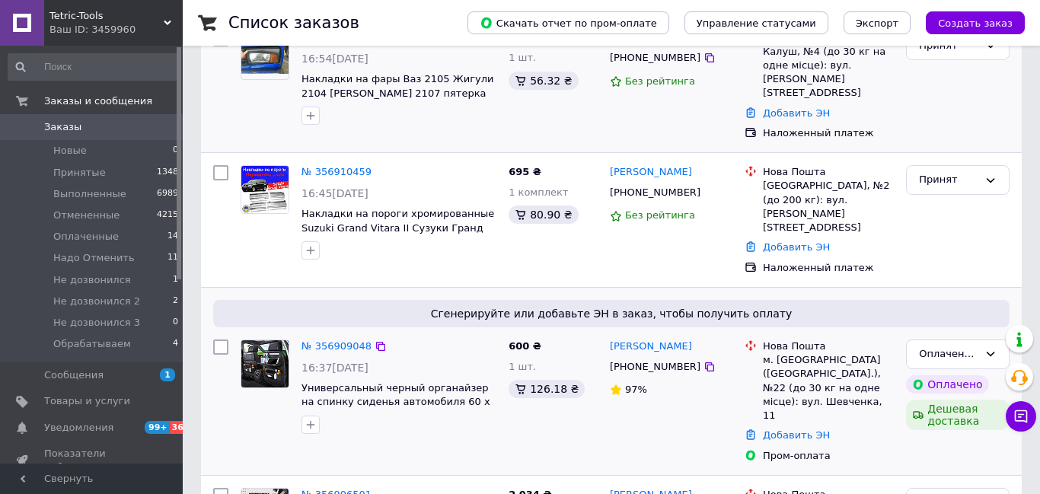
scroll to position [145, 0]
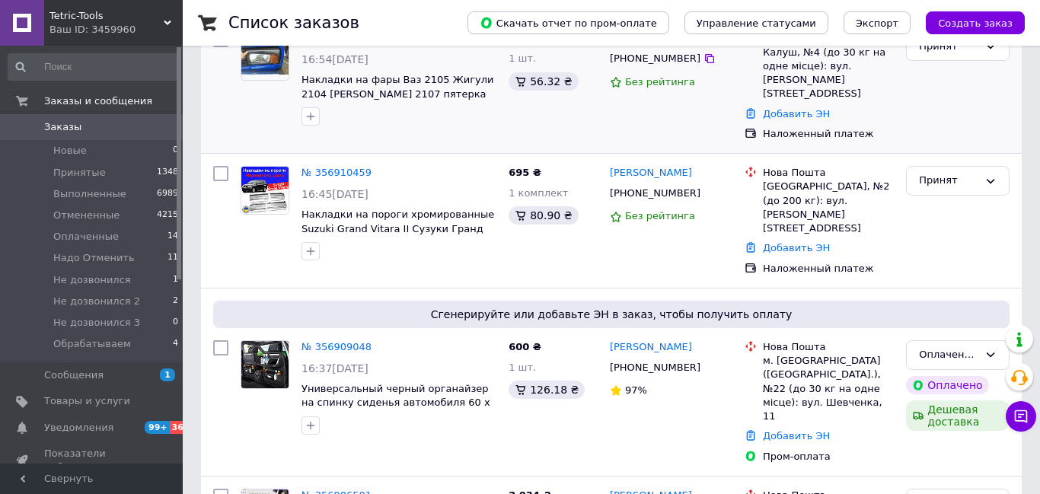
click at [467, 136] on div "№ 356912024 16:54, 12.08.2025 Накладки на фары Ваз 2105 Жигули 2104 Лада 2107 п…" at bounding box center [611, 87] width 821 height 134
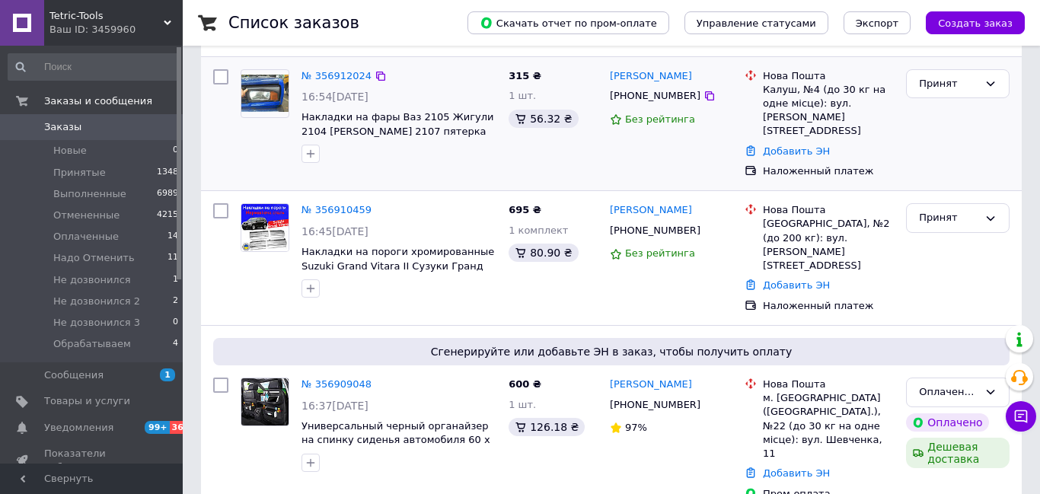
scroll to position [84, 0]
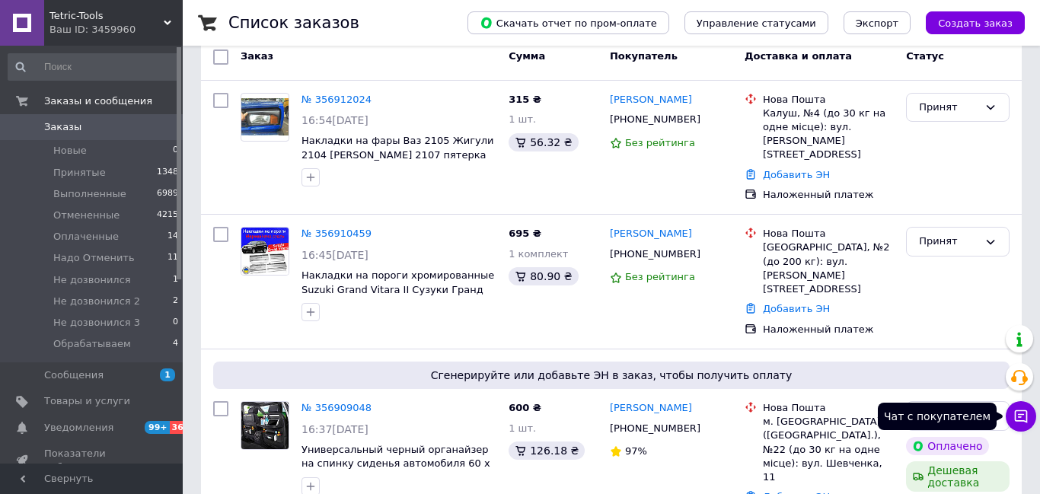
click at [1015, 416] on icon at bounding box center [1021, 416] width 13 height 13
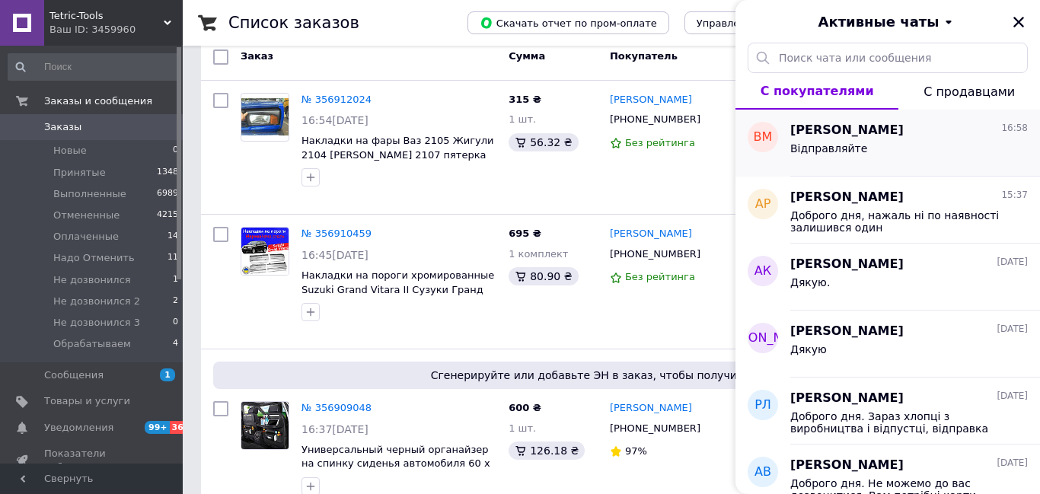
click at [897, 153] on div "Відправляйте" at bounding box center [909, 151] width 238 height 24
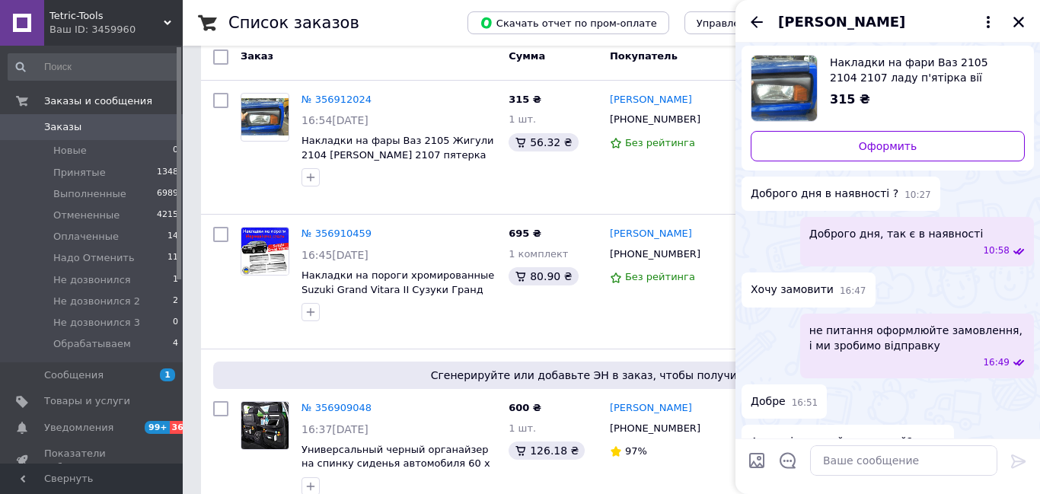
scroll to position [75, 0]
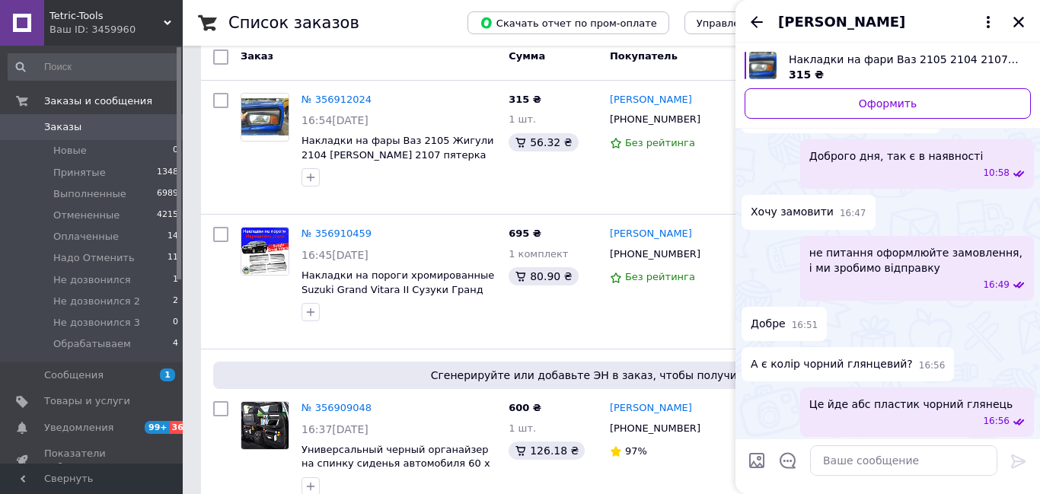
click at [647, 187] on div "Володимир Мельник +380502365958 Без рейтинга" at bounding box center [671, 148] width 135 height 122
click at [1021, 21] on icon "Закрыть" at bounding box center [1018, 22] width 11 height 11
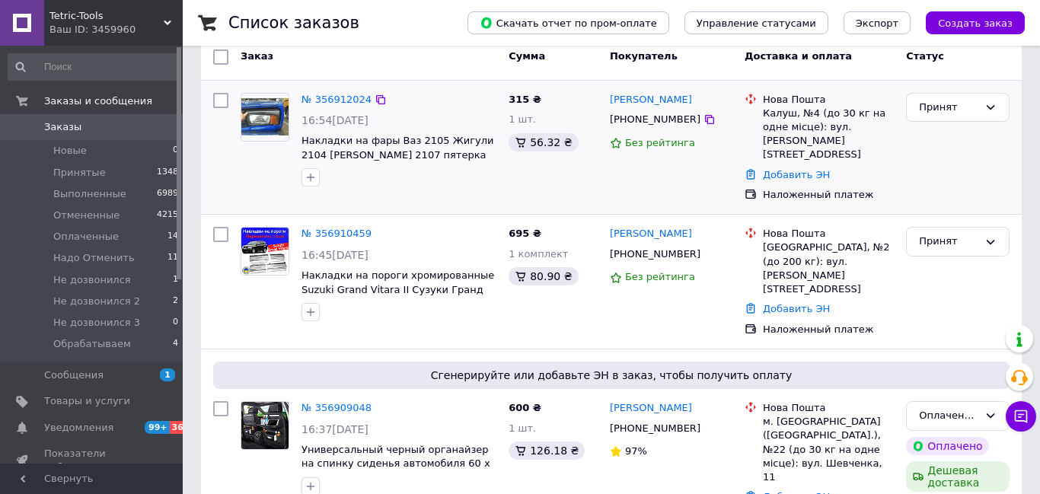
click at [774, 112] on div "Калуш, №4 (до 30 кг на одне місце): вул. Богдана Хмельницького, 31" at bounding box center [828, 135] width 131 height 56
copy div "Калуш"
drag, startPoint x: 621, startPoint y: 114, endPoint x: 677, endPoint y: 126, distance: 57.6
click at [677, 126] on div "+380502365958" at bounding box center [655, 120] width 97 height 20
copy div "80502365958"
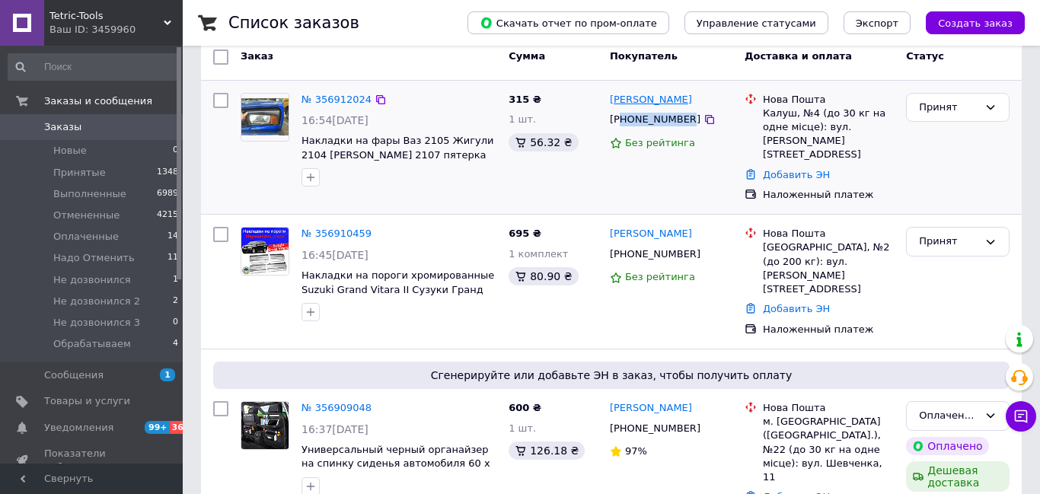
drag, startPoint x: 710, startPoint y: 100, endPoint x: 610, endPoint y: 104, distance: 99.8
click at [610, 104] on div "Володимир Мельник" at bounding box center [671, 100] width 126 height 18
copy link "Володимир Мельник"
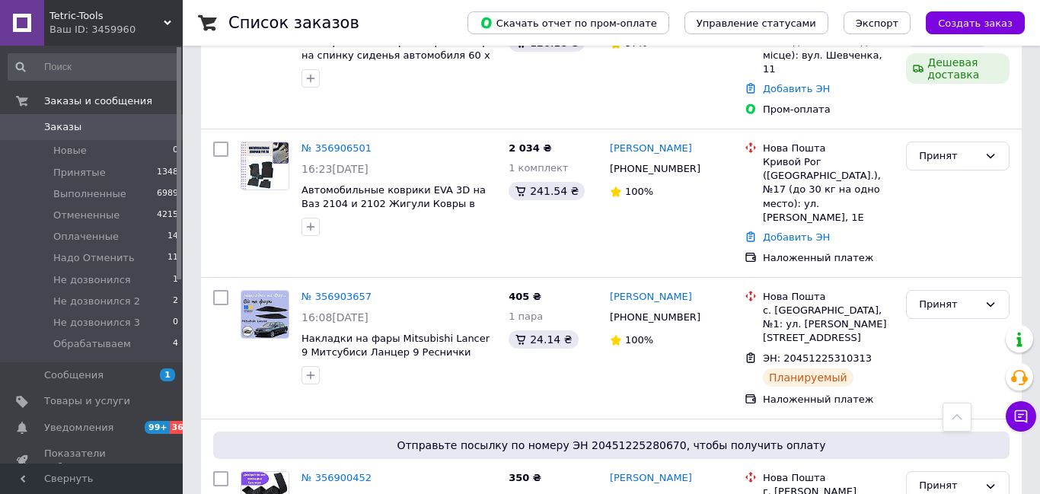
scroll to position [0, 0]
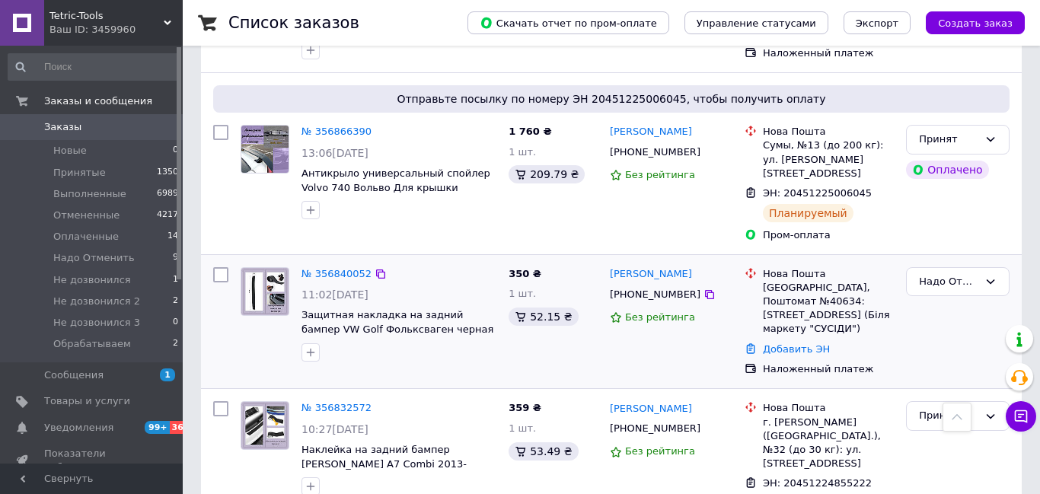
scroll to position [1342, 0]
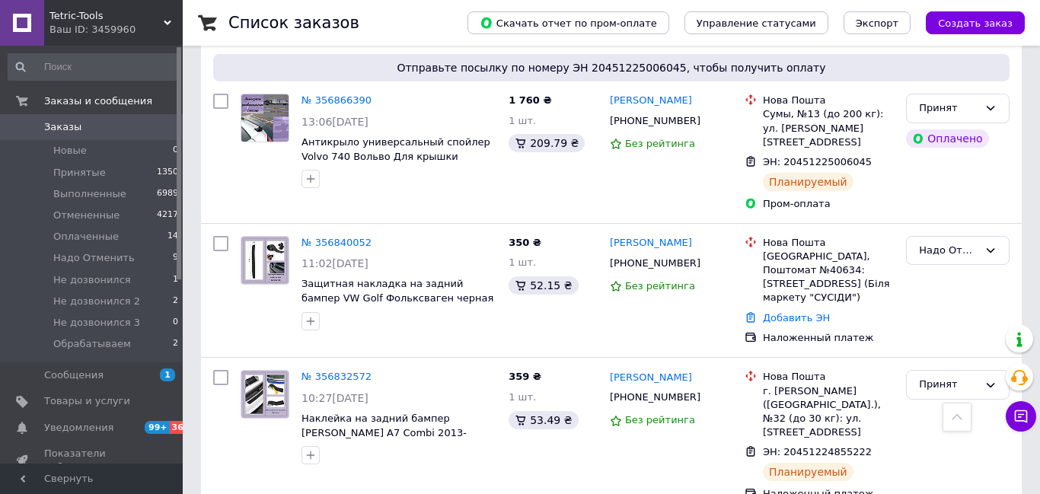
click at [168, 21] on icon at bounding box center [168, 23] width 8 height 8
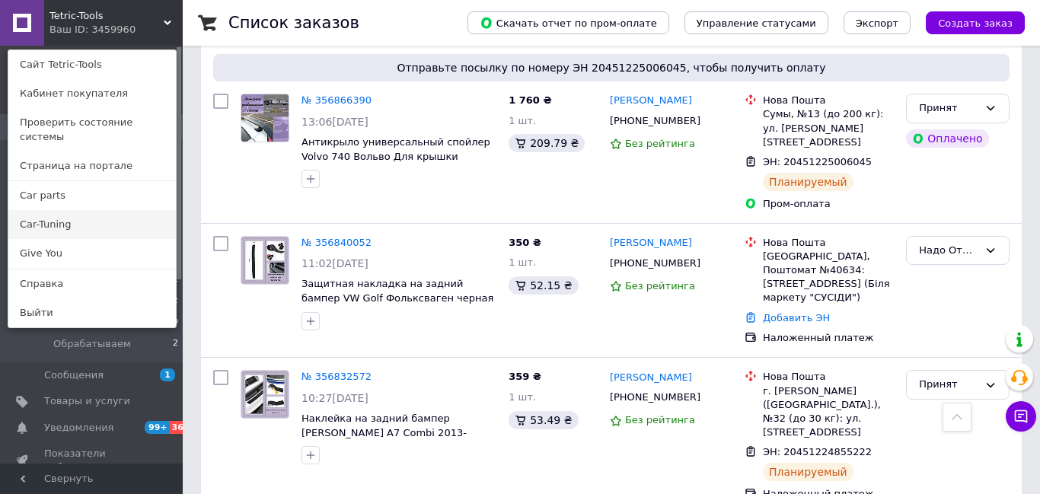
click at [78, 213] on link "Car-Tuning" at bounding box center [92, 224] width 168 height 29
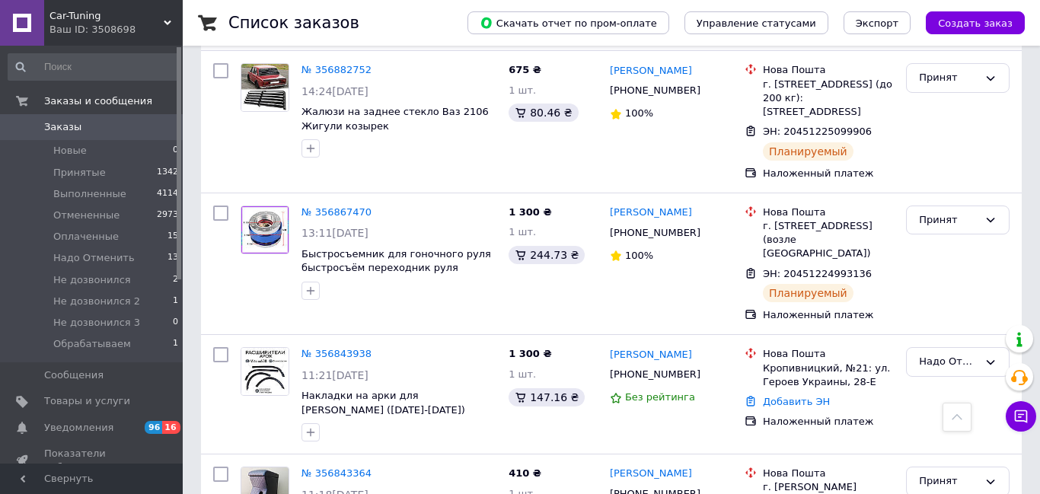
scroll to position [558, 0]
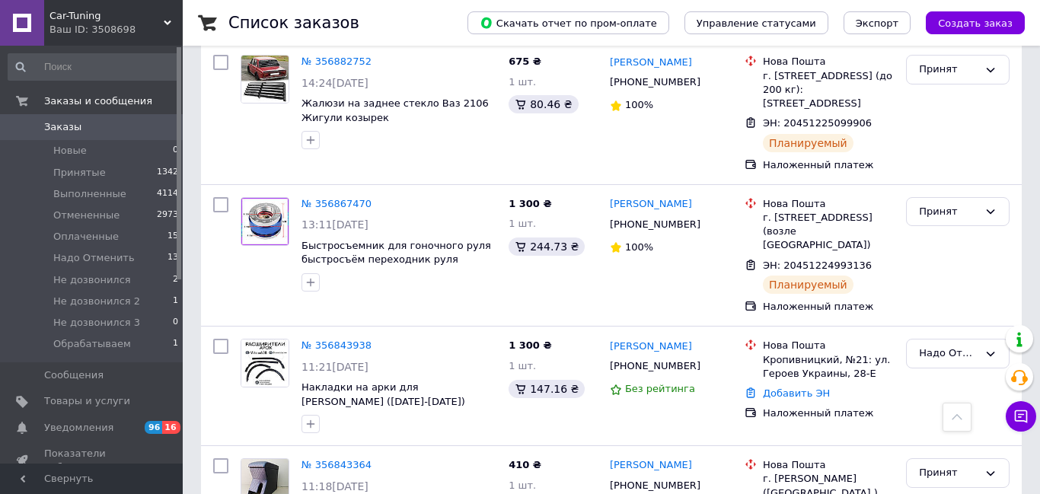
click at [165, 19] on icon at bounding box center [168, 23] width 8 height 8
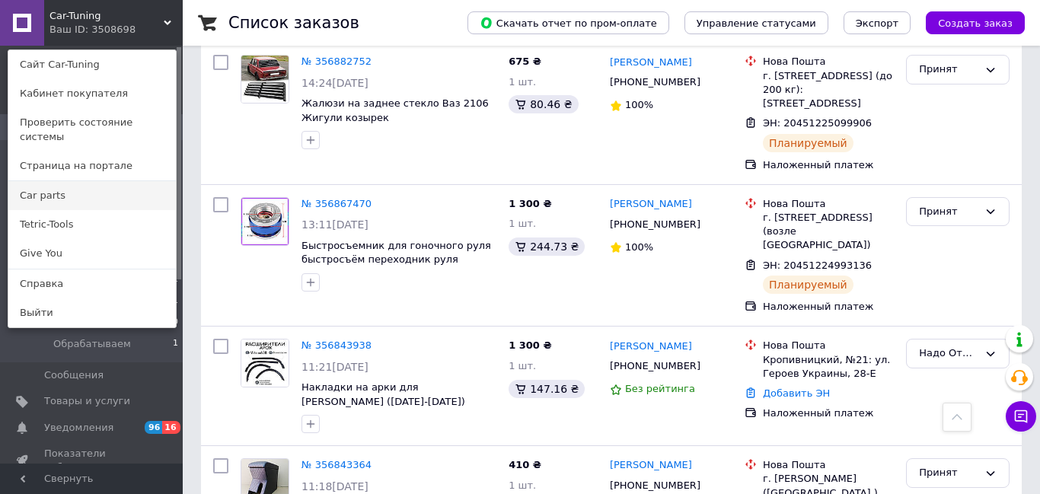
click at [78, 188] on link "Сar parts" at bounding box center [92, 195] width 168 height 29
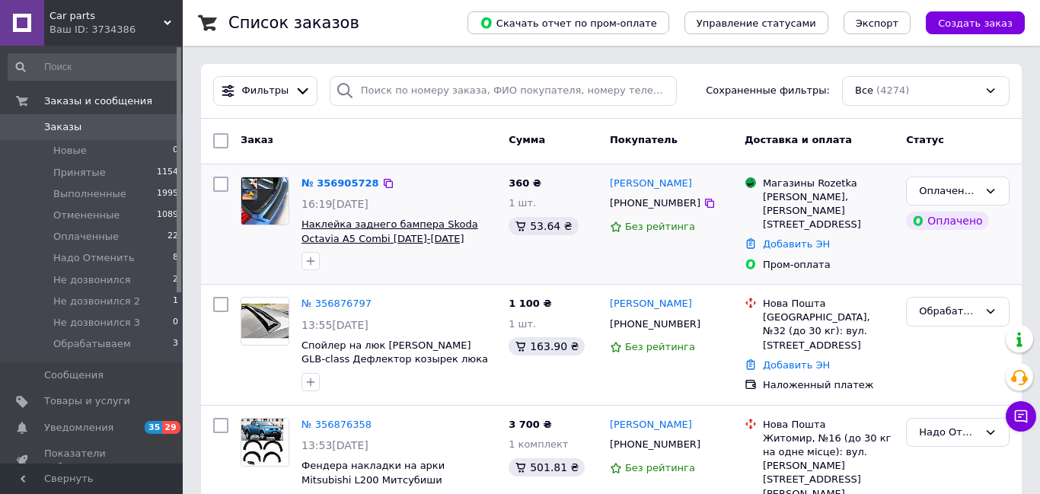
click at [331, 225] on span "Наклейка заднего бампера Skoda Octavia А5 Combi [DATE]-[DATE] Защитная накладка…" at bounding box center [390, 246] width 177 height 54
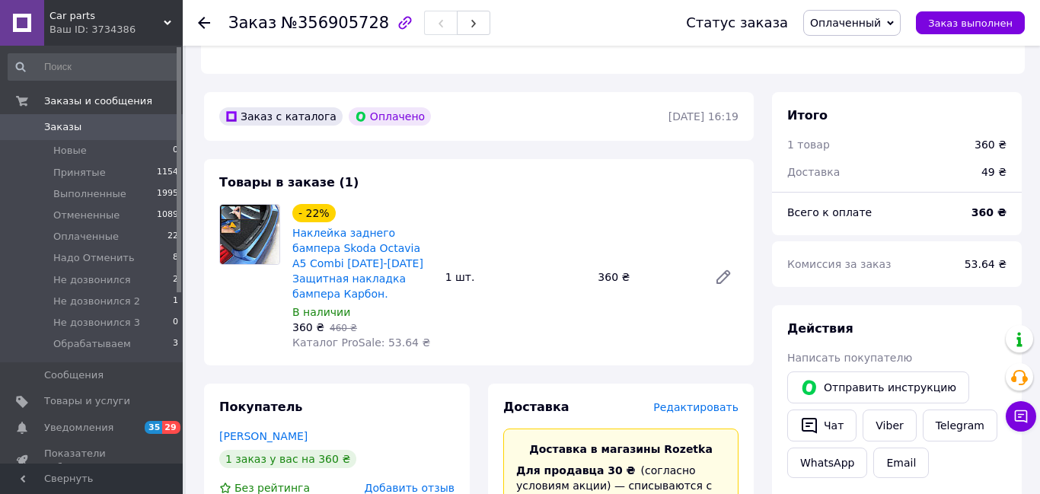
scroll to position [474, 0]
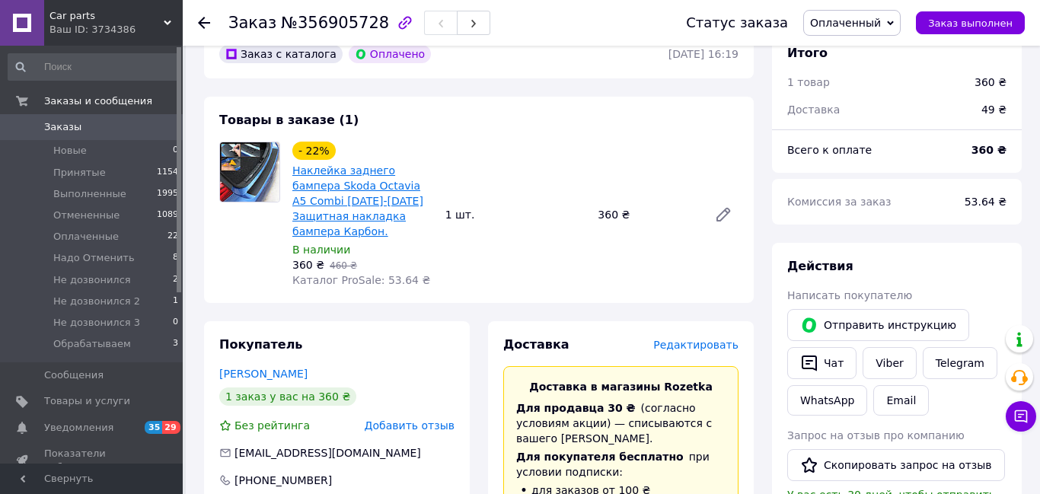
click at [333, 164] on link "Наклейка заднего бампера Skoda Octavia А5 Combi [DATE]-[DATE] Защитная накладка…" at bounding box center [357, 200] width 131 height 73
click at [168, 17] on div "Сar parts Ваш ID: 3734386" at bounding box center [113, 23] width 139 height 46
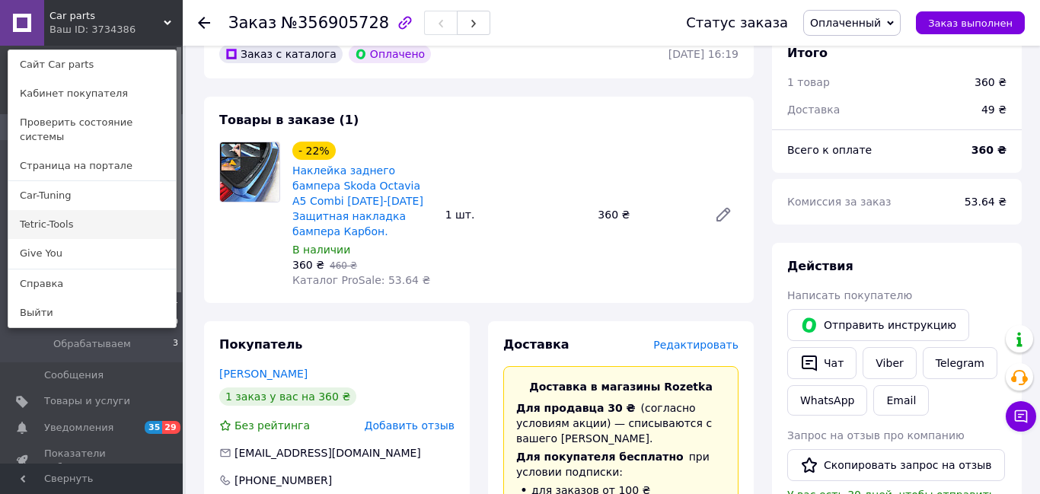
click at [47, 210] on link "Tetric-Tools" at bounding box center [92, 224] width 168 height 29
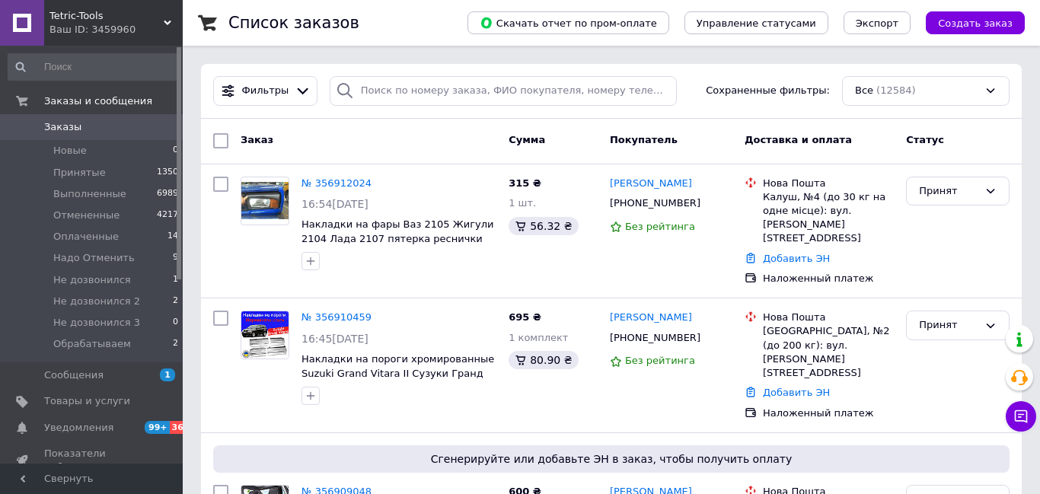
click at [395, 137] on div "Заказ" at bounding box center [369, 140] width 268 height 27
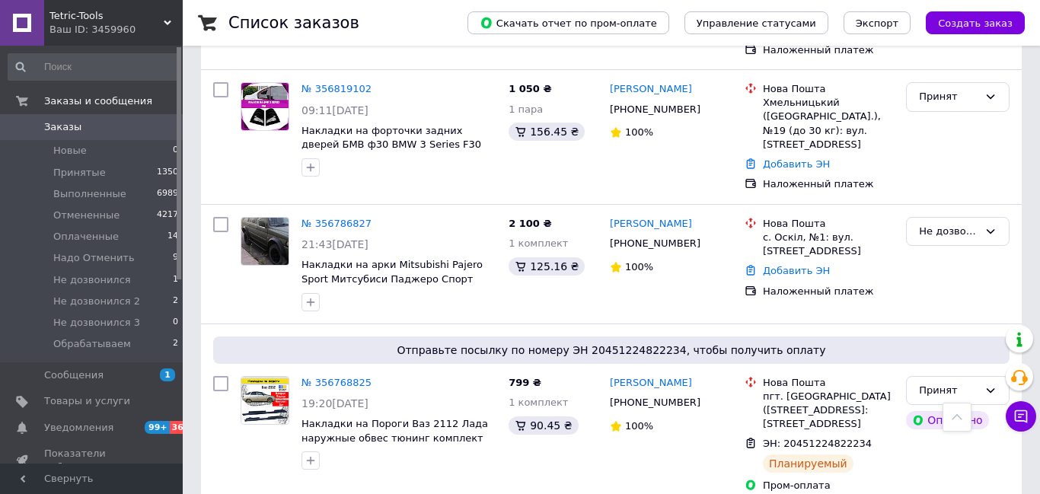
scroll to position [1776, 0]
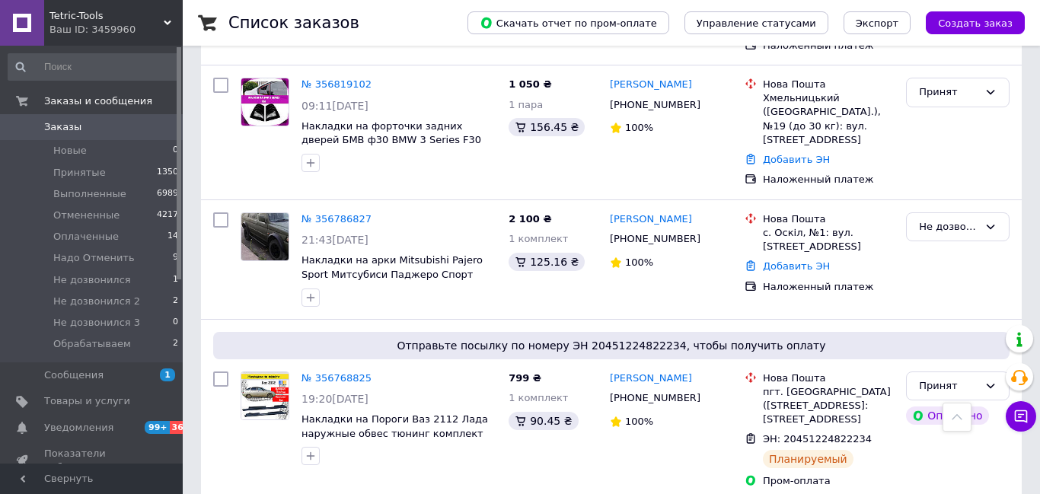
click at [171, 18] on div "Tetric-Tools Ваш ID: 3459960" at bounding box center [113, 23] width 139 height 46
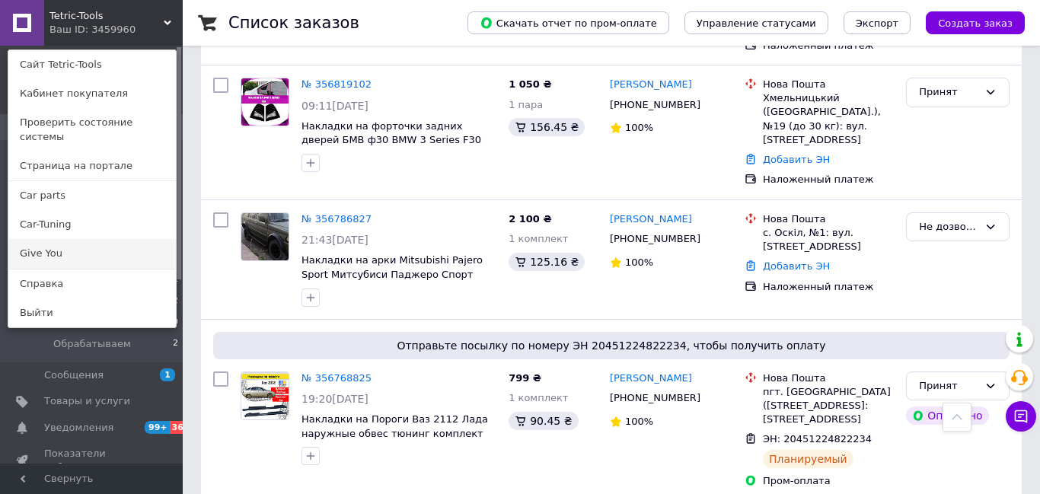
click at [61, 239] on link "Give You" at bounding box center [92, 253] width 168 height 29
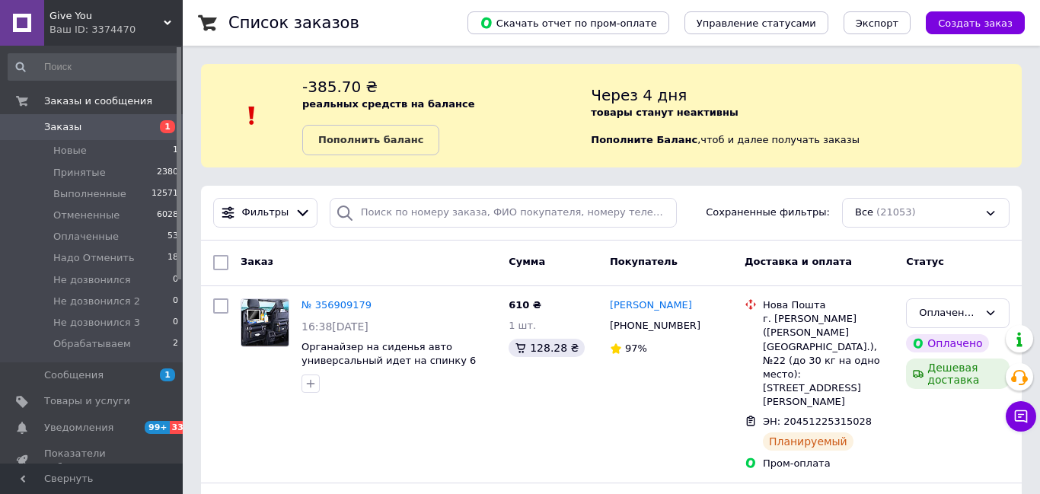
scroll to position [129, 0]
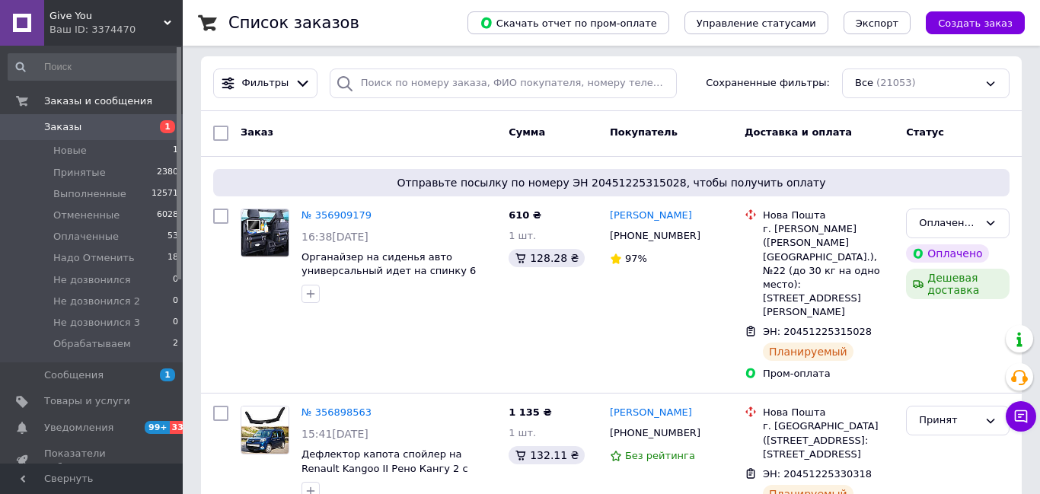
click at [164, 20] on icon at bounding box center [168, 23] width 8 height 8
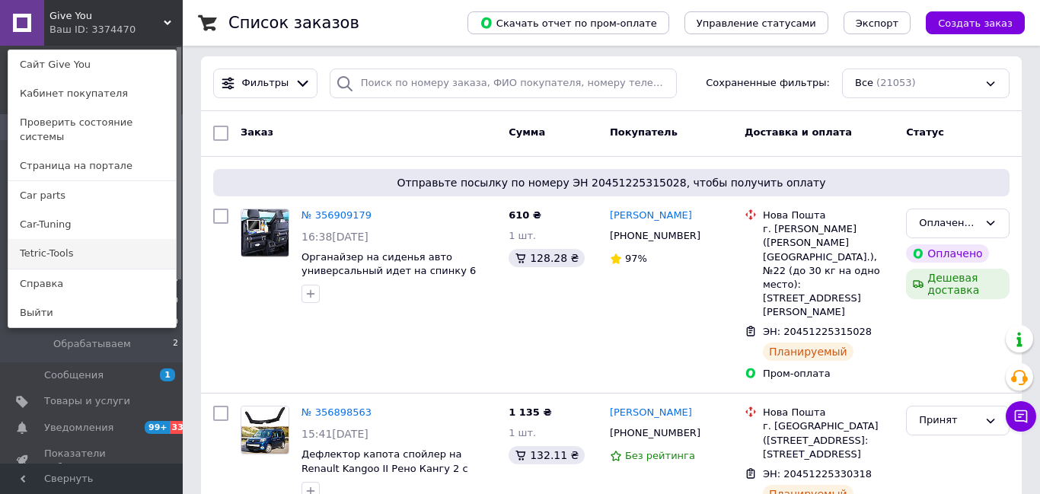
click at [69, 239] on link "Tetric-Tools" at bounding box center [92, 253] width 168 height 29
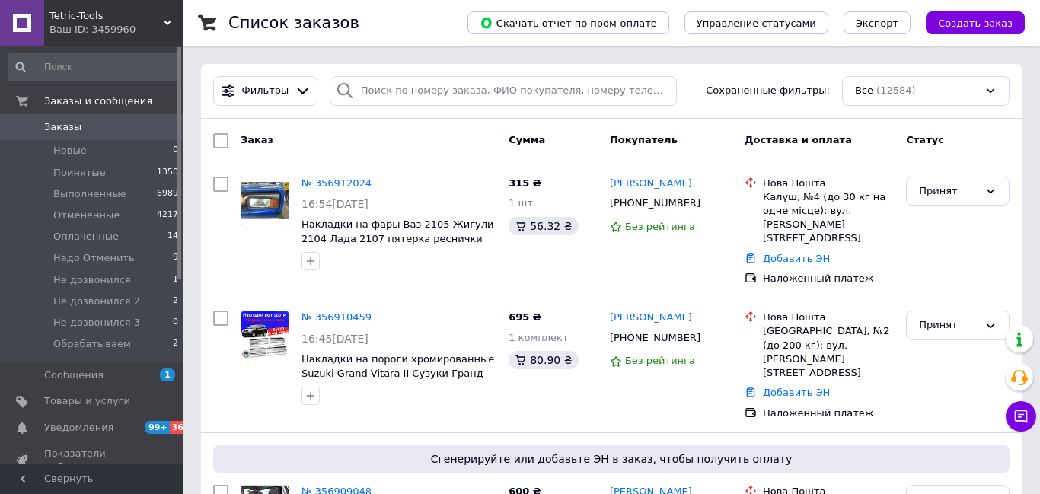
click at [162, 23] on div "Ваш ID: 3459960" at bounding box center [115, 30] width 133 height 14
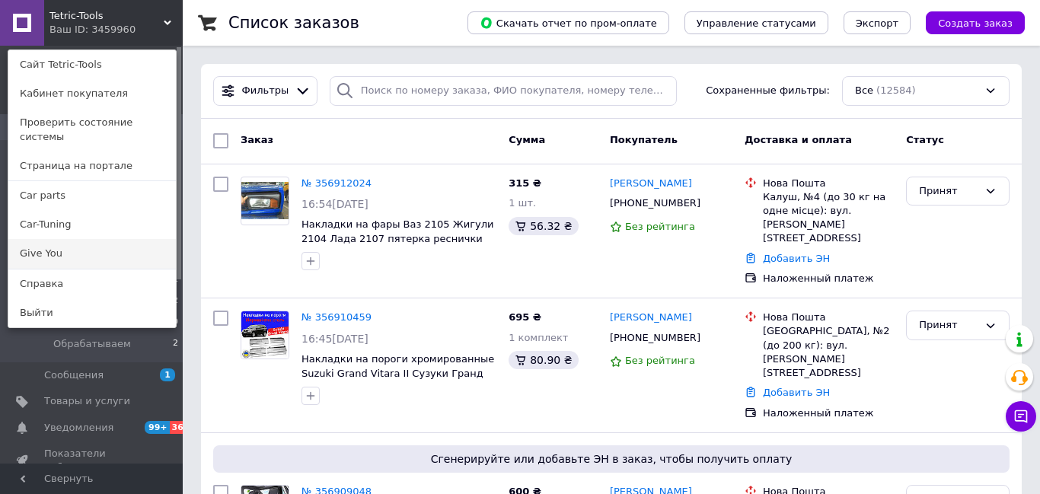
click at [75, 241] on link "Give You" at bounding box center [92, 253] width 168 height 29
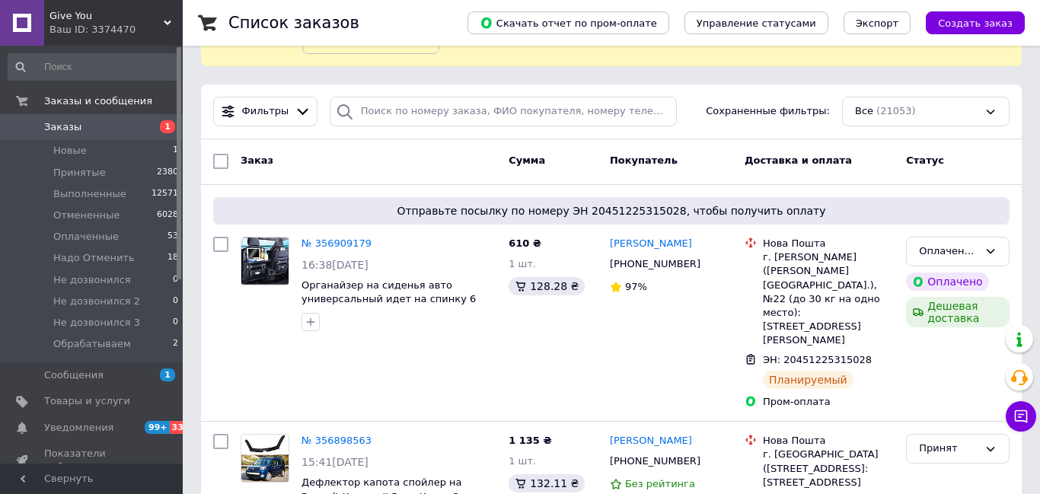
scroll to position [126, 0]
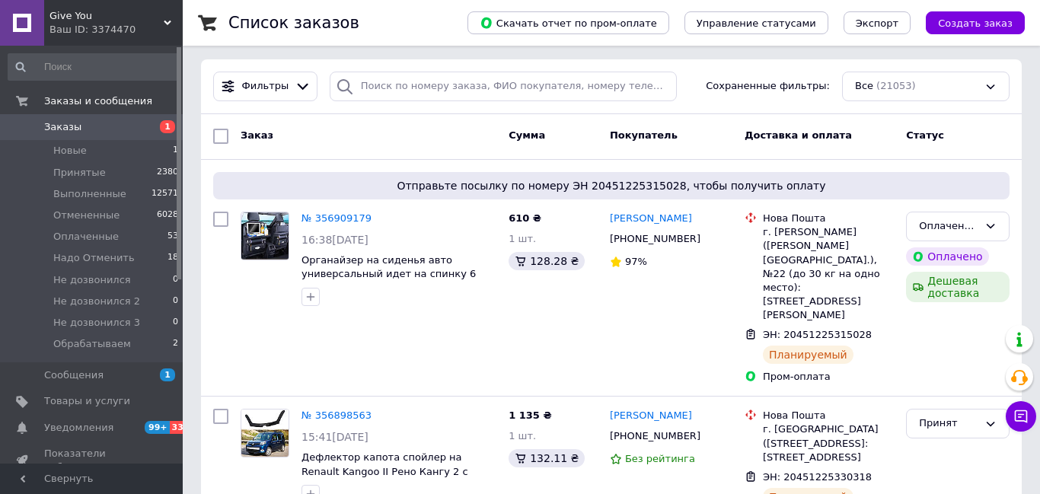
click at [169, 21] on icon at bounding box center [168, 23] width 8 height 8
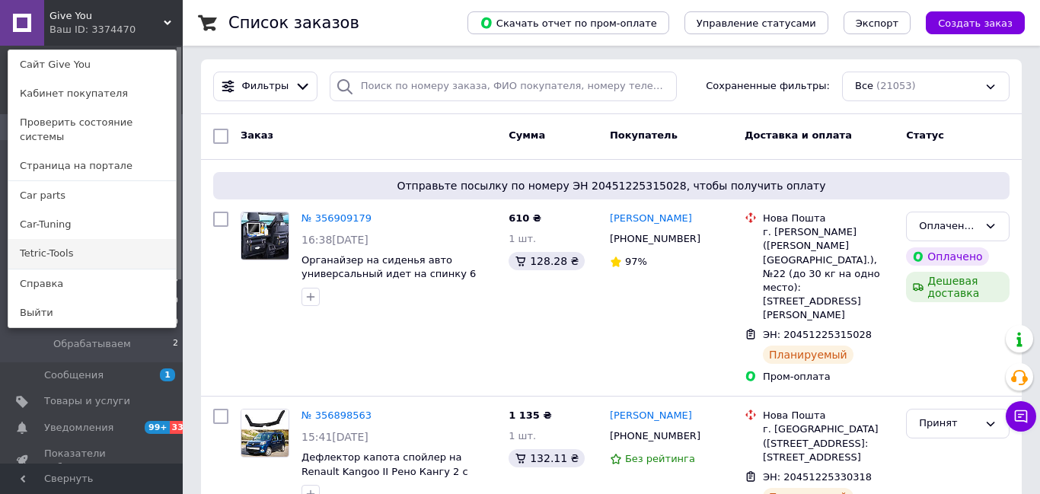
click at [84, 239] on link "Tetric-Tools" at bounding box center [92, 253] width 168 height 29
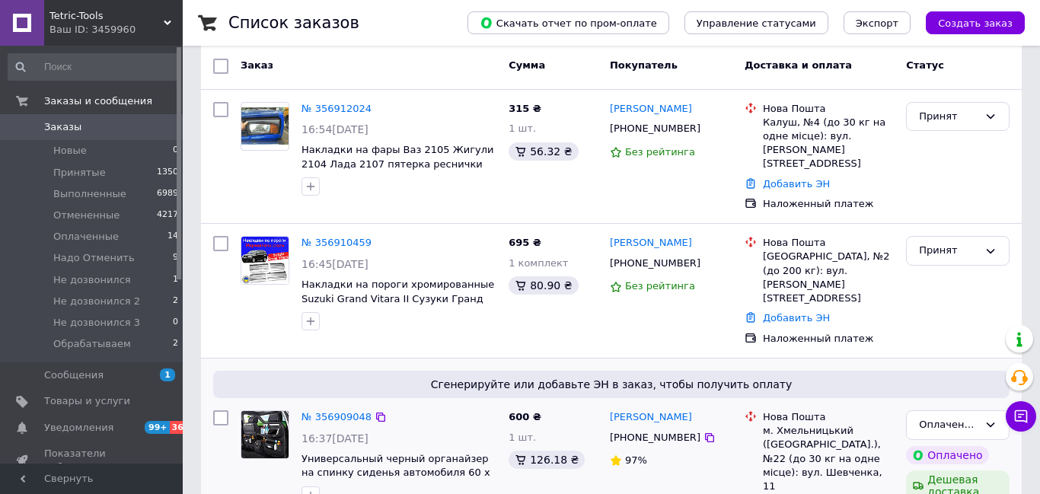
scroll to position [75, 0]
click at [403, 358] on div "Сгенерируйте или добавьте ЭН в заказ, чтобы получить оплату № 356909048 16:37, …" at bounding box center [611, 451] width 821 height 187
click at [979, 410] on div "Оплаченный" at bounding box center [958, 425] width 104 height 30
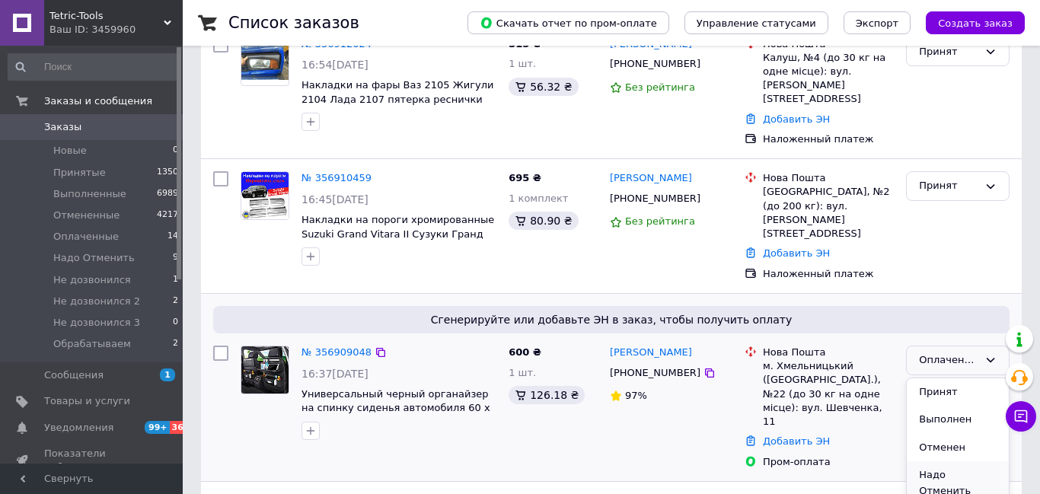
scroll to position [154, 0]
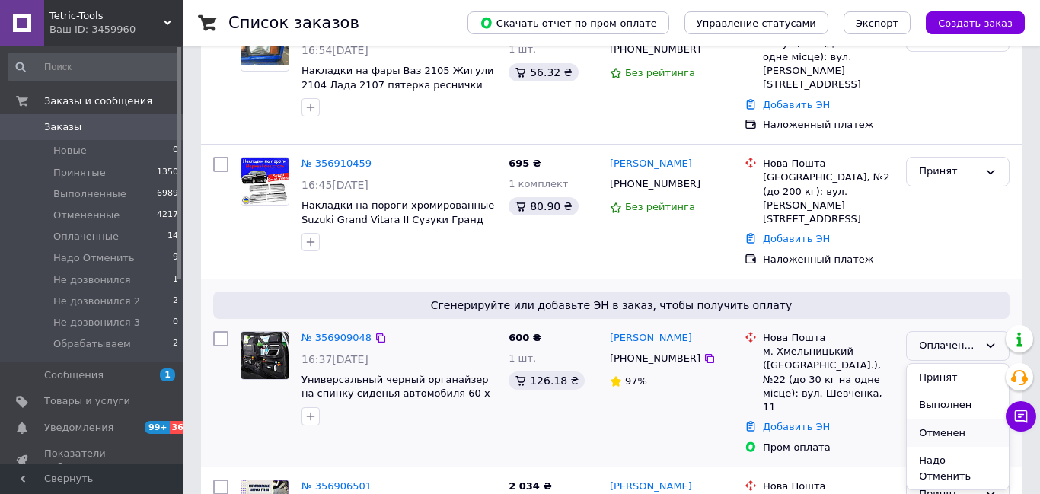
click at [929, 420] on li "Отменен" at bounding box center [958, 434] width 102 height 28
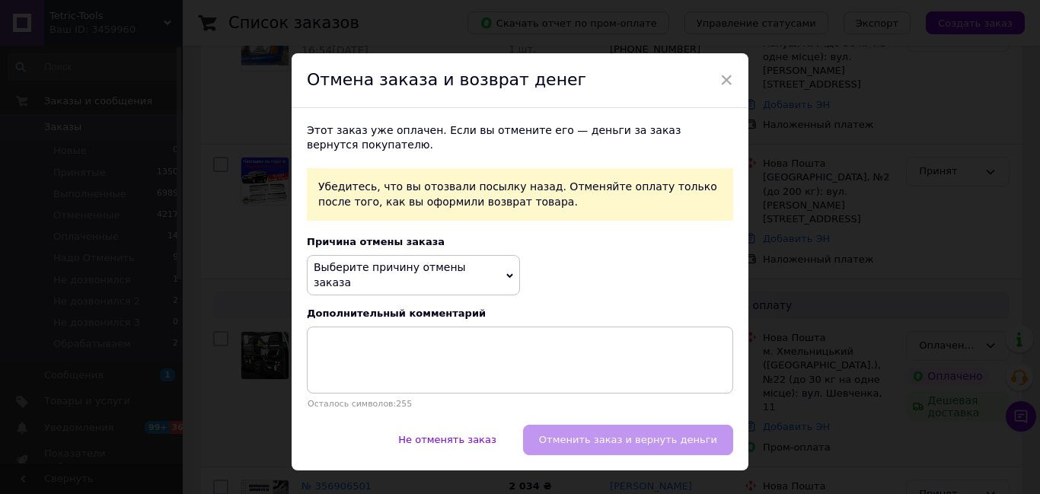
click at [506, 273] on icon at bounding box center [509, 275] width 7 height 5
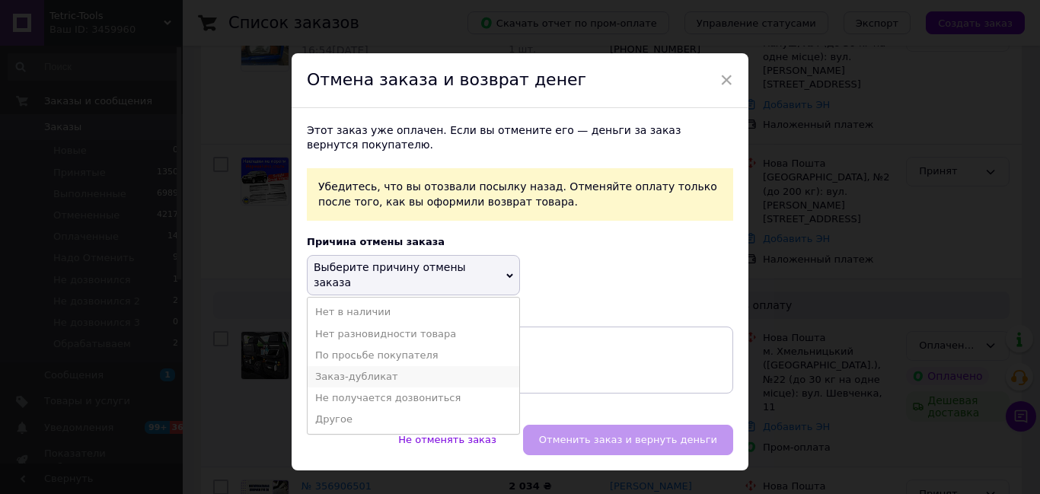
click at [375, 366] on li "Заказ-дубликат" at bounding box center [414, 376] width 212 height 21
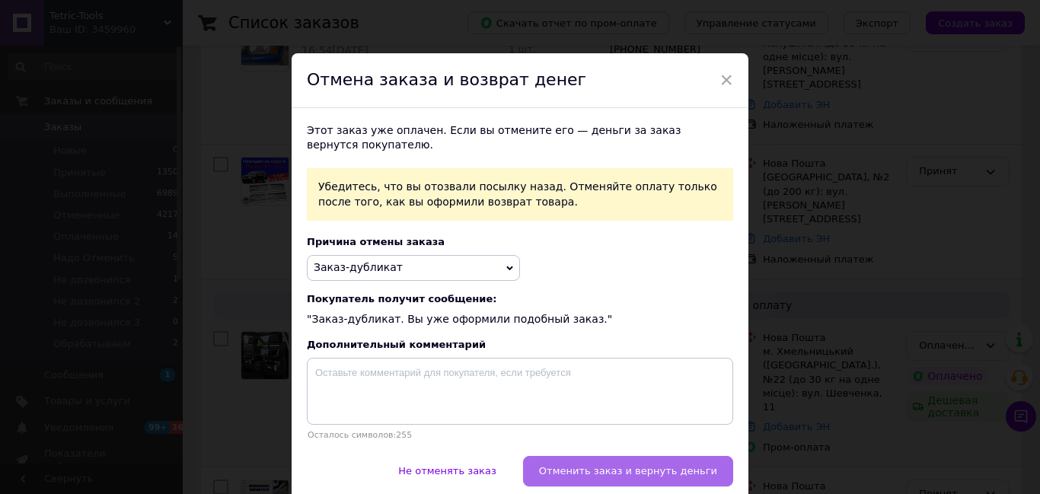
click at [569, 471] on span "Отменить заказ и вернуть деньги" at bounding box center [628, 470] width 178 height 11
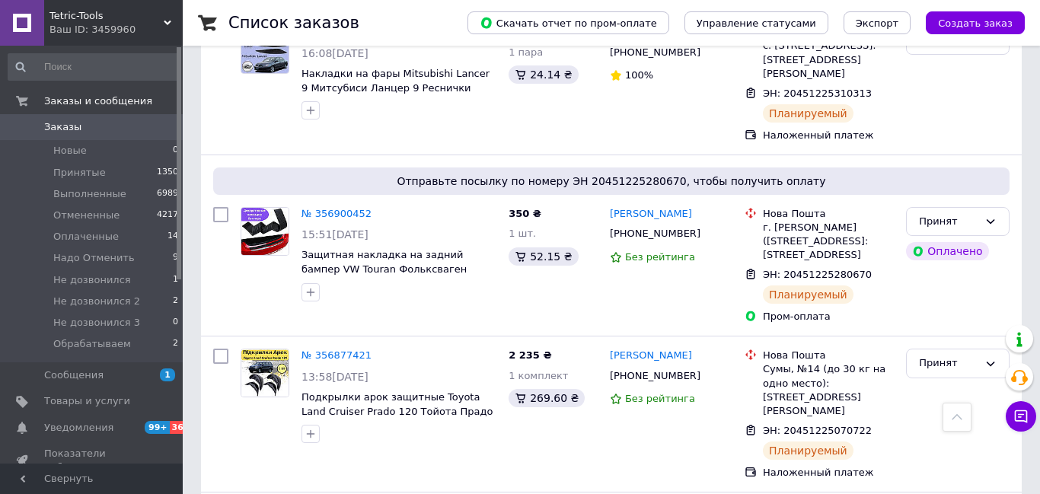
scroll to position [627, 0]
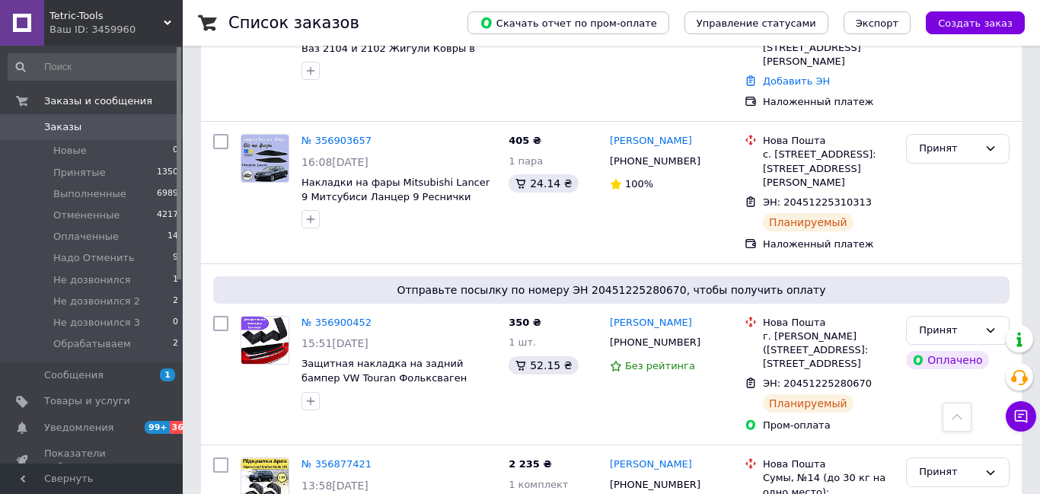
click at [167, 20] on icon at bounding box center [168, 23] width 8 height 8
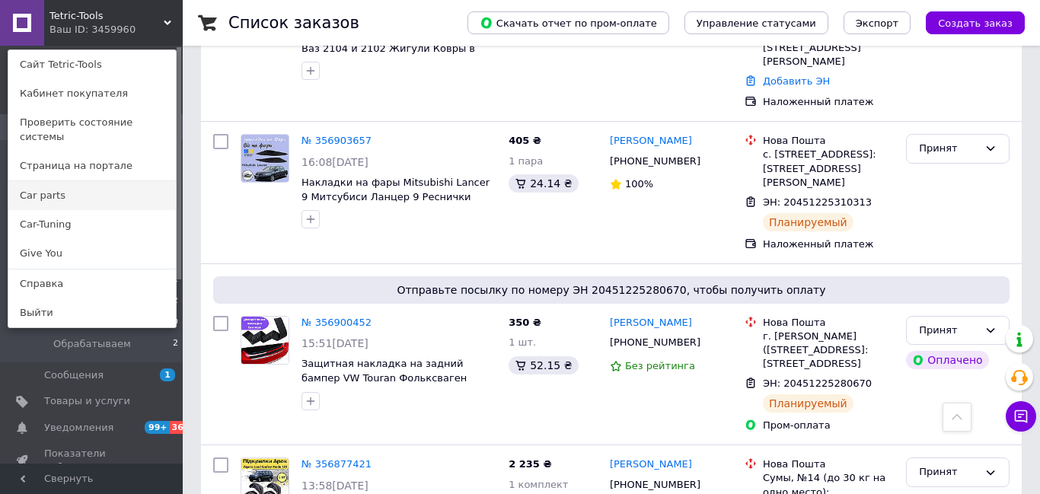
click at [48, 181] on link "Сar parts" at bounding box center [92, 195] width 168 height 29
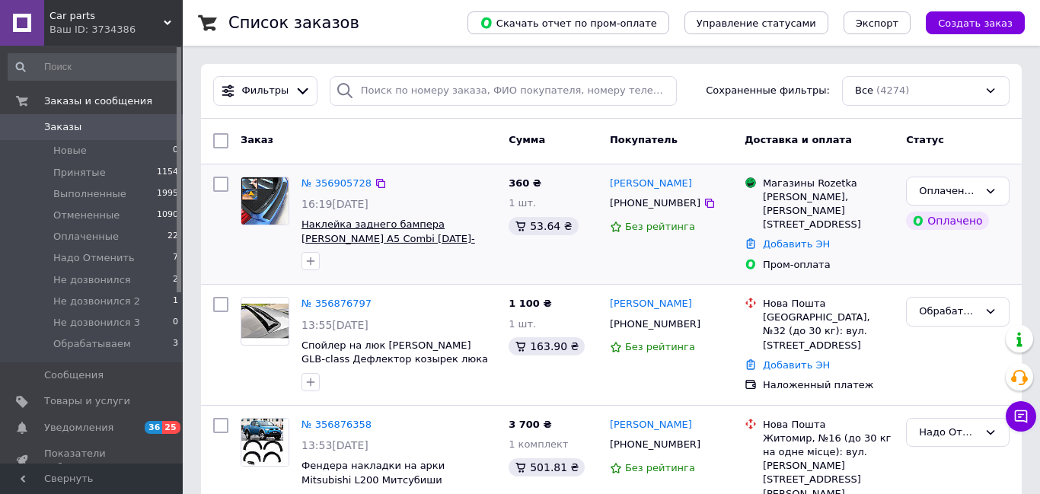
click at [402, 223] on span "Наклейка заднего бампера [PERSON_NAME] А5 Combi [DATE]-[DATE] Защитная накладка…" at bounding box center [397, 246] width 190 height 54
